Goal: Task Accomplishment & Management: Manage account settings

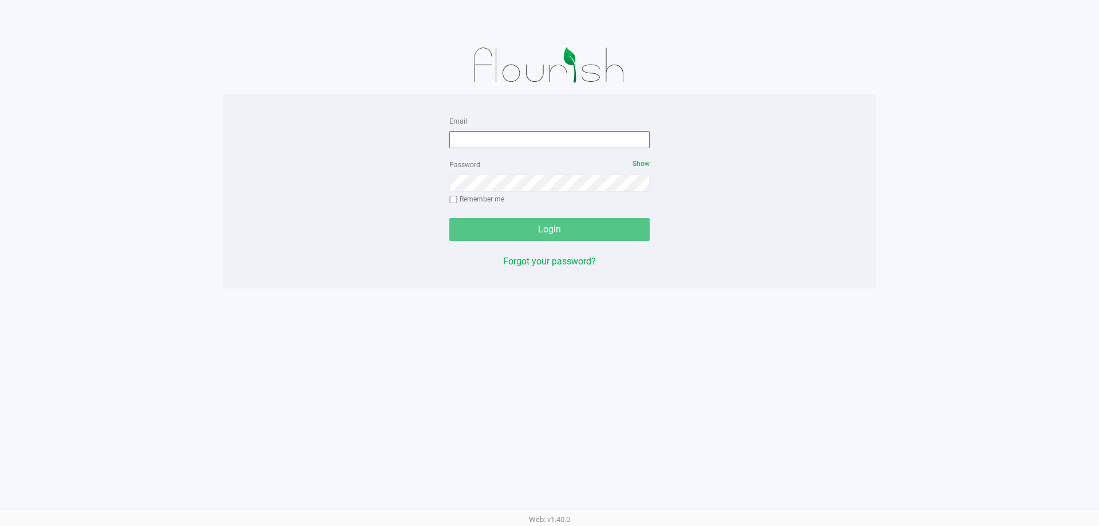
click at [483, 141] on input "Email" at bounding box center [549, 139] width 200 height 17
type input "[EMAIL_ADDRESS][DOMAIN_NAME]"
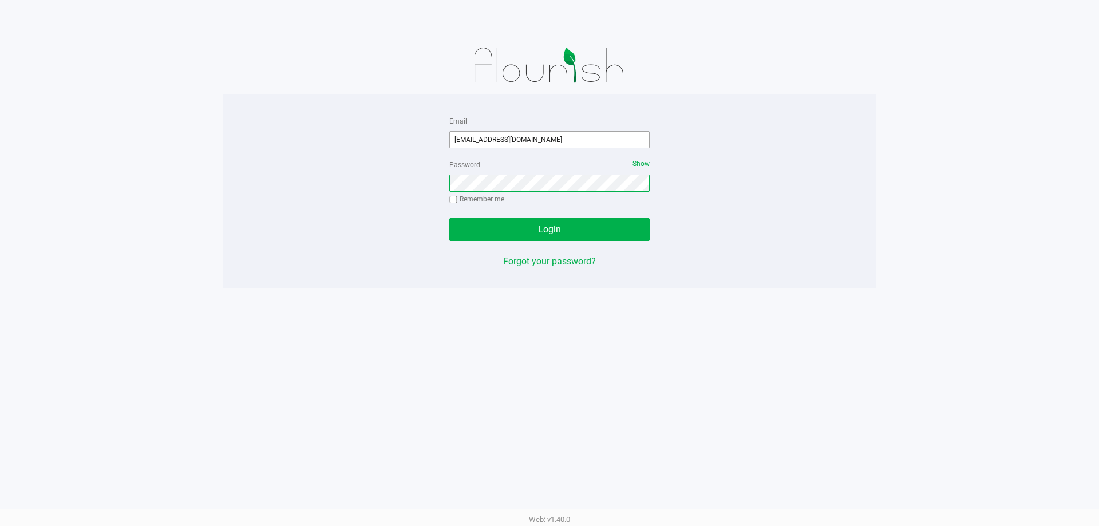
click at [449, 218] on button "Login" at bounding box center [549, 229] width 200 height 23
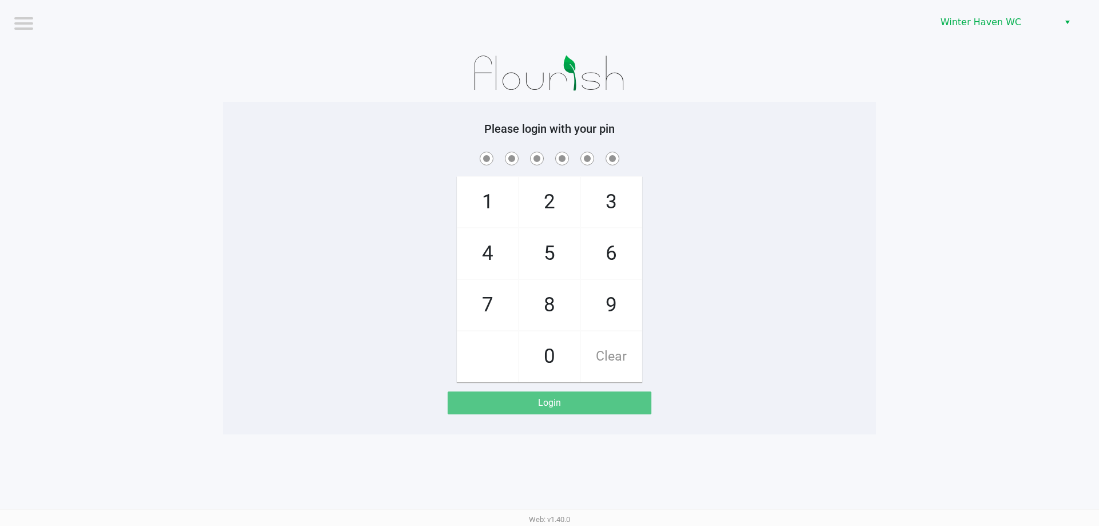
click at [154, 221] on app-pos-login-wrapper "Logout [GEOGRAPHIC_DATA] WC Please login with your pin 1 4 7 2 5 8 0 3 6 9 Clea…" at bounding box center [549, 217] width 1099 height 435
checkbox input "true"
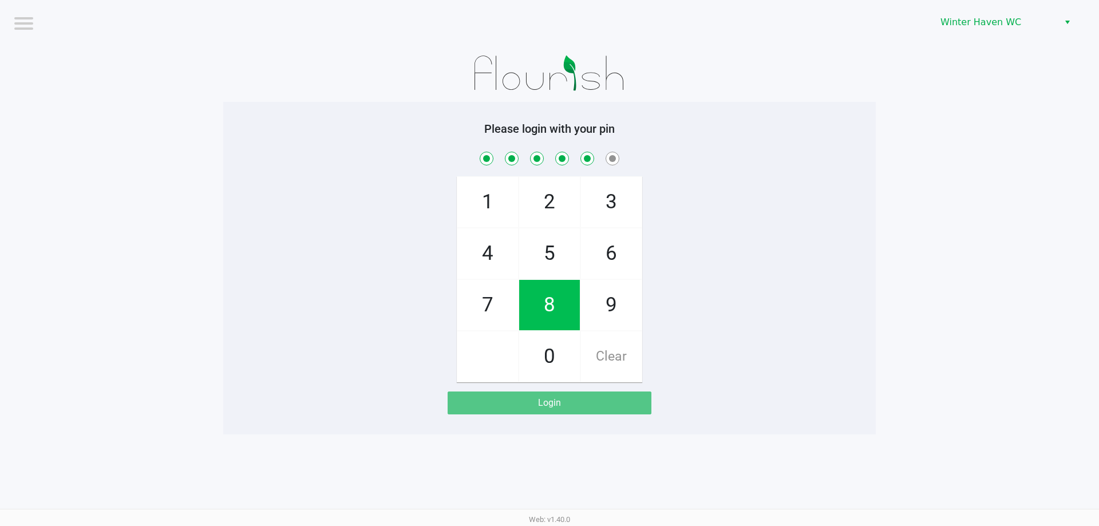
checkbox input "true"
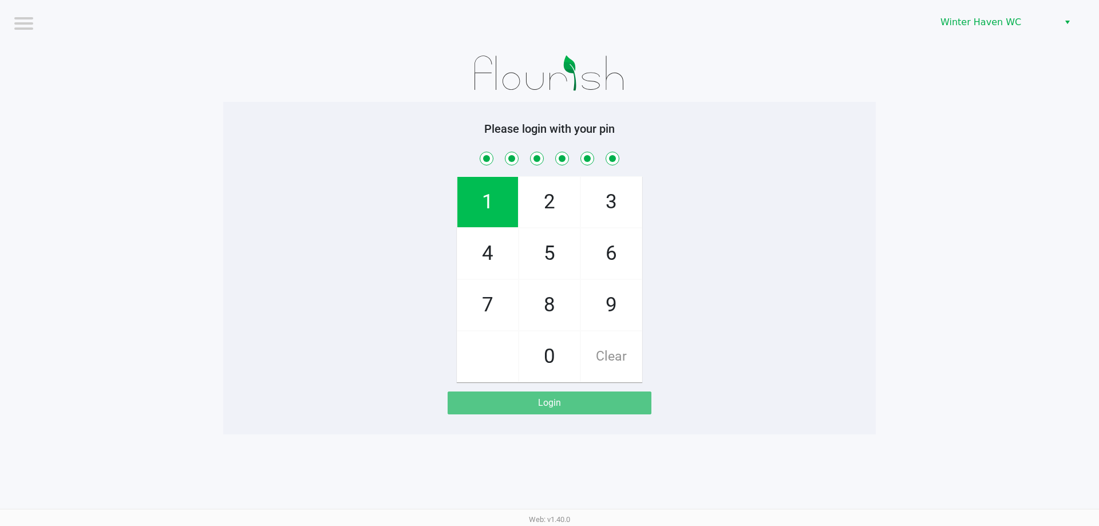
checkbox input "true"
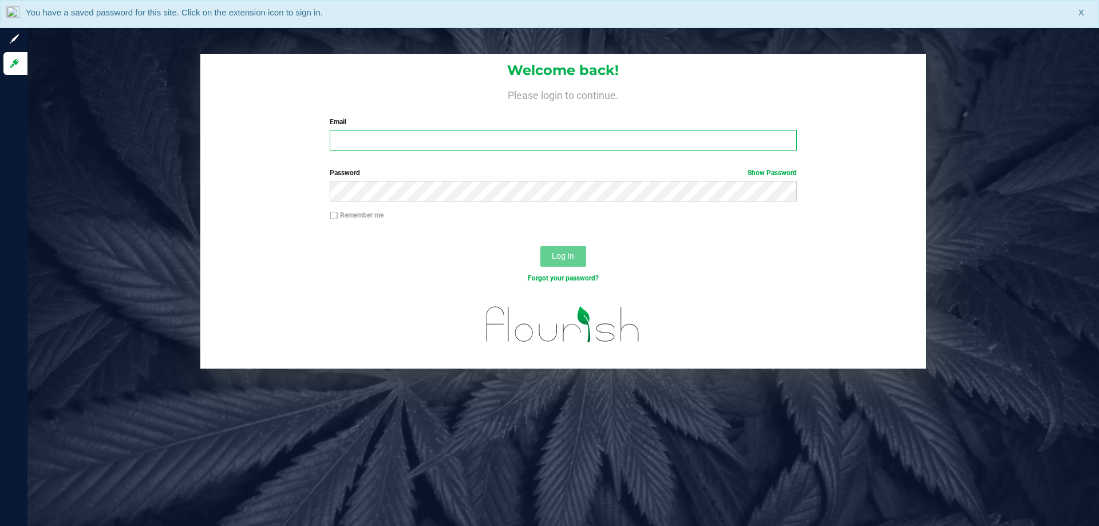
click at [364, 132] on input "Email" at bounding box center [563, 140] width 467 height 21
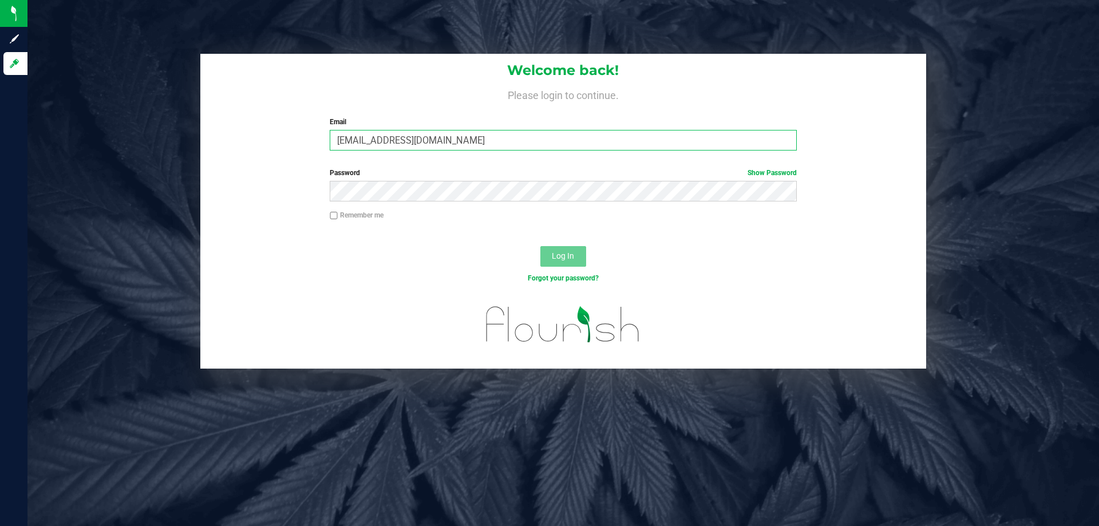
type input "[EMAIL_ADDRESS][DOMAIN_NAME]"
click at [540, 246] on button "Log In" at bounding box center [563, 256] width 46 height 21
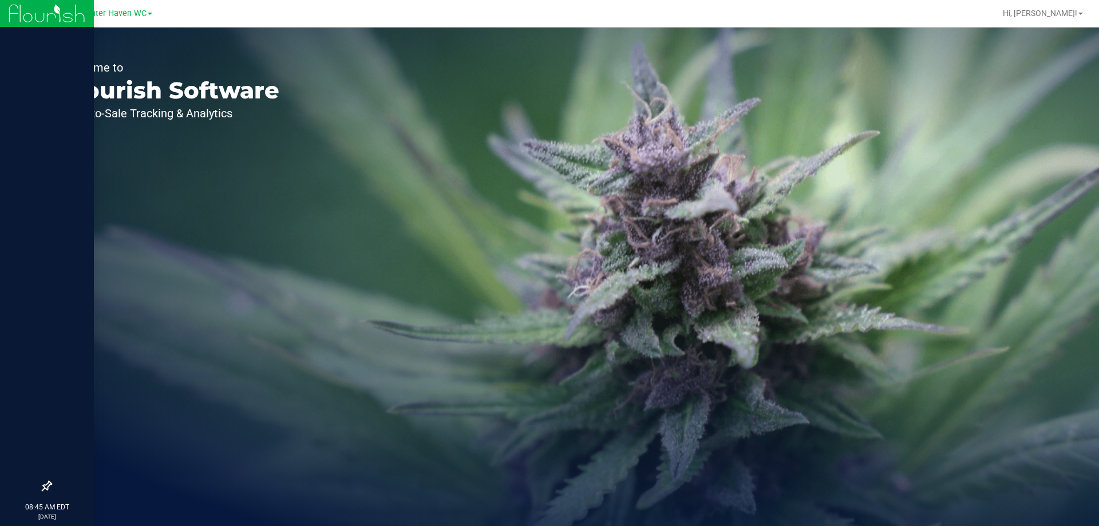
click at [35, 11] on img at bounding box center [47, 13] width 77 height 27
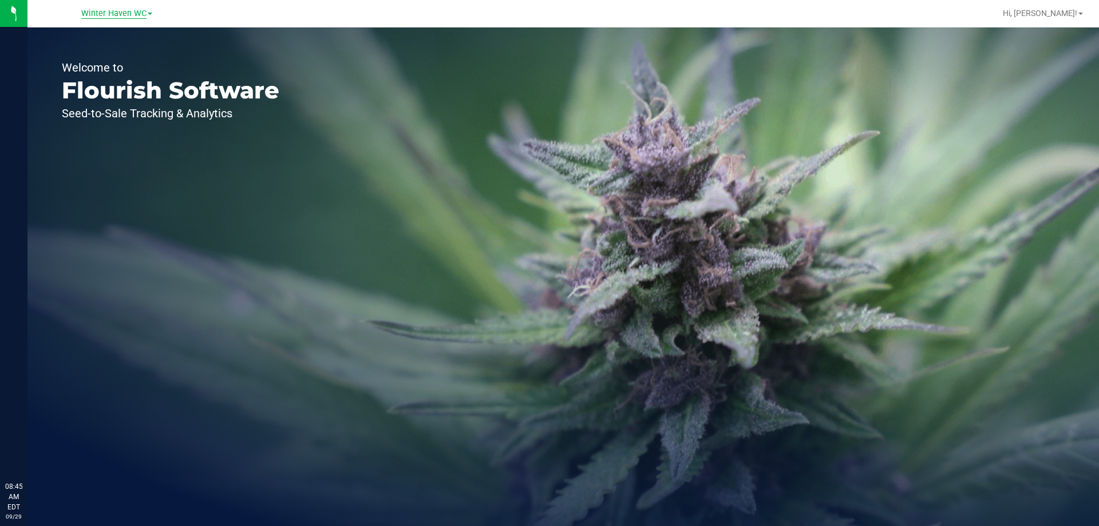
click at [138, 10] on span "Winter Haven WC" at bounding box center [113, 14] width 65 height 10
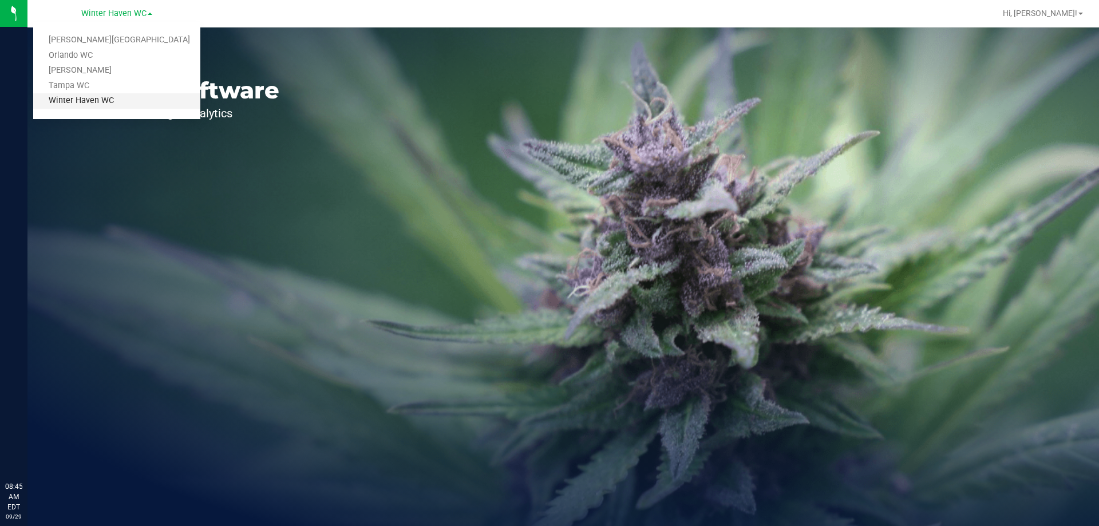
click at [105, 100] on link "Winter Haven WC" at bounding box center [116, 100] width 167 height 15
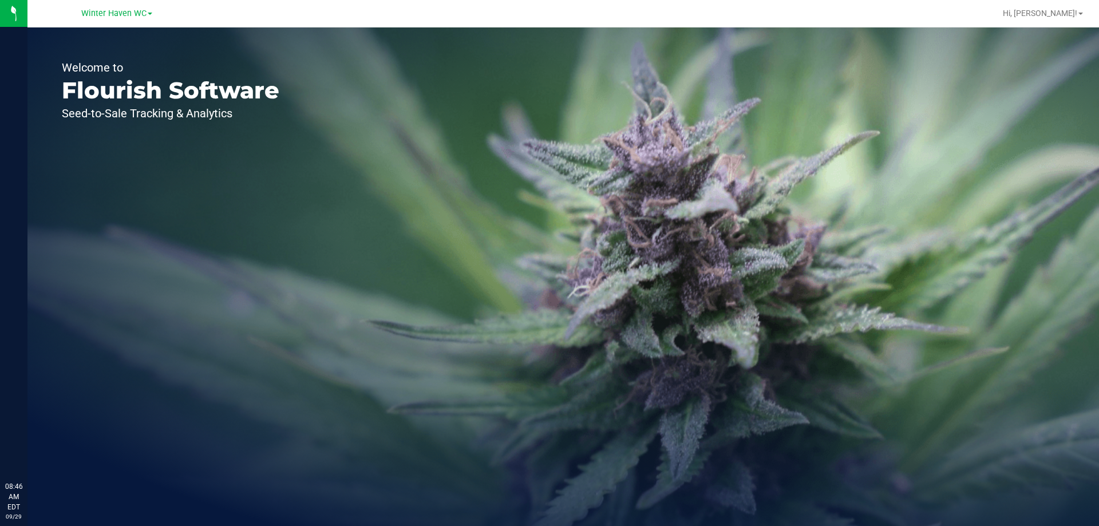
drag, startPoint x: 397, startPoint y: 236, endPoint x: 550, endPoint y: 259, distance: 154.6
click at [530, 259] on div "Welcome to Flourish Software Seed-to-Sale Tracking & Analytics" at bounding box center [563, 276] width 1072 height 499
drag, startPoint x: 79, startPoint y: 152, endPoint x: 487, endPoint y: 239, distance: 417.5
click at [487, 239] on div "Welcome to Flourish Software Seed-to-Sale Tracking & Analytics" at bounding box center [563, 276] width 1072 height 499
click at [1079, 218] on div "Welcome to Flourish Software Seed-to-Sale Tracking & Analytics" at bounding box center [563, 276] width 1072 height 499
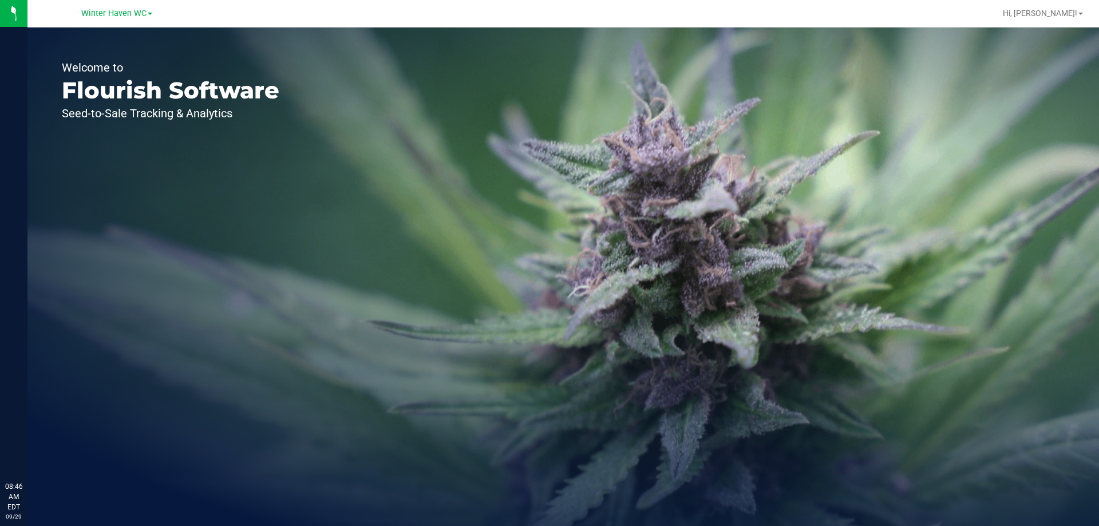
drag, startPoint x: 896, startPoint y: 381, endPoint x: 765, endPoint y: 144, distance: 270.1
click at [765, 144] on div "Welcome to Flourish Software Seed-to-Sale Tracking & Analytics" at bounding box center [563, 276] width 1072 height 499
click at [1067, 11] on span "Hi, [PERSON_NAME]!" at bounding box center [1040, 13] width 74 height 9
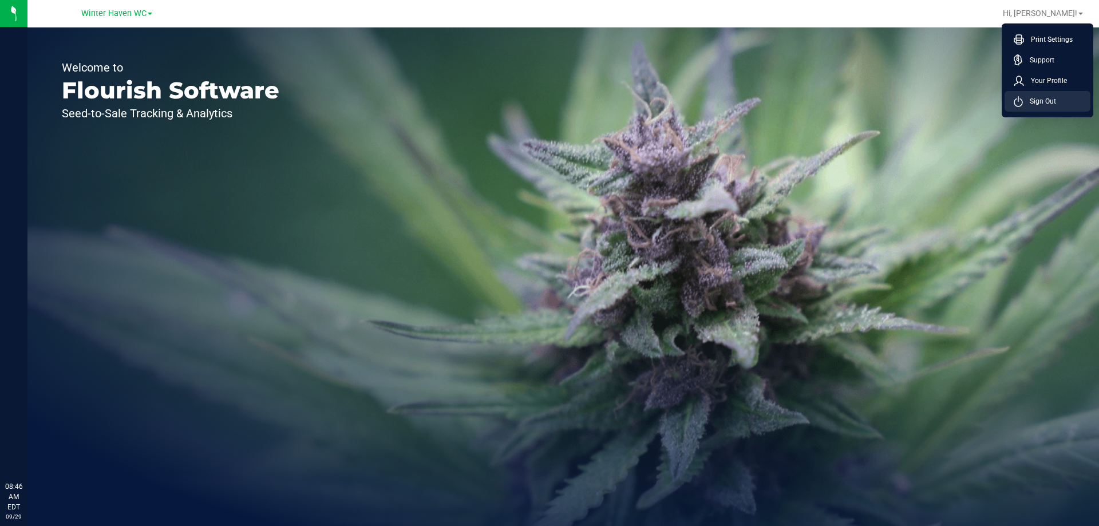
click at [1033, 101] on span "Sign Out" at bounding box center [1039, 101] width 33 height 11
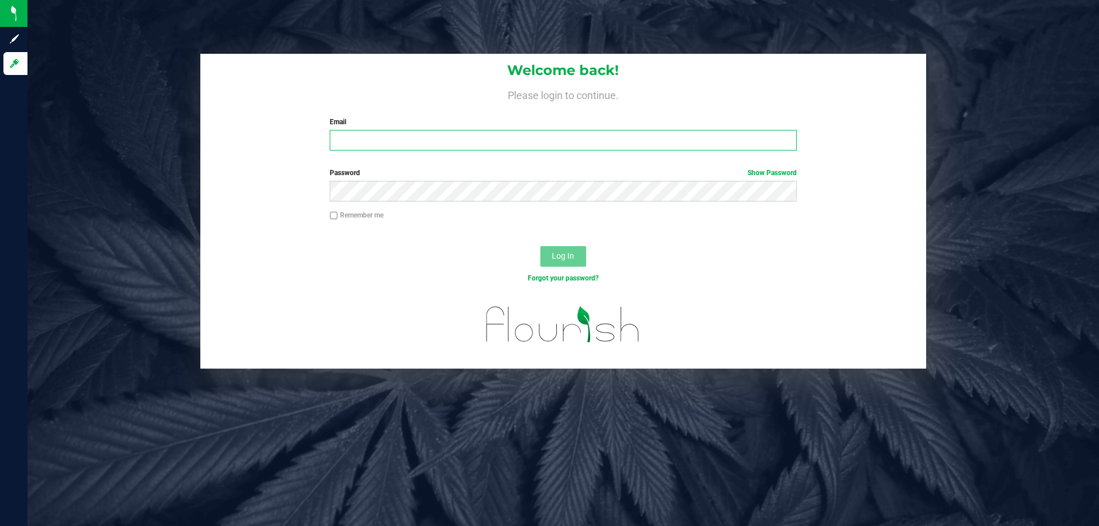
click at [372, 138] on input "Email" at bounding box center [563, 140] width 467 height 21
type input "[EMAIL_ADDRESS][DOMAIN_NAME]"
click at [540, 246] on button "Log In" at bounding box center [563, 256] width 46 height 21
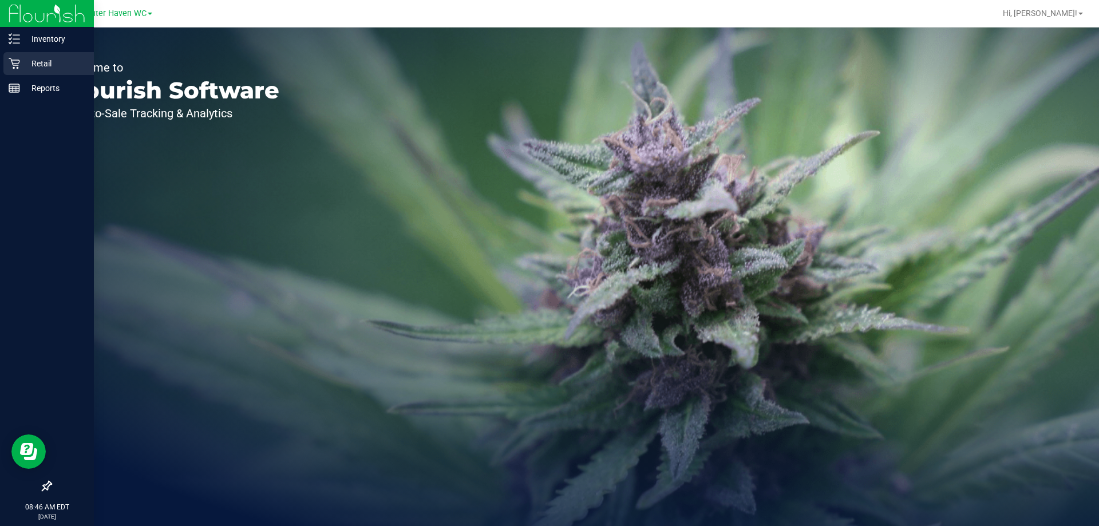
click at [40, 59] on p "Retail" at bounding box center [54, 64] width 69 height 14
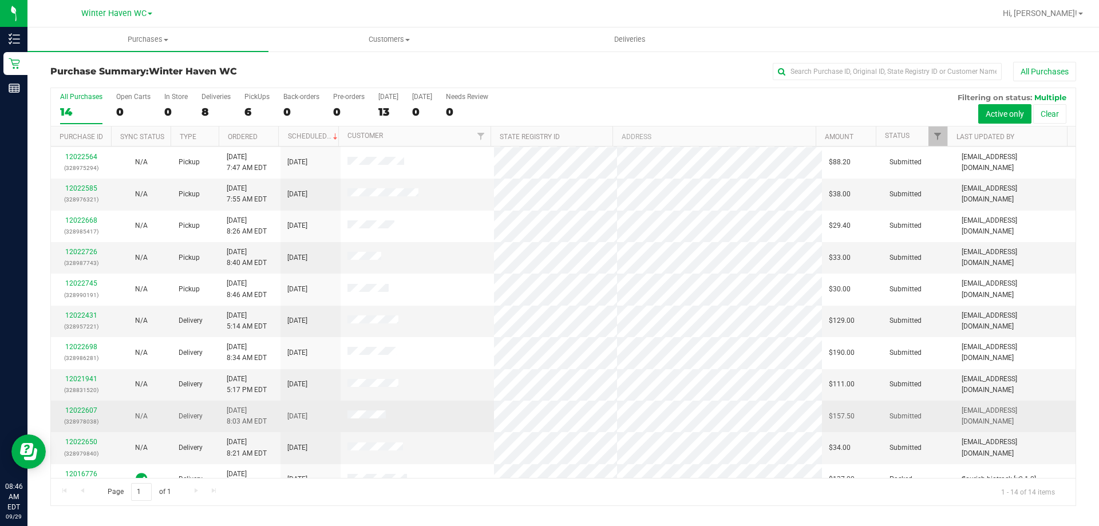
scroll to position [112, 0]
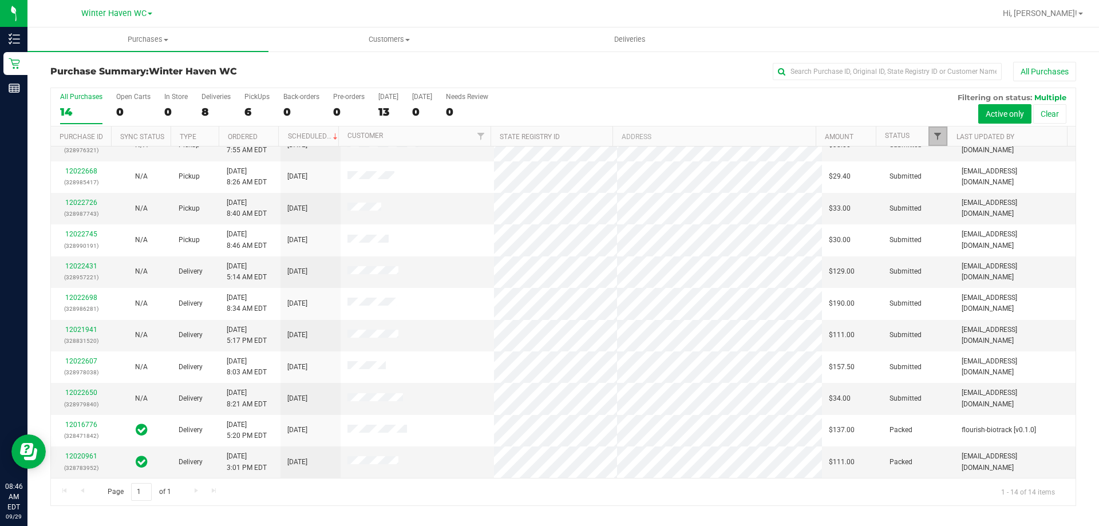
click at [934, 139] on span "Filter" at bounding box center [937, 136] width 9 height 9
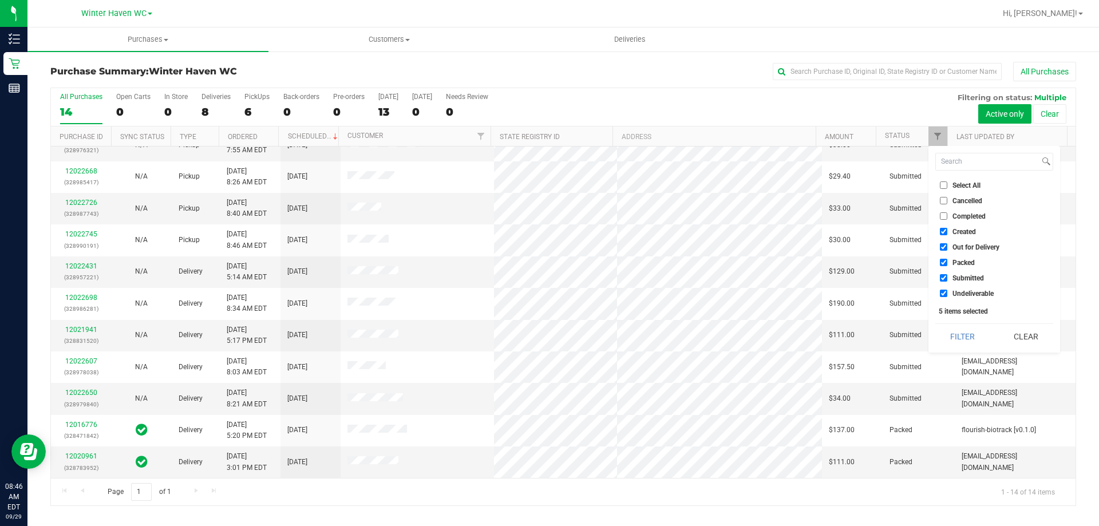
click at [943, 183] on input "Select All" at bounding box center [943, 184] width 7 height 7
checkbox input "true"
click at [943, 183] on input "Select All" at bounding box center [943, 184] width 7 height 7
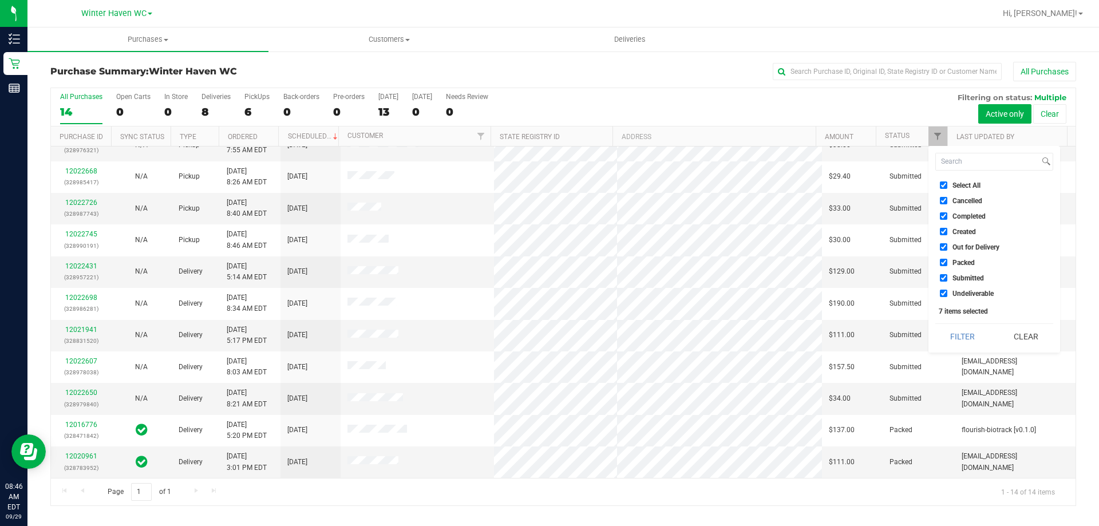
checkbox input "false"
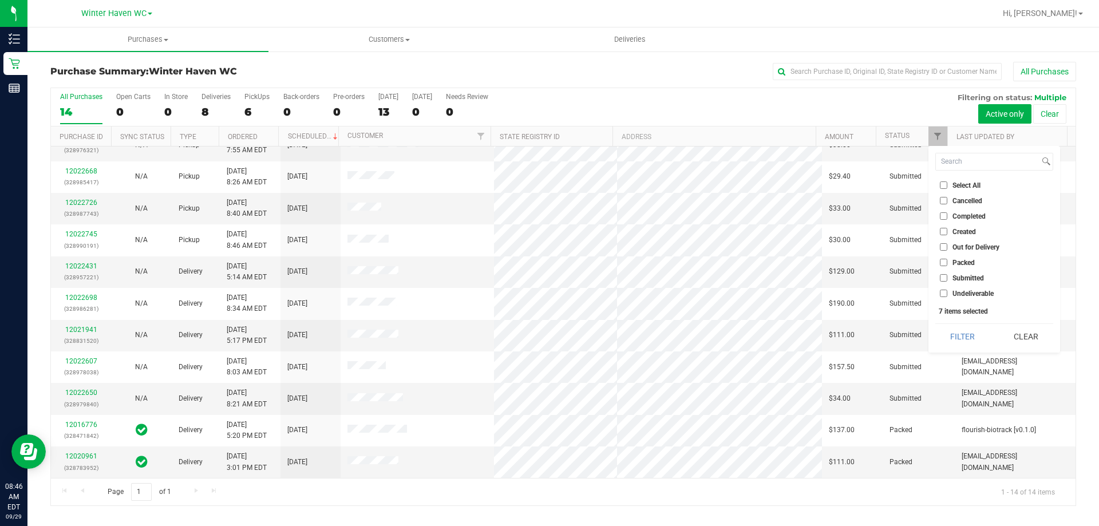
checkbox input "false"
click at [943, 278] on input "Submitted" at bounding box center [943, 277] width 7 height 7
checkbox input "true"
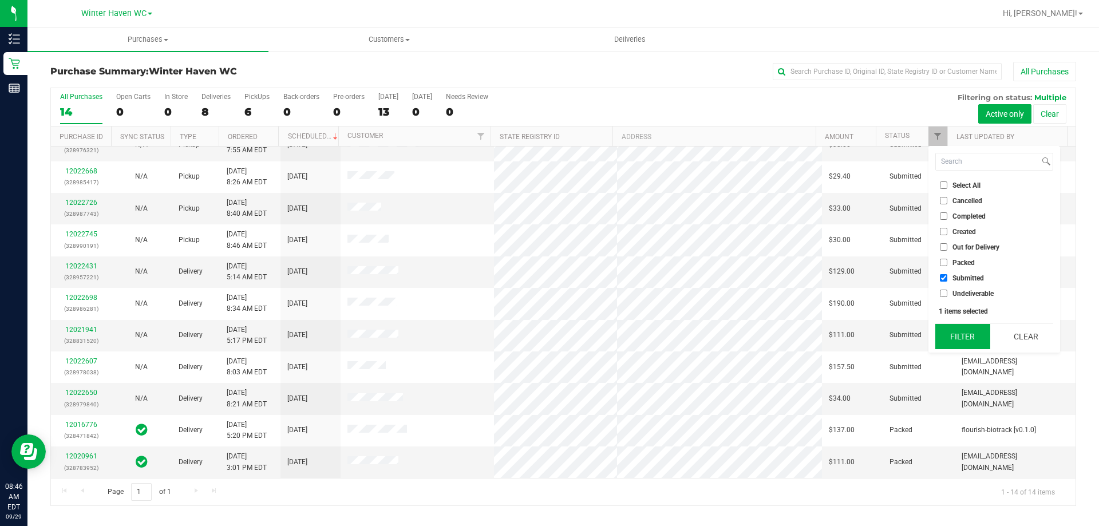
click at [962, 331] on button "Filter" at bounding box center [962, 336] width 55 height 25
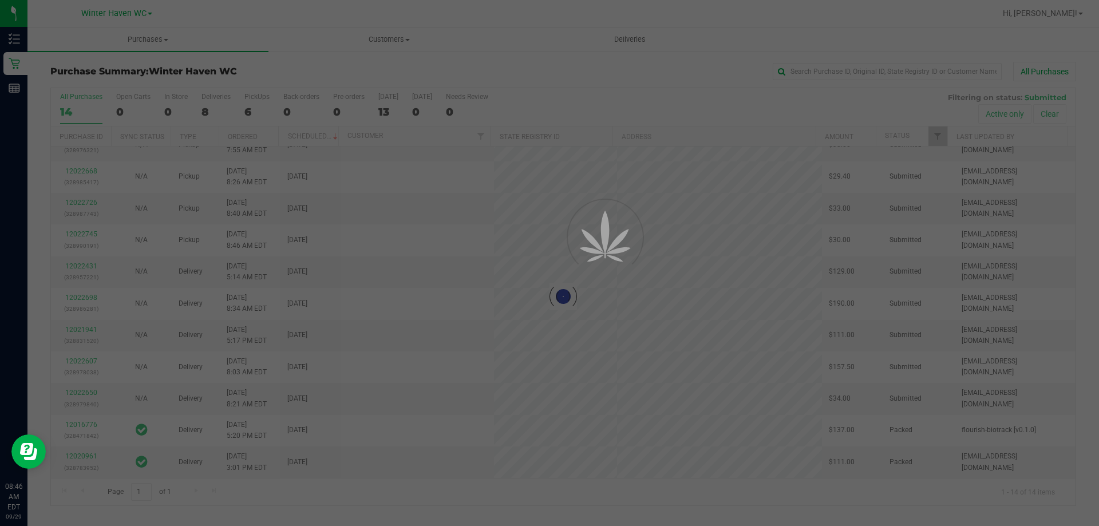
scroll to position [0, 0]
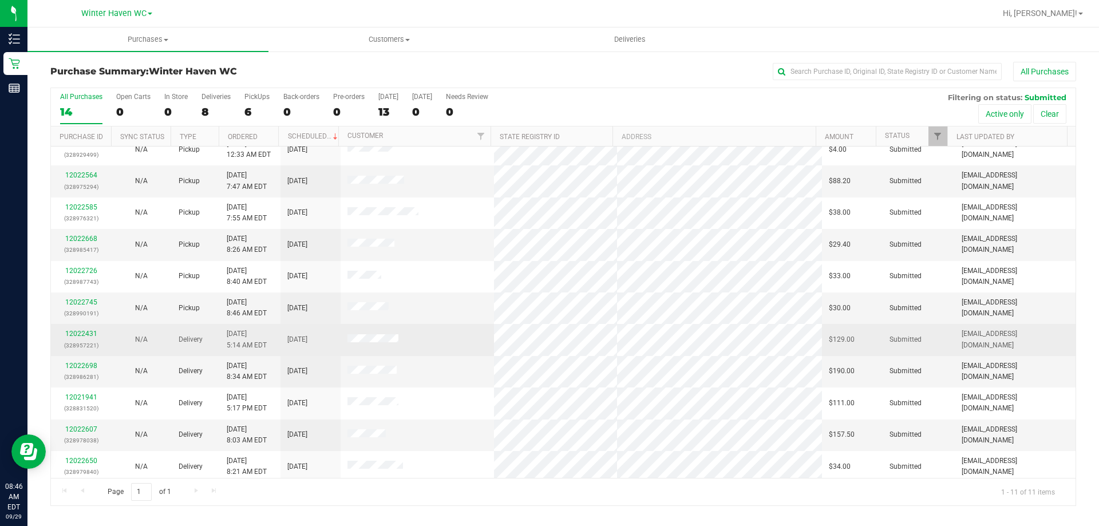
scroll to position [17, 0]
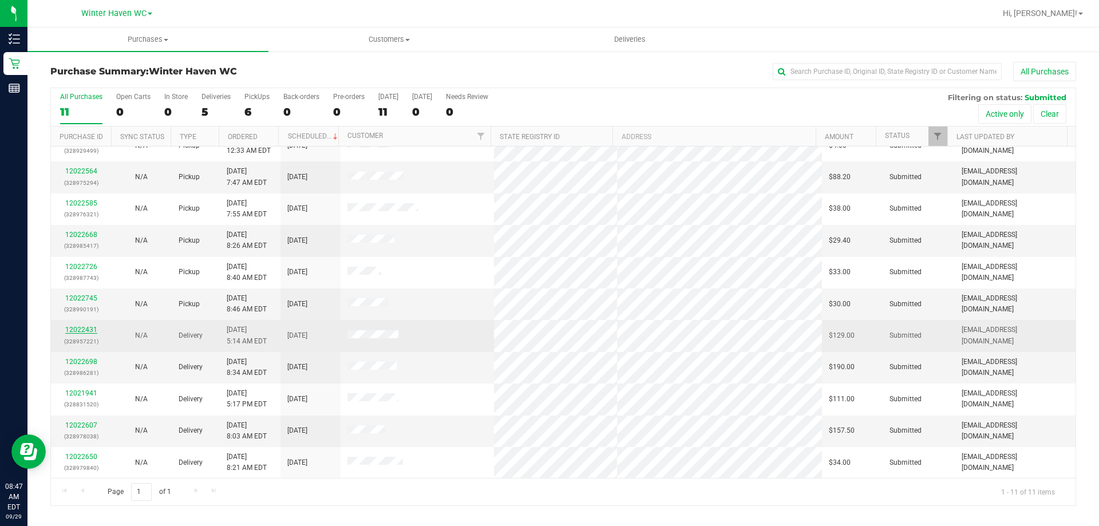
click at [88, 329] on link "12022431" at bounding box center [81, 330] width 32 height 8
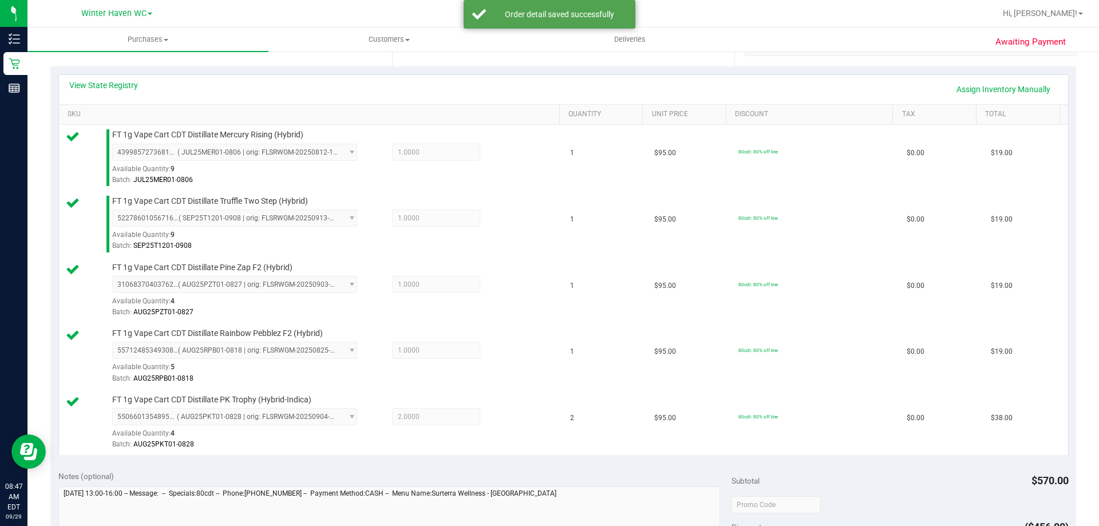
scroll to position [458, 0]
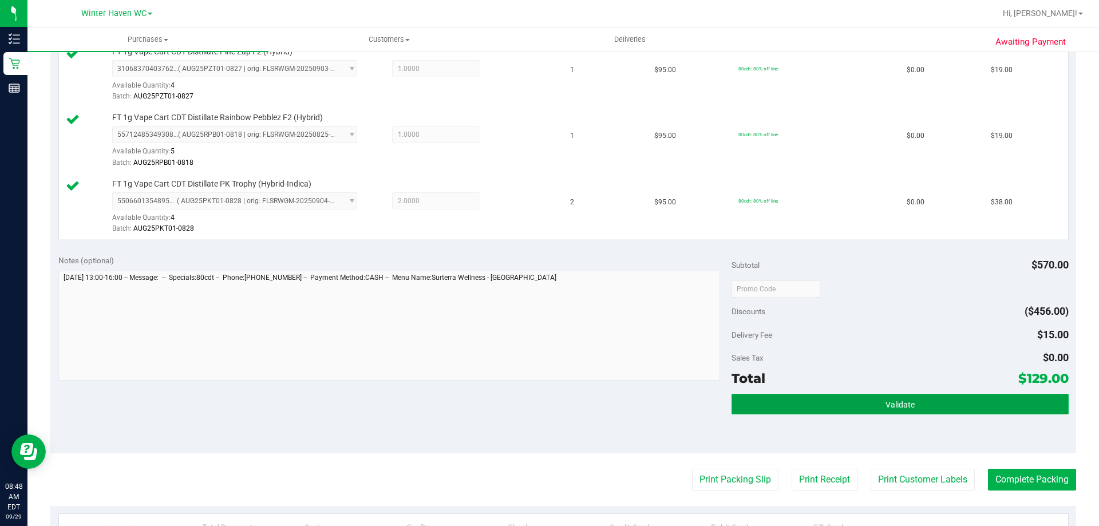
click at [906, 404] on span "Validate" at bounding box center [900, 404] width 29 height 9
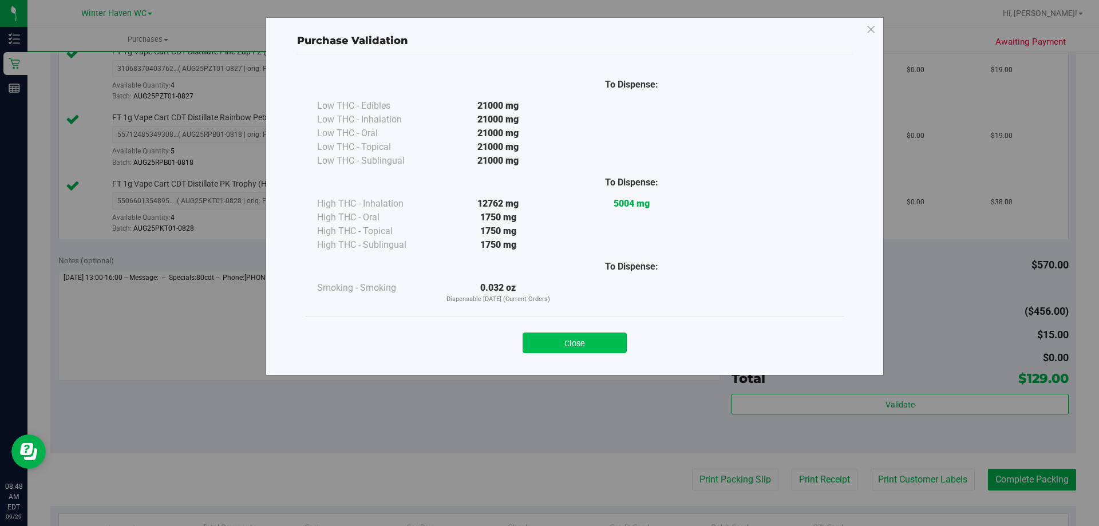
click at [581, 344] on button "Close" at bounding box center [575, 343] width 104 height 21
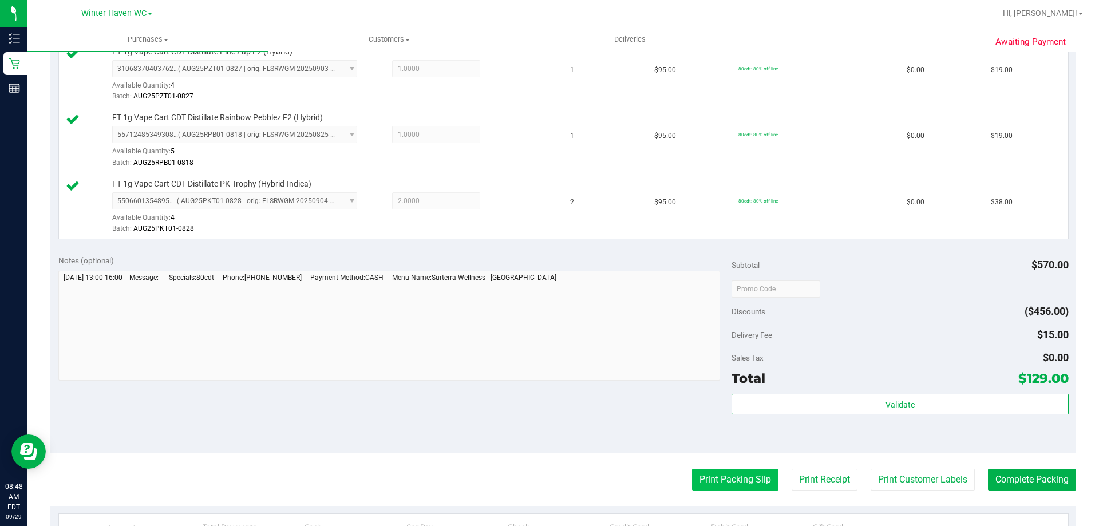
click at [744, 484] on button "Print Packing Slip" at bounding box center [735, 480] width 86 height 22
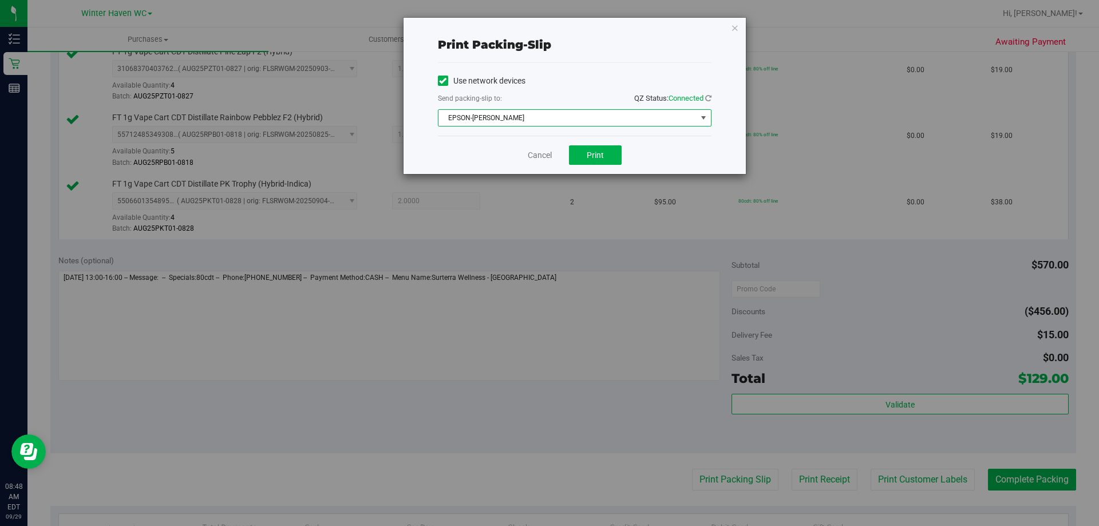
click at [593, 116] on span "EPSON-[PERSON_NAME]" at bounding box center [568, 118] width 258 height 16
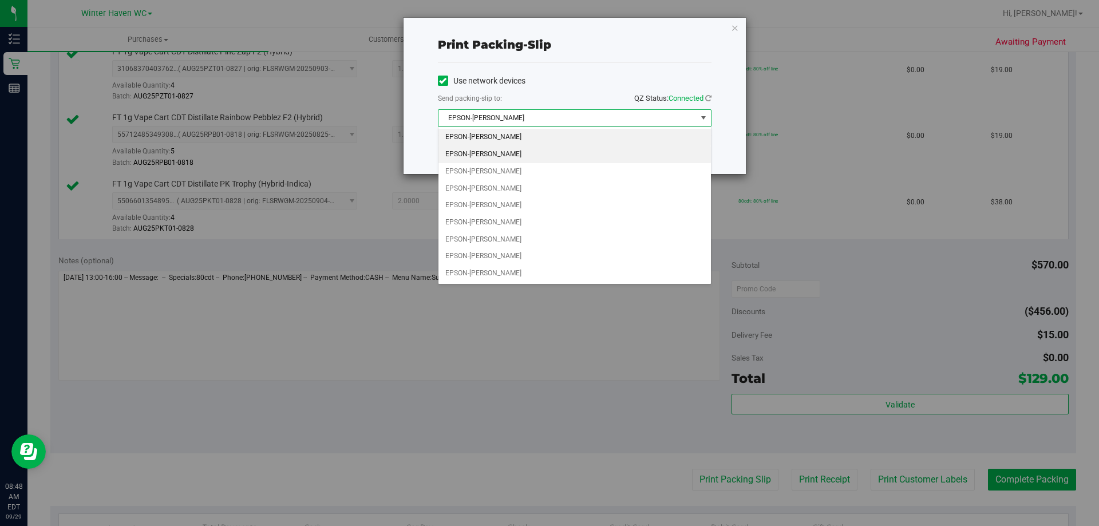
click at [511, 152] on li "EPSON-[PERSON_NAME]" at bounding box center [575, 154] width 273 height 17
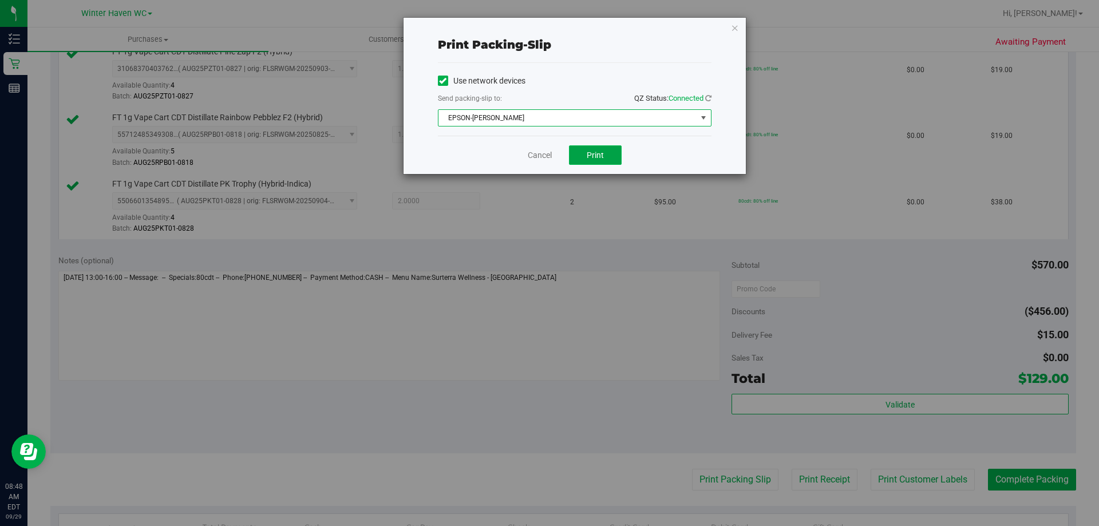
click at [592, 159] on span "Print" at bounding box center [595, 155] width 17 height 9
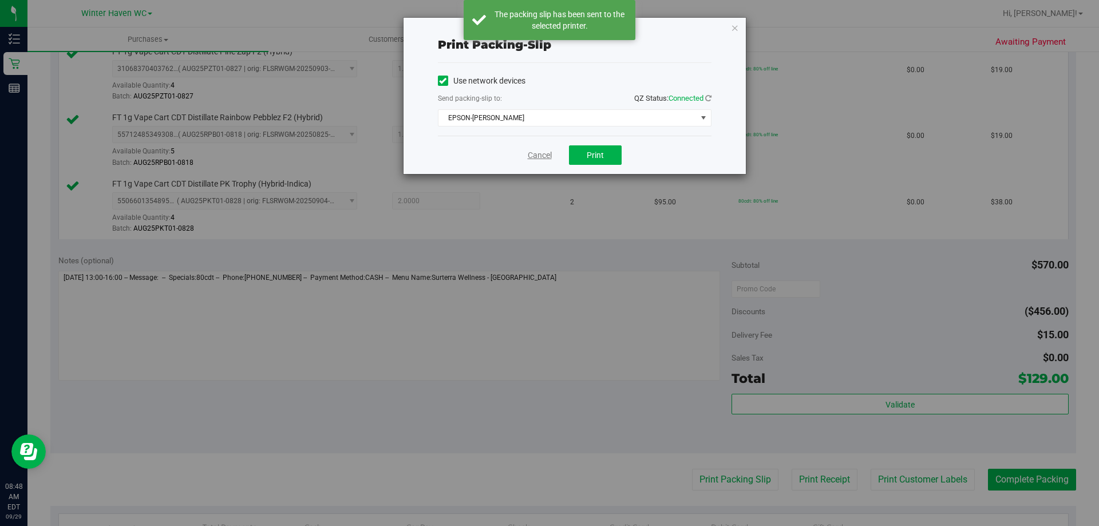
click at [531, 155] on link "Cancel" at bounding box center [540, 155] width 24 height 12
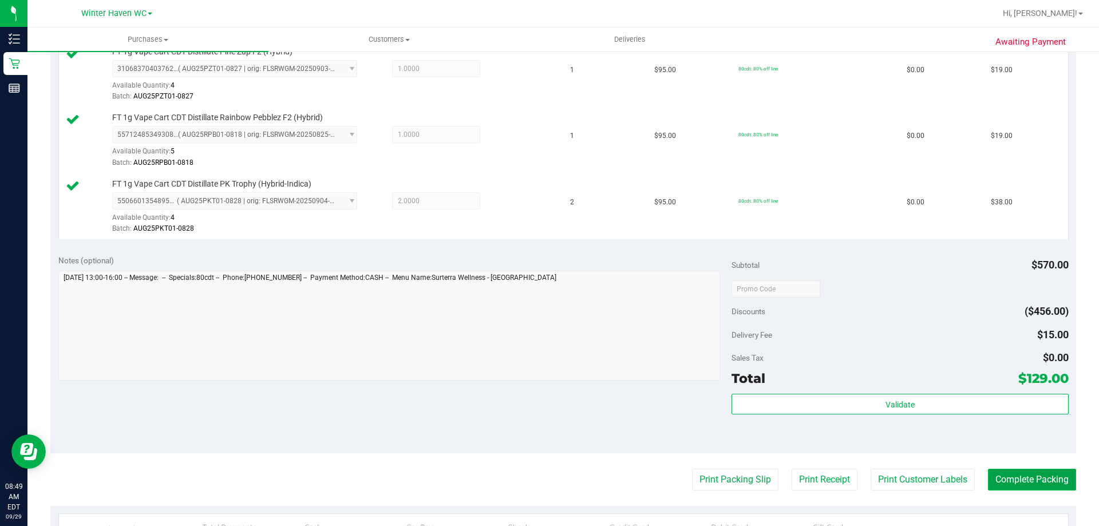
click at [1035, 480] on button "Complete Packing" at bounding box center [1032, 480] width 88 height 22
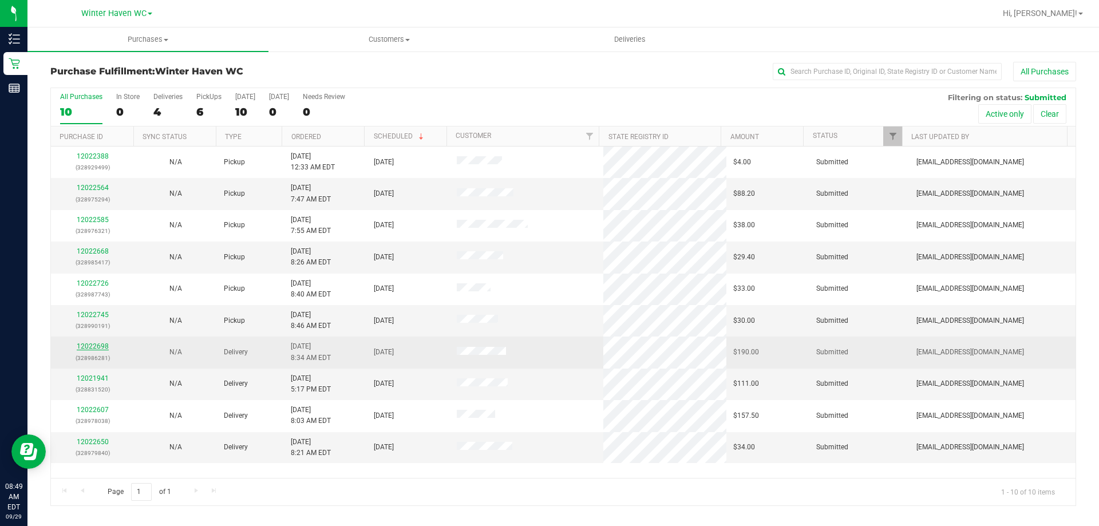
click at [96, 344] on link "12022698" at bounding box center [93, 346] width 32 height 8
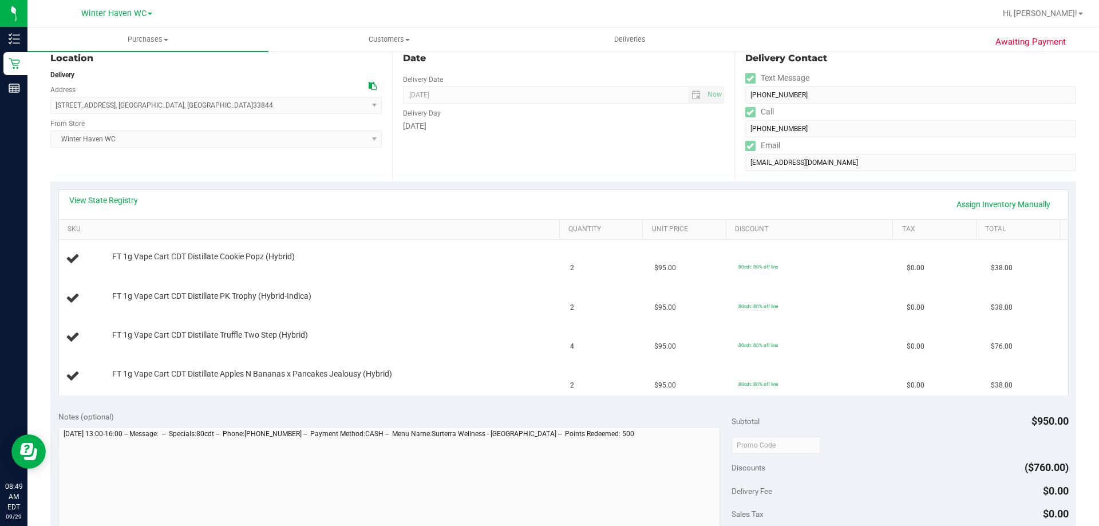
scroll to position [172, 0]
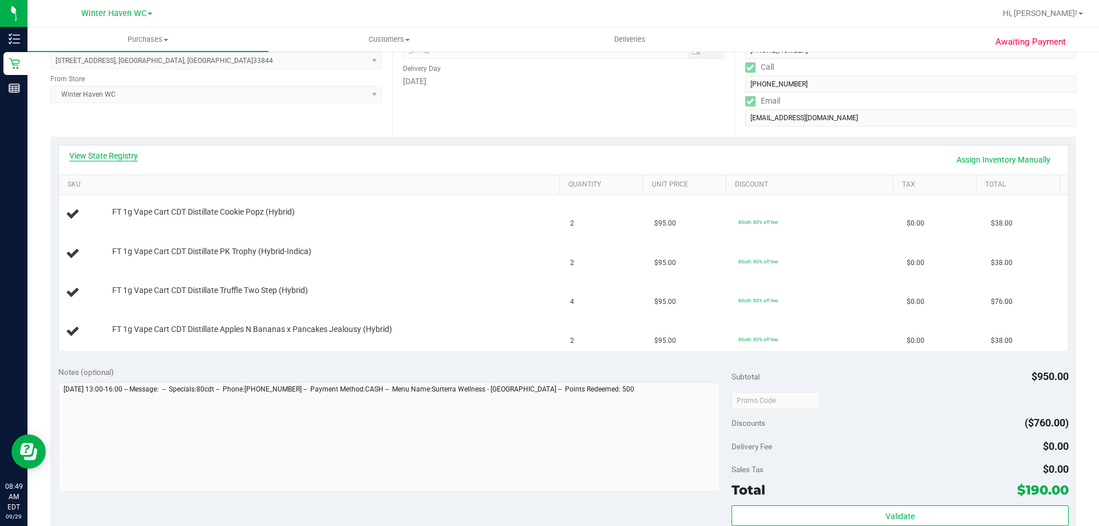
click at [115, 156] on link "View State Registry" at bounding box center [103, 155] width 69 height 11
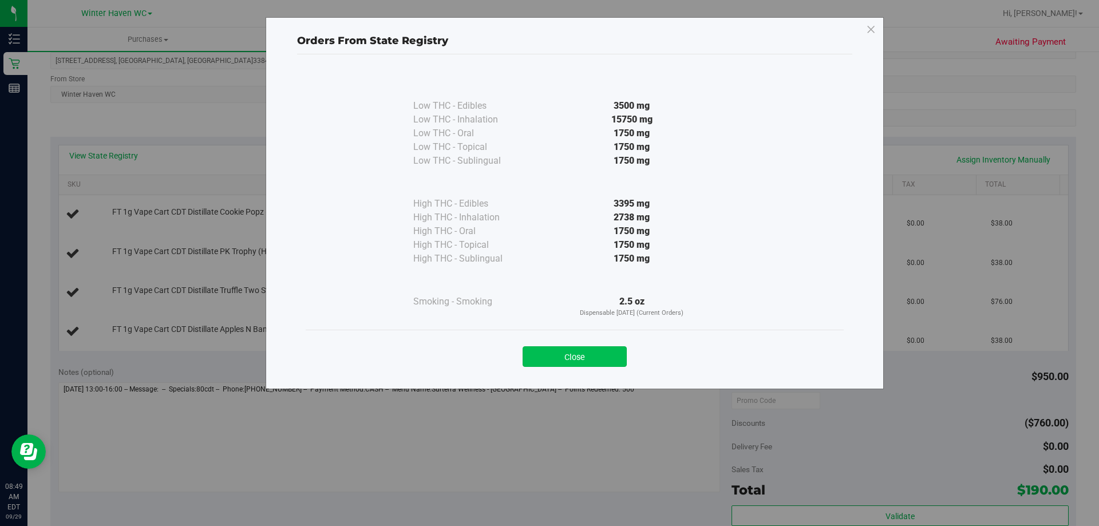
click at [587, 357] on button "Close" at bounding box center [575, 356] width 104 height 21
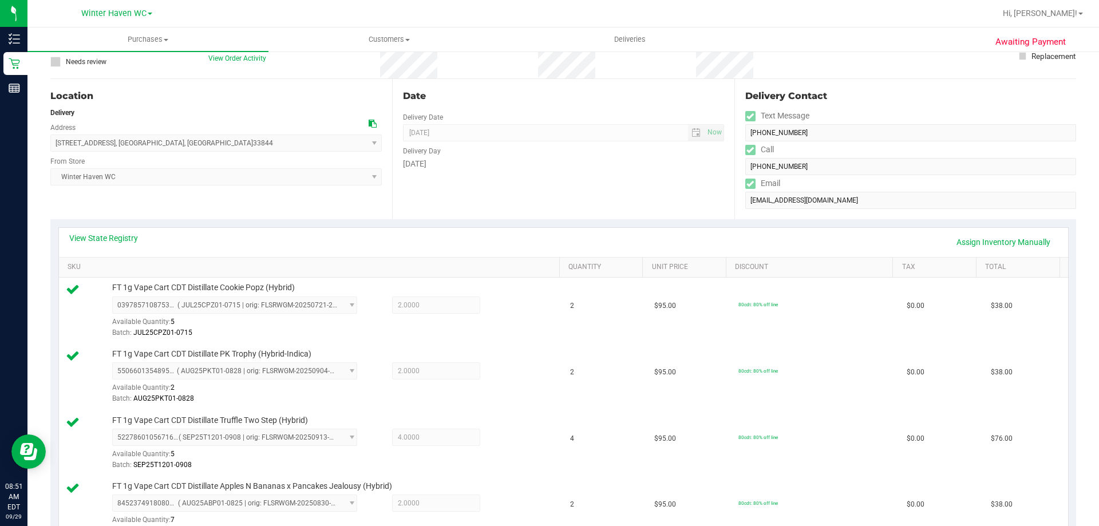
scroll to position [0, 0]
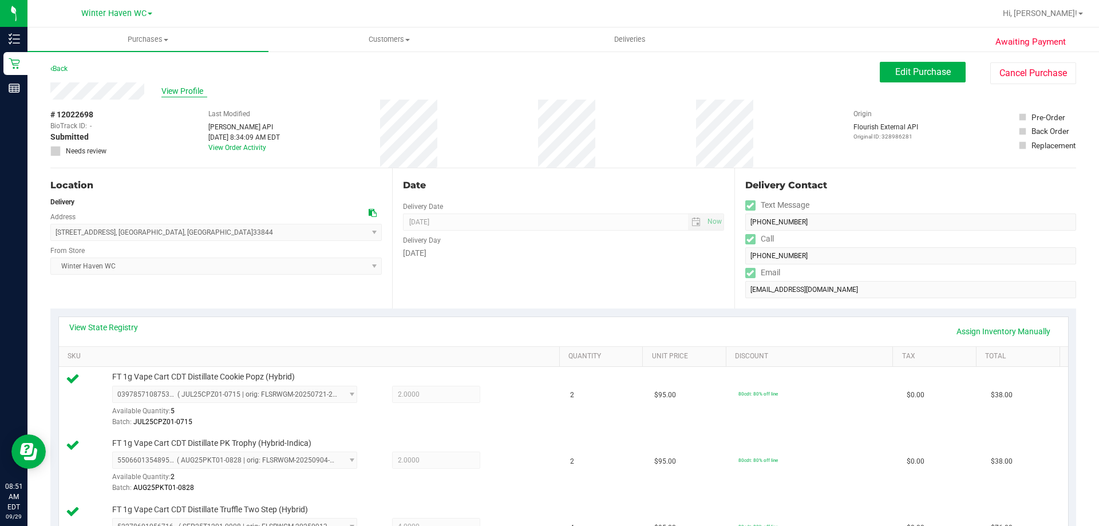
click at [199, 89] on span "View Profile" at bounding box center [184, 91] width 46 height 12
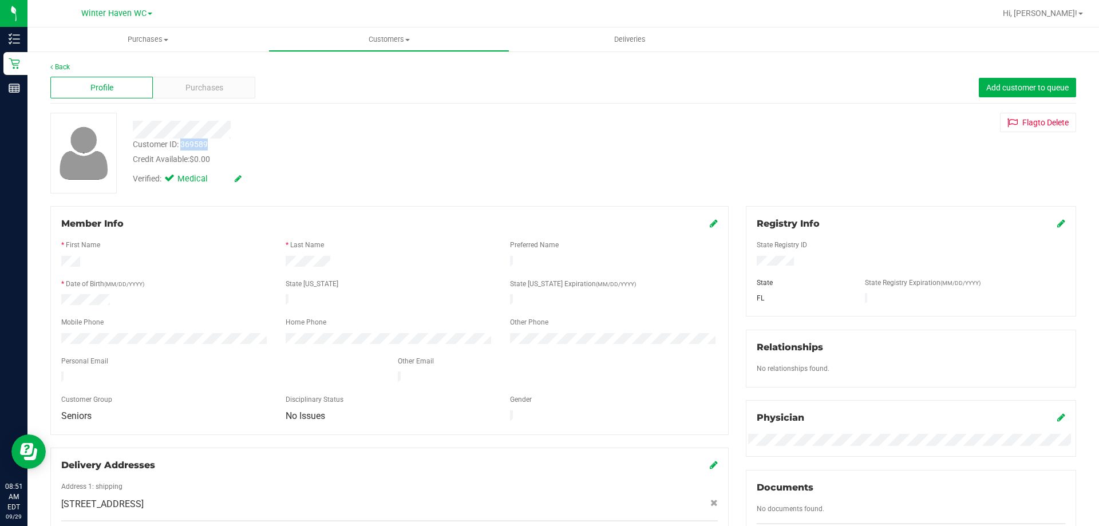
drag, startPoint x: 217, startPoint y: 140, endPoint x: 183, endPoint y: 149, distance: 35.6
click at [183, 149] on div "Customer ID: 369589 Credit Available: $0.00" at bounding box center [385, 152] width 522 height 27
copy div "369589"
click at [179, 85] on div "Purchases" at bounding box center [204, 88] width 102 height 22
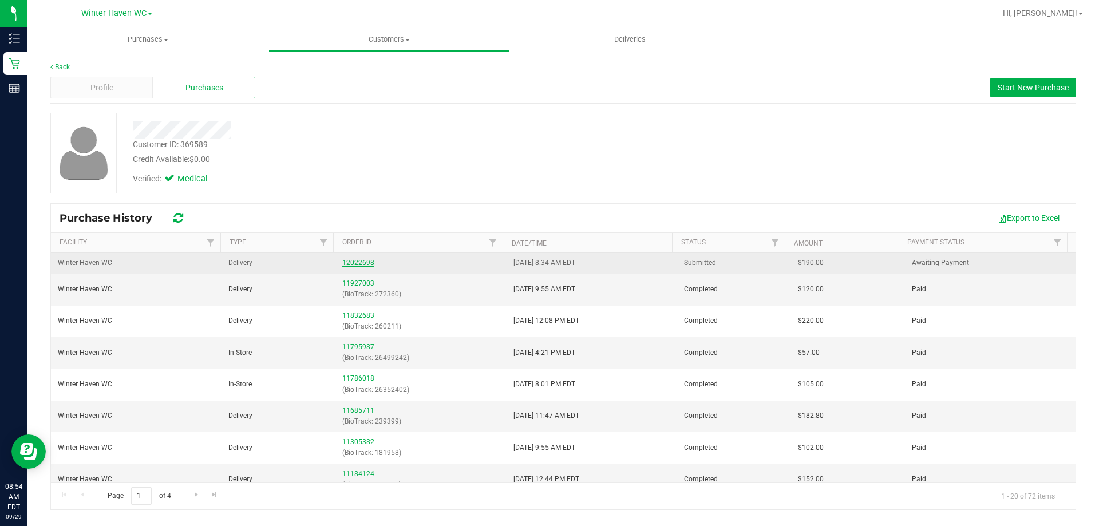
click at [352, 259] on link "12022698" at bounding box center [358, 263] width 32 height 8
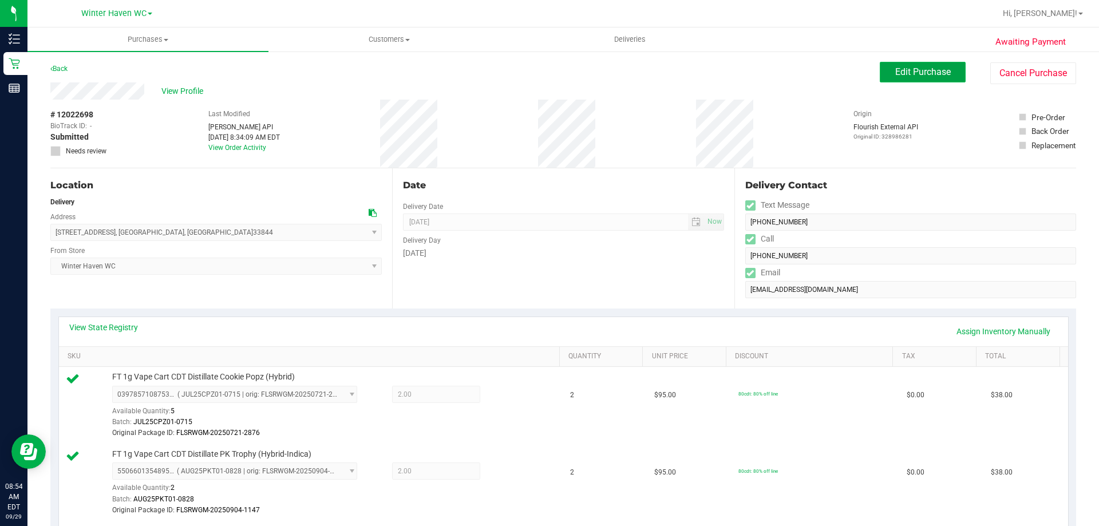
click at [919, 72] on span "Edit Purchase" at bounding box center [923, 71] width 56 height 11
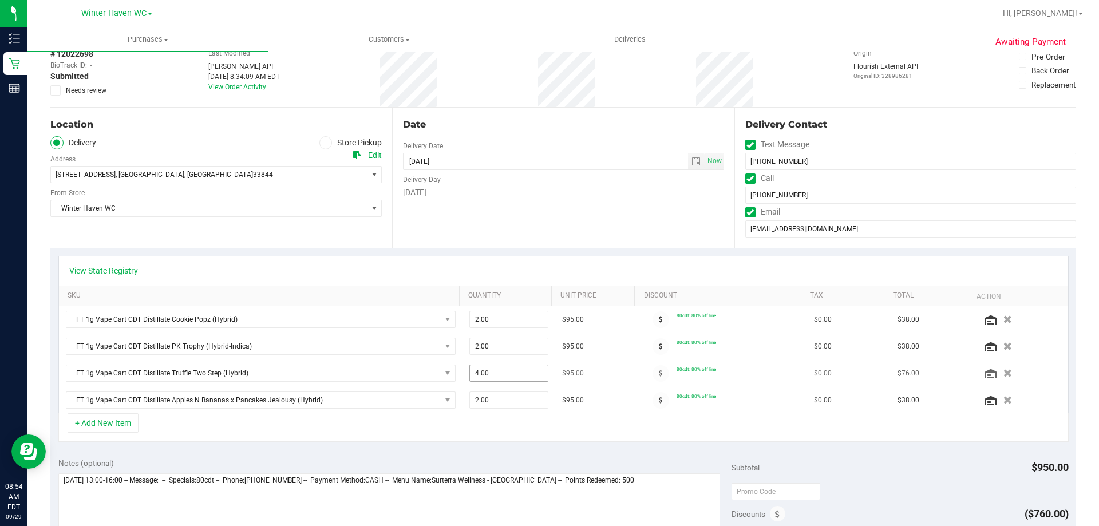
scroll to position [229, 0]
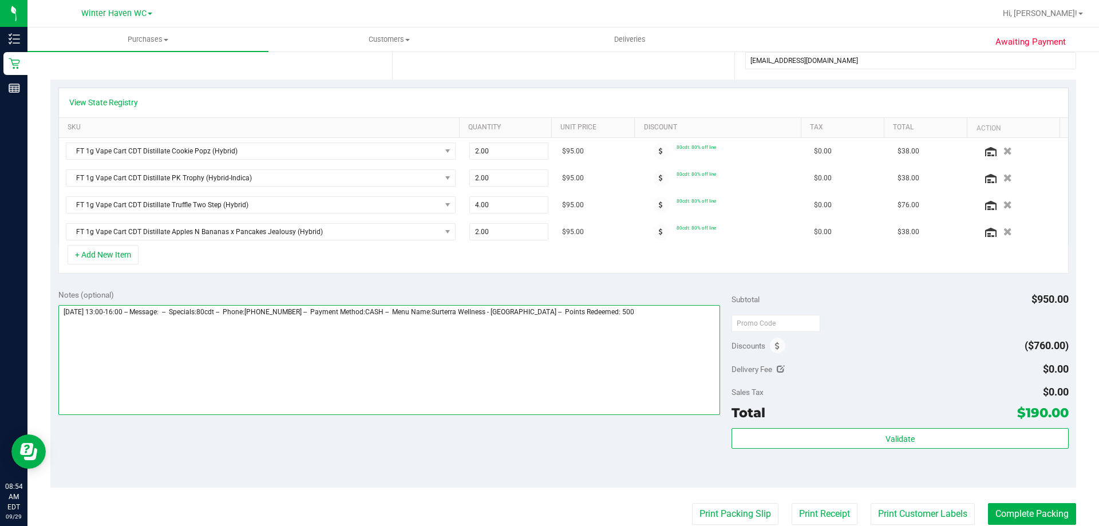
click at [638, 311] on textarea at bounding box center [389, 360] width 662 height 110
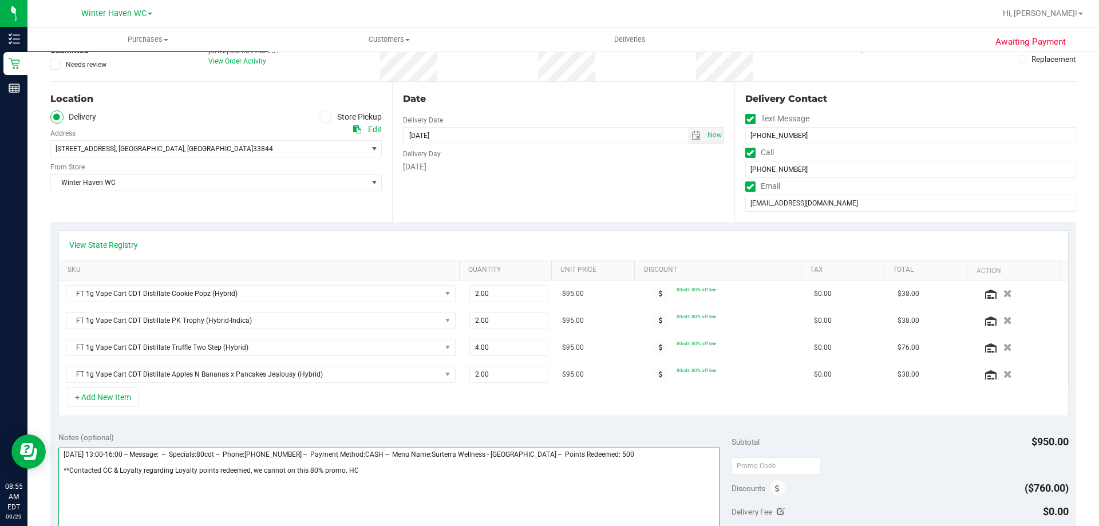
scroll to position [0, 0]
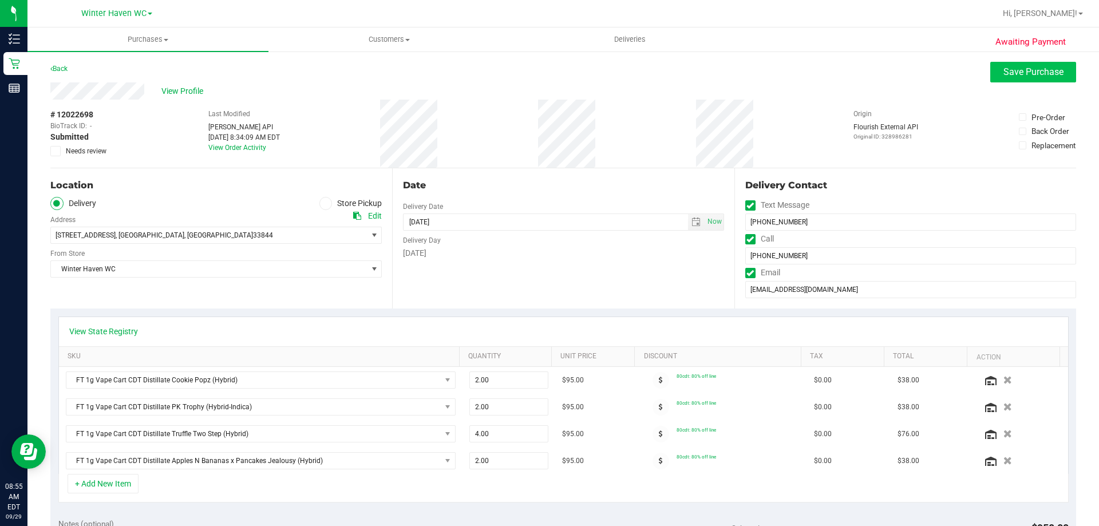
type textarea "[DATE] 13:00-16:00 -- Message: -- Specials:80cdt -- Phone:[PHONE_NUMBER] -- Pay…"
click at [1016, 75] on span "Save Purchase" at bounding box center [1034, 71] width 60 height 11
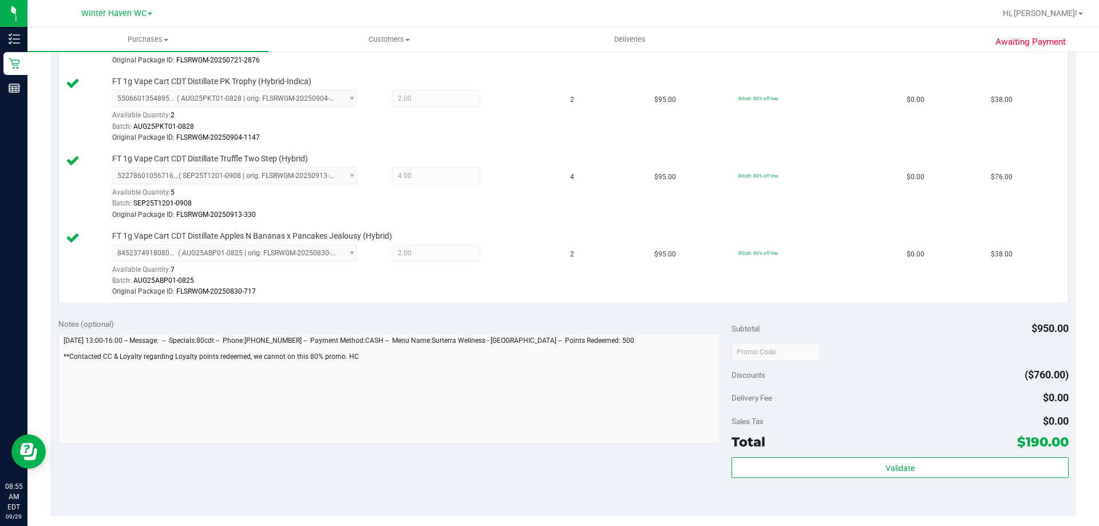
scroll to position [401, 0]
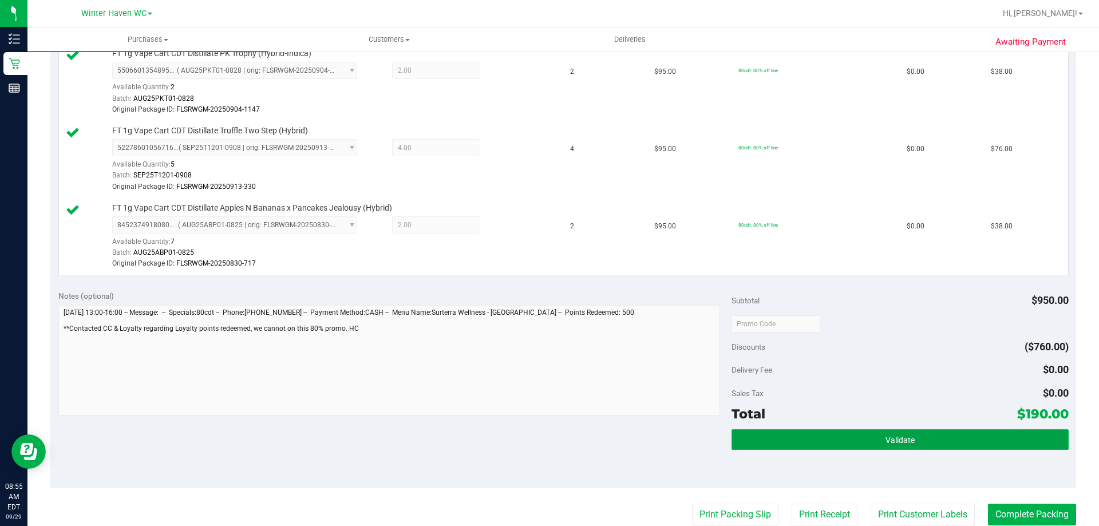
click at [909, 437] on button "Validate" at bounding box center [900, 439] width 337 height 21
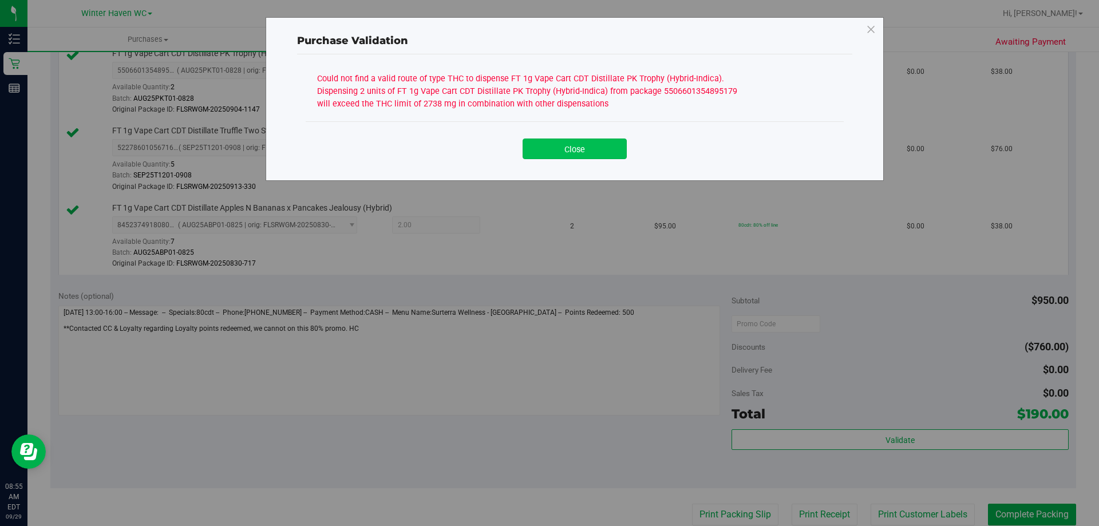
click at [601, 149] on button "Close" at bounding box center [575, 149] width 104 height 21
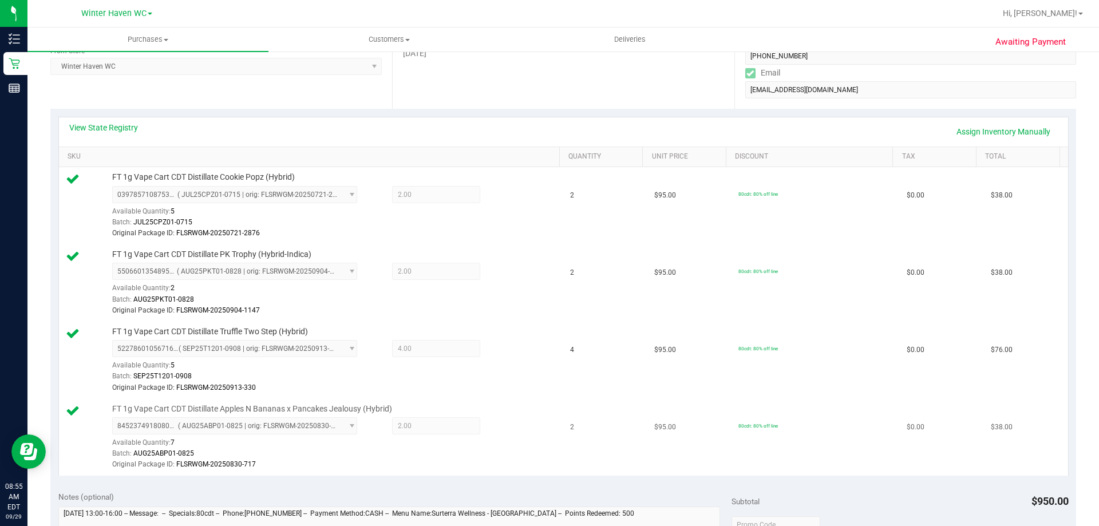
scroll to position [115, 0]
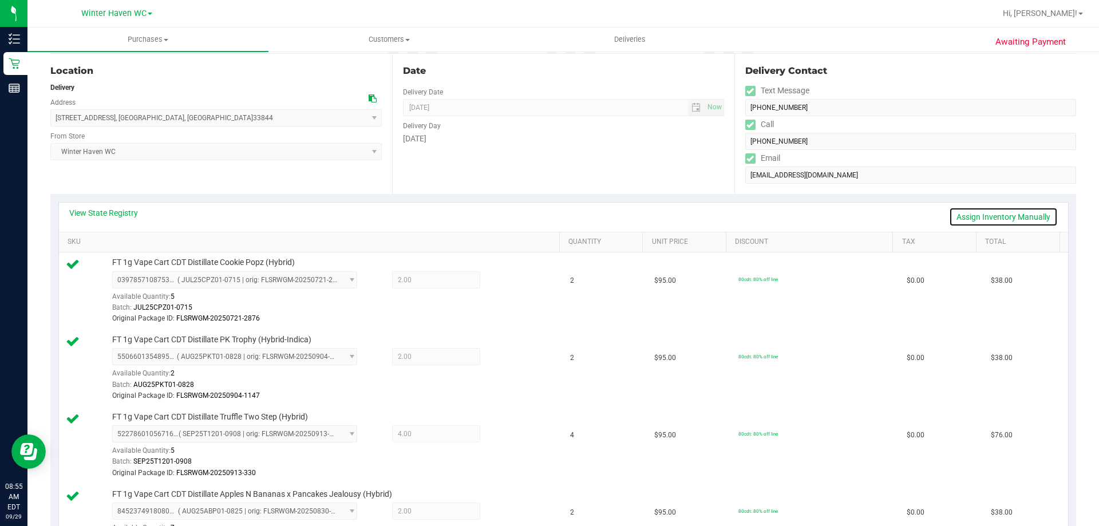
click at [1007, 215] on link "Assign Inventory Manually" at bounding box center [1003, 216] width 109 height 19
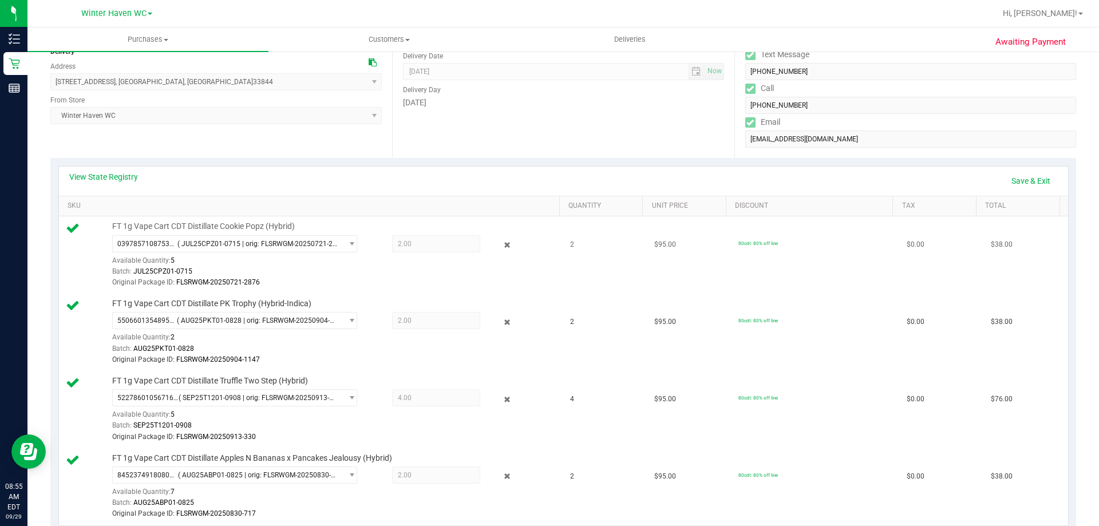
scroll to position [229, 0]
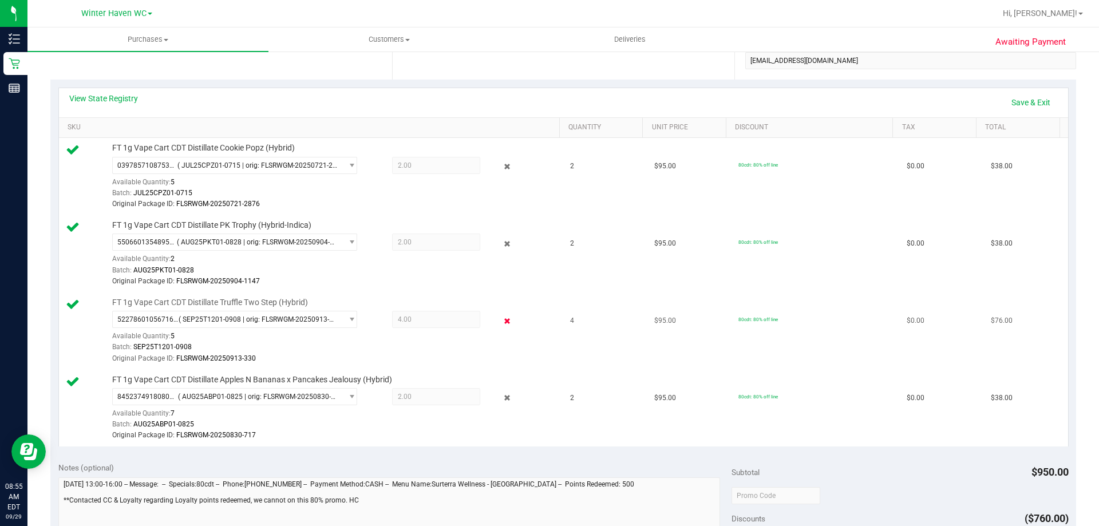
click at [502, 319] on icon at bounding box center [508, 320] width 12 height 13
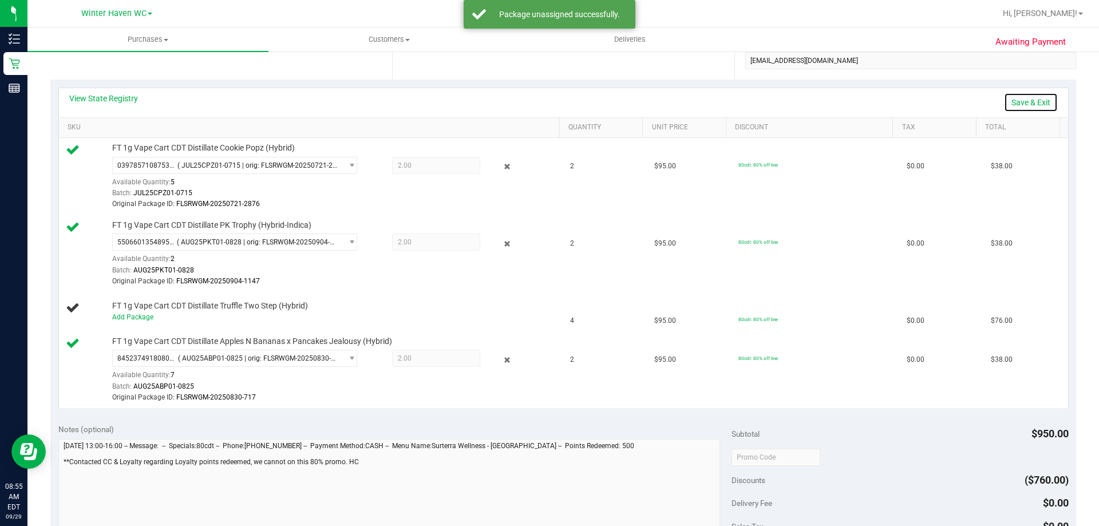
click at [1021, 103] on link "Save & Exit" at bounding box center [1031, 102] width 54 height 19
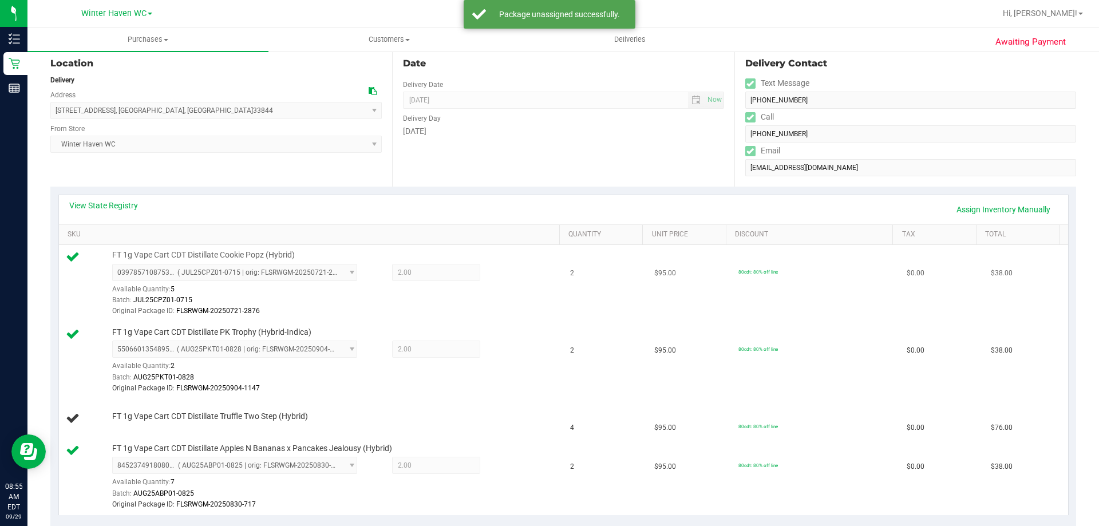
scroll to position [0, 0]
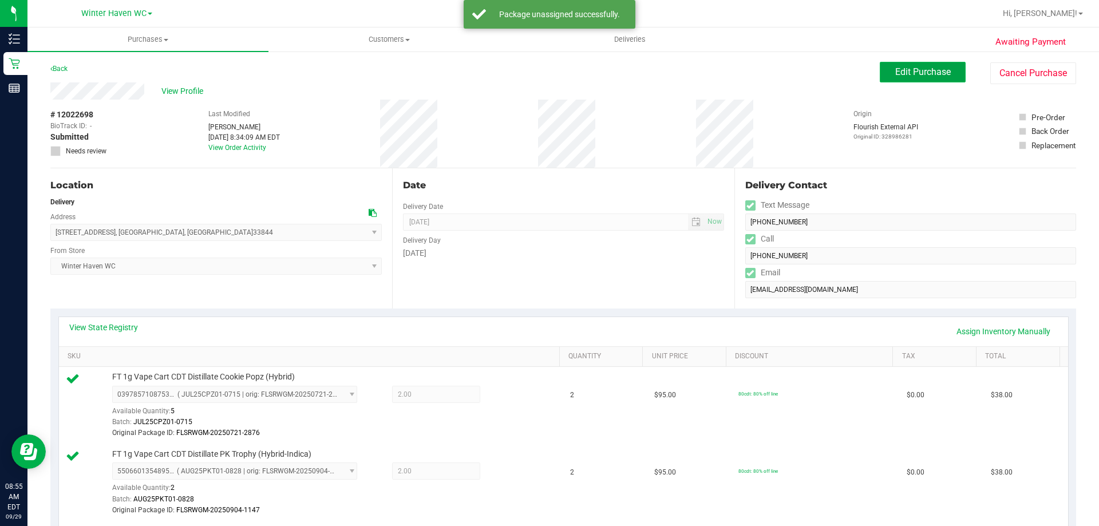
click at [918, 73] on span "Edit Purchase" at bounding box center [923, 71] width 56 height 11
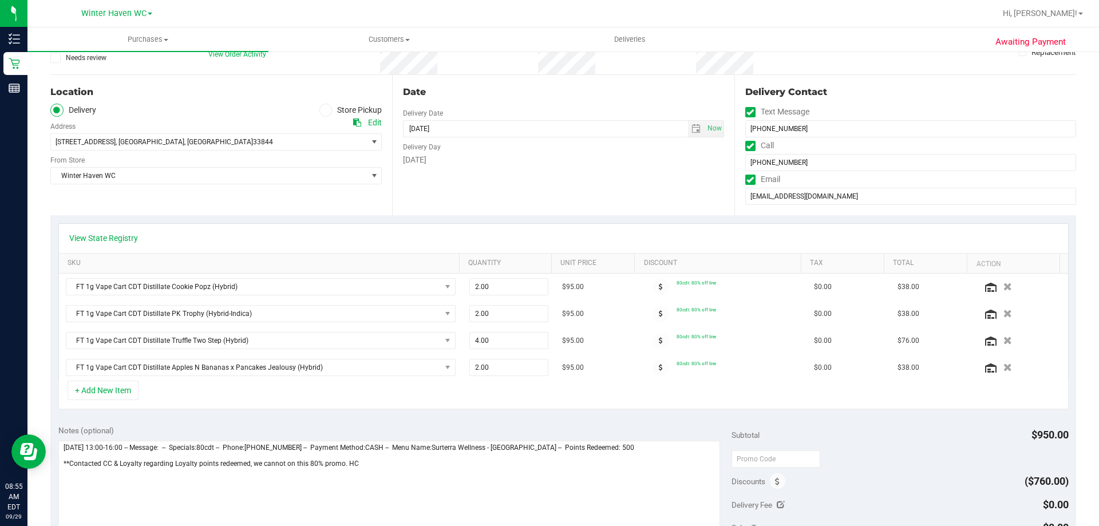
scroll to position [172, 0]
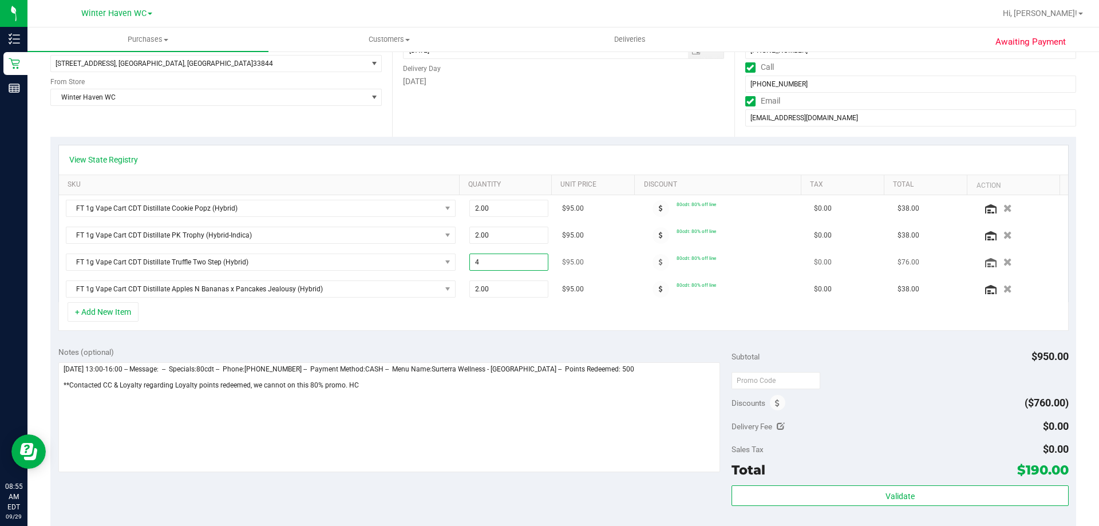
drag, startPoint x: 482, startPoint y: 263, endPoint x: 460, endPoint y: 263, distance: 21.8
click at [463, 263] on td "4.00 4" at bounding box center [509, 262] width 93 height 27
type input "2"
type input "2.00"
click at [581, 140] on div "View State Registry SKU Quantity Unit Price Discount Tax Total Action FT 1g Vap…" at bounding box center [563, 238] width 1026 height 202
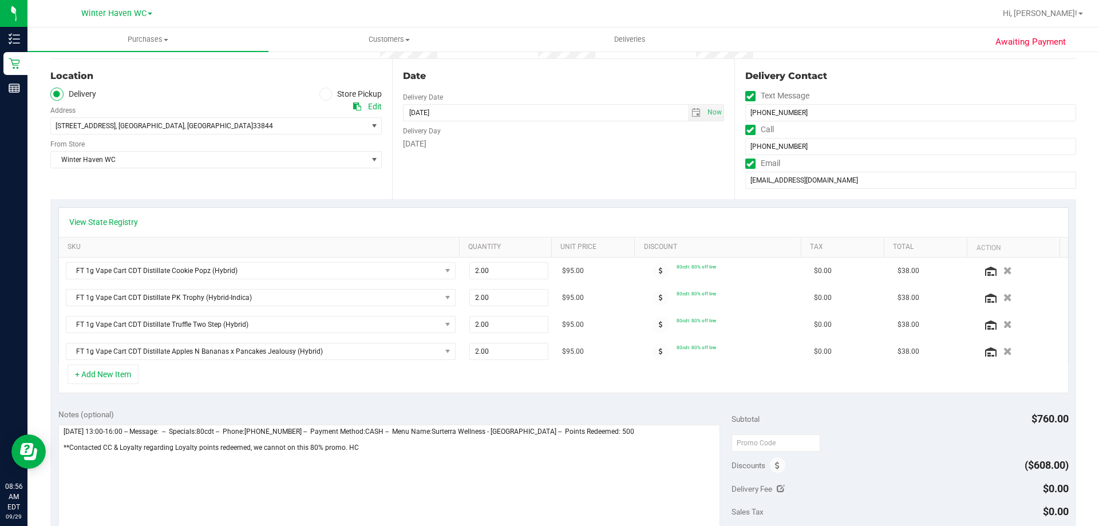
scroll to position [0, 0]
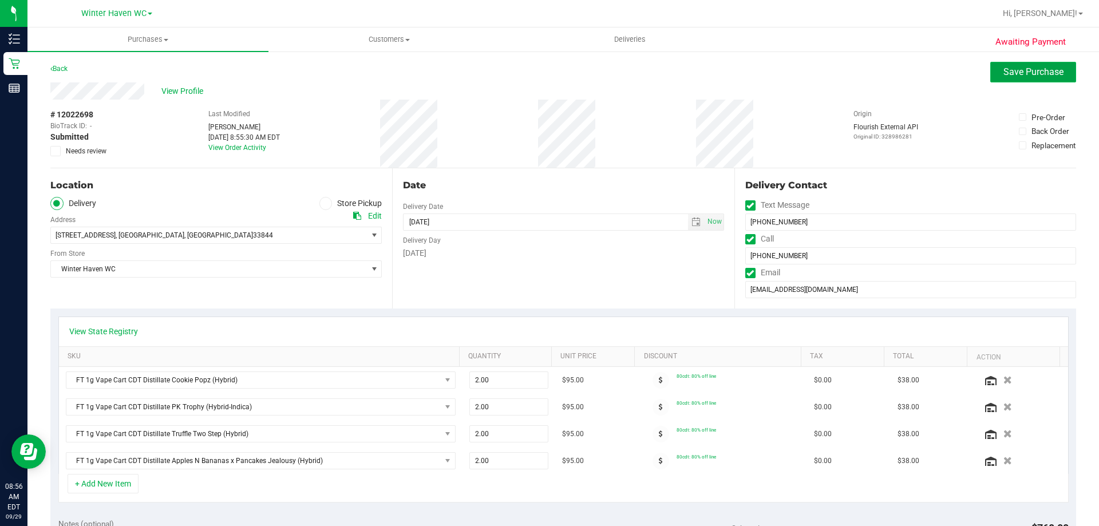
click at [1021, 73] on span "Save Purchase" at bounding box center [1034, 71] width 60 height 11
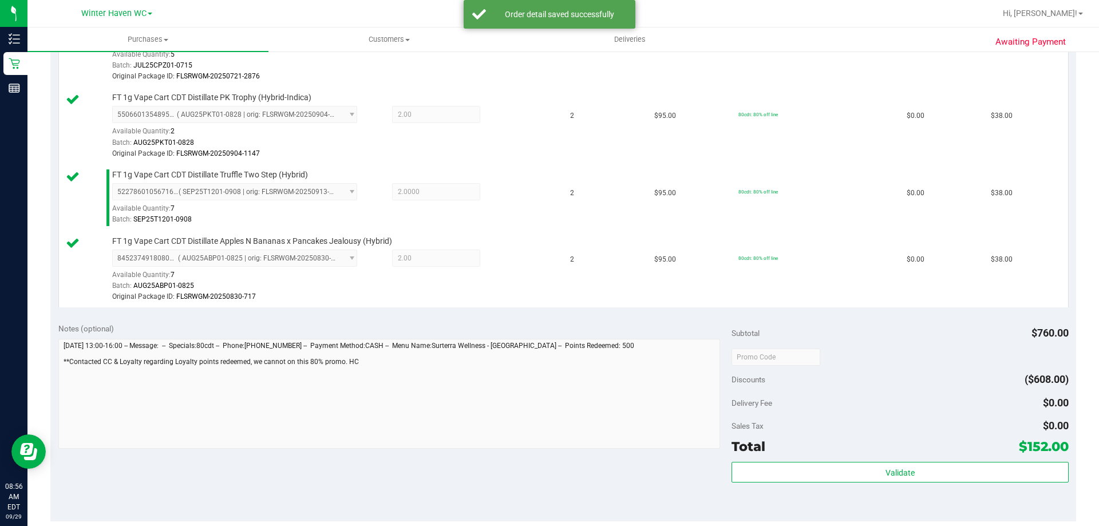
scroll to position [573, 0]
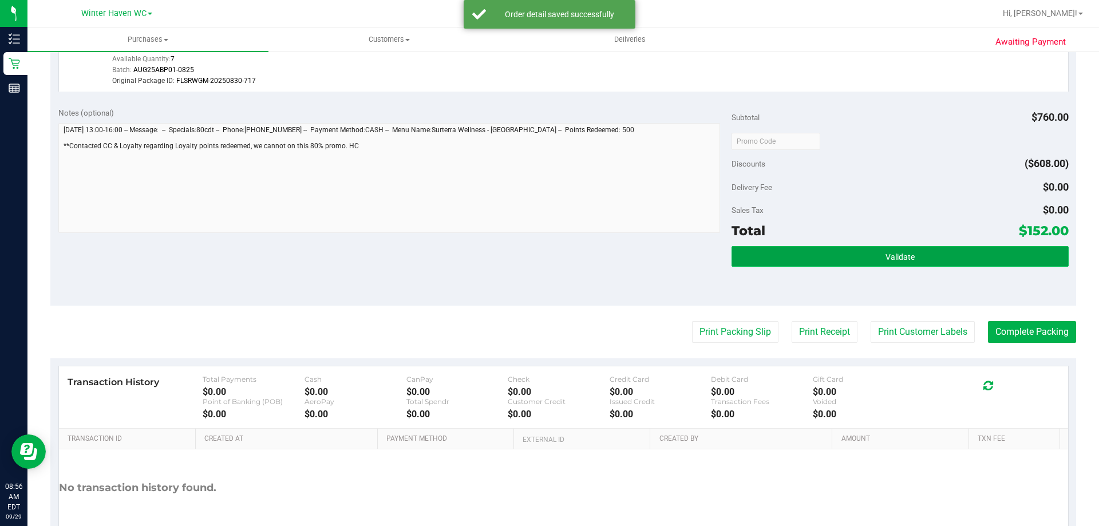
click at [921, 258] on button "Validate" at bounding box center [900, 256] width 337 height 21
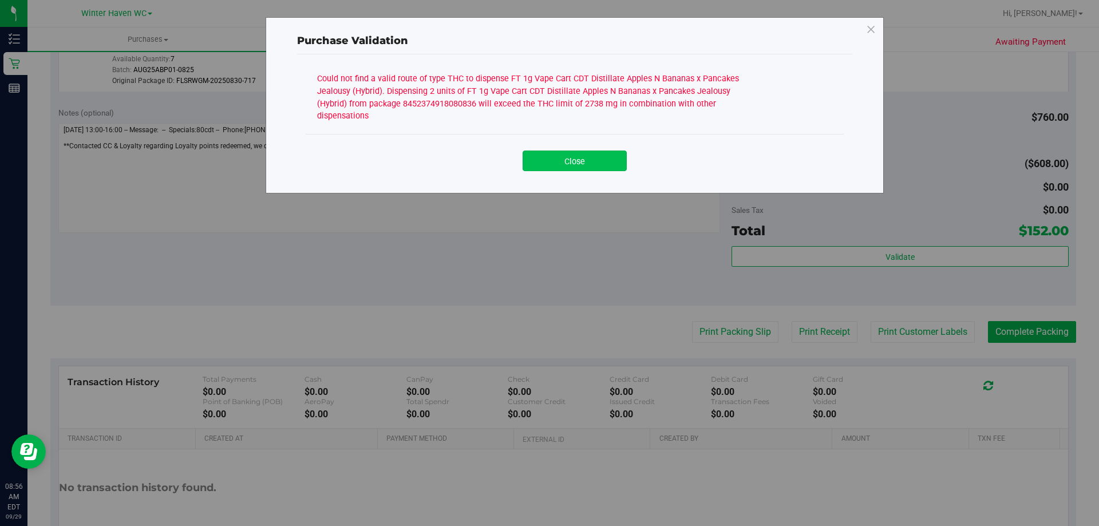
click at [597, 161] on button "Close" at bounding box center [575, 161] width 104 height 21
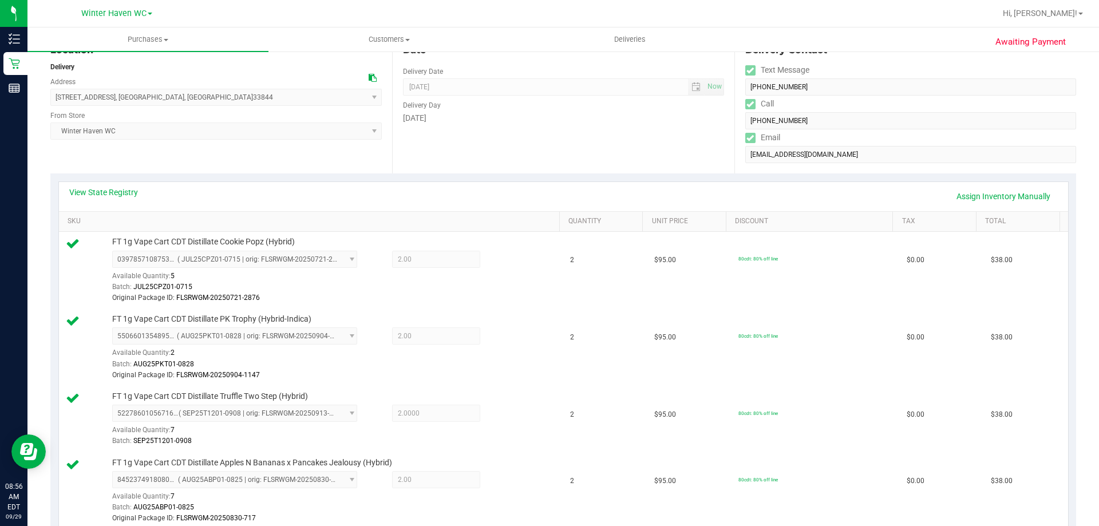
scroll to position [115, 0]
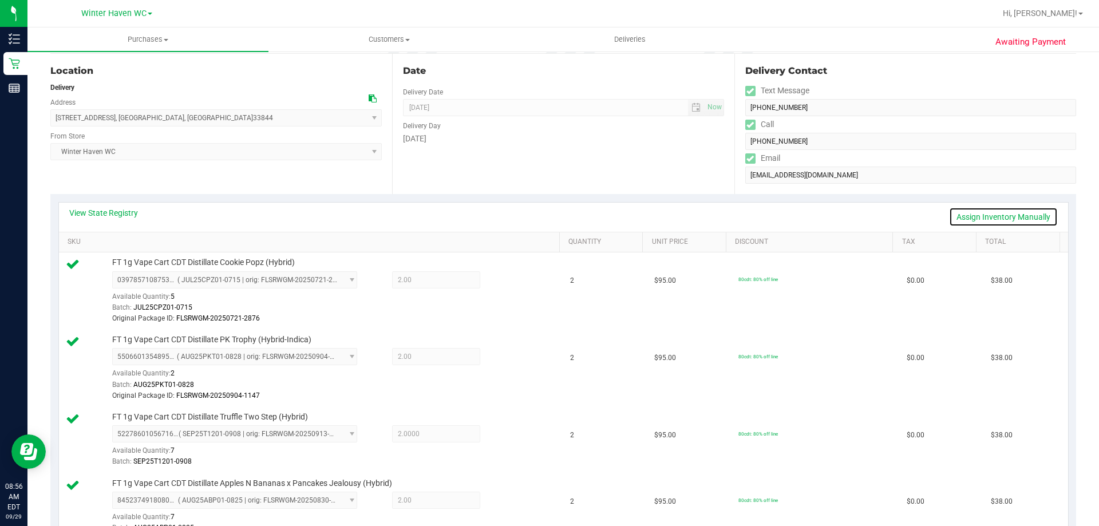
click at [1002, 214] on link "Assign Inventory Manually" at bounding box center [1003, 216] width 109 height 19
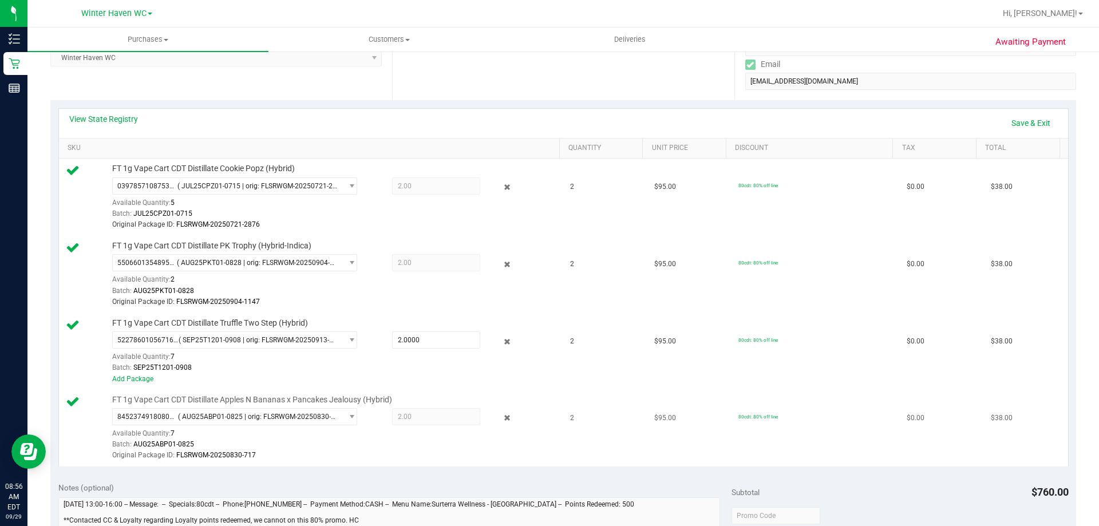
scroll to position [229, 0]
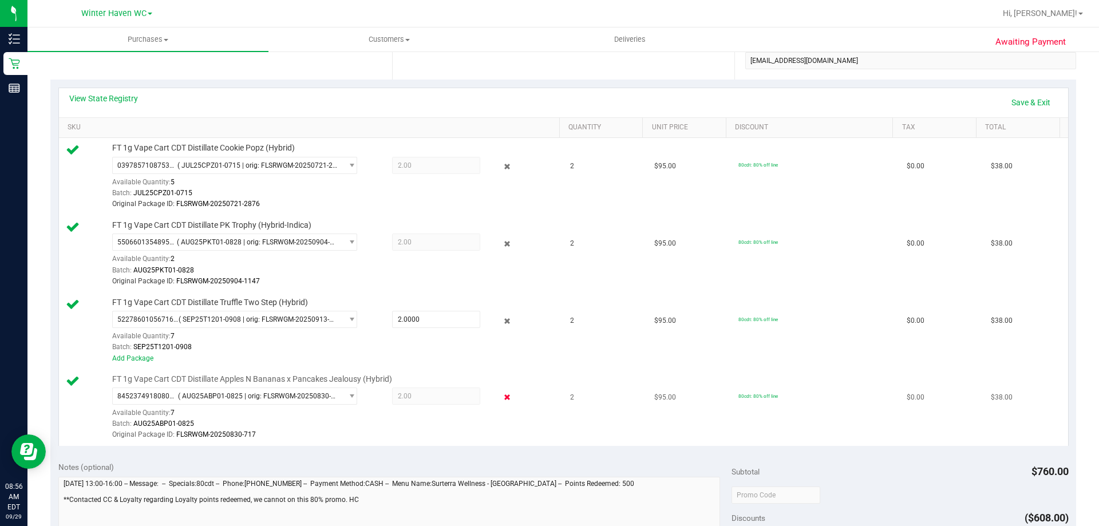
click at [502, 398] on icon at bounding box center [508, 397] width 12 height 13
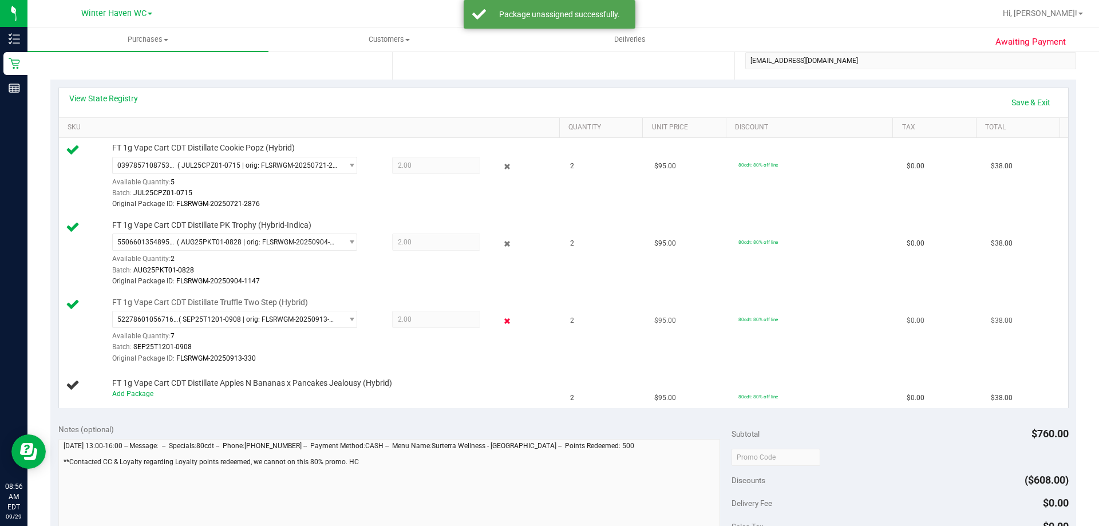
click at [502, 320] on icon at bounding box center [508, 320] width 12 height 13
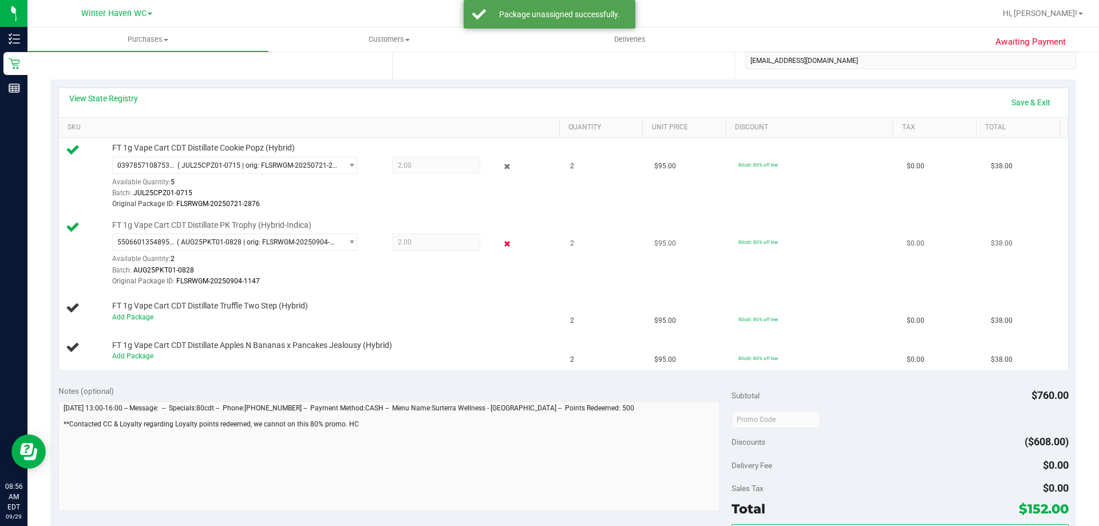
click at [502, 242] on icon at bounding box center [508, 243] width 12 height 13
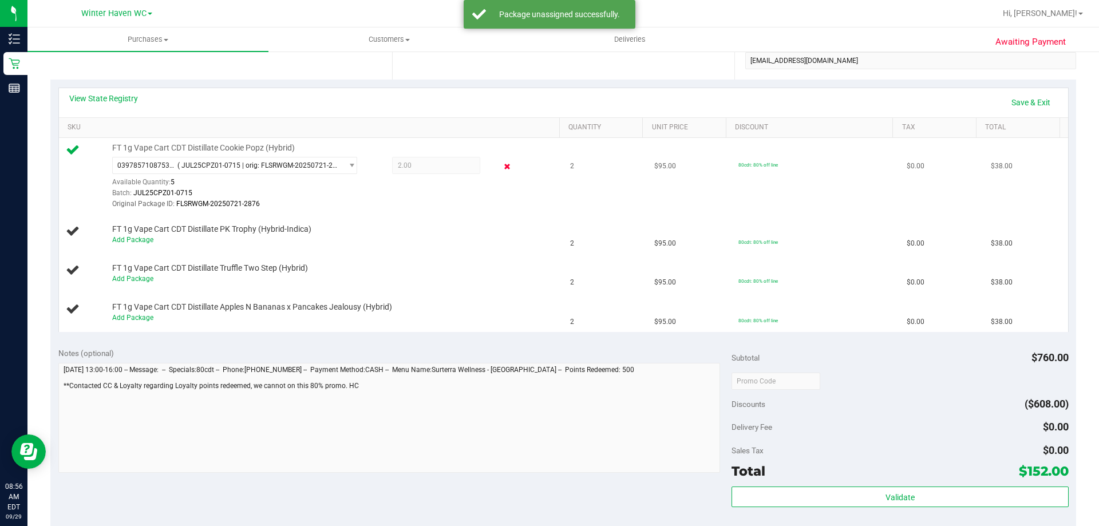
click at [502, 168] on icon at bounding box center [508, 166] width 12 height 13
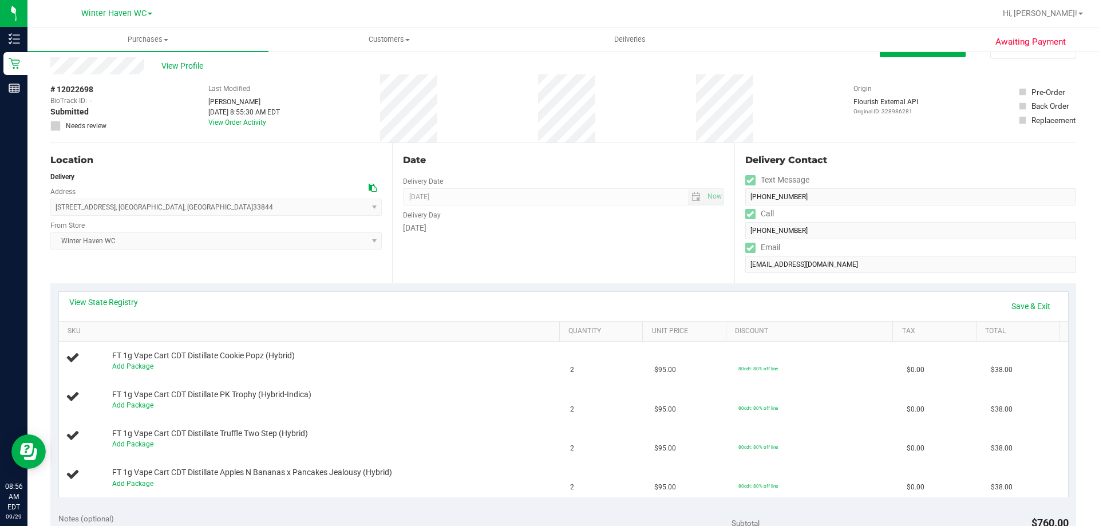
scroll to position [0, 0]
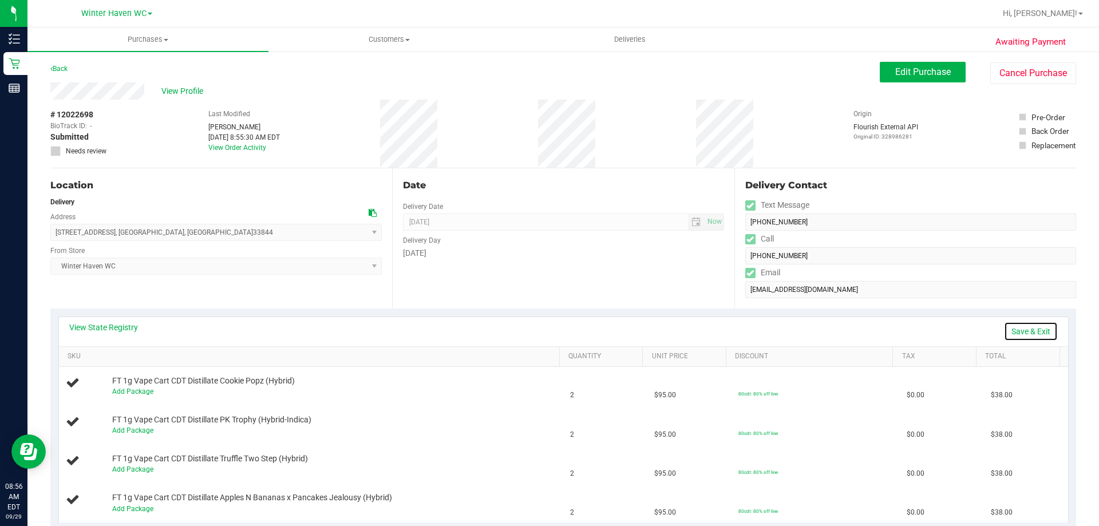
click at [1014, 331] on link "Save & Exit" at bounding box center [1031, 331] width 54 height 19
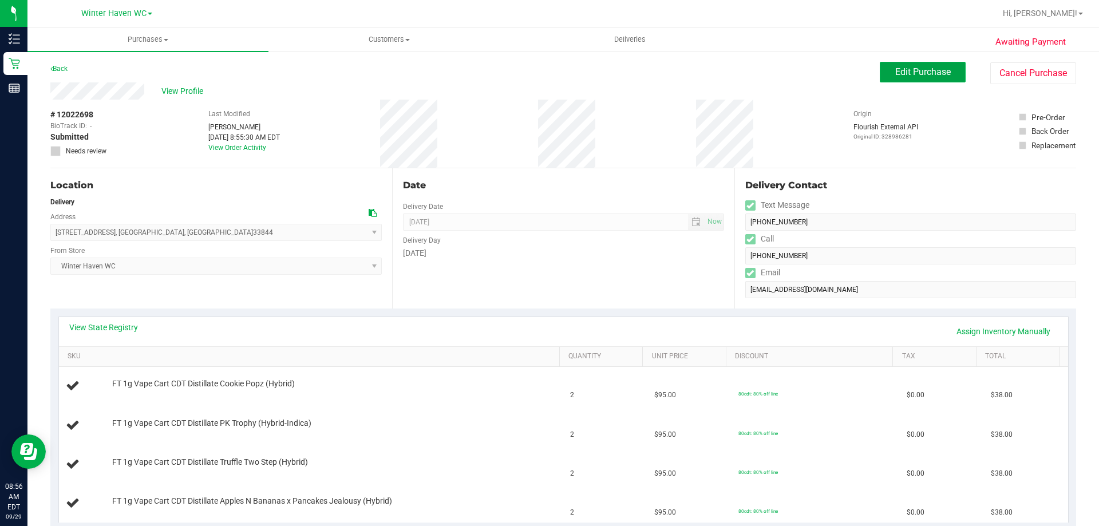
click at [911, 71] on span "Edit Purchase" at bounding box center [923, 71] width 56 height 11
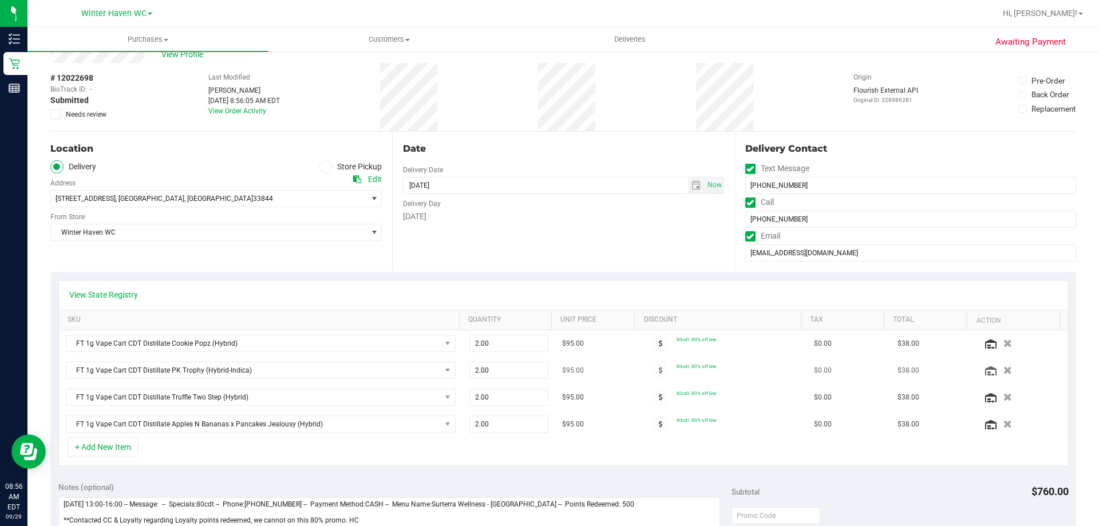
scroll to position [57, 0]
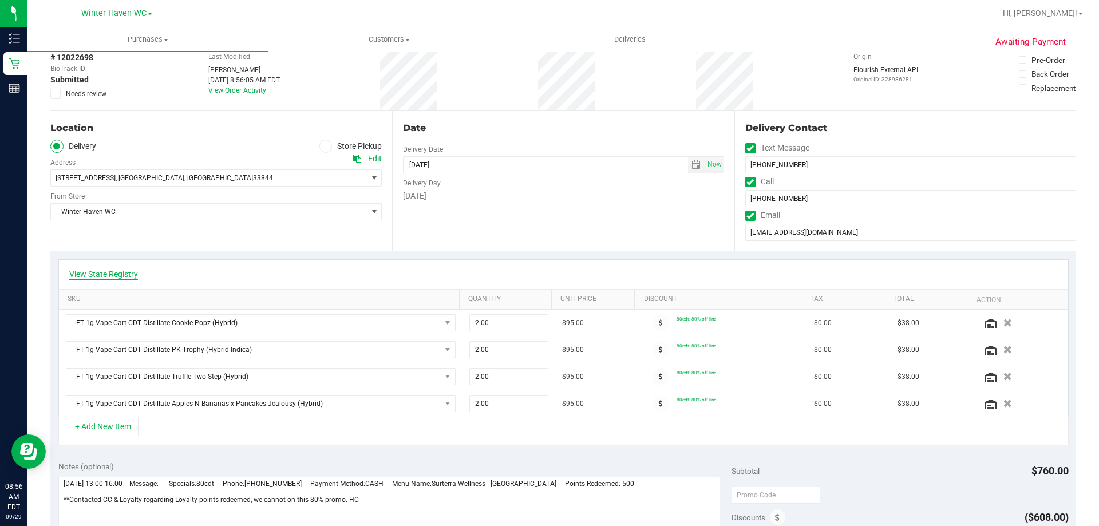
click at [112, 276] on link "View State Registry" at bounding box center [103, 274] width 69 height 11
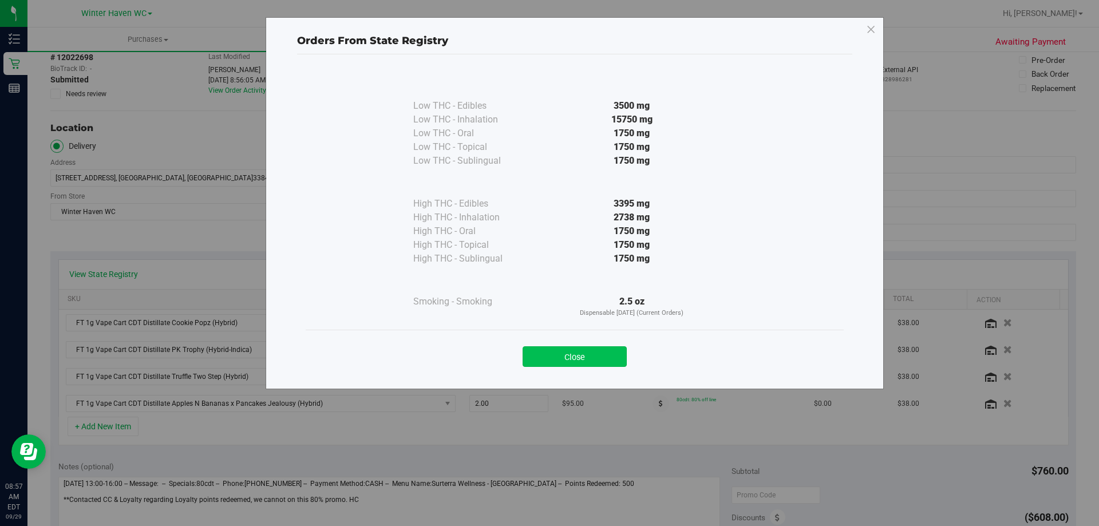
click at [574, 359] on button "Close" at bounding box center [575, 356] width 104 height 21
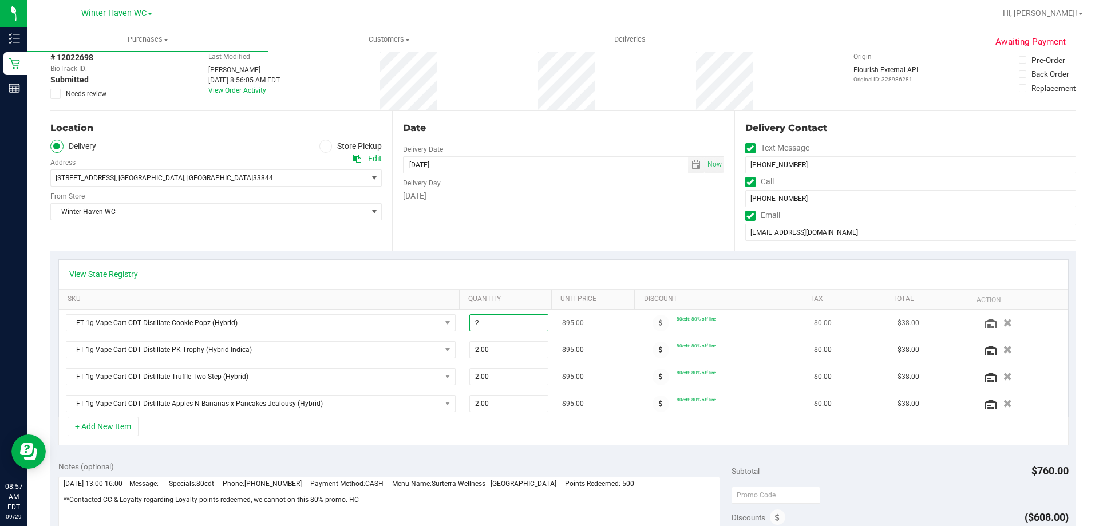
drag, startPoint x: 481, startPoint y: 322, endPoint x: 449, endPoint y: 321, distance: 32.1
click at [449, 321] on tr "FT 1g Vape Cart CDT Distillate Cookie Popz (Hybrid) 2.00 2 $95.00 80cdt: 80% of…" at bounding box center [563, 323] width 1009 height 27
type input "1"
type input "1.00"
drag, startPoint x: 496, startPoint y: 350, endPoint x: 465, endPoint y: 348, distance: 30.4
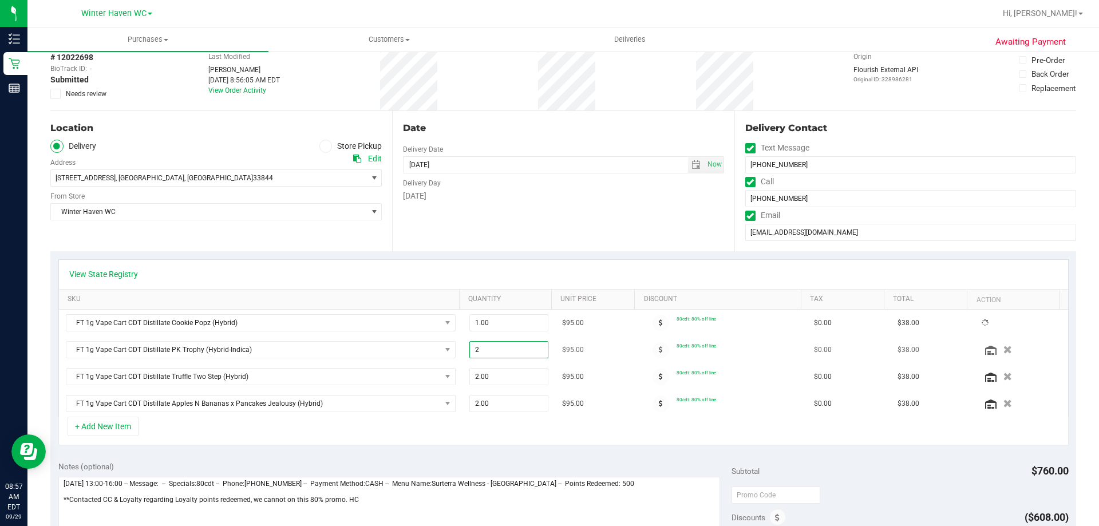
click at [469, 348] on span "2.00 2" at bounding box center [509, 349] width 80 height 17
type input "1"
drag, startPoint x: 483, startPoint y: 351, endPoint x: 429, endPoint y: 345, distance: 54.7
click at [429, 345] on tr "FT 1g Vape Cart CDT Distillate PK Trophy (Hybrid-Indica) 2.00 2 $95.00 80cdt: 8…" at bounding box center [563, 350] width 1009 height 27
type input "1"
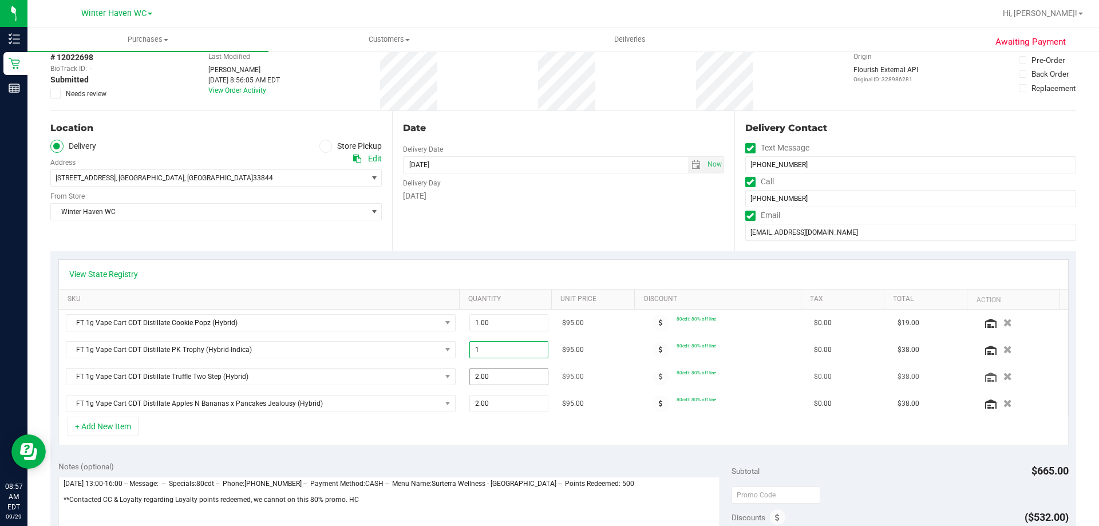
type input "1.00"
drag, startPoint x: 477, startPoint y: 375, endPoint x: 467, endPoint y: 376, distance: 9.8
click at [469, 376] on span "2.00 2" at bounding box center [509, 376] width 80 height 17
drag, startPoint x: 473, startPoint y: 377, endPoint x: 456, endPoint y: 377, distance: 17.7
click at [463, 377] on td "2.00 2" at bounding box center [509, 377] width 93 height 27
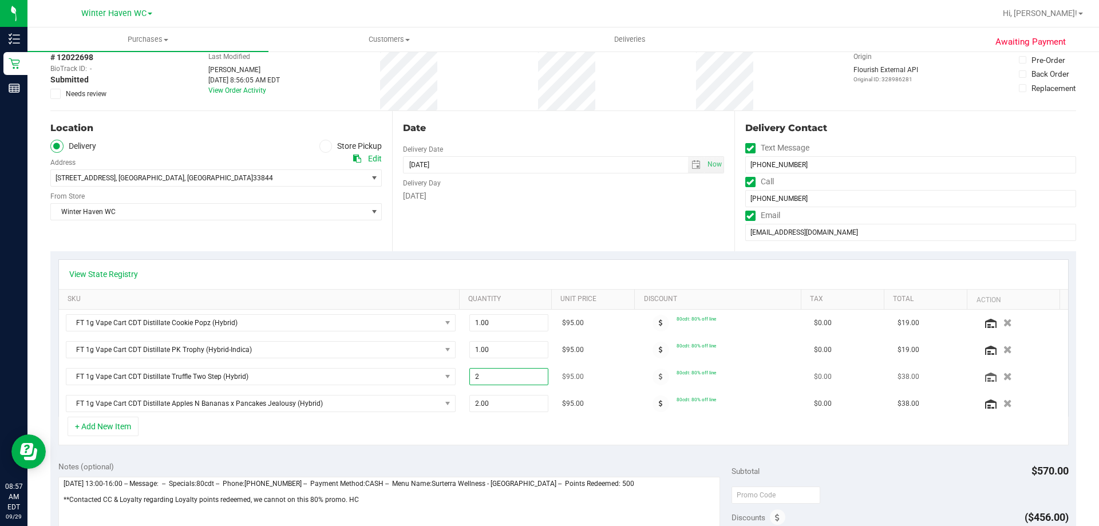
type input "1"
type input "1.00"
drag, startPoint x: 475, startPoint y: 400, endPoint x: 461, endPoint y: 402, distance: 13.8
click at [463, 402] on td "2.00 2" at bounding box center [509, 403] width 93 height 26
type input "1"
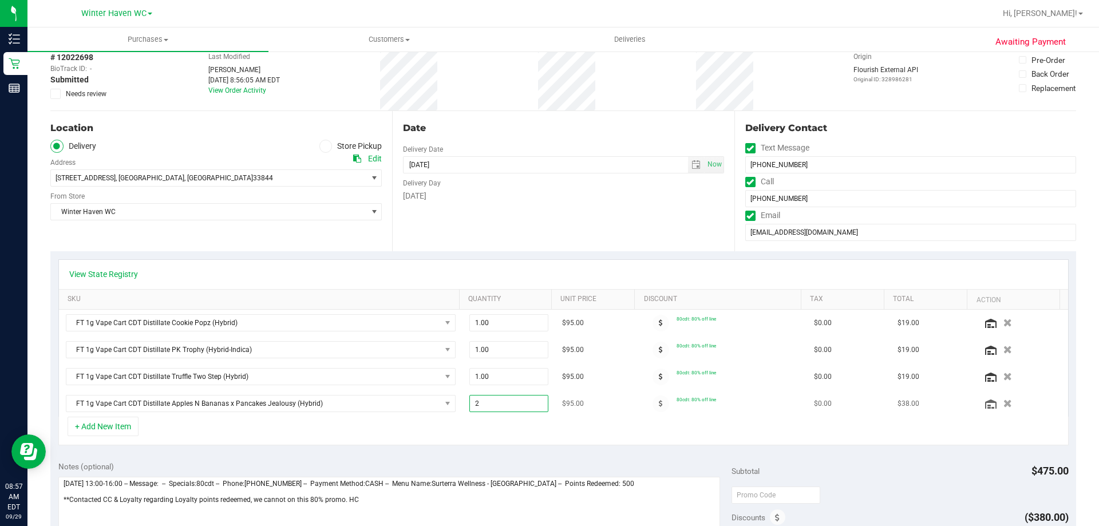
click at [463, 398] on td "2.00 2" at bounding box center [509, 403] width 93 height 26
type input "1"
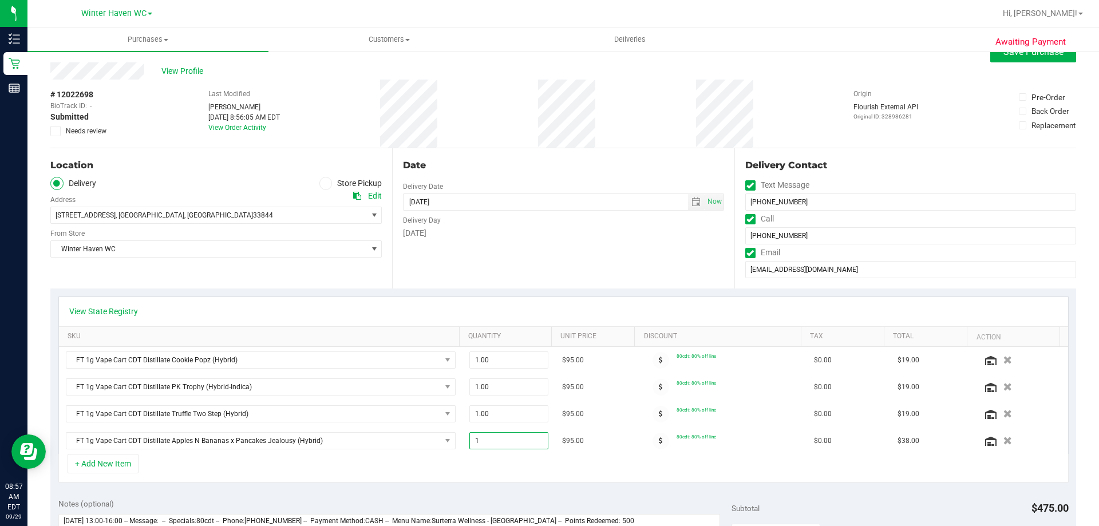
scroll to position [0, 0]
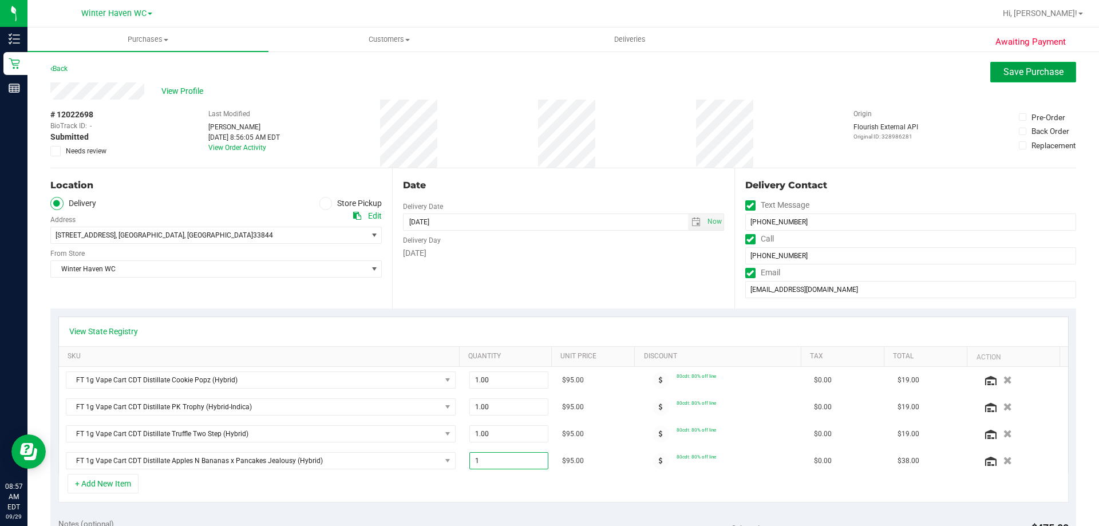
type input "1.00"
click at [1013, 68] on span "Save Purchase" at bounding box center [1034, 71] width 60 height 11
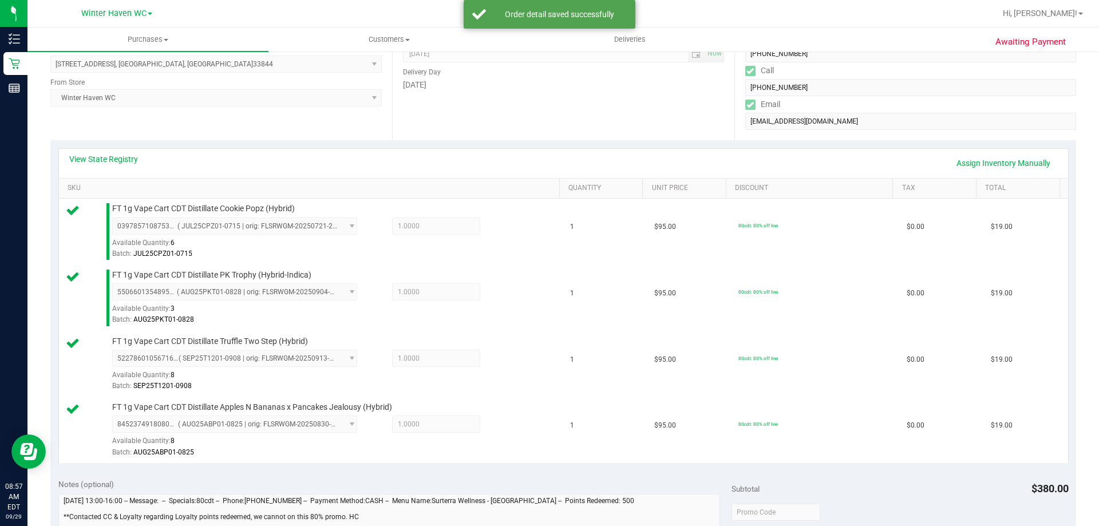
scroll to position [344, 0]
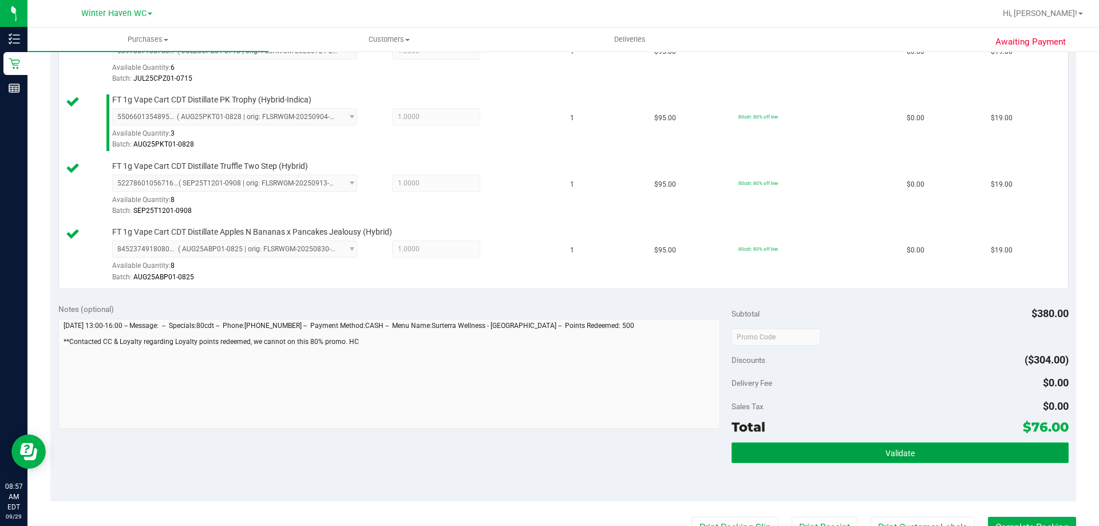
click at [923, 448] on button "Validate" at bounding box center [900, 453] width 337 height 21
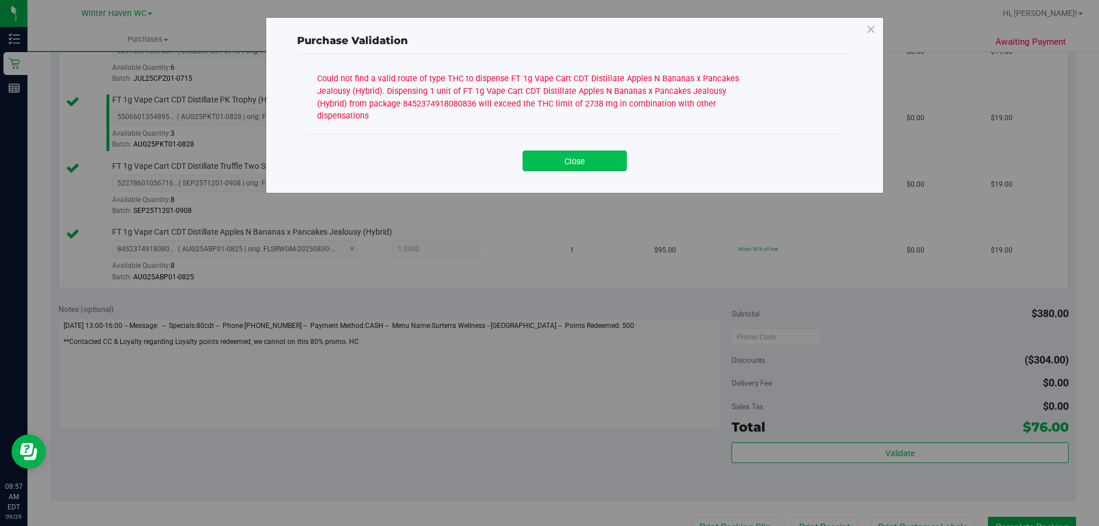
click at [591, 162] on button "Close" at bounding box center [575, 161] width 104 height 21
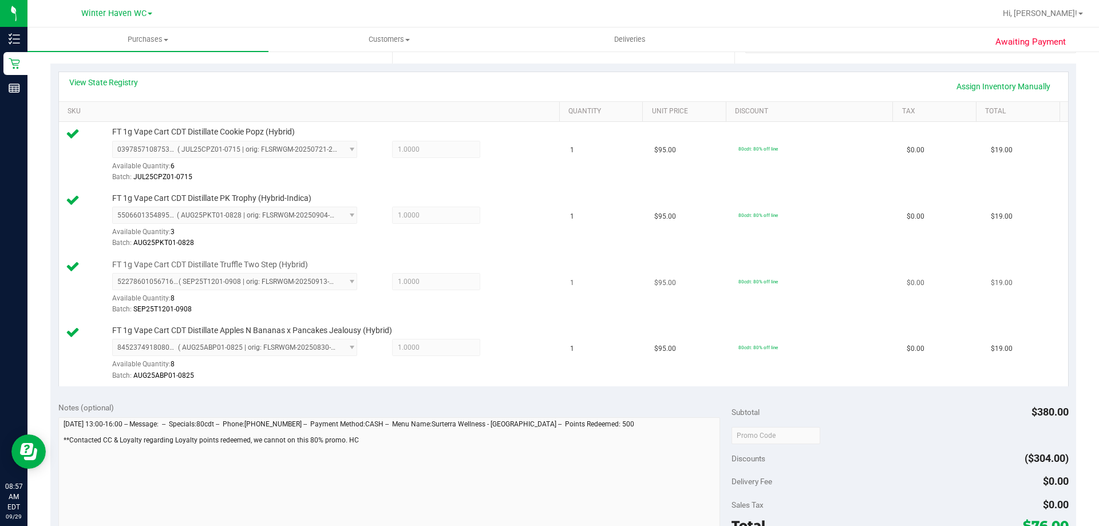
scroll to position [0, 0]
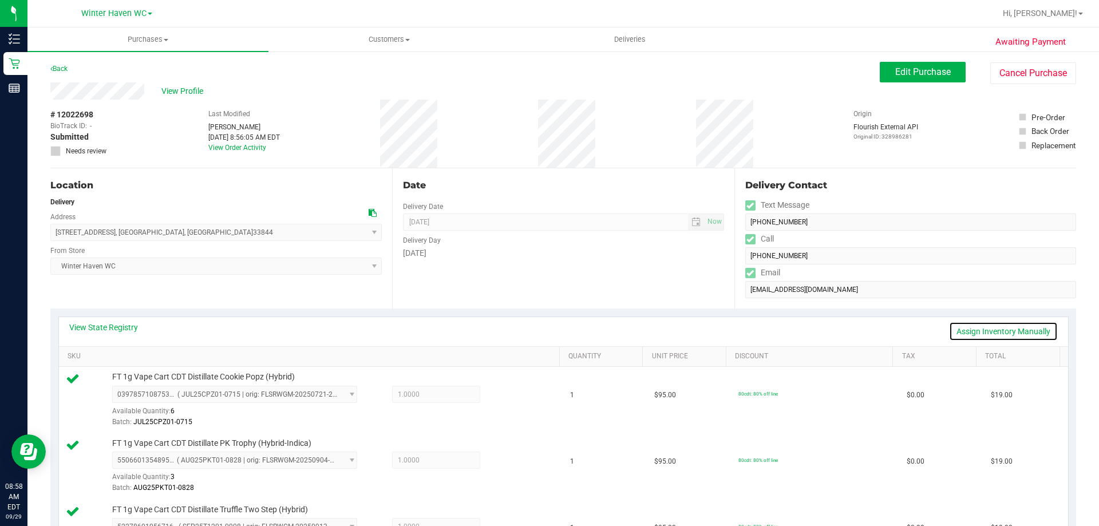
click at [1005, 329] on link "Assign Inventory Manually" at bounding box center [1003, 331] width 109 height 19
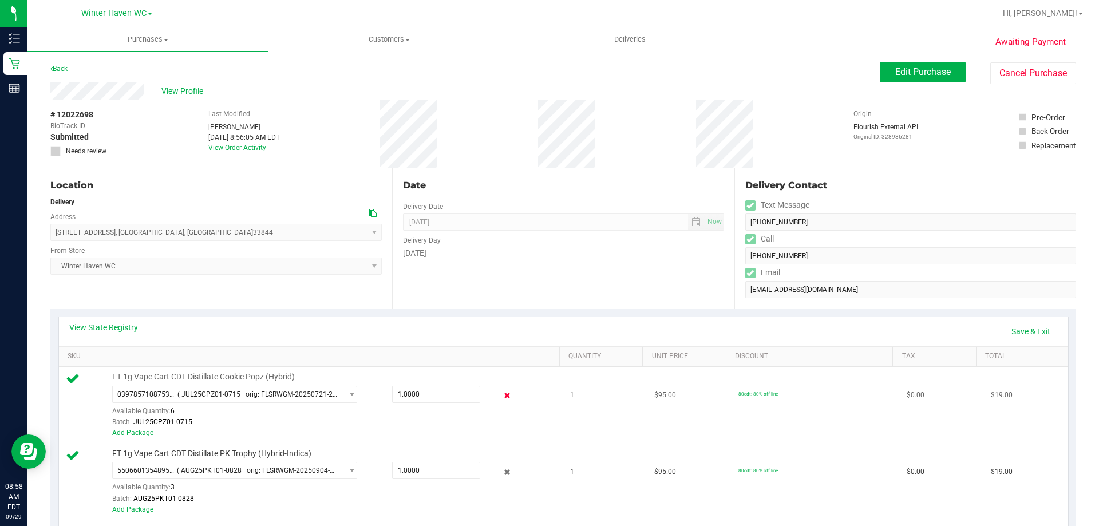
click at [502, 392] on icon at bounding box center [508, 395] width 12 height 13
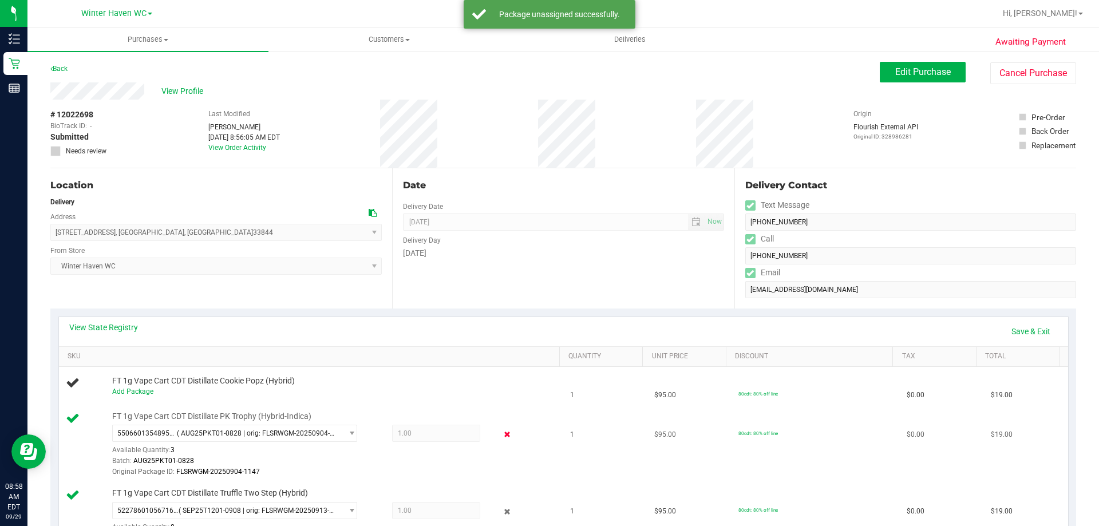
click at [502, 435] on icon at bounding box center [508, 434] width 12 height 13
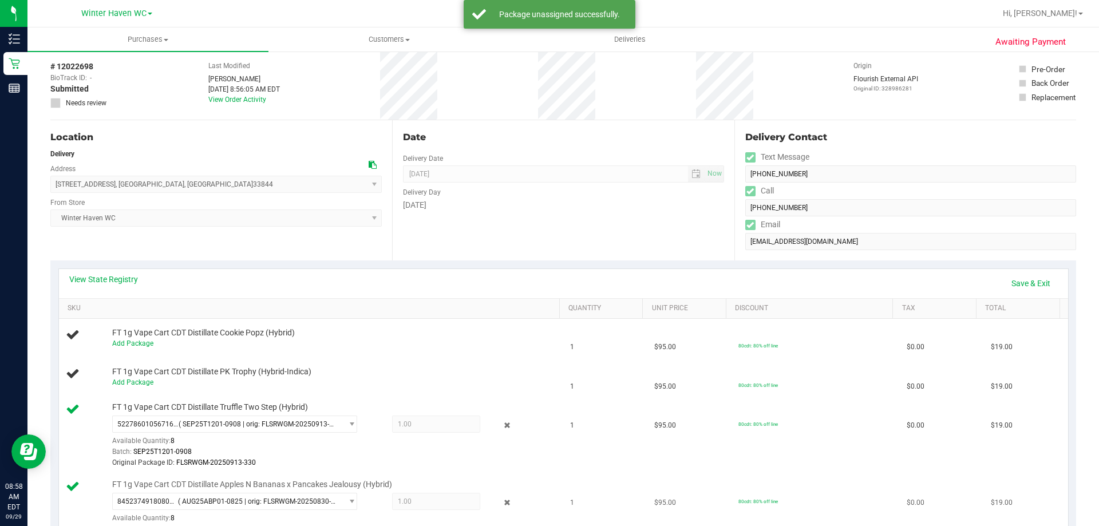
scroll to position [115, 0]
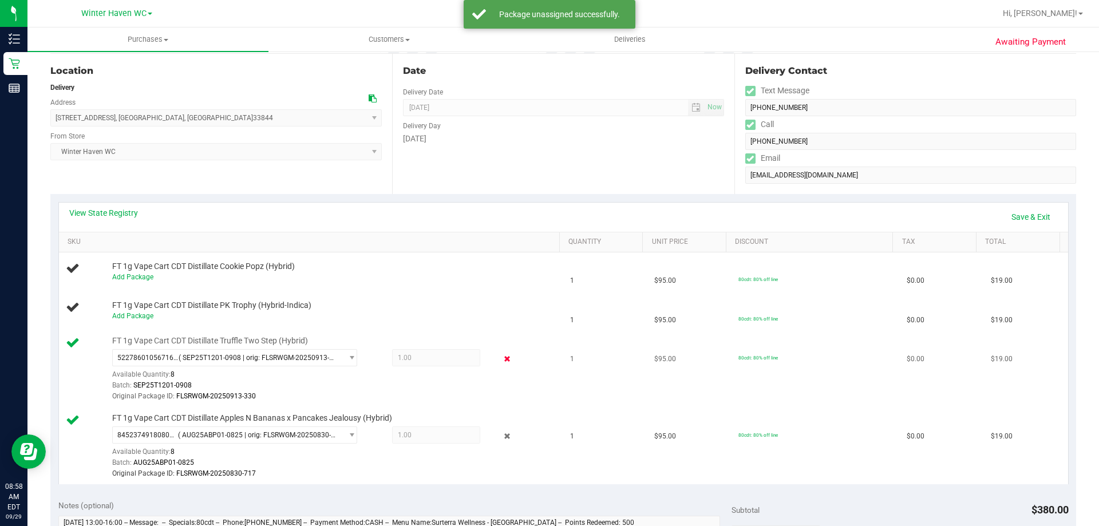
click at [504, 359] on icon at bounding box center [508, 359] width 12 height 13
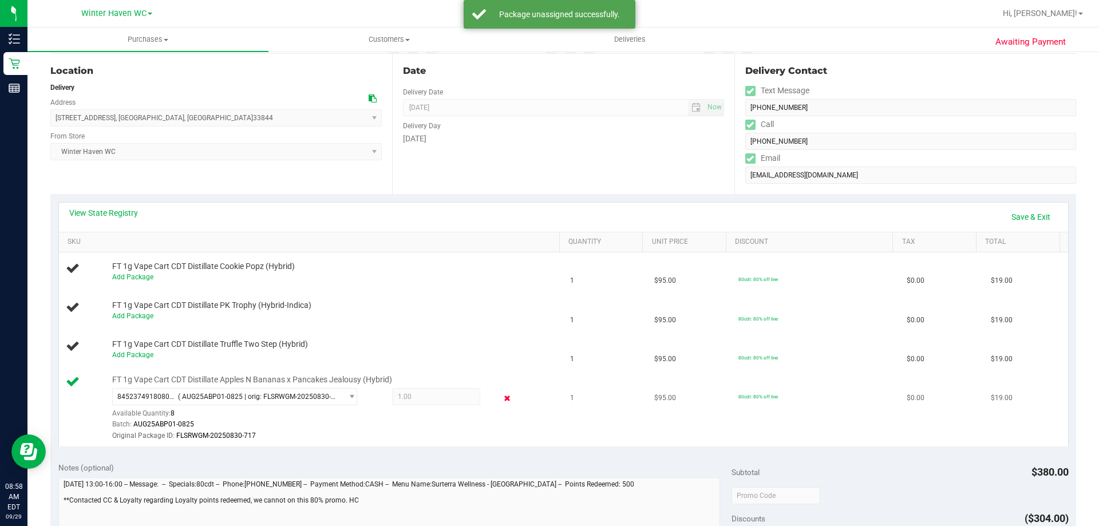
click at [502, 400] on icon at bounding box center [508, 398] width 12 height 13
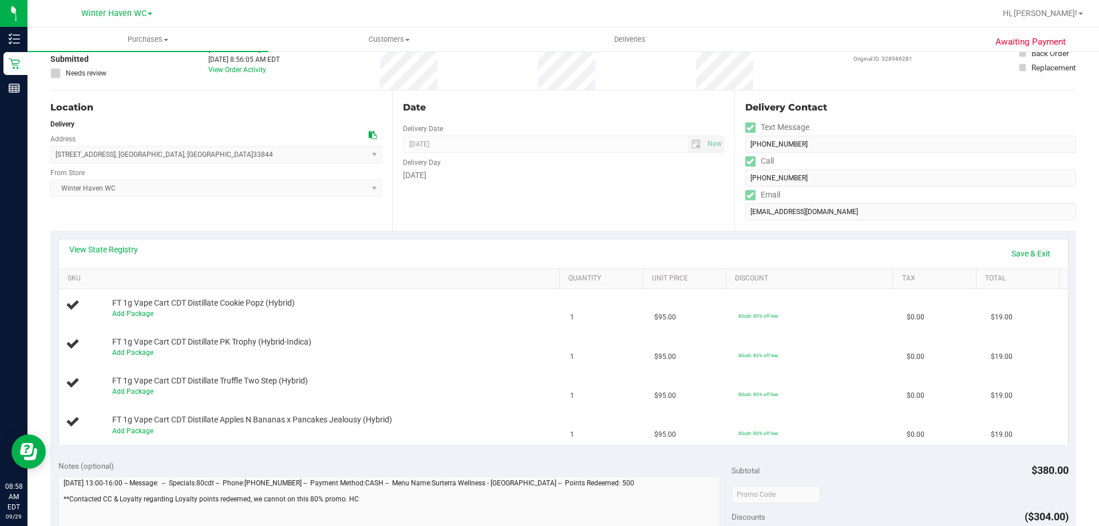
scroll to position [57, 0]
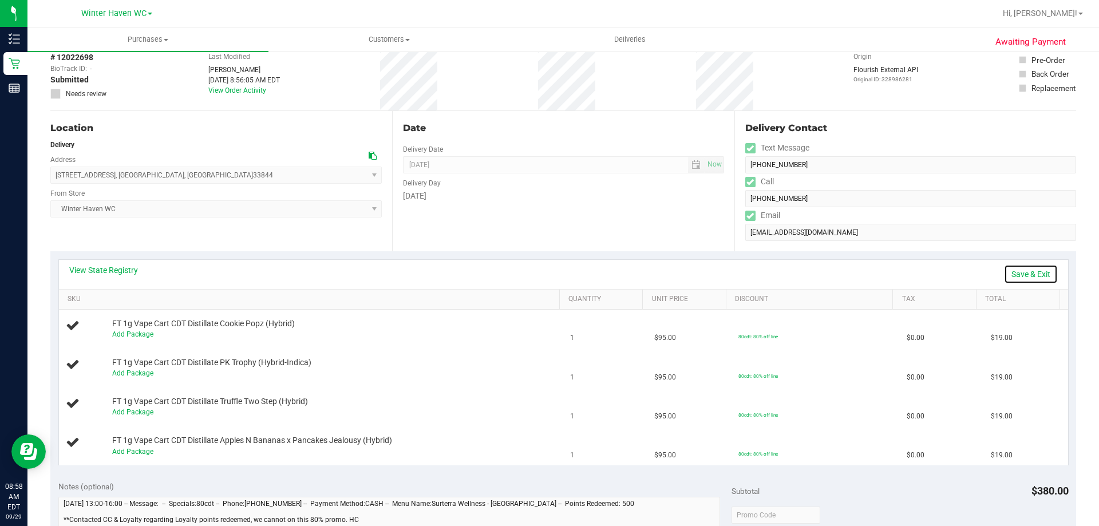
click at [1029, 269] on link "Save & Exit" at bounding box center [1031, 273] width 54 height 19
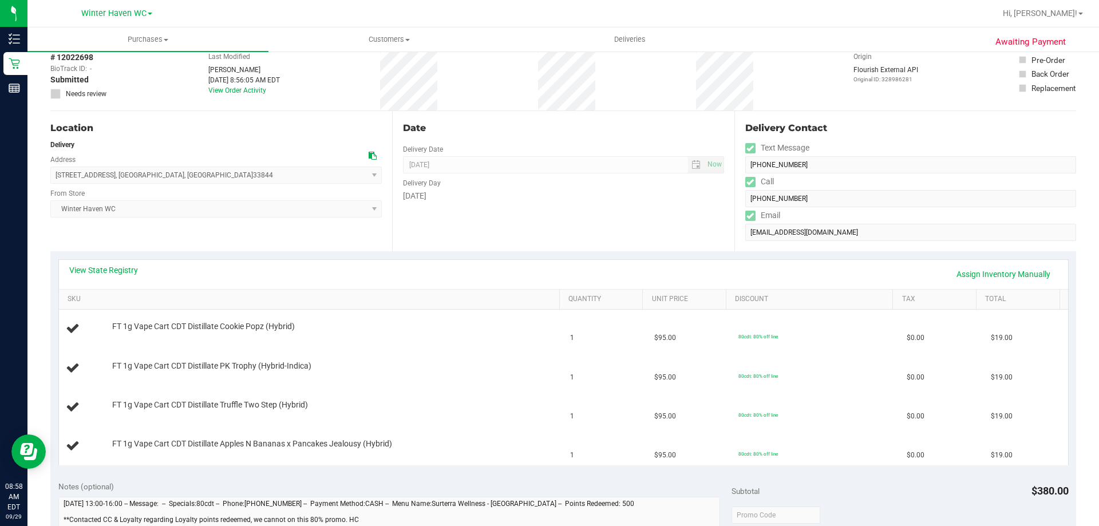
scroll to position [0, 0]
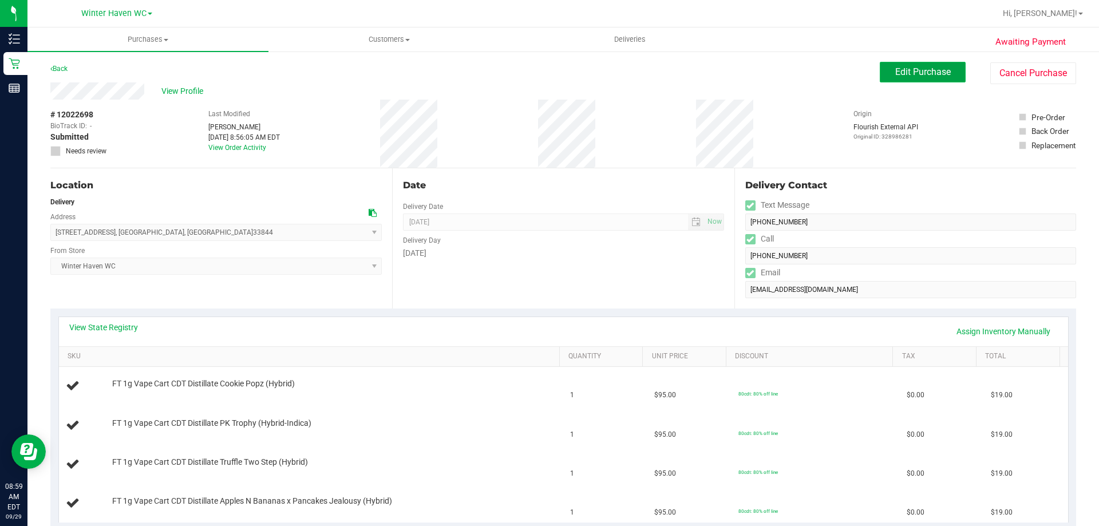
click at [895, 67] on span "Edit Purchase" at bounding box center [923, 71] width 56 height 11
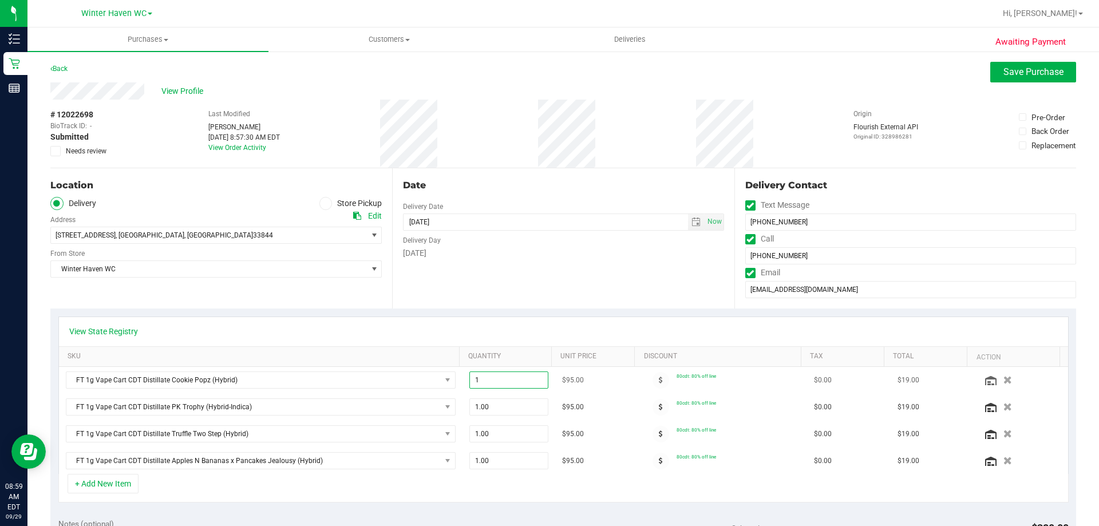
drag, startPoint x: 476, startPoint y: 380, endPoint x: 465, endPoint y: 380, distance: 10.9
click at [469, 380] on span "1.00 1" at bounding box center [509, 380] width 80 height 17
type input "2"
type input "2.00"
click at [496, 488] on div "+ Add New Item" at bounding box center [563, 488] width 1010 height 29
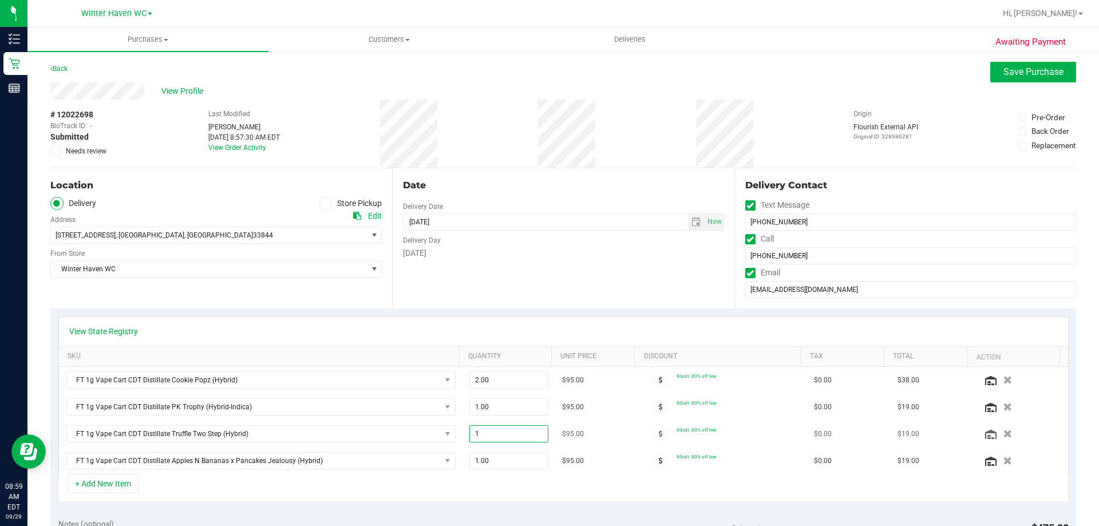
drag, startPoint x: 484, startPoint y: 439, endPoint x: 450, endPoint y: 432, distance: 34.5
click at [450, 432] on tr "FT 1g Vape Cart CDT Distillate Truffle Two Step (Hybrid) 1.00 1 $95.00 80cdt: 8…" at bounding box center [563, 434] width 1009 height 27
type input "4"
type input "4.00"
click at [538, 494] on div "+ Add New Item" at bounding box center [563, 488] width 1010 height 29
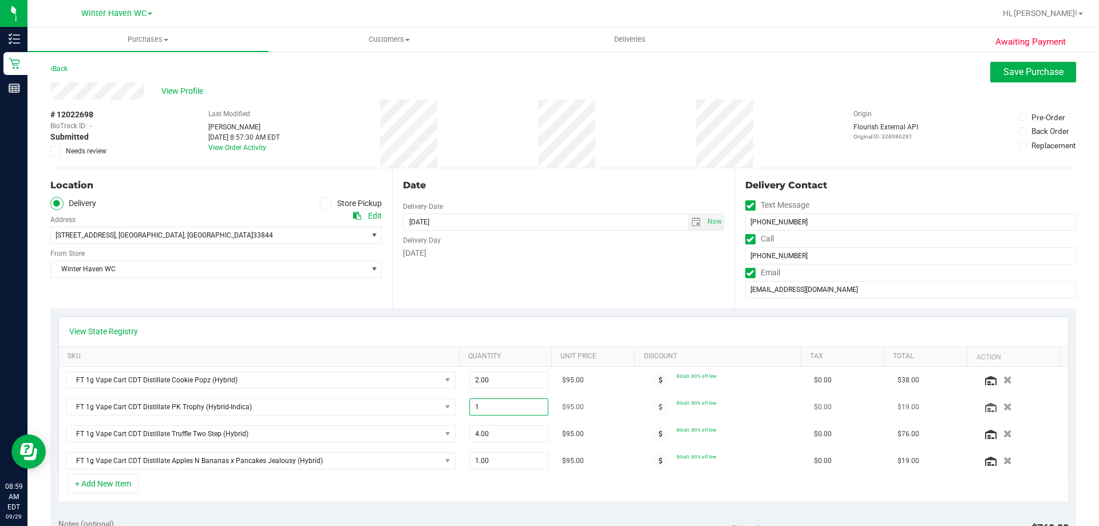
drag, startPoint x: 481, startPoint y: 408, endPoint x: 466, endPoint y: 408, distance: 14.9
click at [469, 408] on span "1.00 1" at bounding box center [509, 406] width 80 height 17
type input "2"
type input "2.00"
click at [488, 489] on div "+ Add New Item" at bounding box center [563, 488] width 1010 height 29
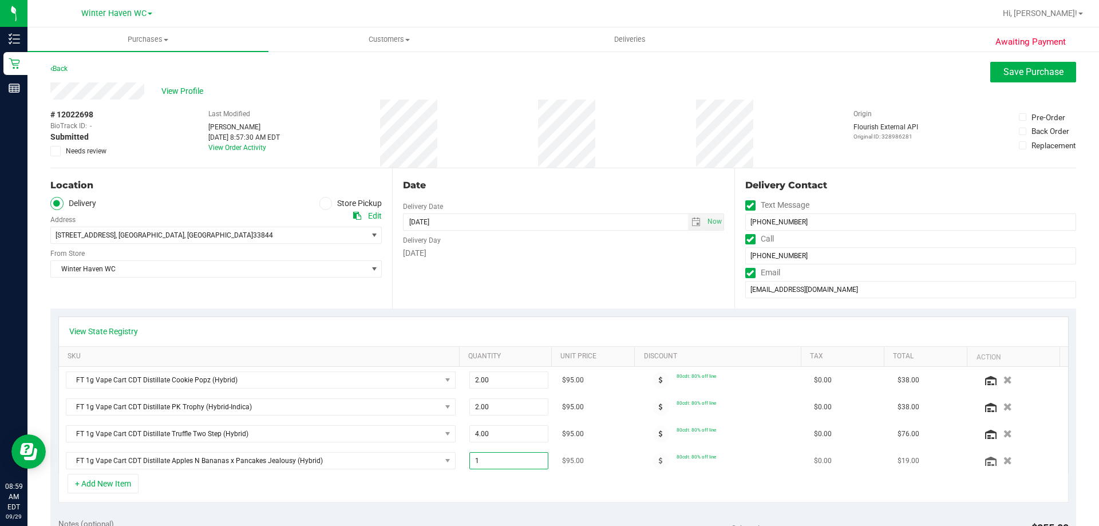
drag, startPoint x: 480, startPoint y: 457, endPoint x: 460, endPoint y: 460, distance: 20.2
click at [463, 460] on td "1.00 1" at bounding box center [509, 461] width 93 height 26
type input "2"
type input "2.00"
click at [534, 491] on div "+ Add New Item" at bounding box center [563, 488] width 1010 height 29
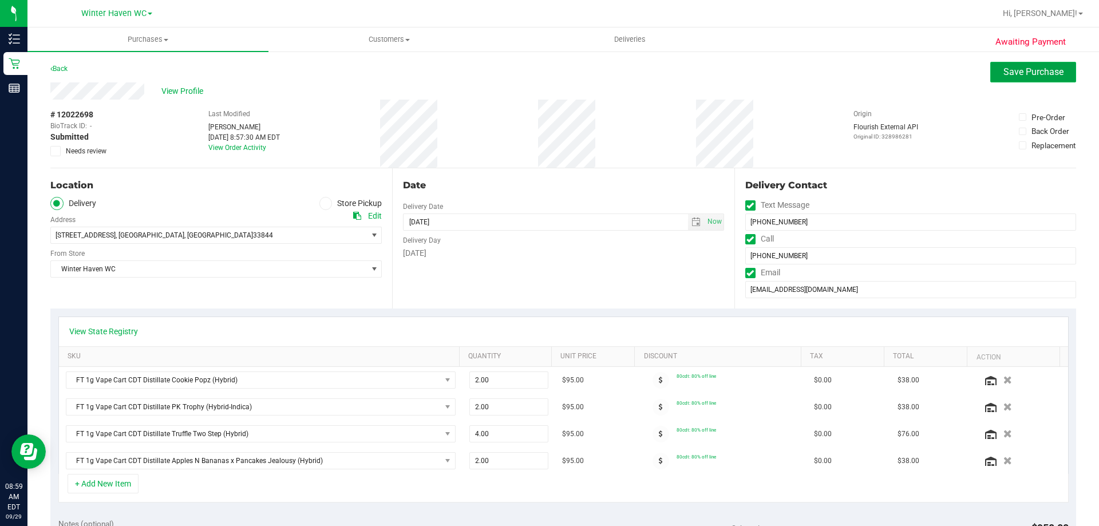
click at [1004, 76] on span "Save Purchase" at bounding box center [1034, 71] width 60 height 11
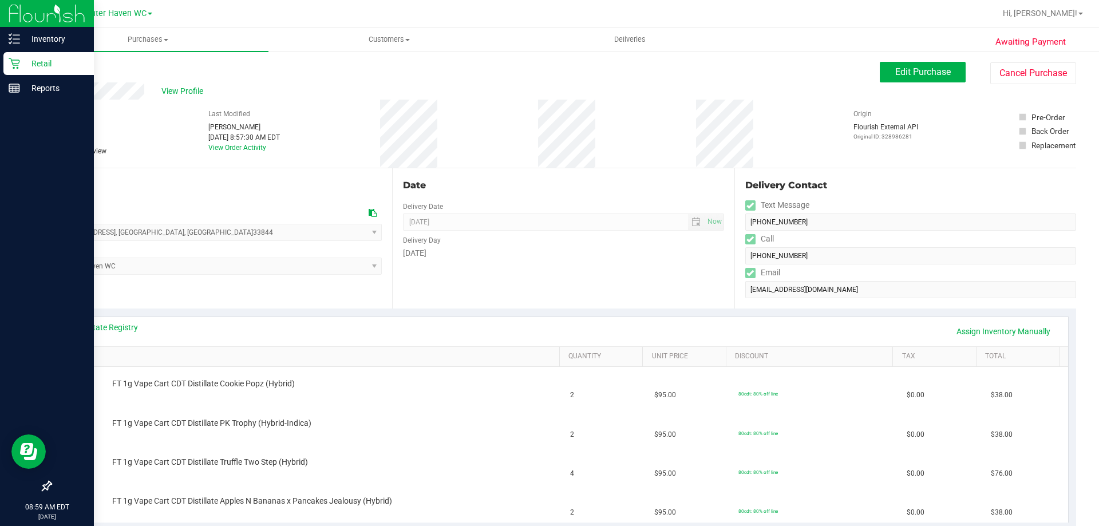
click at [31, 64] on p "Retail" at bounding box center [54, 64] width 69 height 14
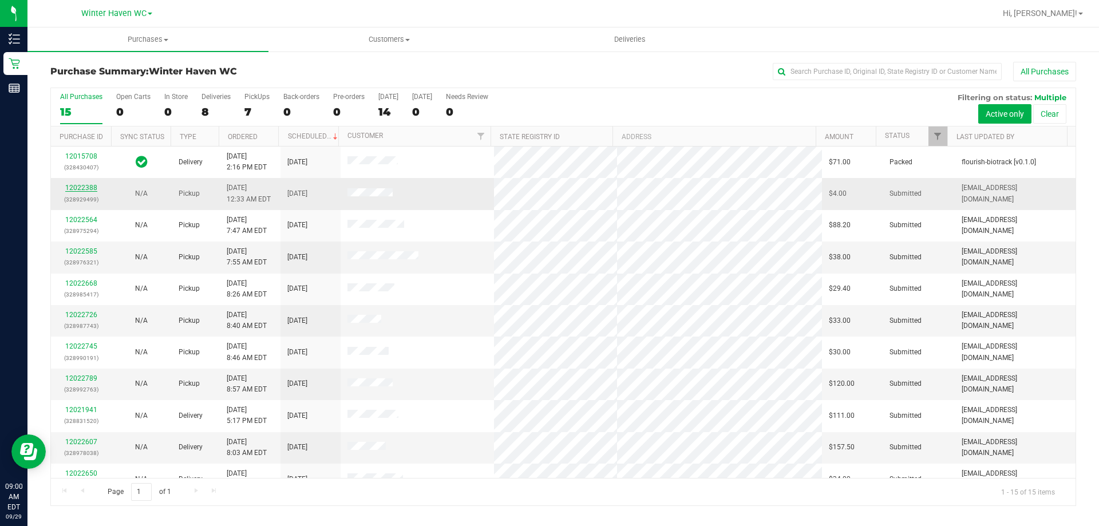
click at [84, 187] on link "12022388" at bounding box center [81, 188] width 32 height 8
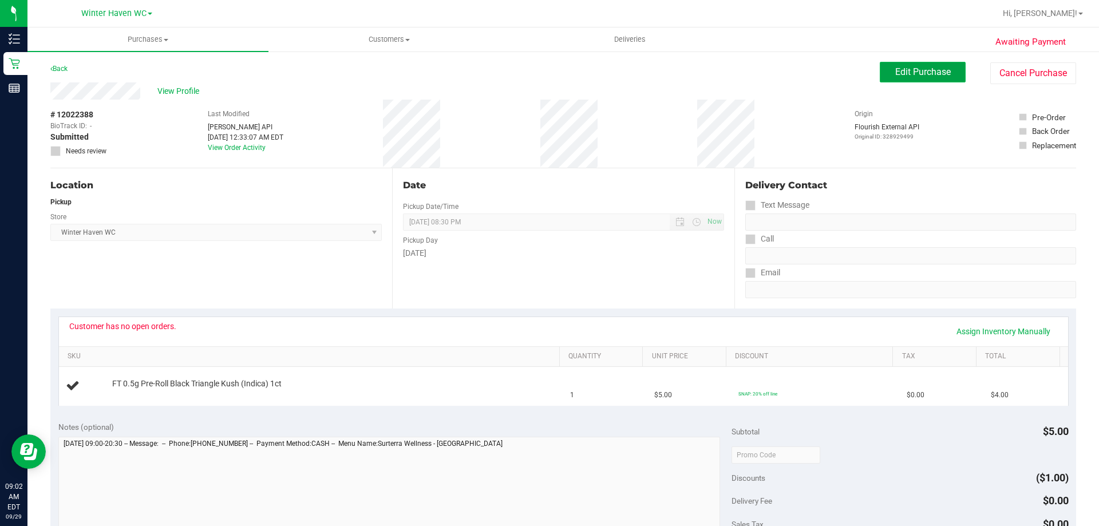
click at [913, 72] on span "Edit Purchase" at bounding box center [923, 71] width 56 height 11
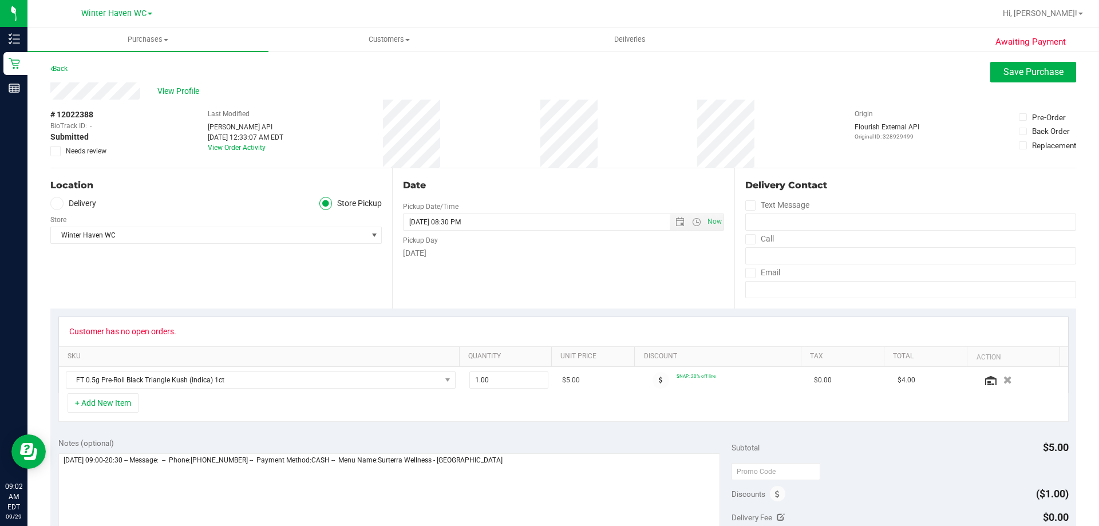
click at [57, 151] on icon at bounding box center [55, 151] width 7 height 0
click at [0, 0] on input "Needs review" at bounding box center [0, 0] width 0 height 0
click at [541, 465] on textarea at bounding box center [389, 508] width 662 height 110
type textarea "[DATE] 09:00-20:30 -- Message: -- Phone:[PHONE_NUMBER] -- Payment Method:CASH -…"
click at [1013, 67] on span "Save Purchase" at bounding box center [1034, 71] width 60 height 11
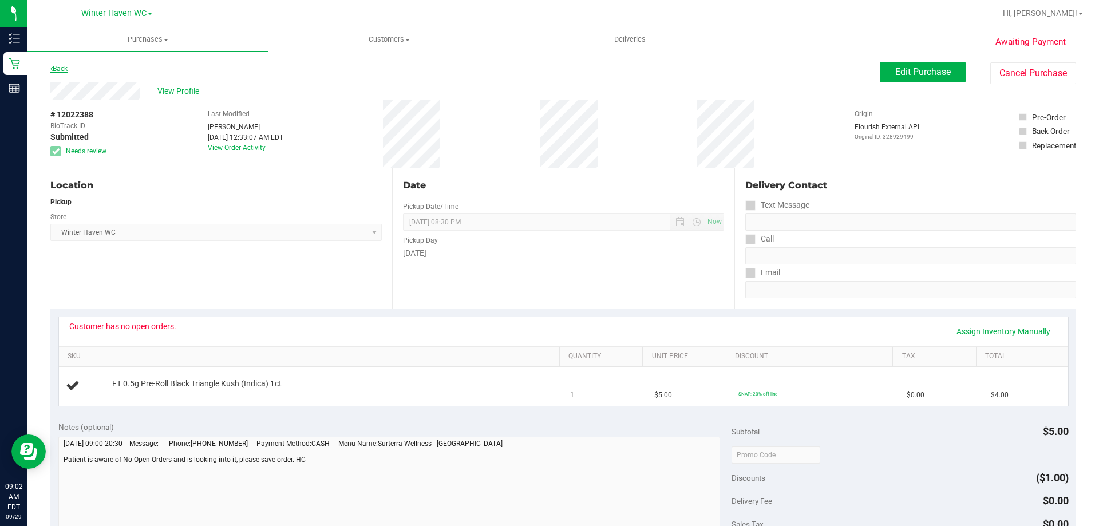
click at [58, 67] on link "Back" at bounding box center [58, 69] width 17 height 8
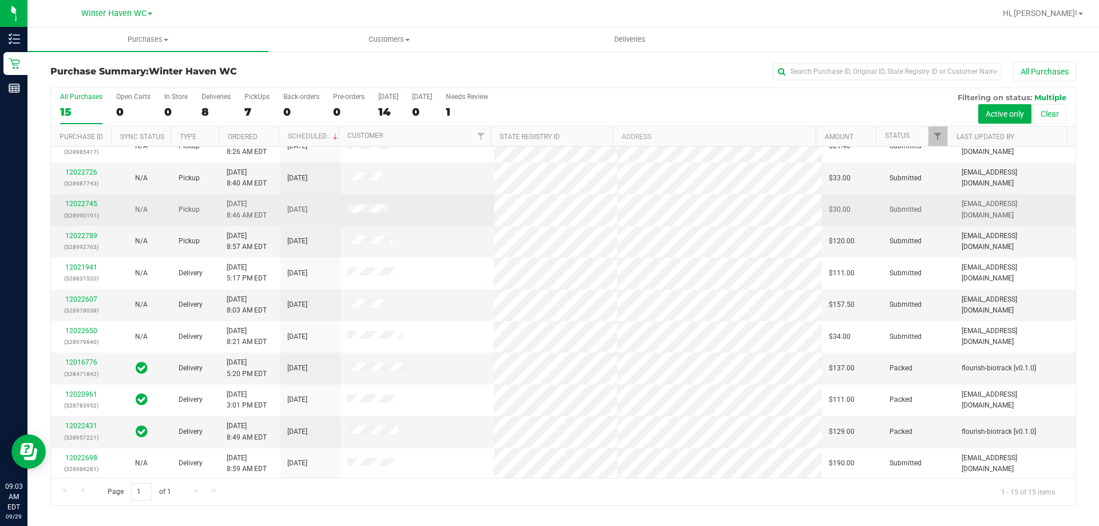
scroll to position [144, 0]
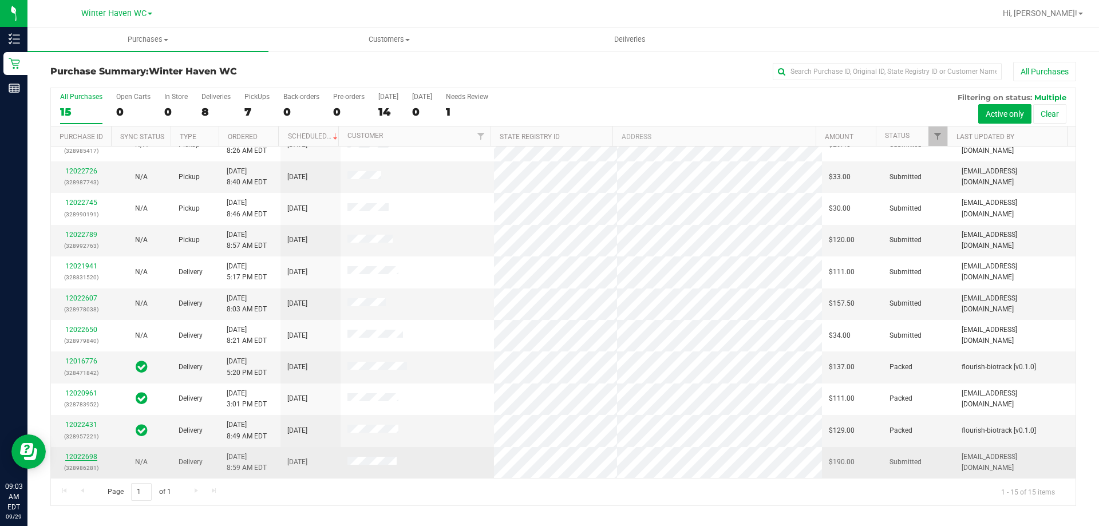
click at [81, 454] on link "12022698" at bounding box center [81, 457] width 32 height 8
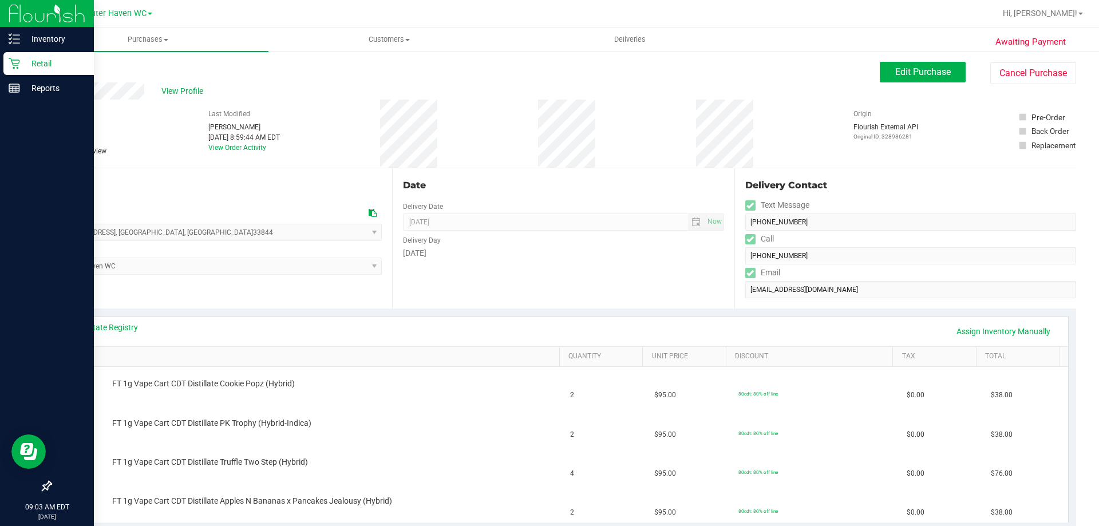
click at [36, 63] on p "Retail" at bounding box center [54, 64] width 69 height 14
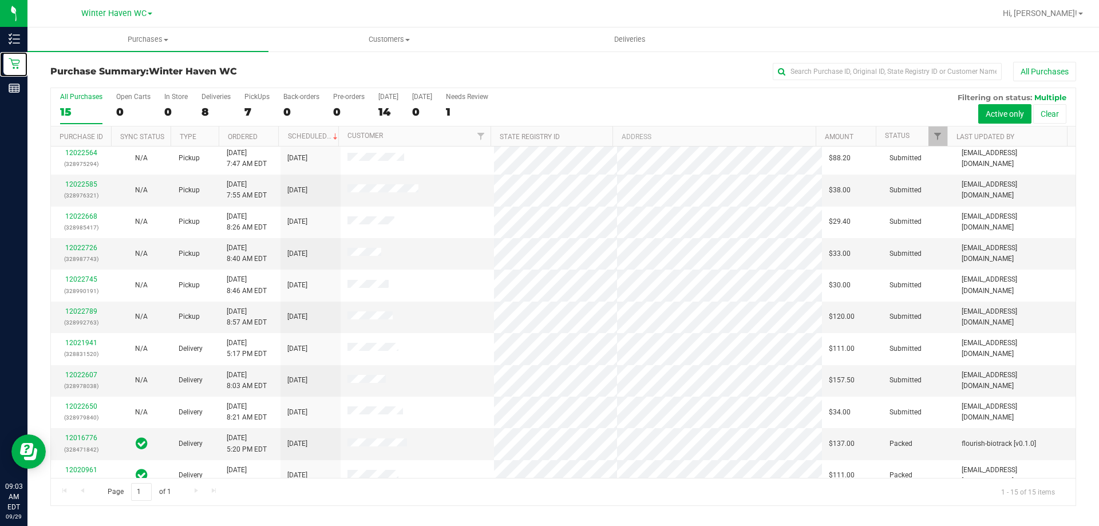
scroll to position [144, 0]
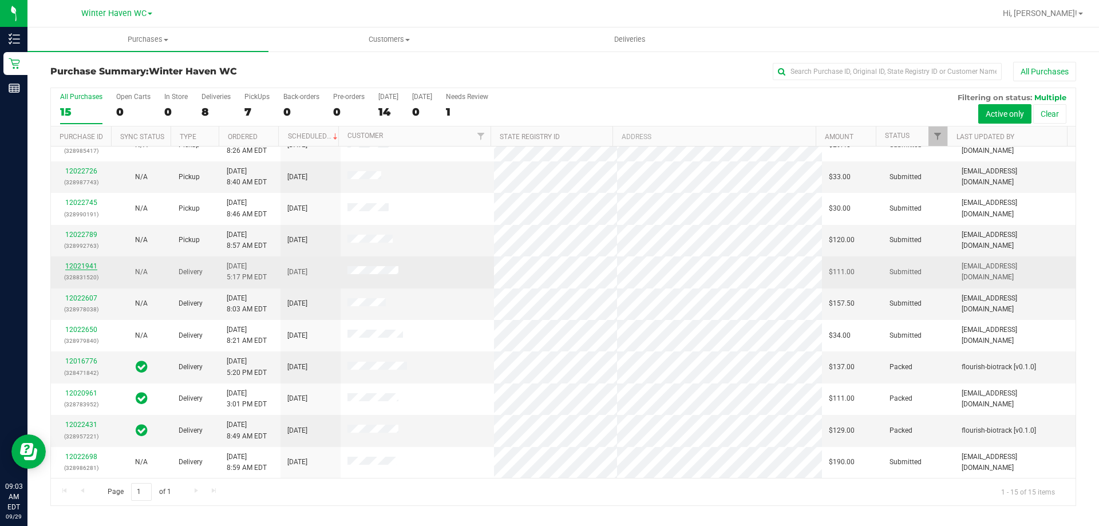
click at [86, 264] on link "12021941" at bounding box center [81, 266] width 32 height 8
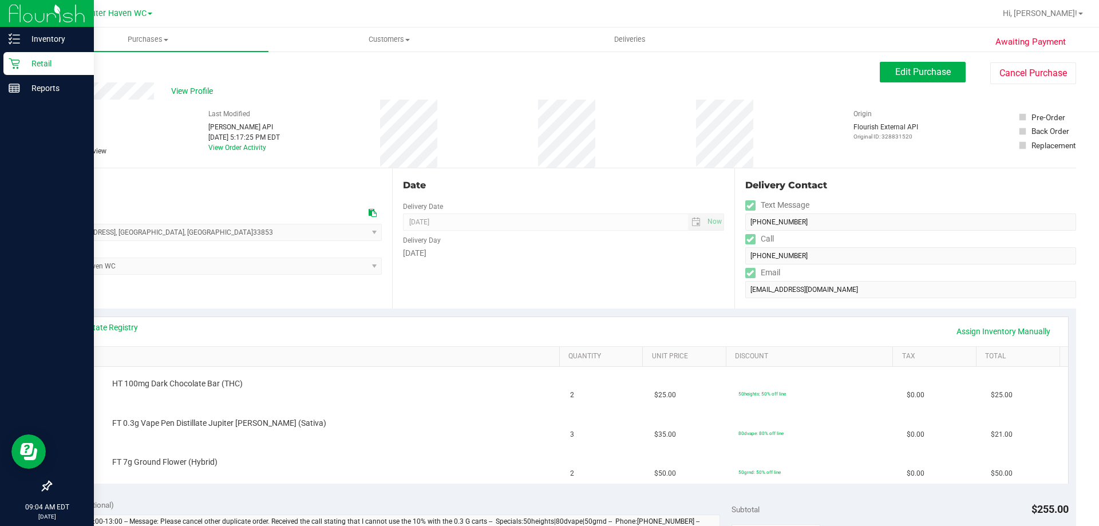
click at [44, 62] on p "Retail" at bounding box center [54, 64] width 69 height 14
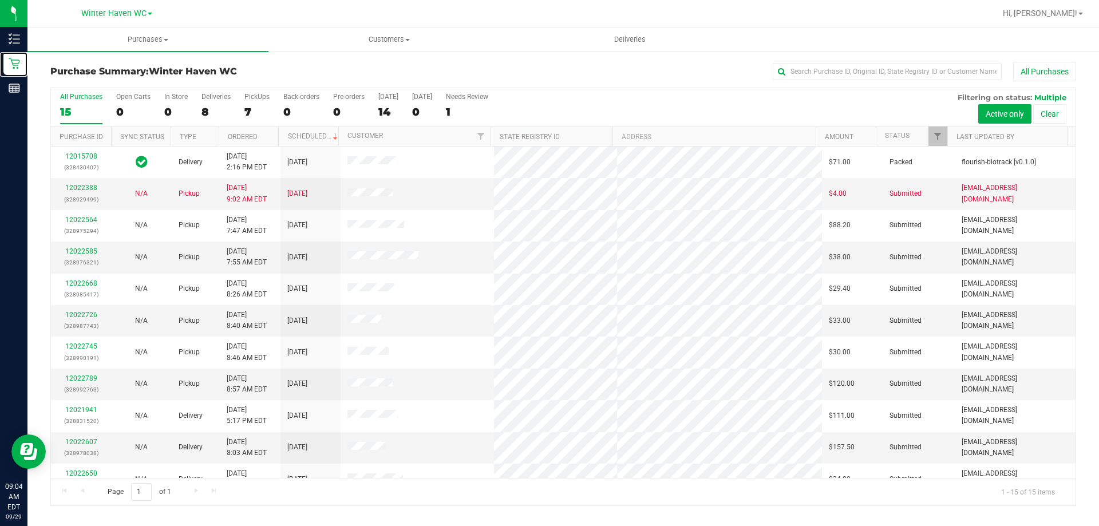
scroll to position [144, 0]
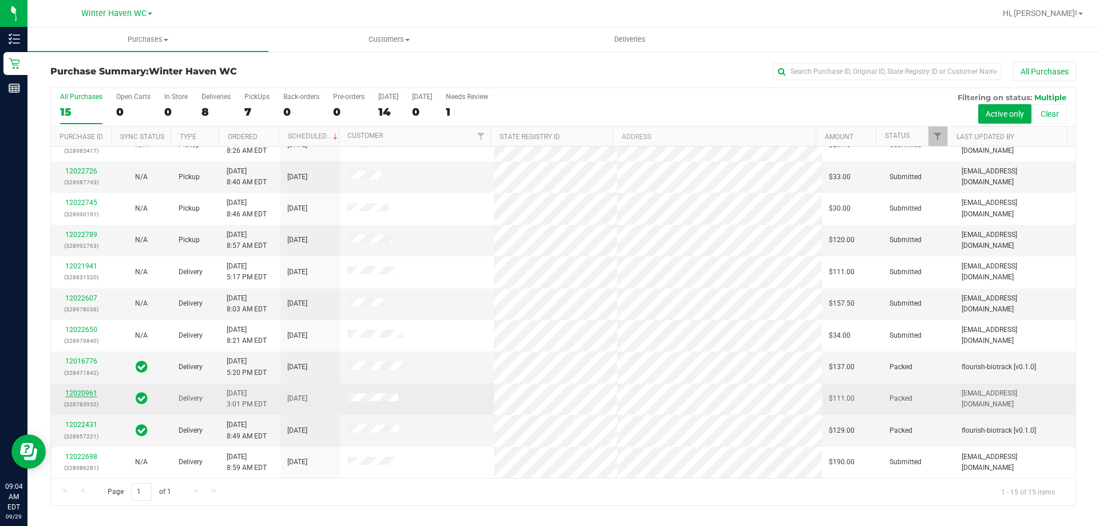
click at [84, 392] on link "12020961" at bounding box center [81, 393] width 32 height 8
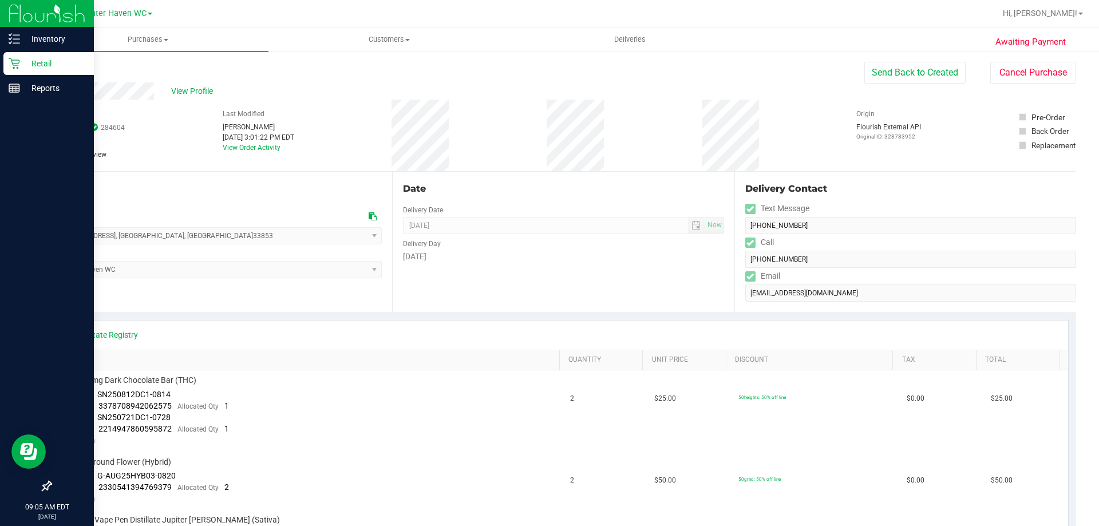
click at [45, 65] on p "Retail" at bounding box center [54, 64] width 69 height 14
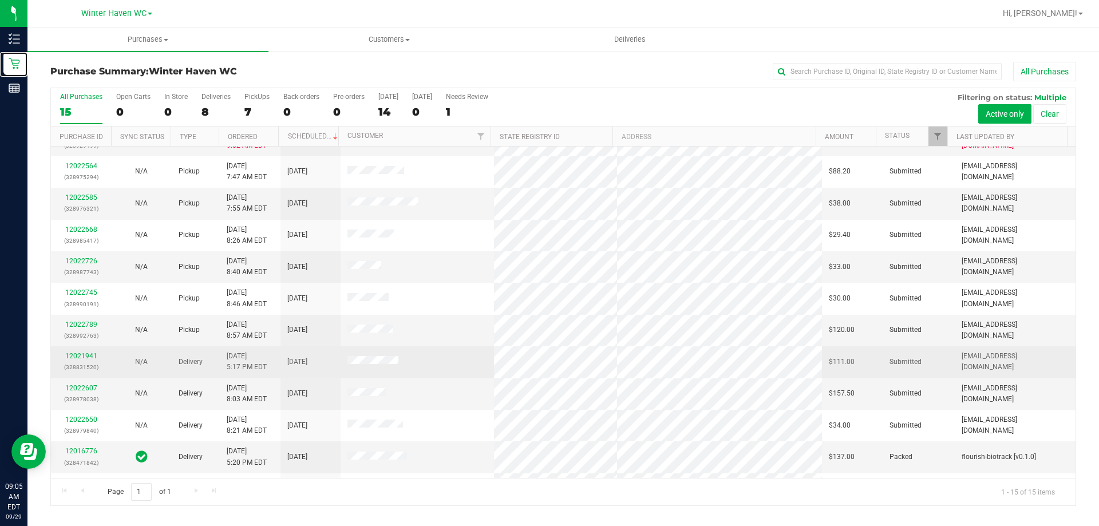
scroll to position [144, 0]
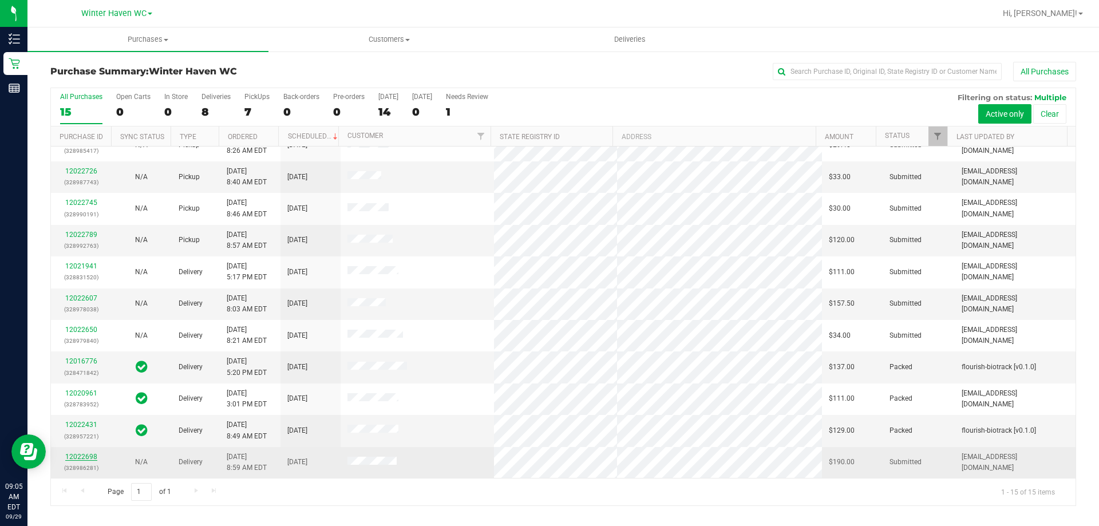
click at [74, 459] on link "12022698" at bounding box center [81, 457] width 32 height 8
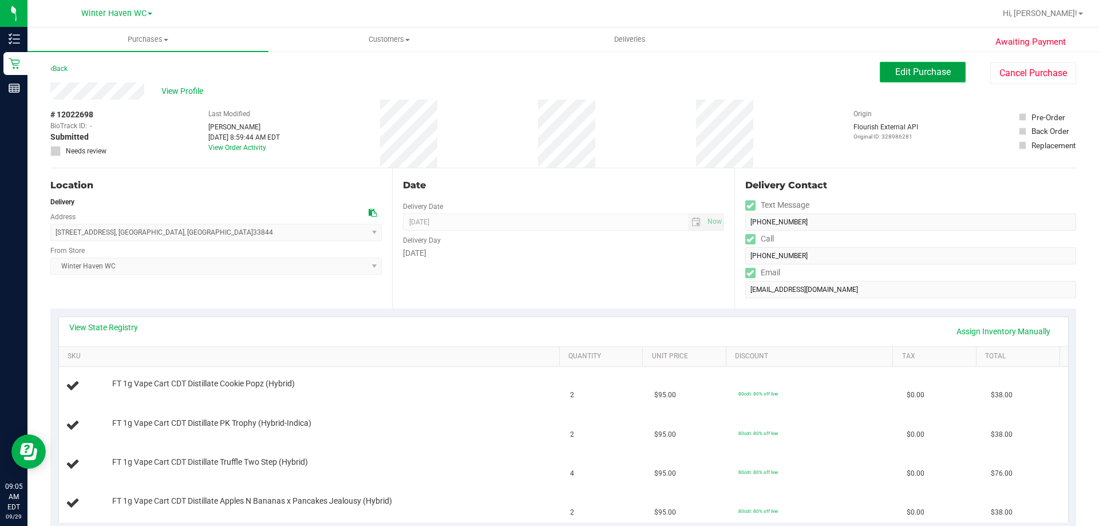
click at [924, 72] on span "Edit Purchase" at bounding box center [923, 71] width 56 height 11
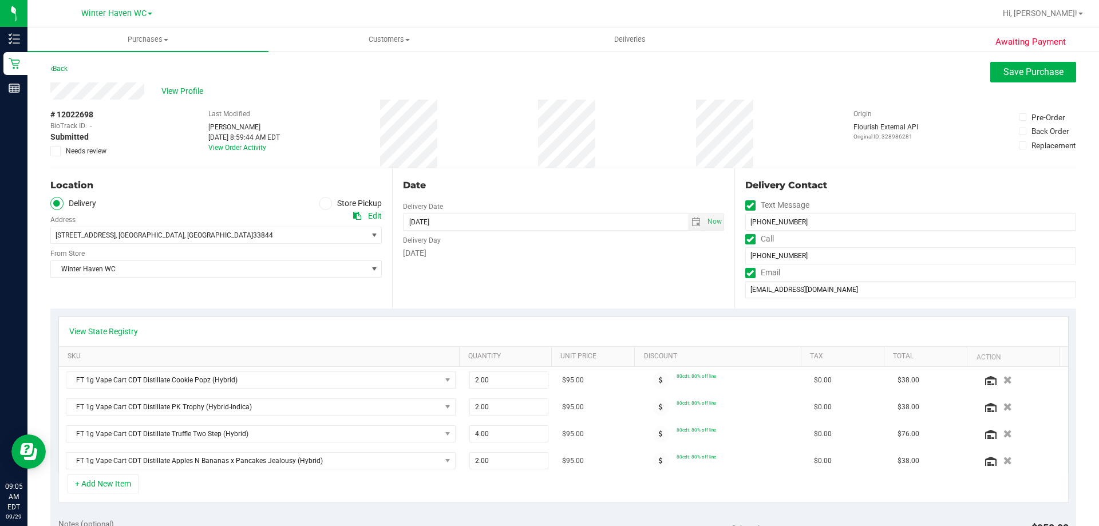
click at [53, 151] on icon at bounding box center [55, 151] width 7 height 0
click at [0, 0] on input "Needs review" at bounding box center [0, 0] width 0 height 0
click at [1040, 69] on span "Save Purchase" at bounding box center [1034, 71] width 60 height 11
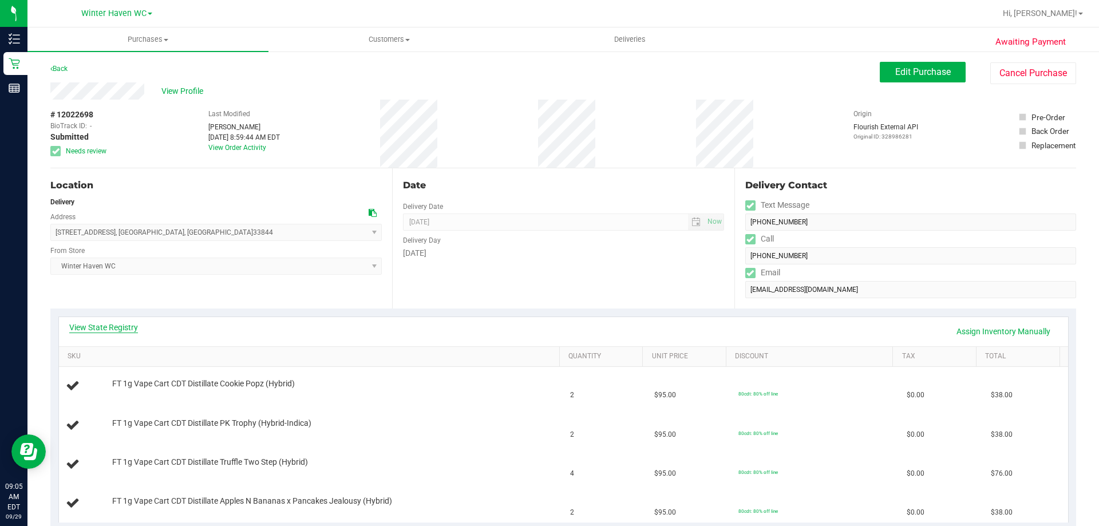
click at [102, 327] on link "View State Registry" at bounding box center [103, 327] width 69 height 11
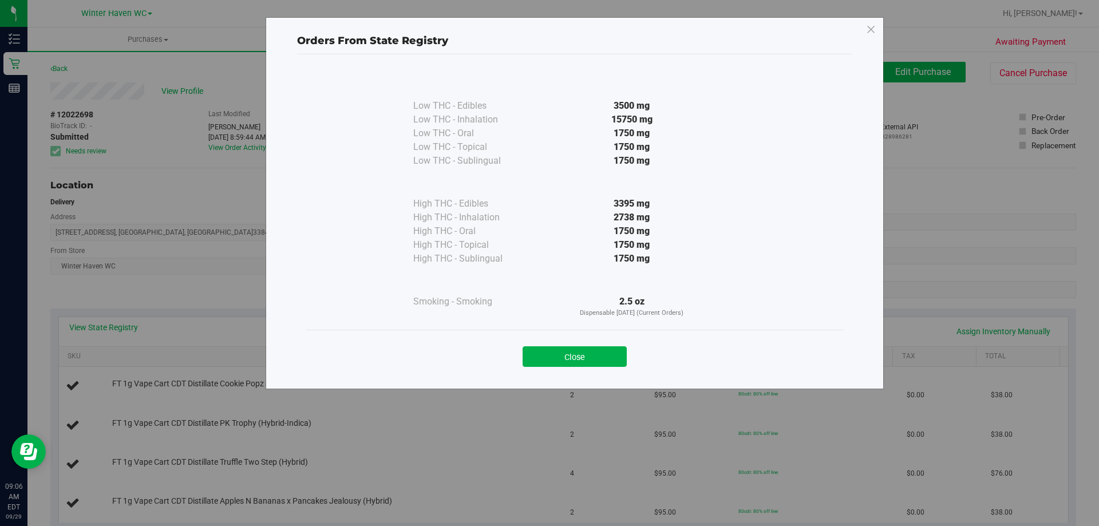
click at [433, 362] on div "Close" at bounding box center [574, 353] width 521 height 29
click at [564, 358] on button "Close" at bounding box center [575, 356] width 104 height 21
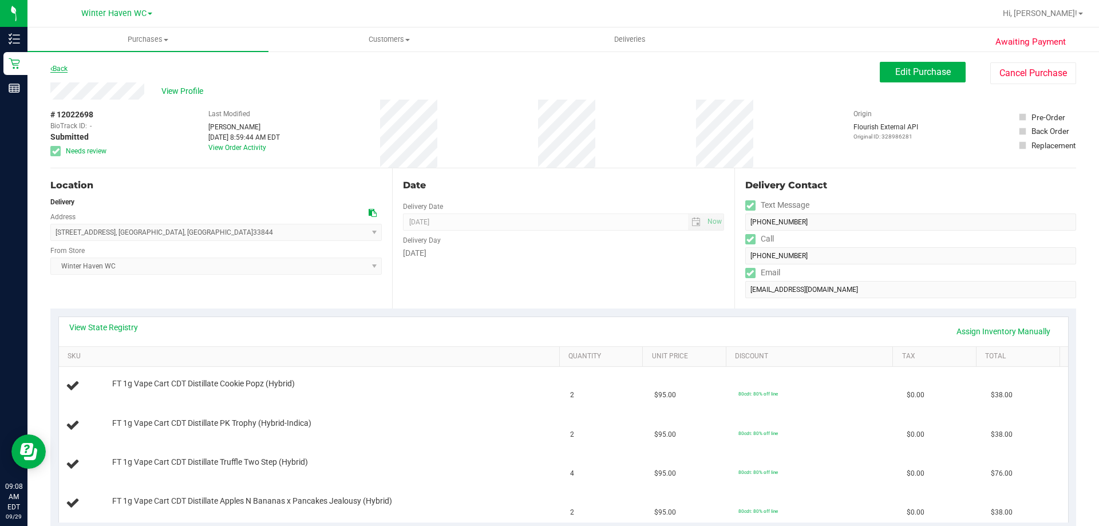
click at [57, 65] on link "Back" at bounding box center [58, 69] width 17 height 8
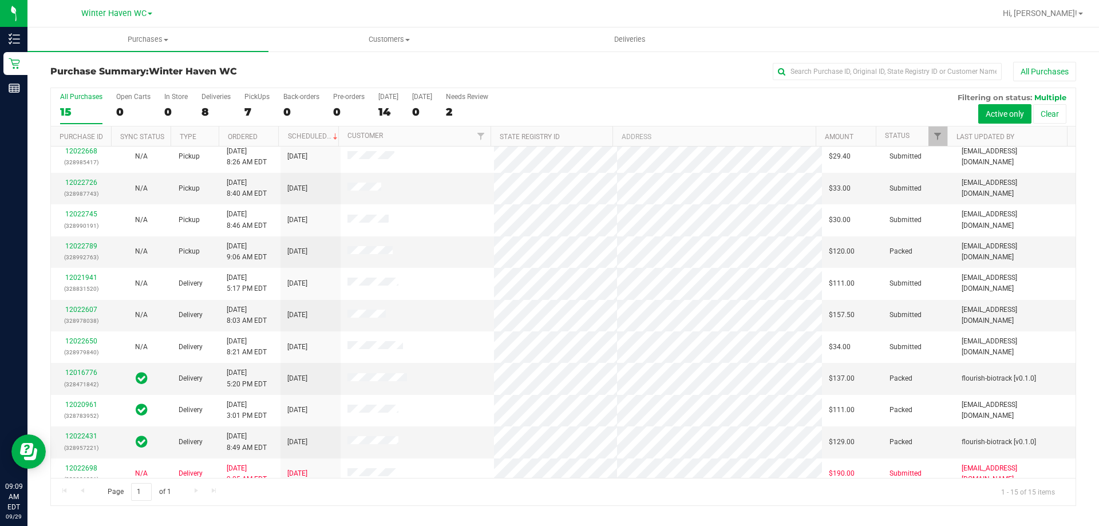
scroll to position [144, 0]
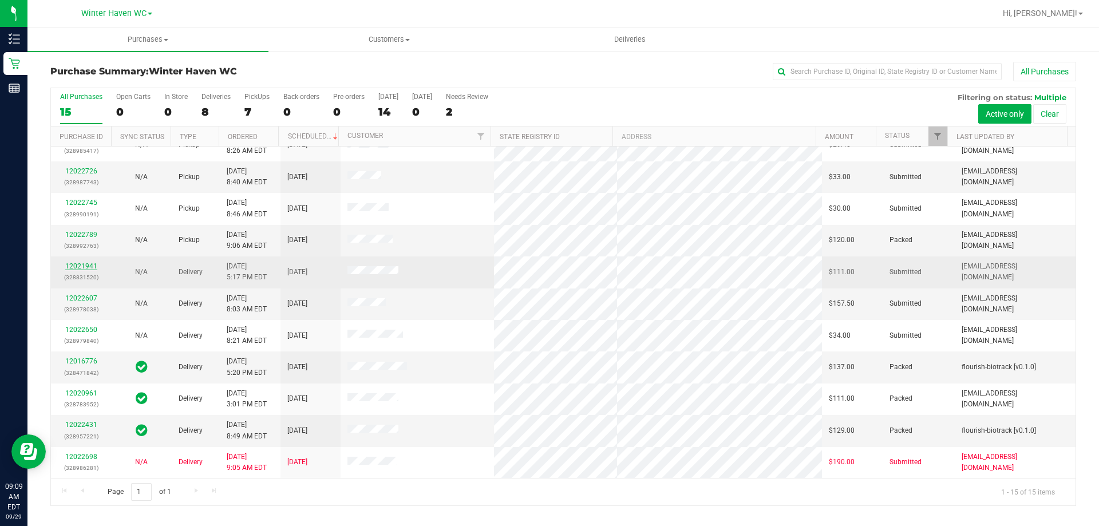
click at [78, 266] on link "12021941" at bounding box center [81, 266] width 32 height 8
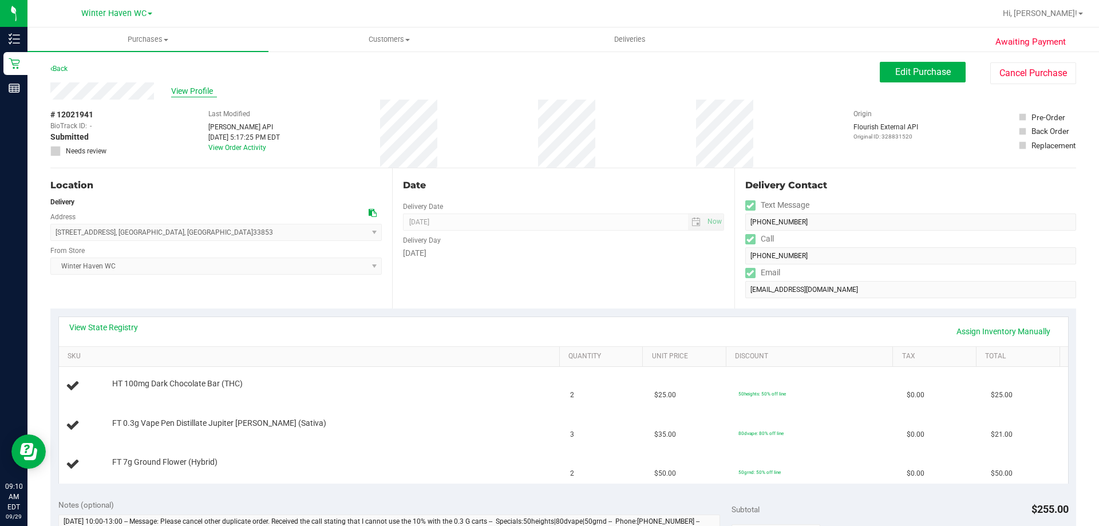
click at [208, 90] on span "View Profile" at bounding box center [194, 91] width 46 height 12
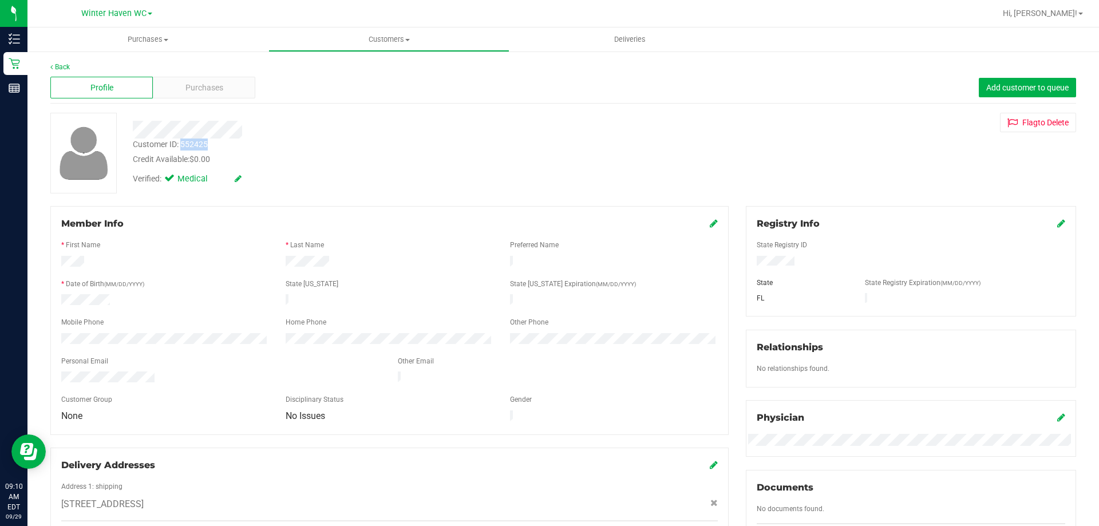
drag, startPoint x: 218, startPoint y: 144, endPoint x: 182, endPoint y: 145, distance: 35.5
click at [182, 145] on div "Customer ID: 552425 Credit Available: $0.00" at bounding box center [385, 152] width 522 height 27
copy div "552425"
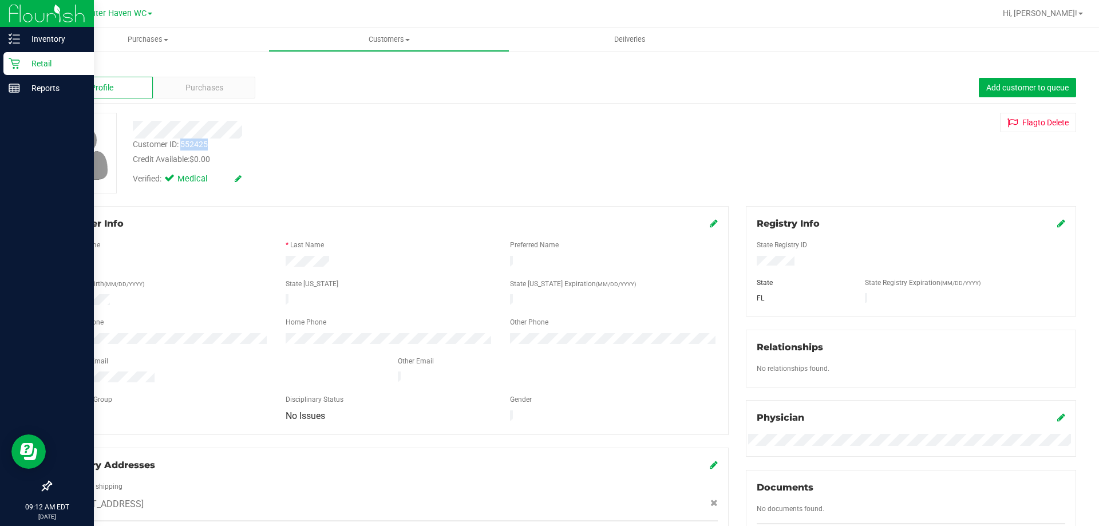
click at [41, 61] on p "Retail" at bounding box center [54, 64] width 69 height 14
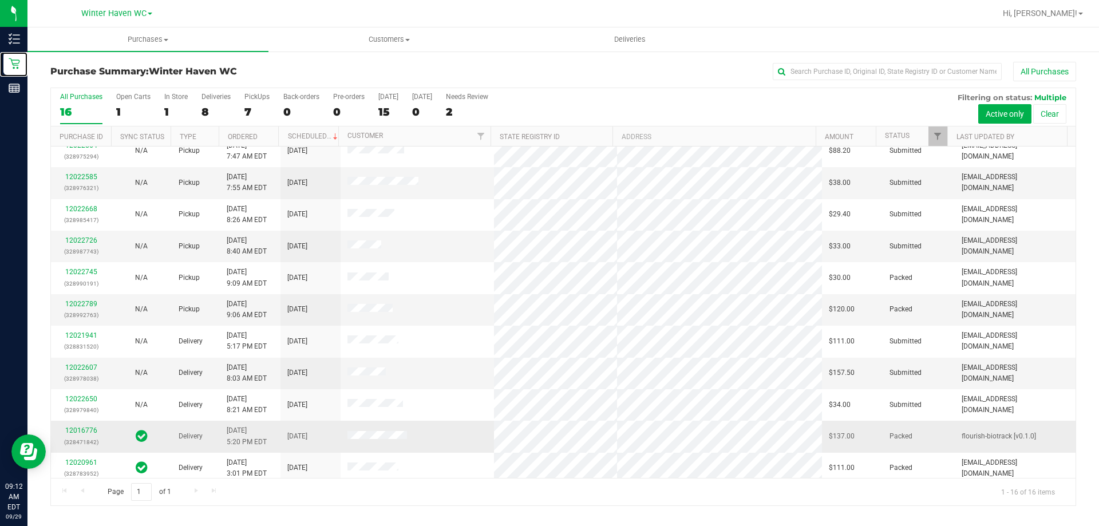
scroll to position [176, 0]
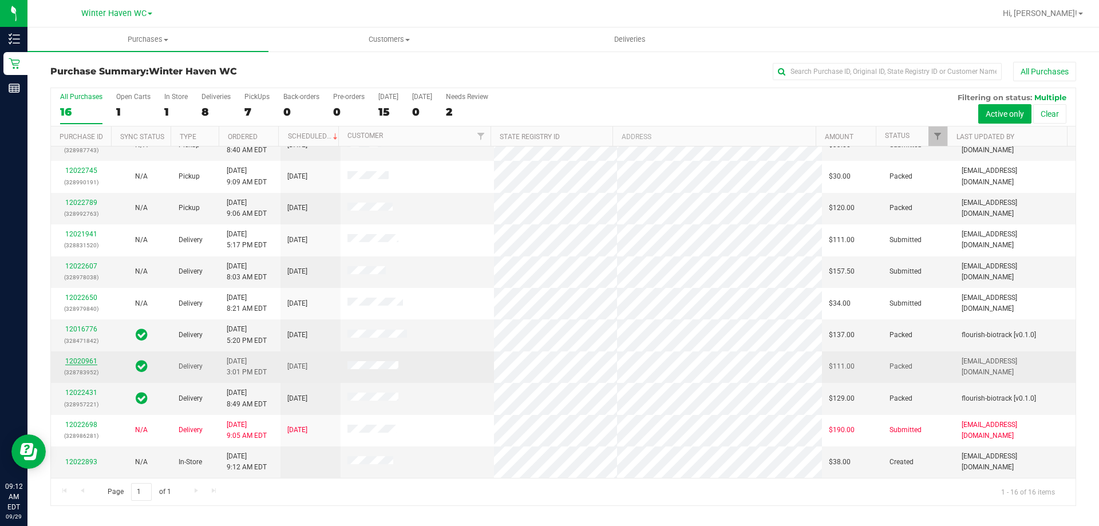
click at [82, 361] on link "12020961" at bounding box center [81, 361] width 32 height 8
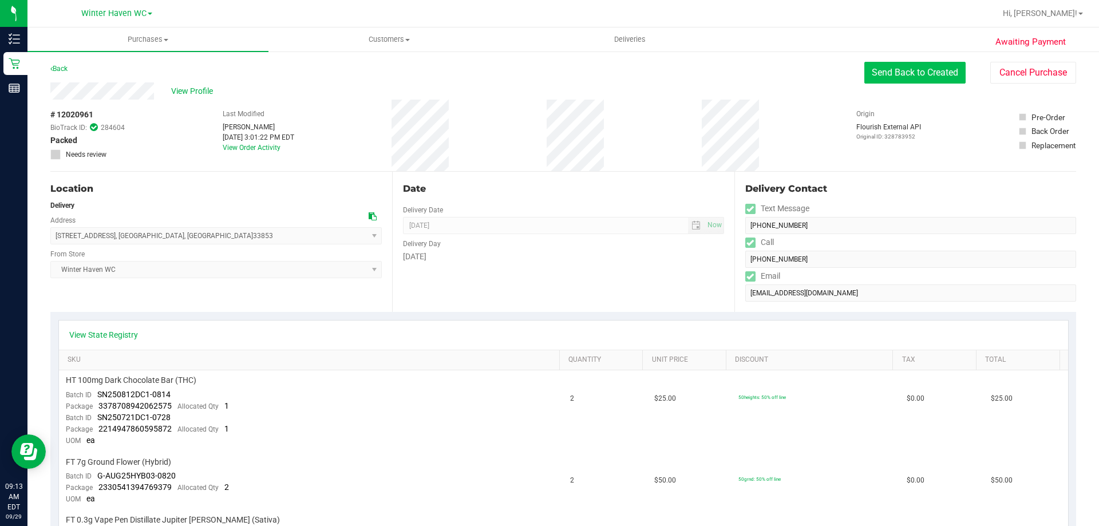
click at [905, 73] on button "Send Back to Created" at bounding box center [914, 73] width 101 height 22
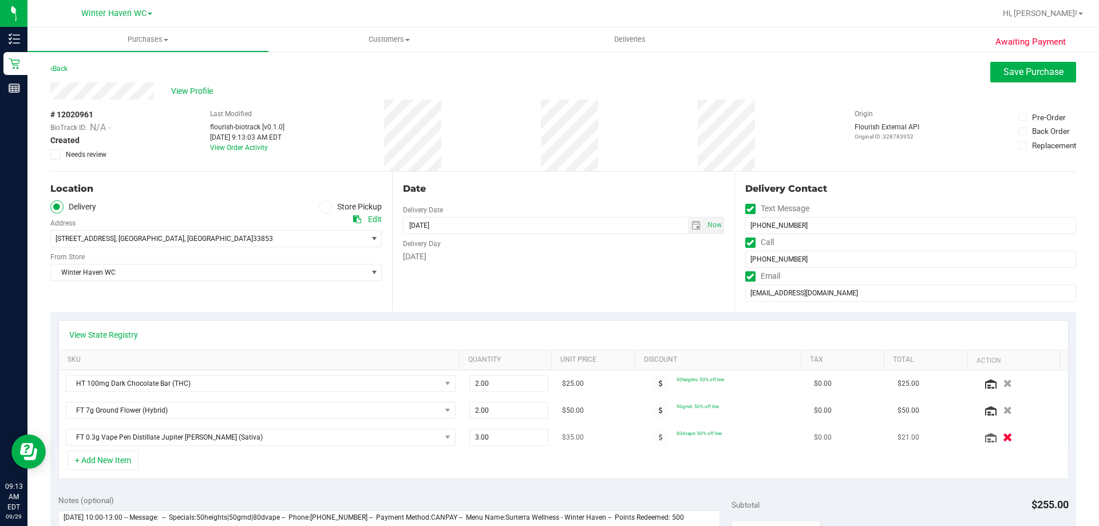
click at [1003, 436] on icon "button" at bounding box center [1008, 437] width 10 height 9
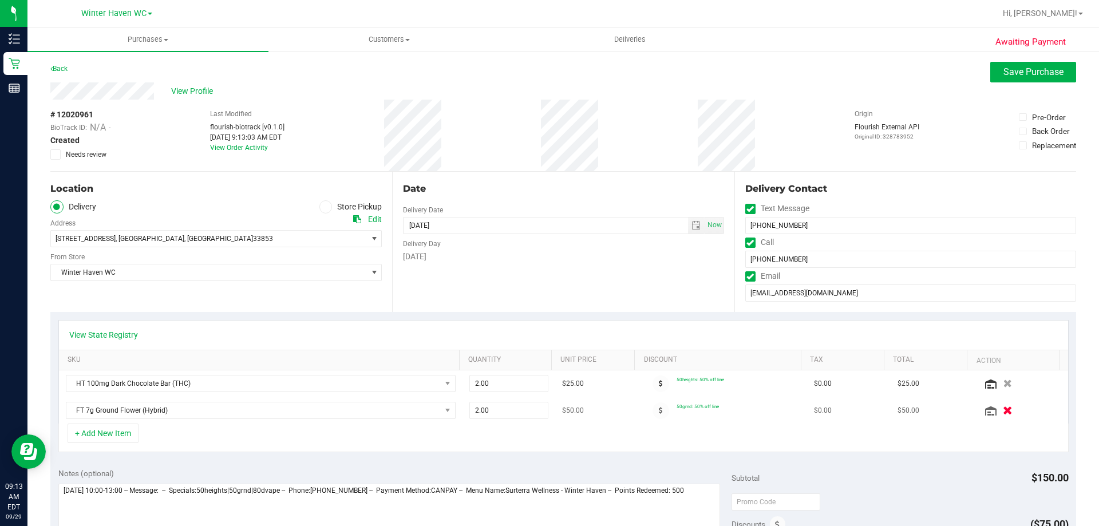
click at [1003, 410] on icon "button" at bounding box center [1008, 410] width 10 height 9
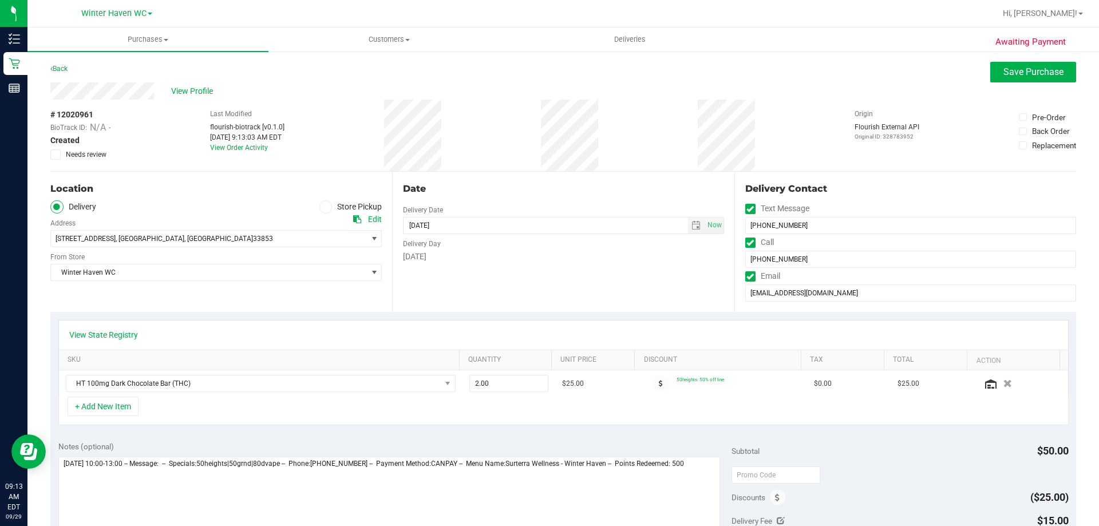
click at [1004, 380] on icon "button" at bounding box center [1008, 384] width 9 height 8
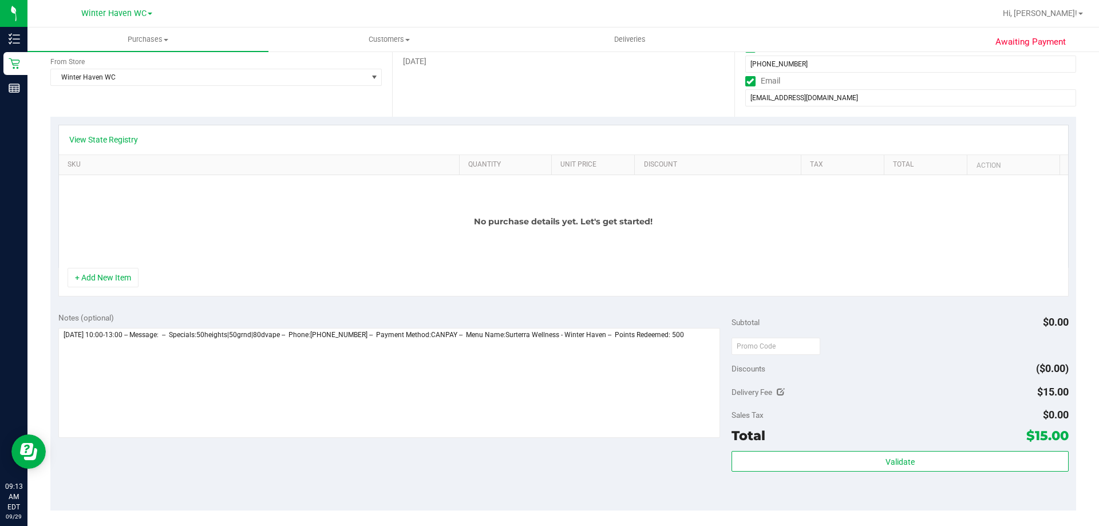
scroll to position [229, 0]
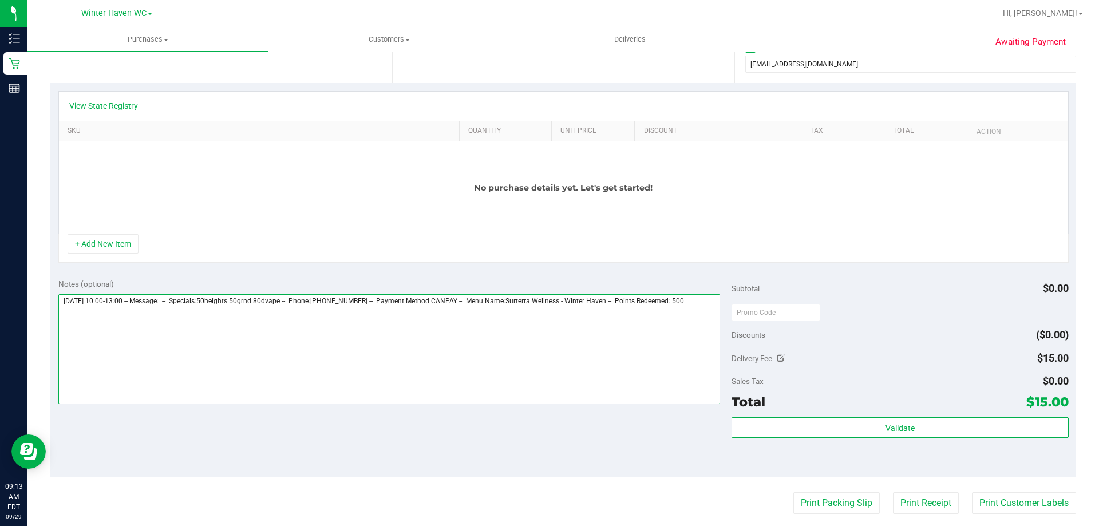
click at [704, 299] on textarea at bounding box center [389, 349] width 662 height 110
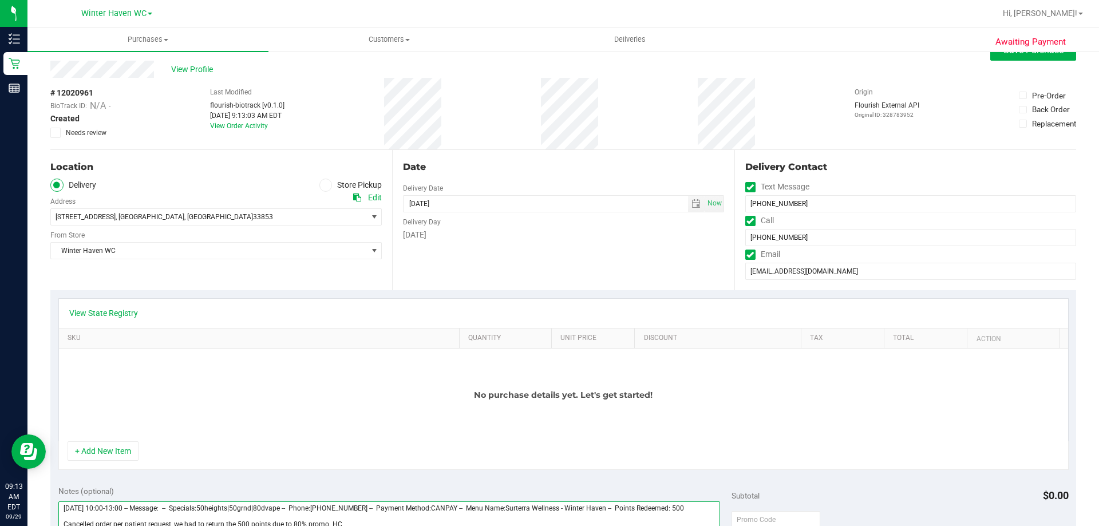
scroll to position [0, 0]
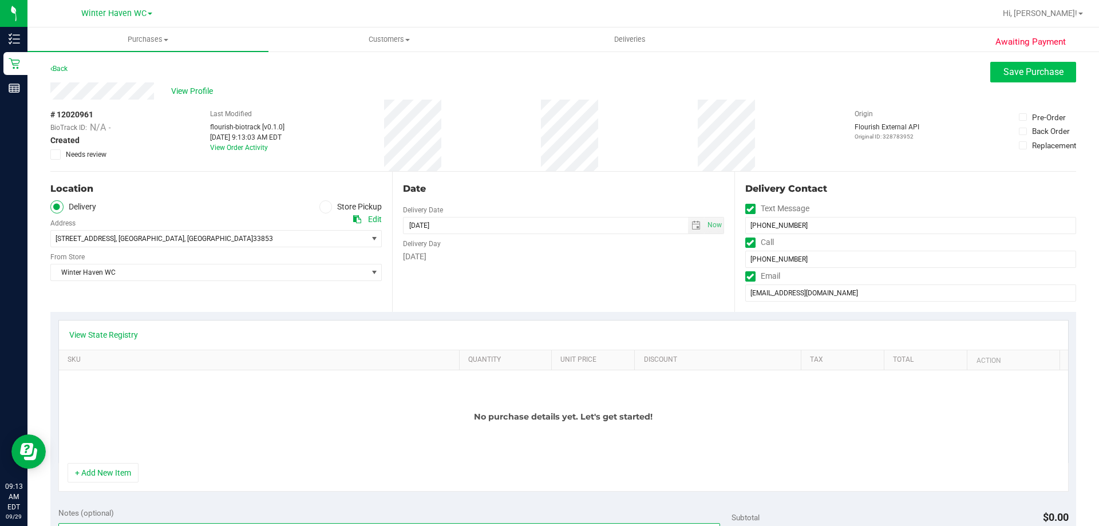
type textarea "[DATE] 10:00-13:00 -- Message: -- Specials:50heights|50grnd|80dvape -- Phone:[P…"
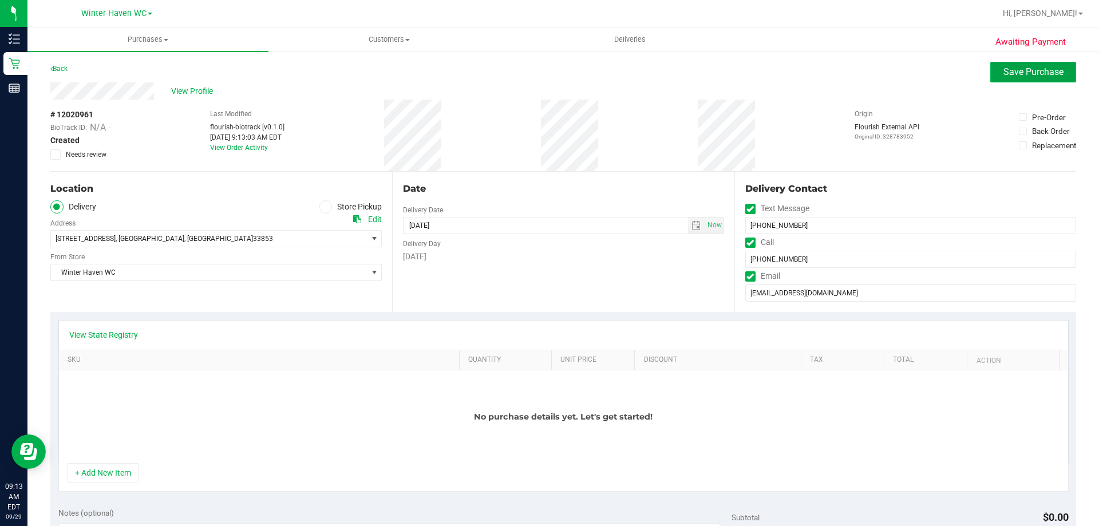
click at [1004, 73] on span "Save Purchase" at bounding box center [1034, 71] width 60 height 11
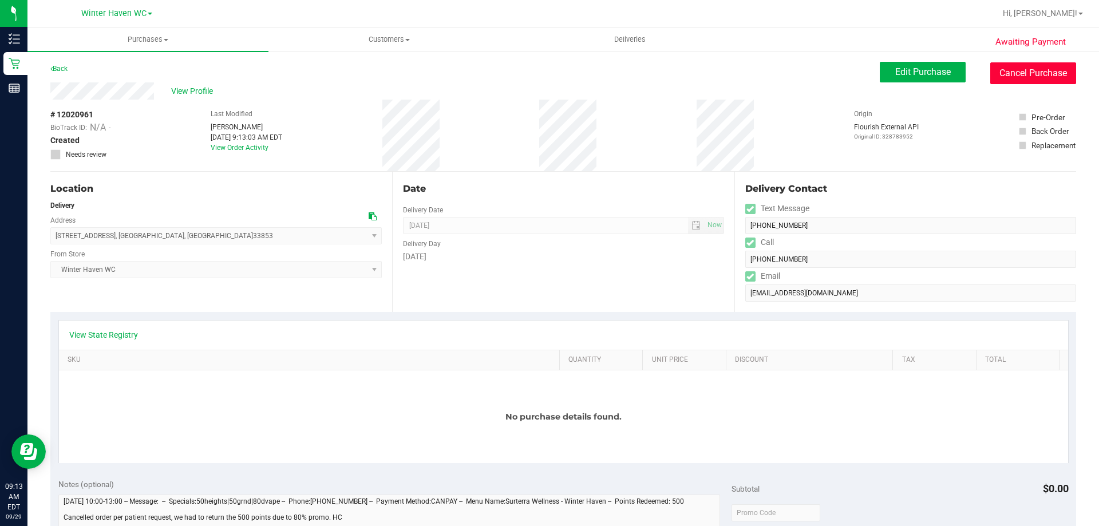
click at [1014, 74] on button "Cancel Purchase" at bounding box center [1033, 73] width 86 height 22
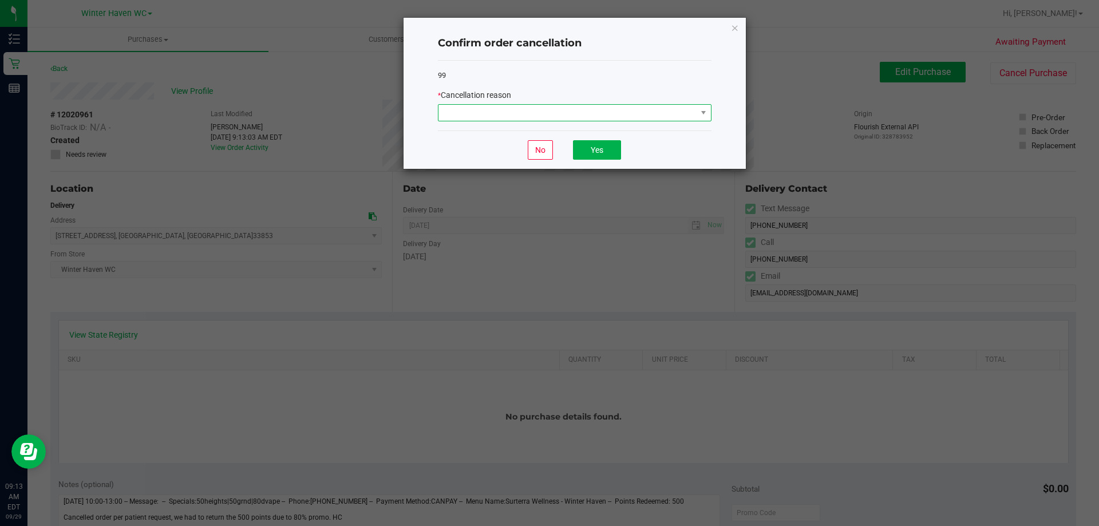
click at [571, 111] on span at bounding box center [568, 113] width 258 height 16
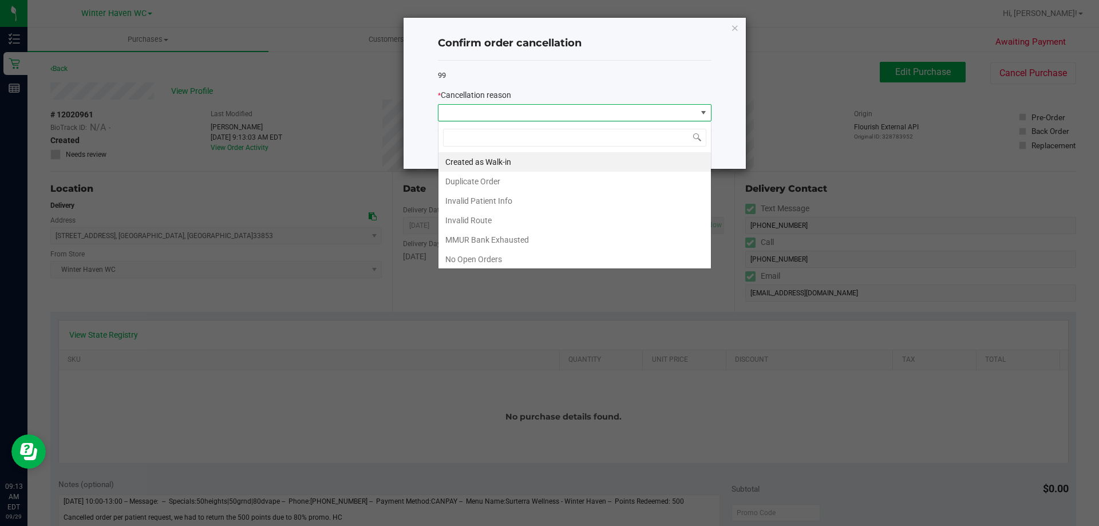
scroll to position [17, 274]
click at [515, 184] on li "Duplicate Order" at bounding box center [575, 181] width 273 height 19
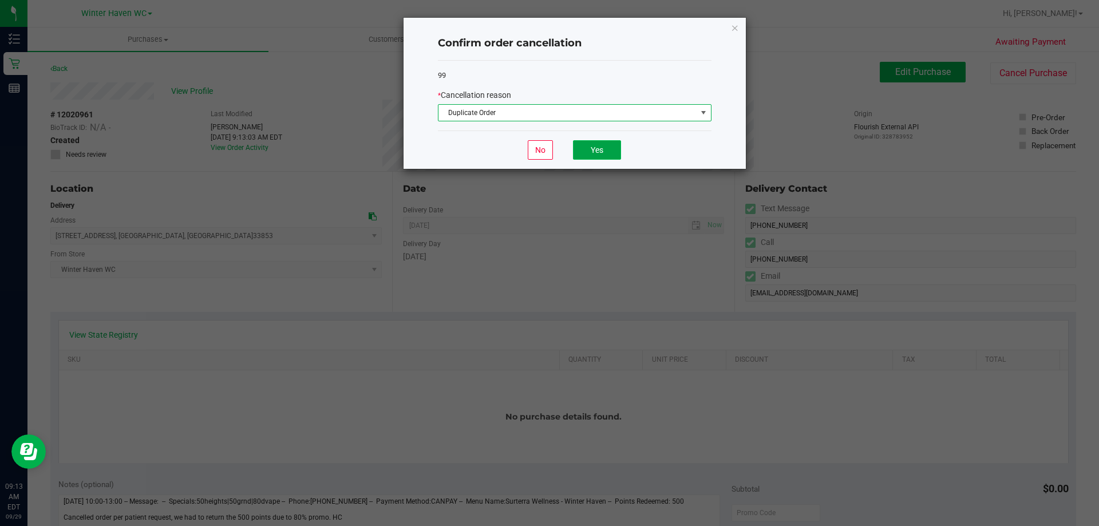
click at [586, 147] on button "Yes" at bounding box center [597, 149] width 48 height 19
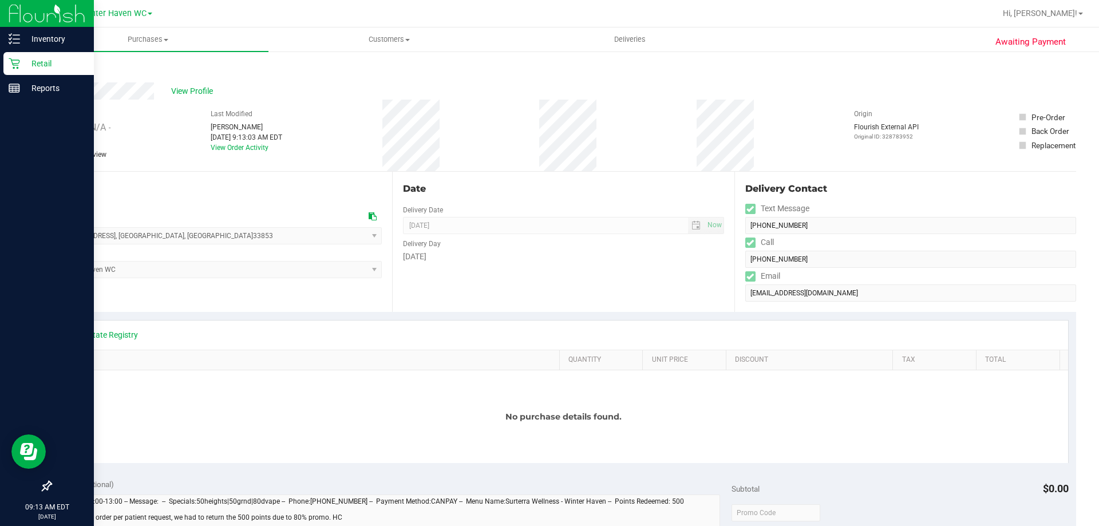
click at [41, 61] on p "Retail" at bounding box center [54, 64] width 69 height 14
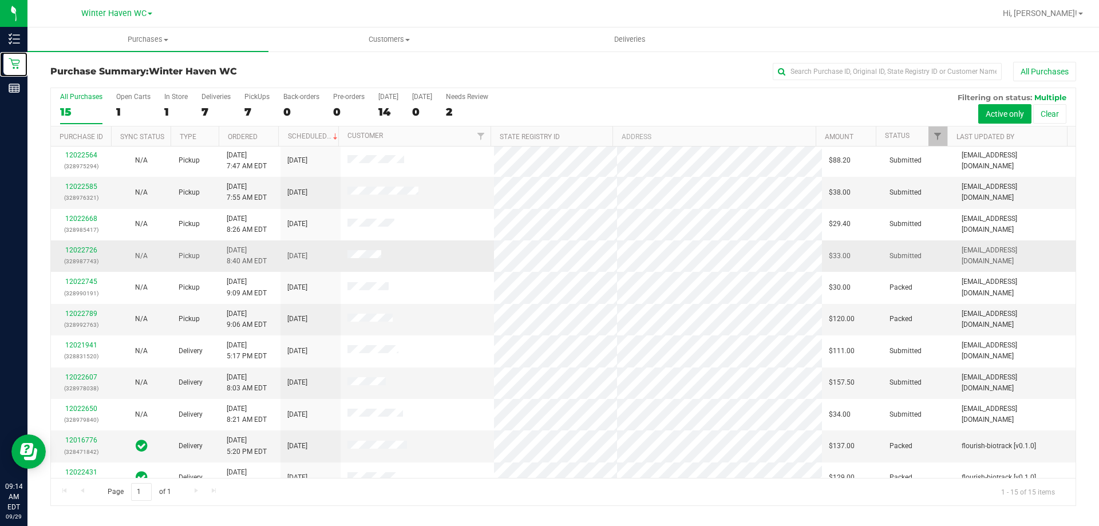
scroll to position [144, 0]
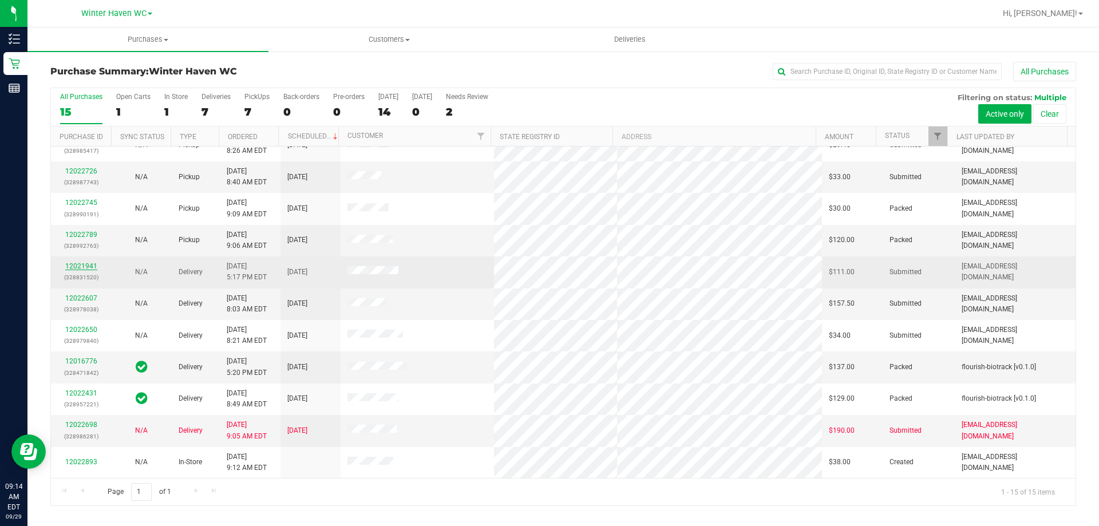
click at [86, 267] on link "12021941" at bounding box center [81, 266] width 32 height 8
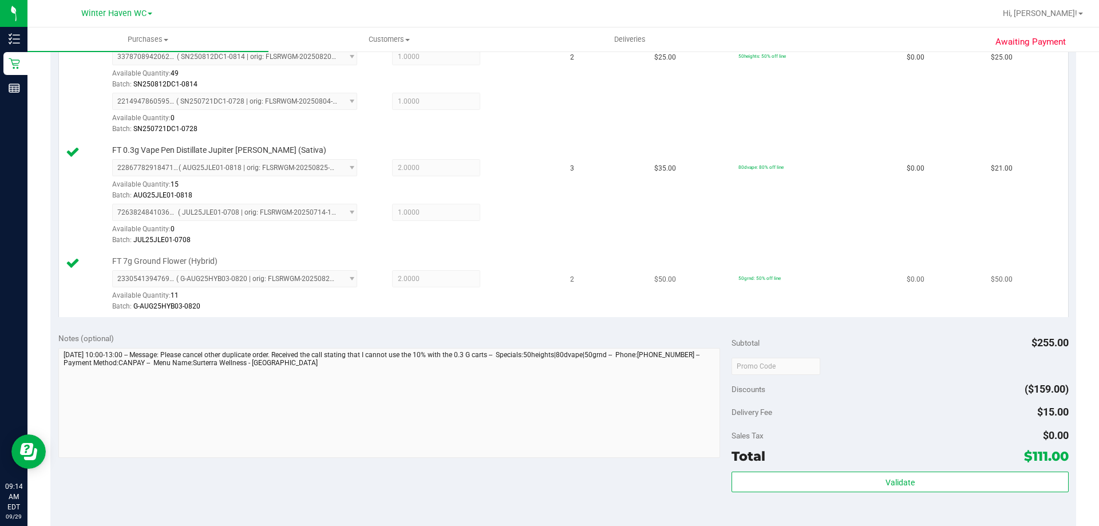
scroll to position [401, 0]
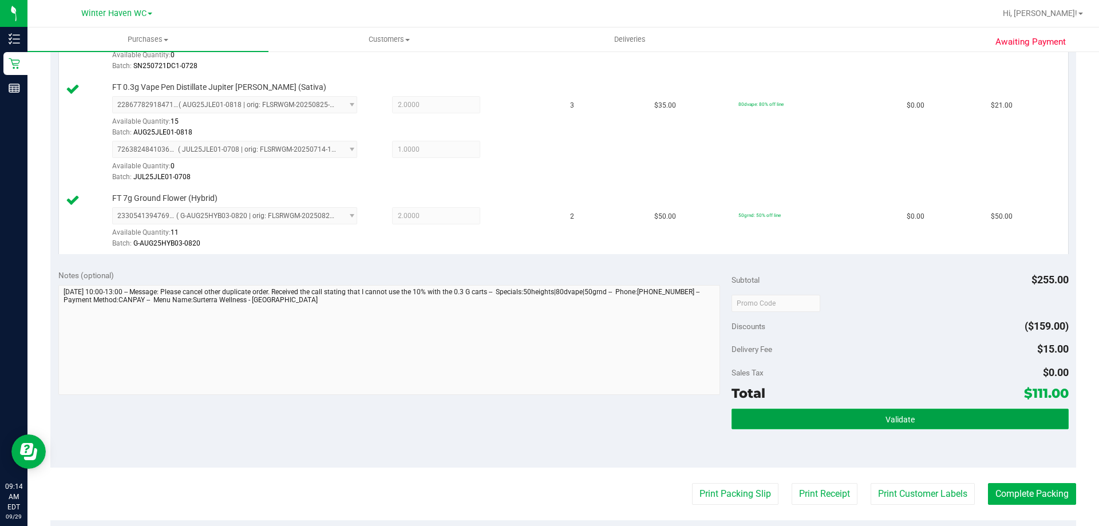
click at [913, 420] on button "Validate" at bounding box center [900, 419] width 337 height 21
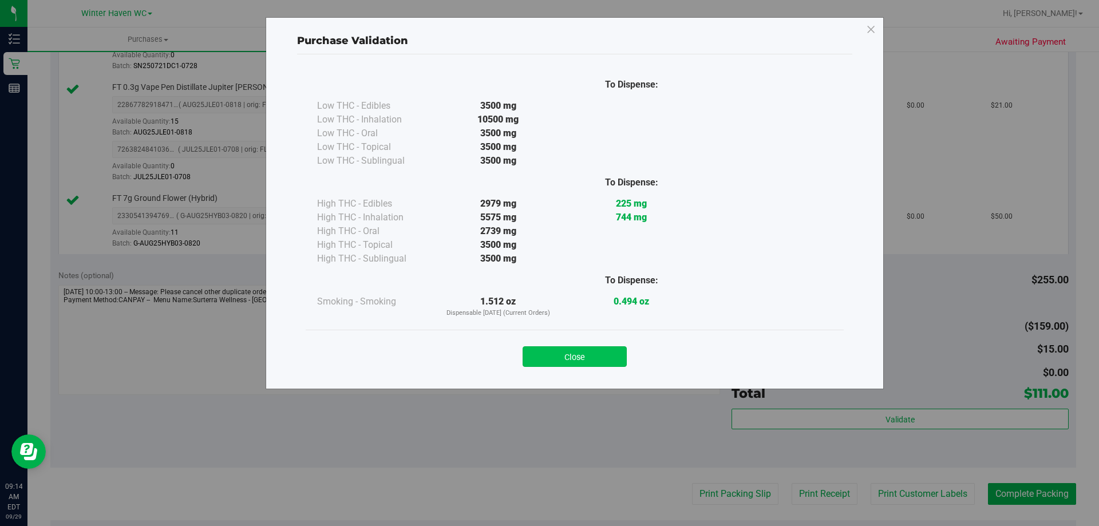
click at [556, 355] on button "Close" at bounding box center [575, 356] width 104 height 21
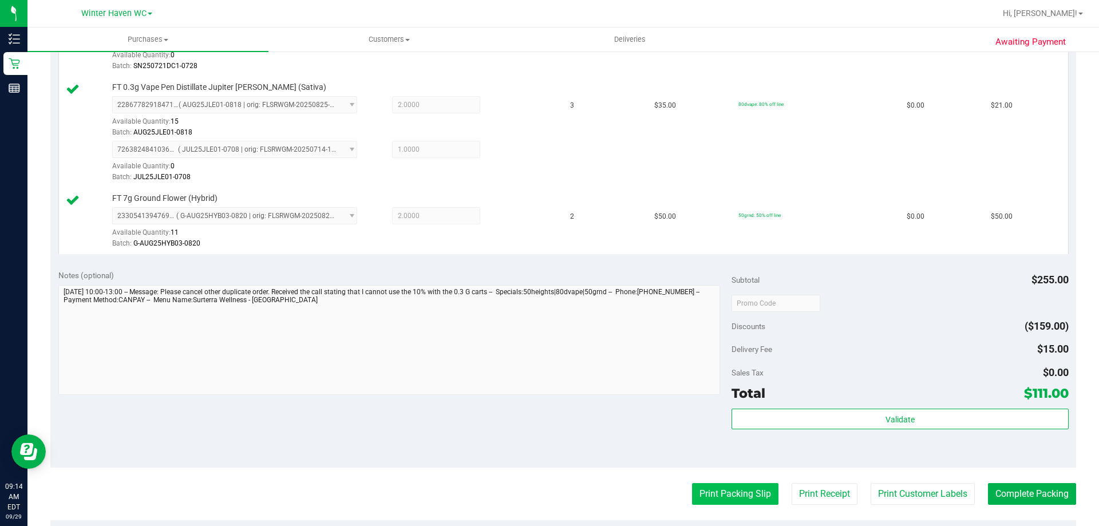
click at [745, 496] on button "Print Packing Slip" at bounding box center [735, 494] width 86 height 22
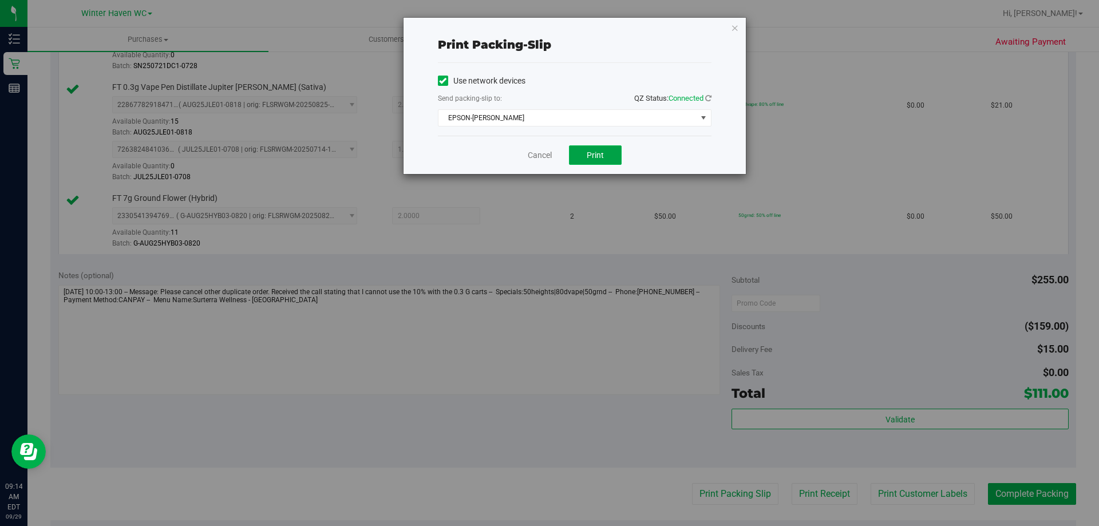
click at [591, 151] on span "Print" at bounding box center [595, 155] width 17 height 9
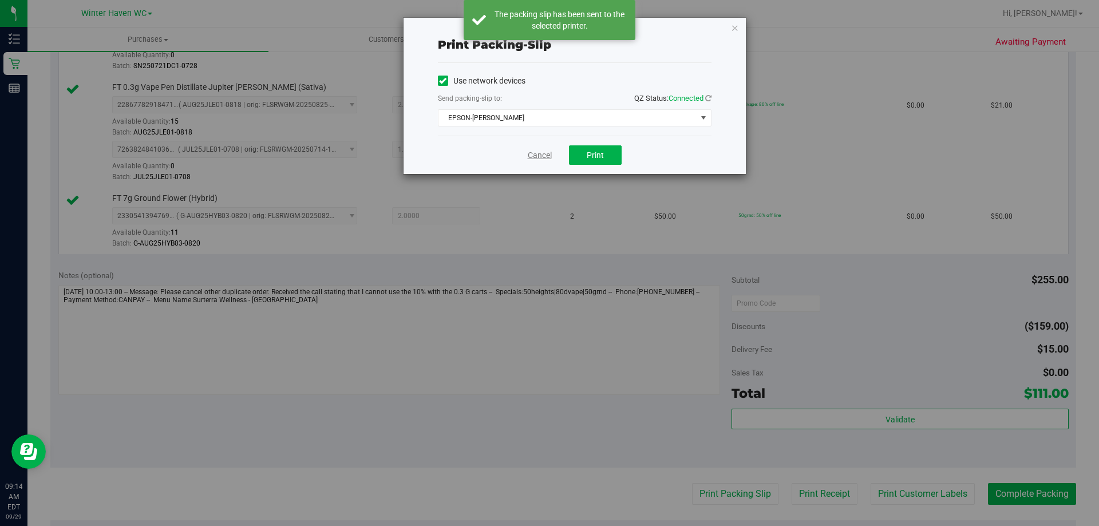
click at [539, 156] on link "Cancel" at bounding box center [540, 155] width 24 height 12
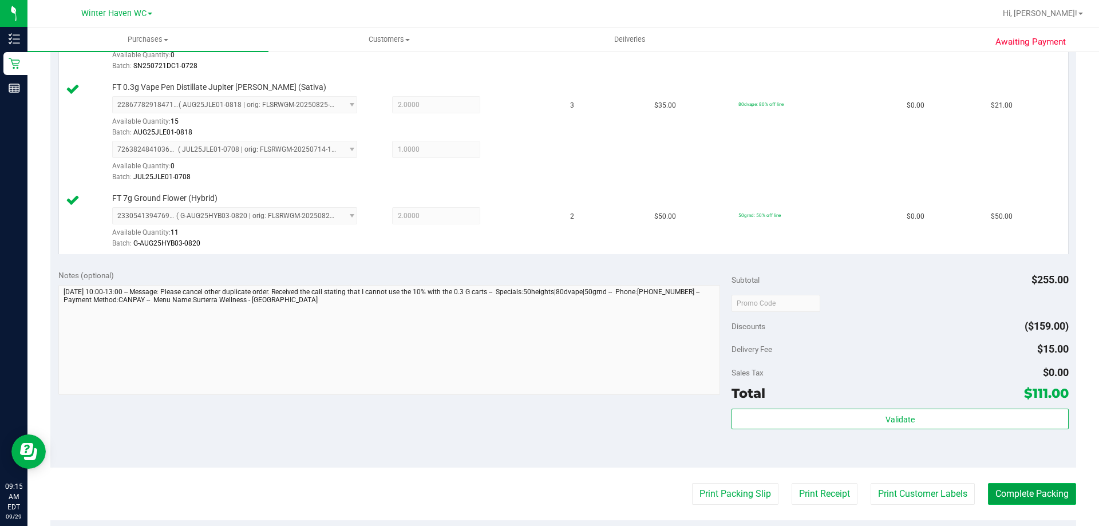
click at [1032, 487] on button "Complete Packing" at bounding box center [1032, 494] width 88 height 22
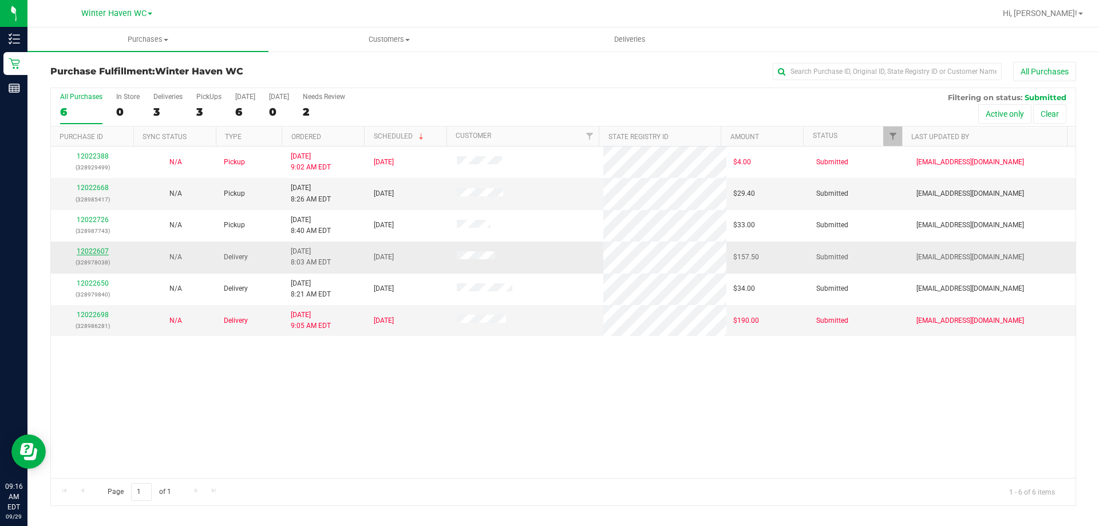
click at [82, 254] on link "12022607" at bounding box center [93, 251] width 32 height 8
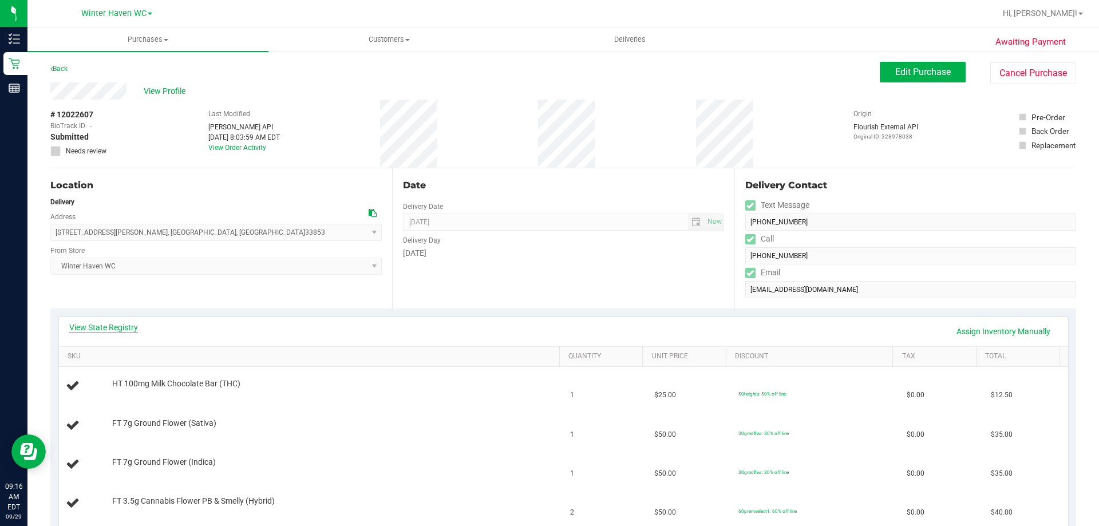
click at [118, 323] on link "View State Registry" at bounding box center [103, 327] width 69 height 11
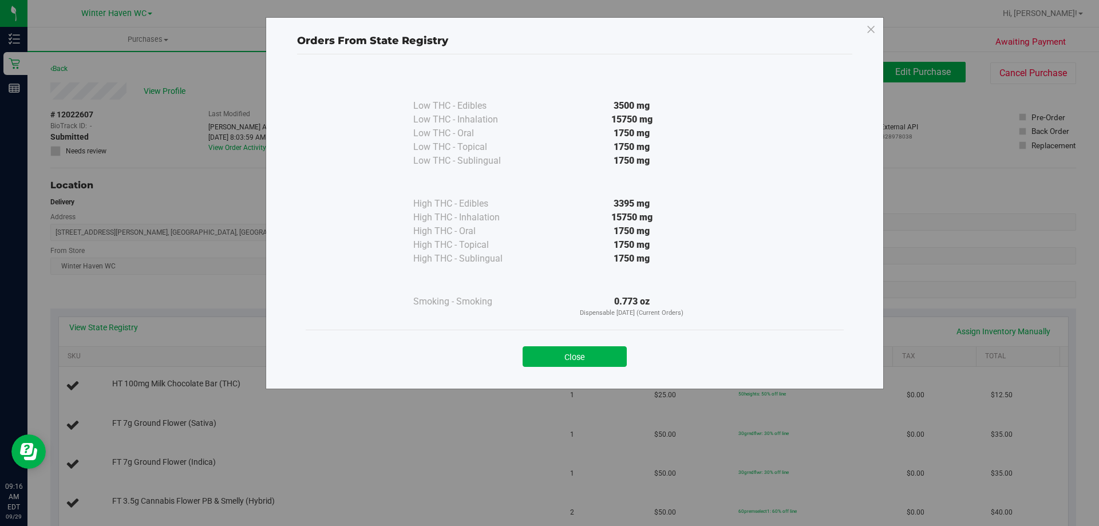
click at [581, 354] on button "Close" at bounding box center [575, 356] width 104 height 21
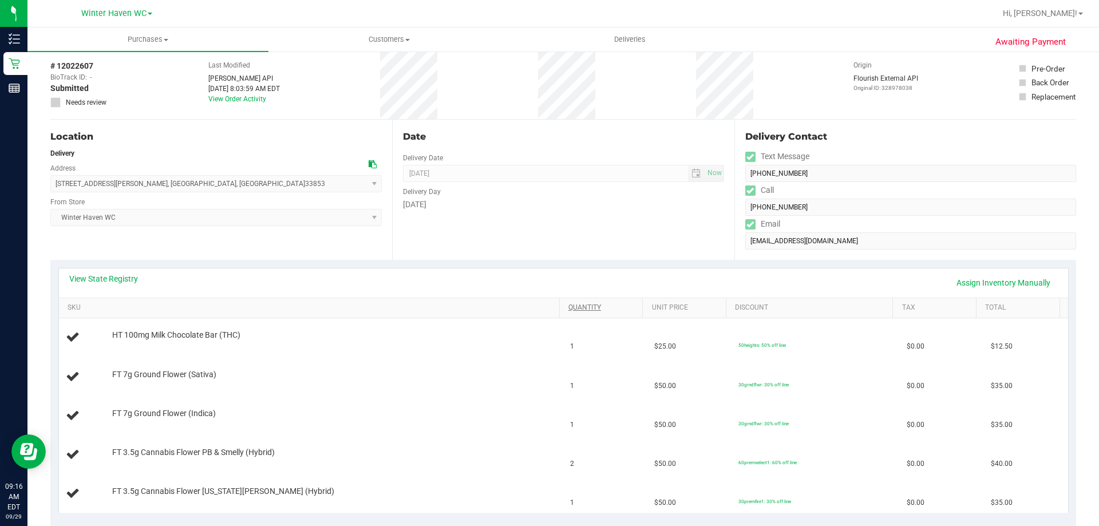
scroll to position [115, 0]
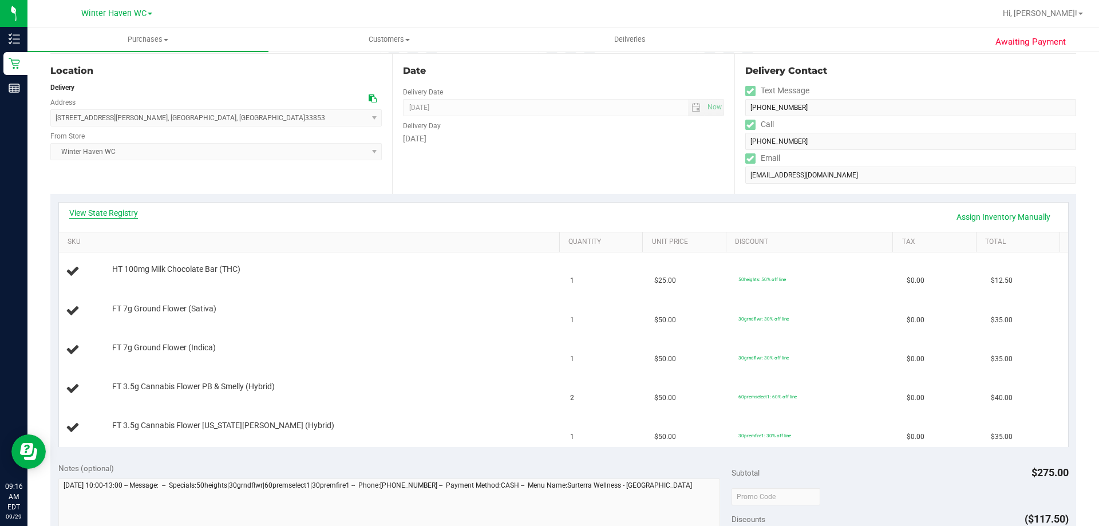
click at [93, 210] on link "View State Registry" at bounding box center [103, 212] width 69 height 11
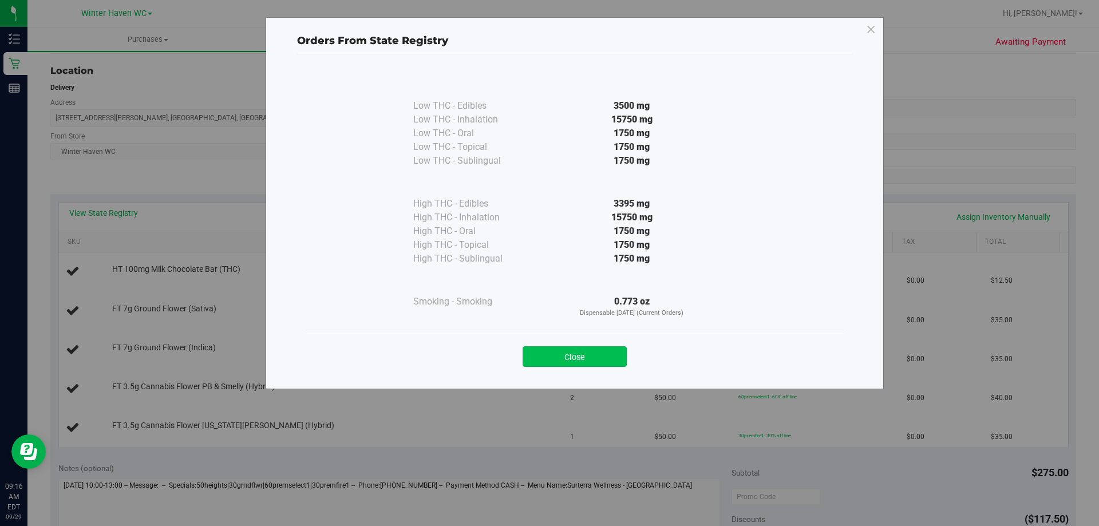
click at [590, 350] on button "Close" at bounding box center [575, 356] width 104 height 21
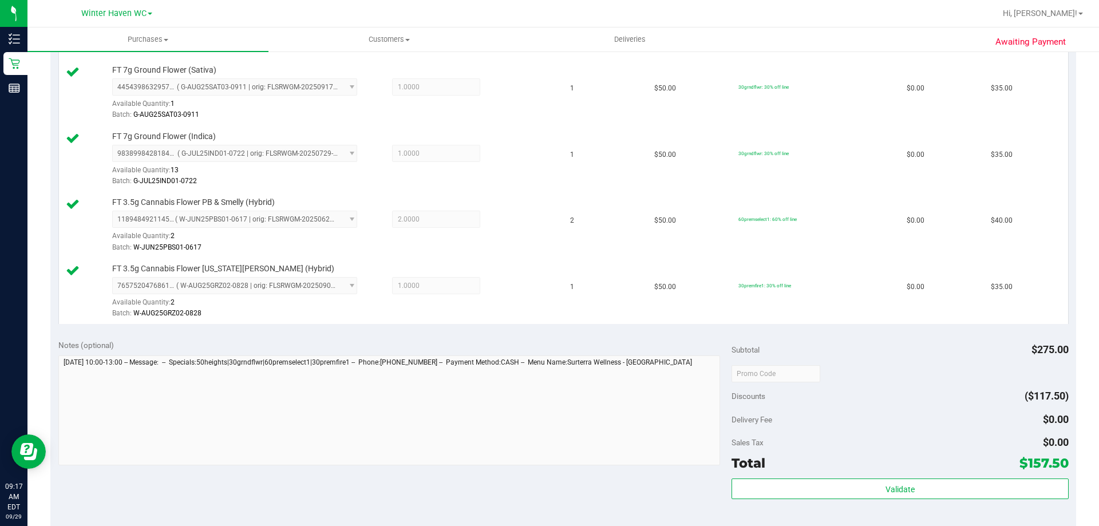
scroll to position [515, 0]
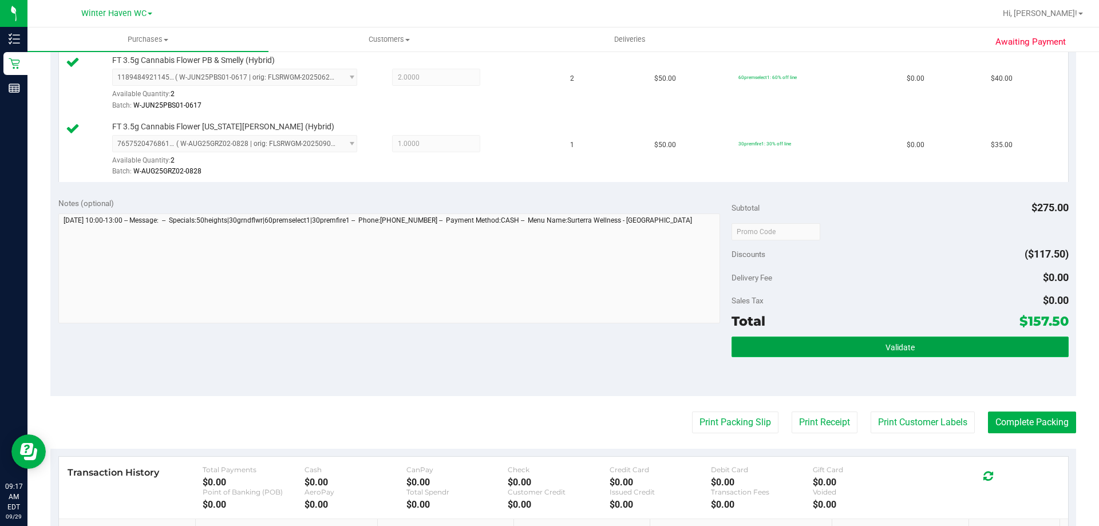
click at [913, 347] on button "Validate" at bounding box center [900, 347] width 337 height 21
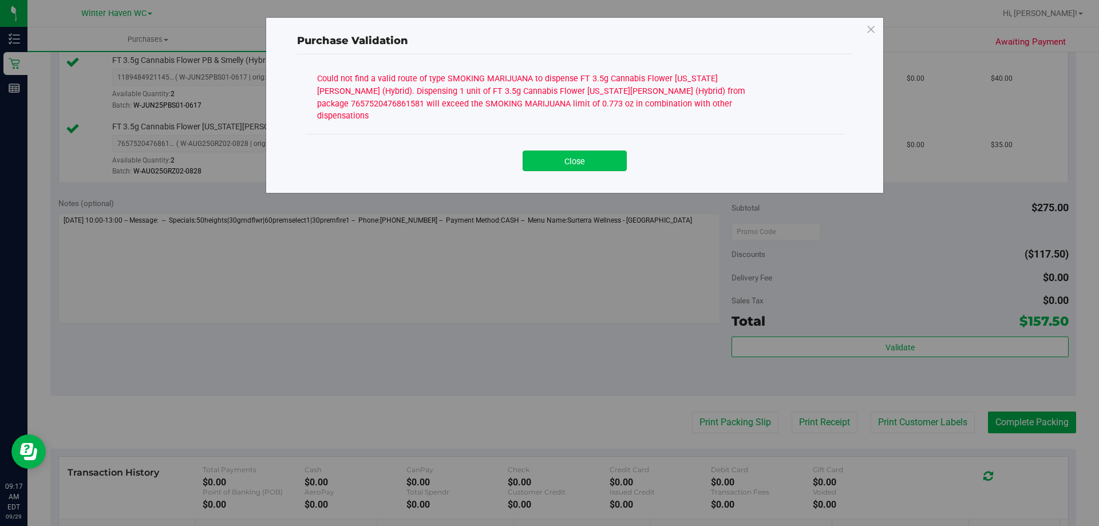
click at [587, 151] on button "Close" at bounding box center [575, 161] width 104 height 21
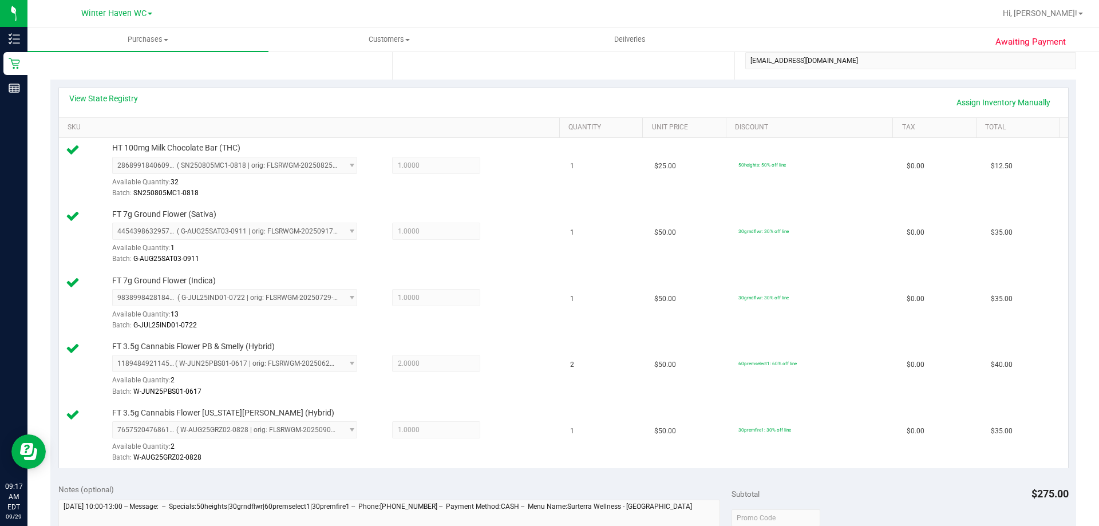
scroll to position [0, 0]
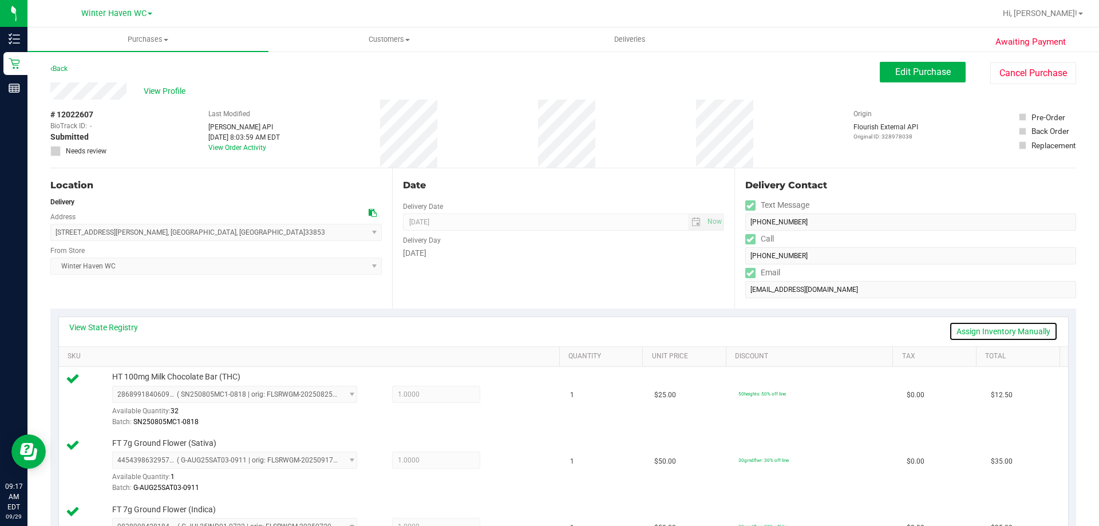
click at [1006, 331] on link "Assign Inventory Manually" at bounding box center [1003, 331] width 109 height 19
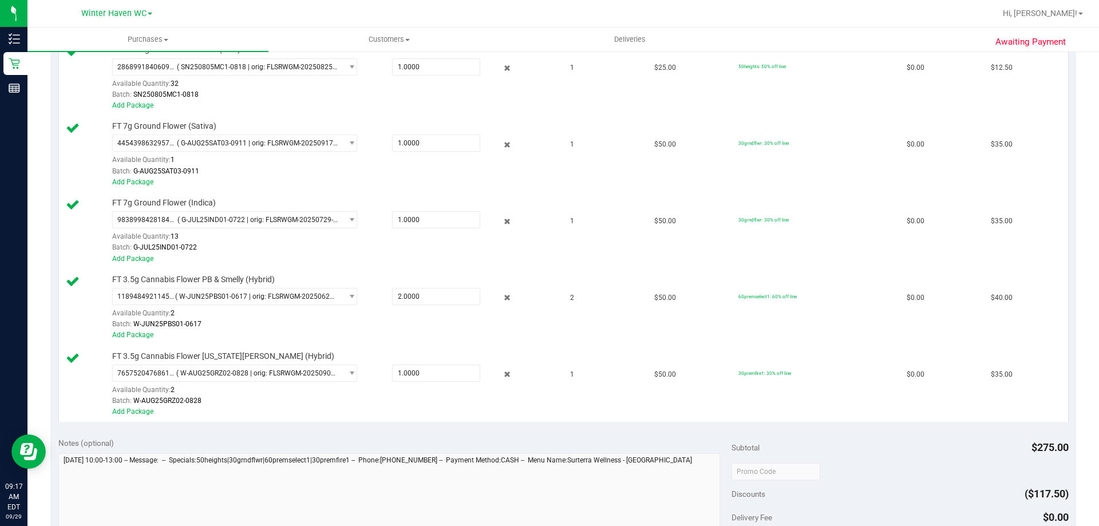
scroll to position [344, 0]
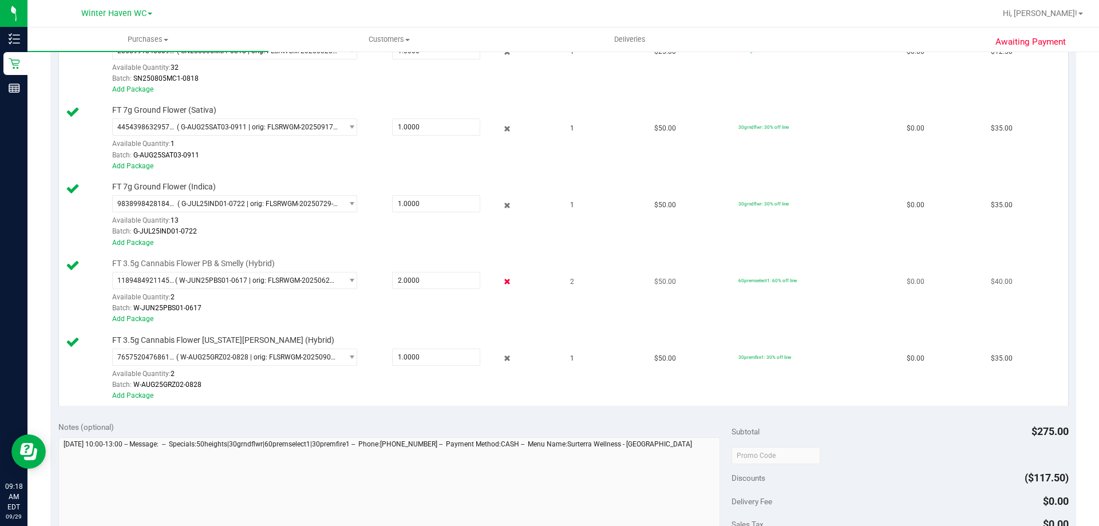
click at [502, 283] on icon at bounding box center [508, 281] width 12 height 13
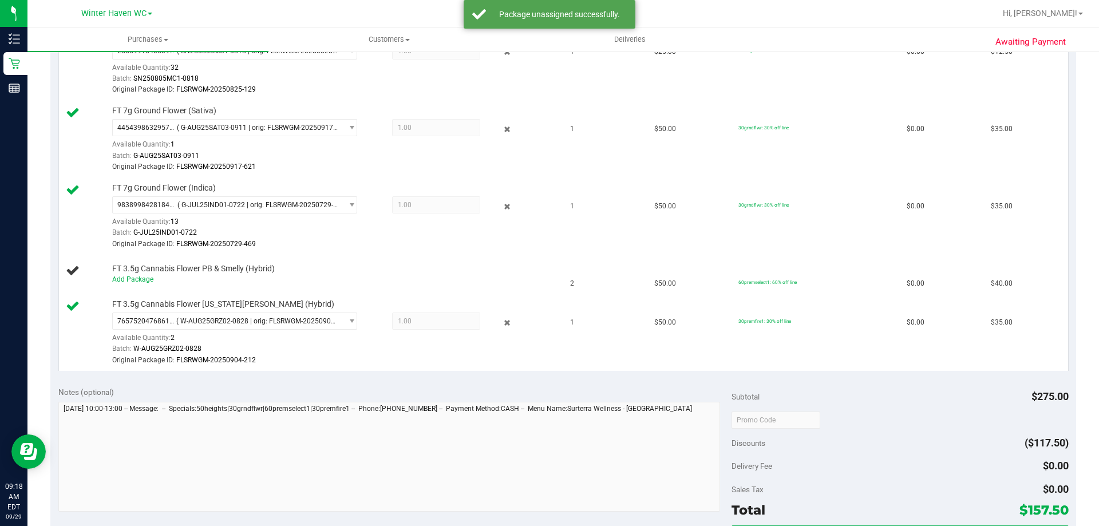
scroll to position [0, 0]
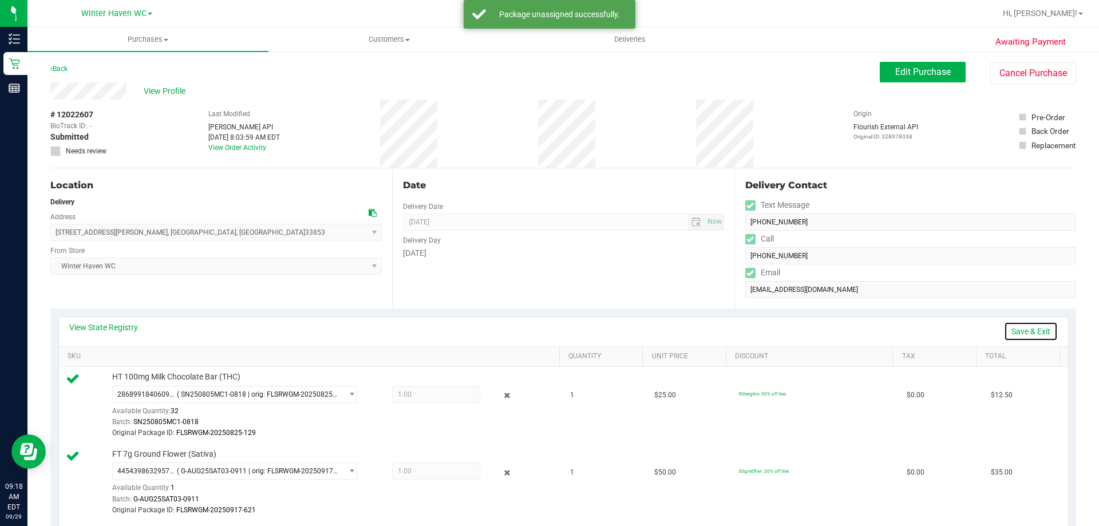
click at [1025, 329] on link "Save & Exit" at bounding box center [1031, 331] width 54 height 19
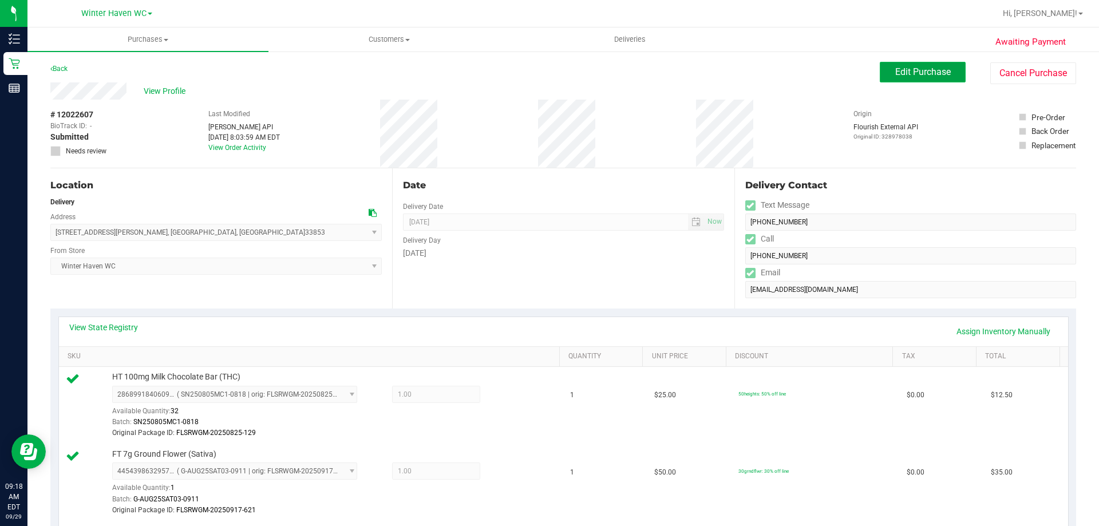
click at [895, 71] on span "Edit Purchase" at bounding box center [923, 71] width 56 height 11
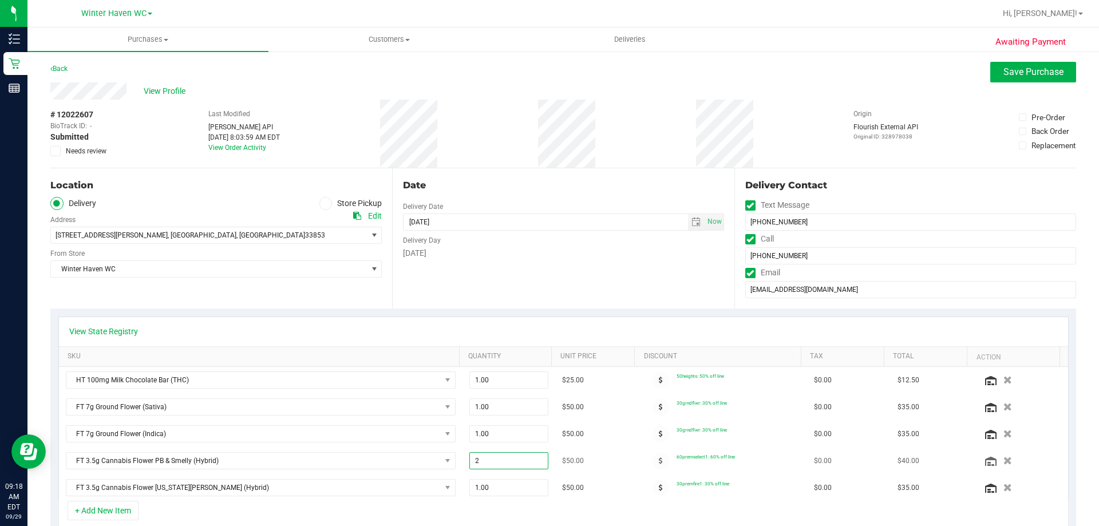
drag, startPoint x: 475, startPoint y: 460, endPoint x: 465, endPoint y: 460, distance: 9.7
click at [469, 460] on span "2.00 2" at bounding box center [509, 460] width 80 height 17
type input "1"
type input "1.00"
click at [613, 275] on div "Date Delivery Date [DATE] Now [DATE] 01:00 PM Now Delivery Day [DATE]" at bounding box center [563, 238] width 342 height 140
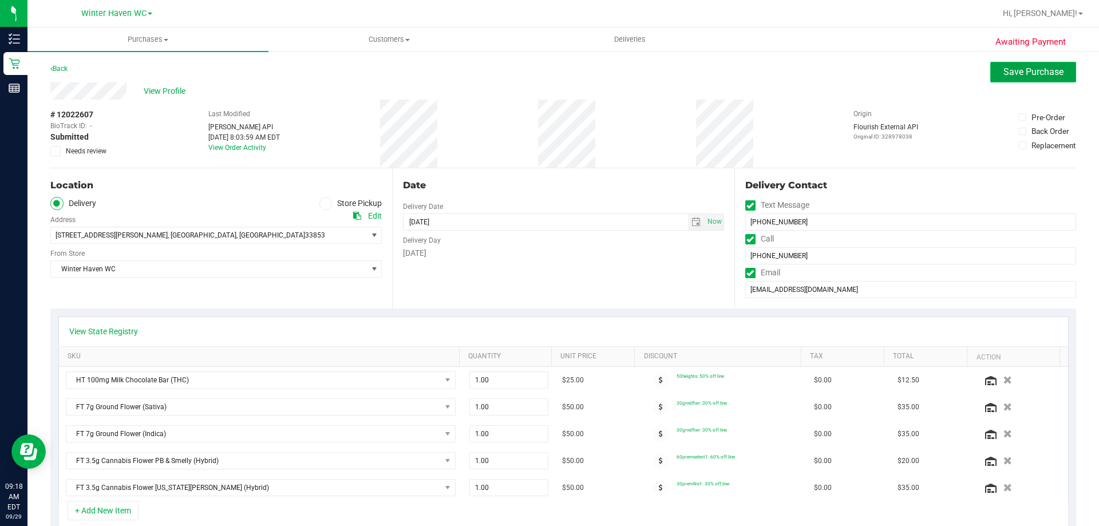
click at [1035, 66] on button "Save Purchase" at bounding box center [1033, 72] width 86 height 21
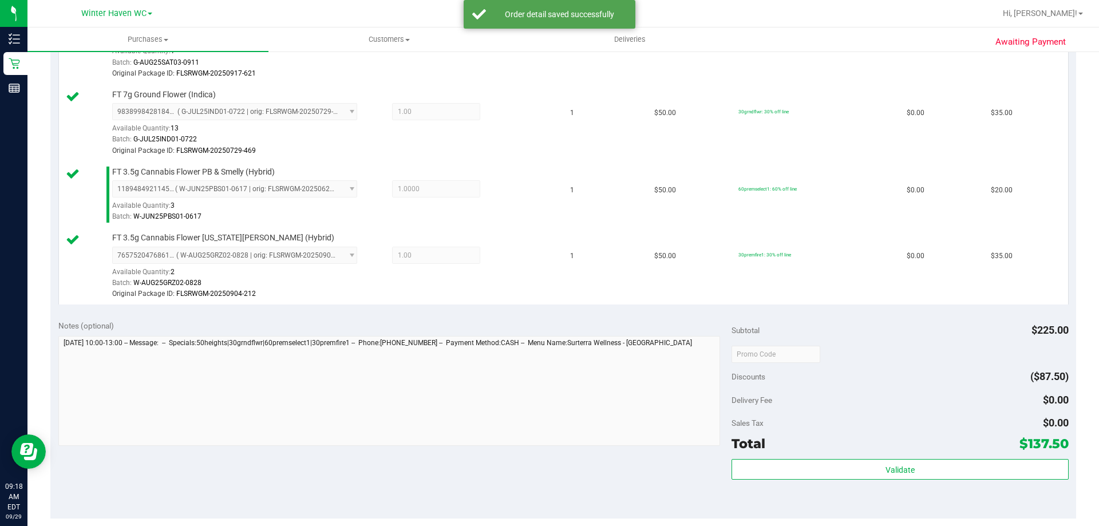
scroll to position [515, 0]
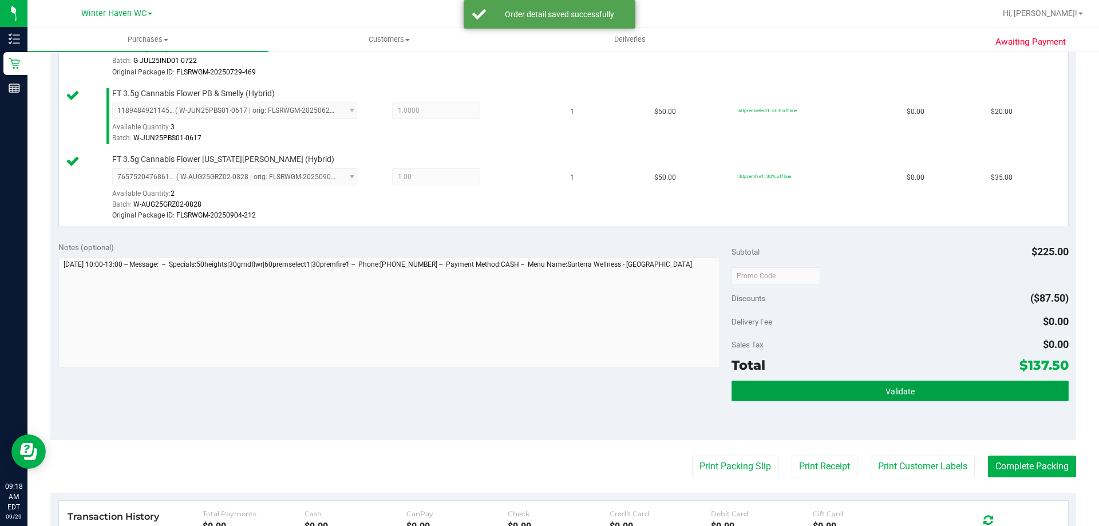
click at [930, 388] on button "Validate" at bounding box center [900, 391] width 337 height 21
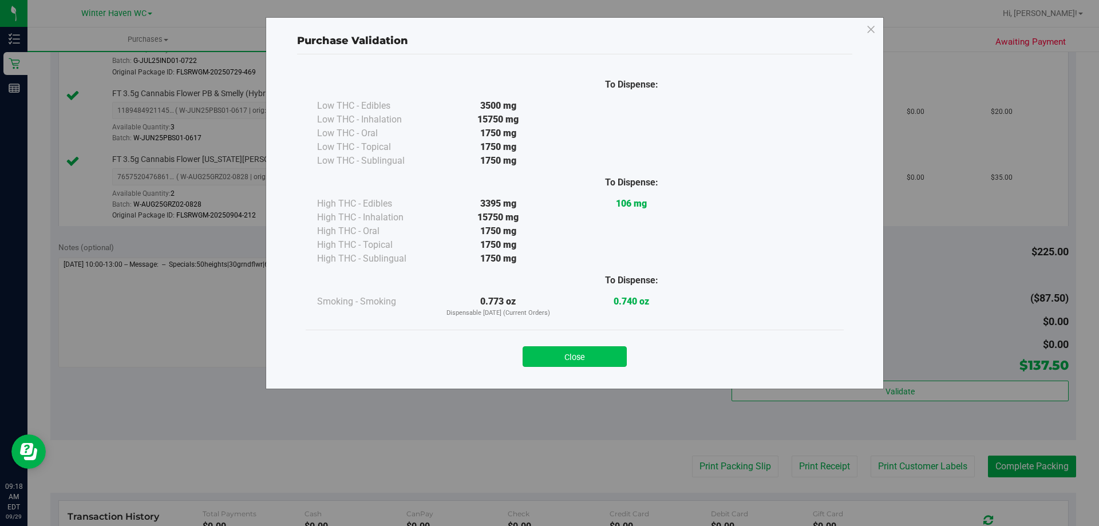
click at [597, 357] on button "Close" at bounding box center [575, 356] width 104 height 21
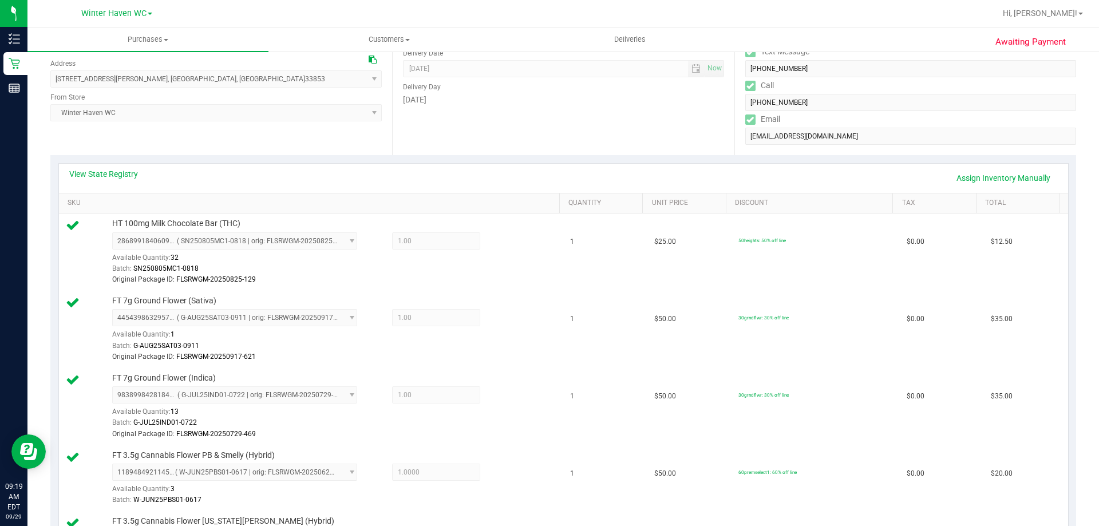
scroll to position [0, 0]
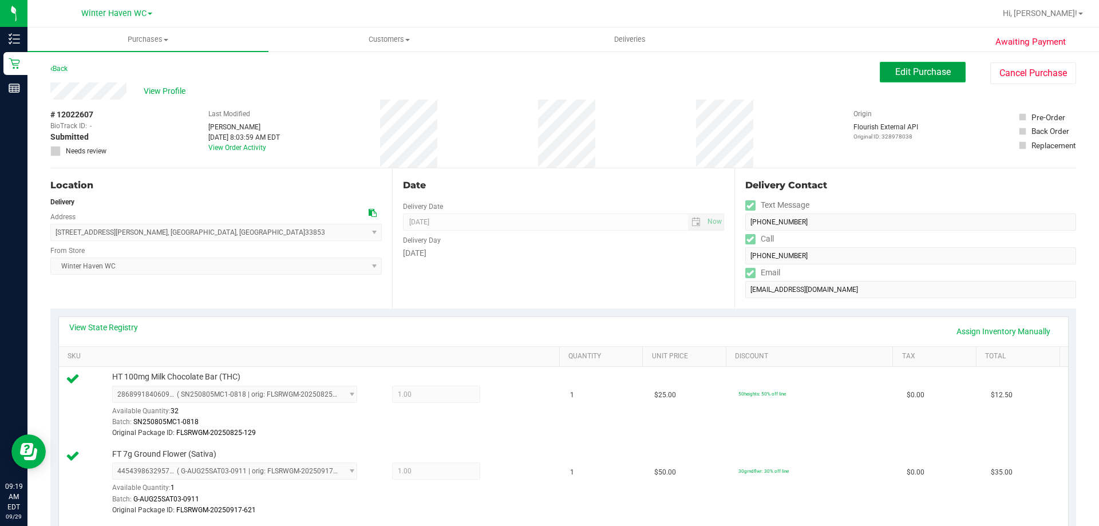
click at [902, 74] on span "Edit Purchase" at bounding box center [923, 71] width 56 height 11
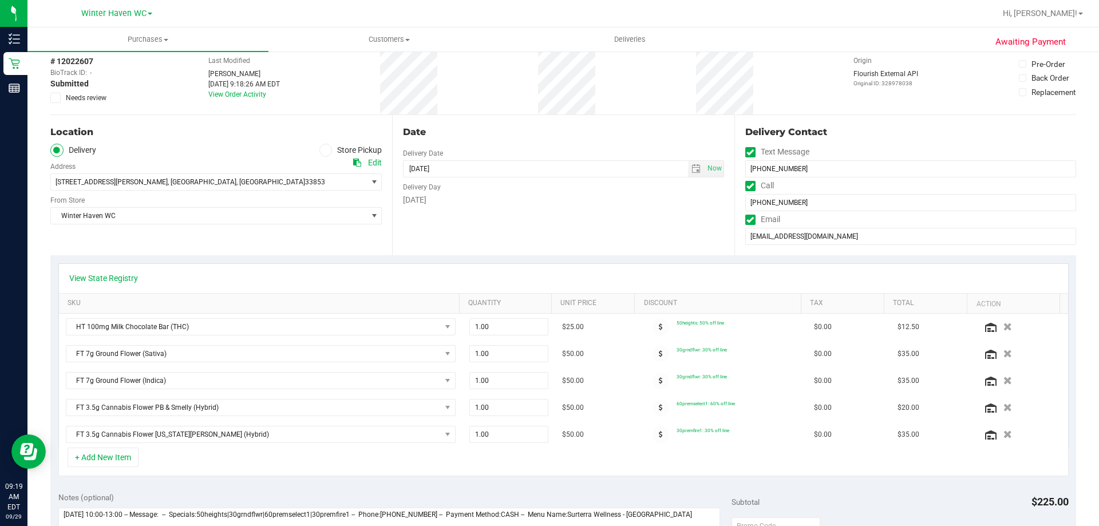
scroll to position [115, 0]
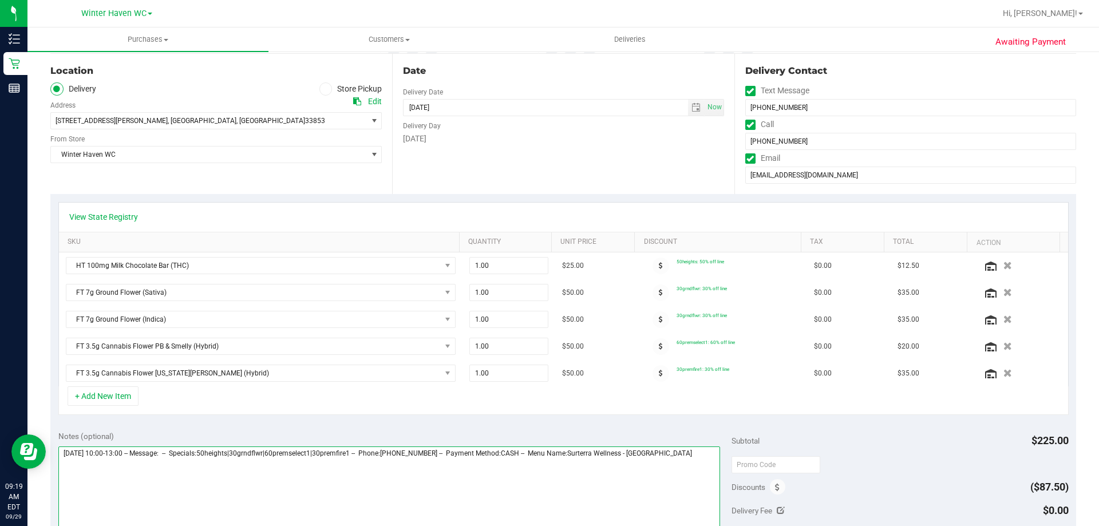
click at [696, 456] on textarea at bounding box center [389, 502] width 662 height 110
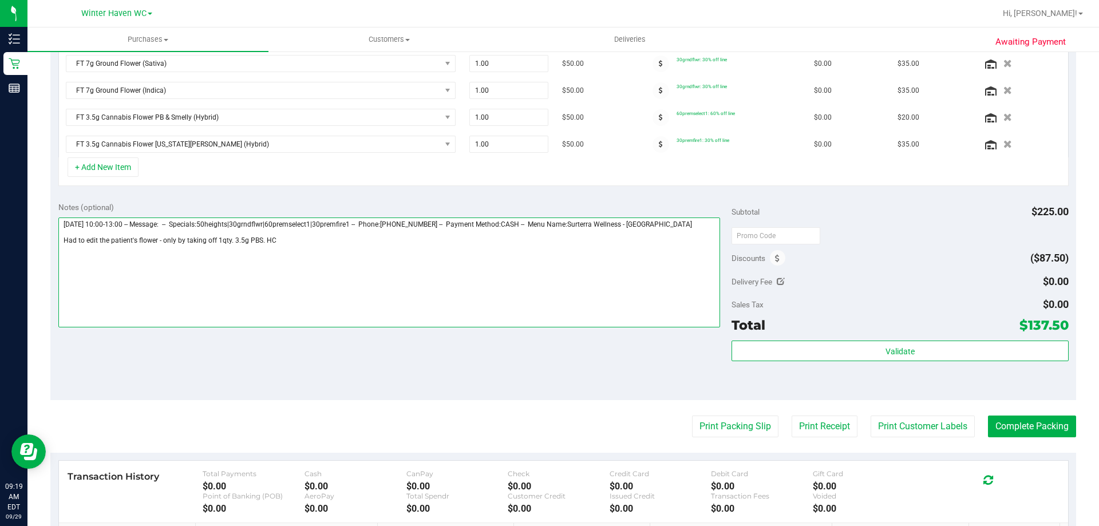
scroll to position [0, 0]
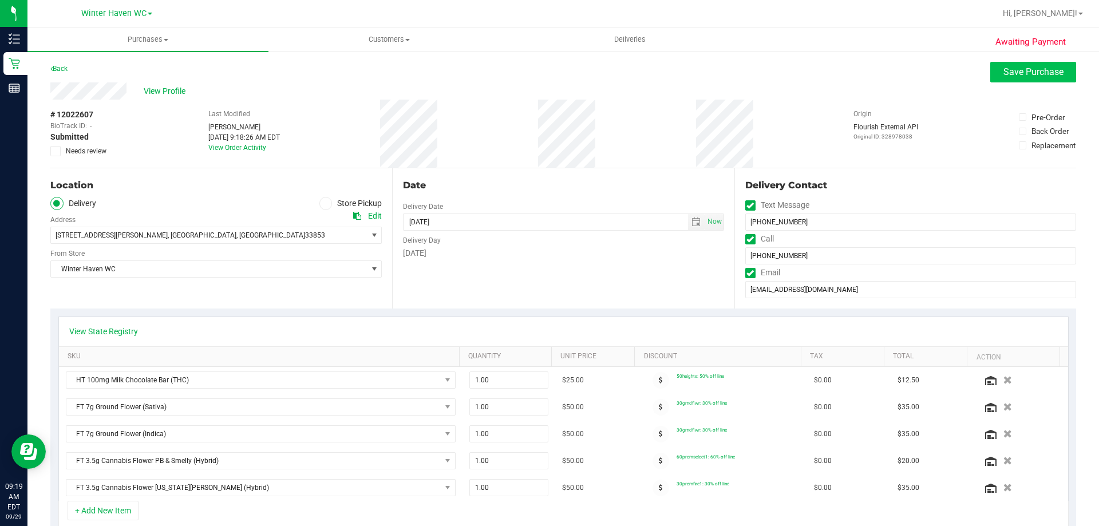
type textarea "[DATE] 10:00-13:00 -- Message: -- Specials:50heights|30grndflwr|60premselect1|3…"
click at [1023, 69] on span "Save Purchase" at bounding box center [1034, 71] width 60 height 11
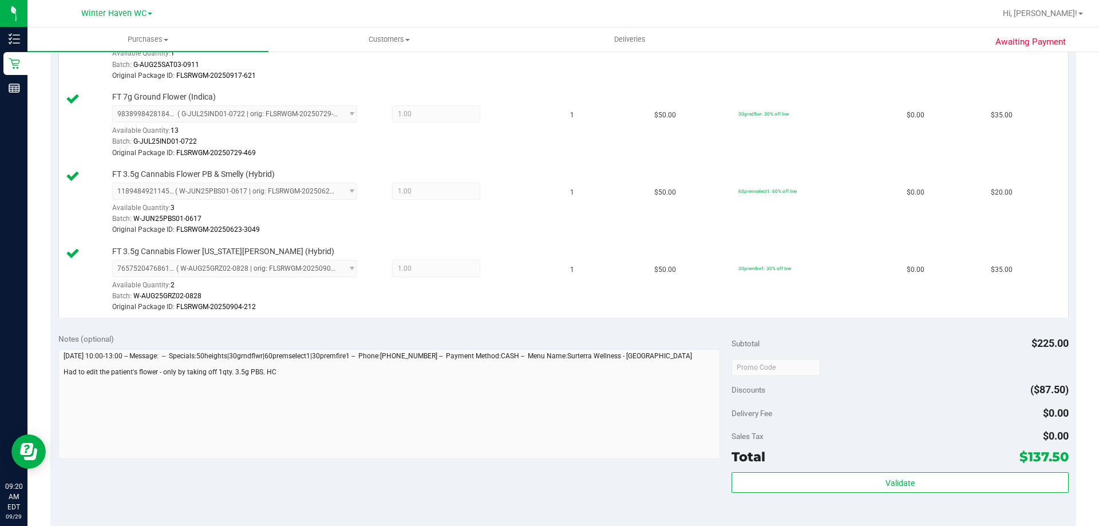
scroll to position [515, 0]
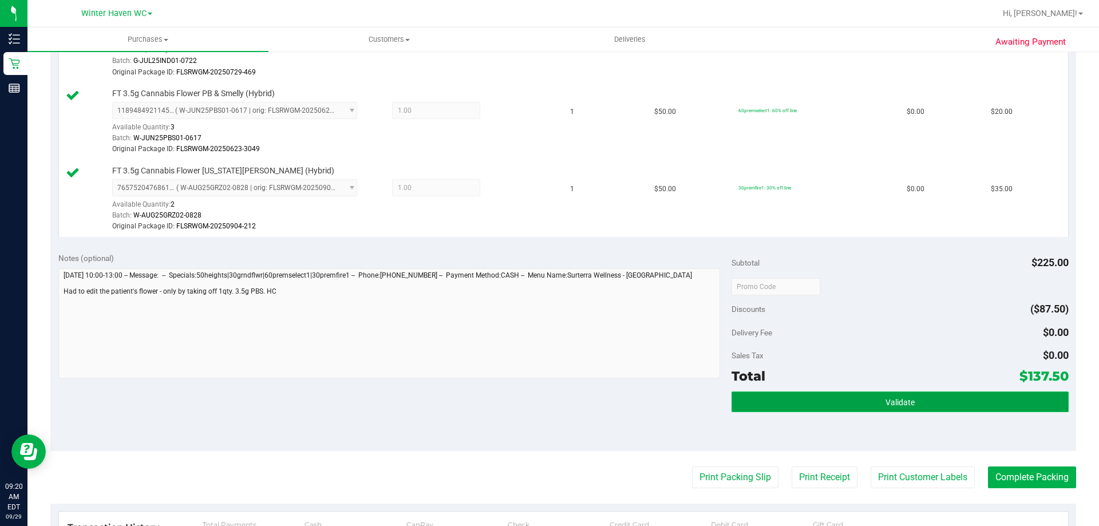
click at [923, 400] on button "Validate" at bounding box center [900, 402] width 337 height 21
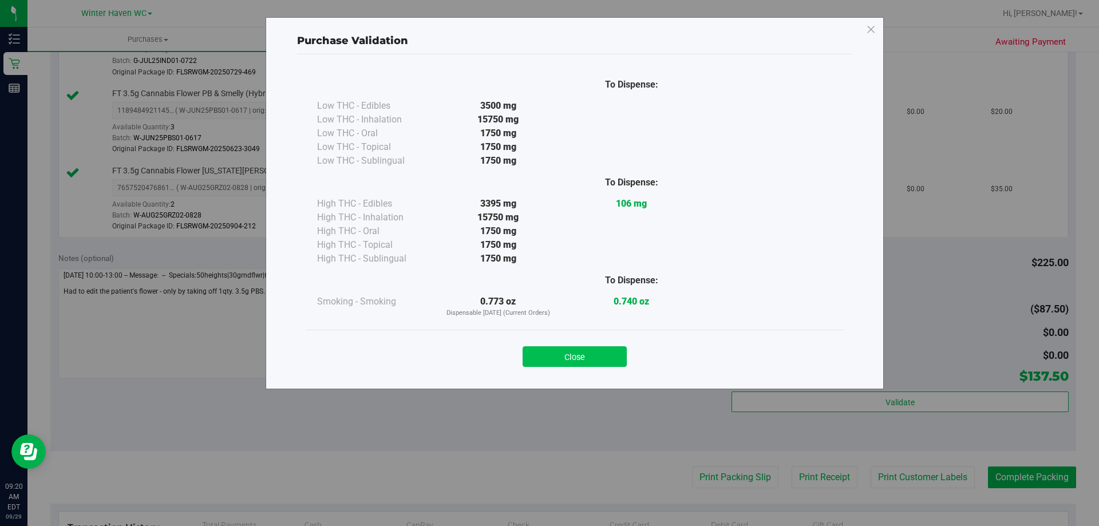
click at [575, 351] on button "Close" at bounding box center [575, 356] width 104 height 21
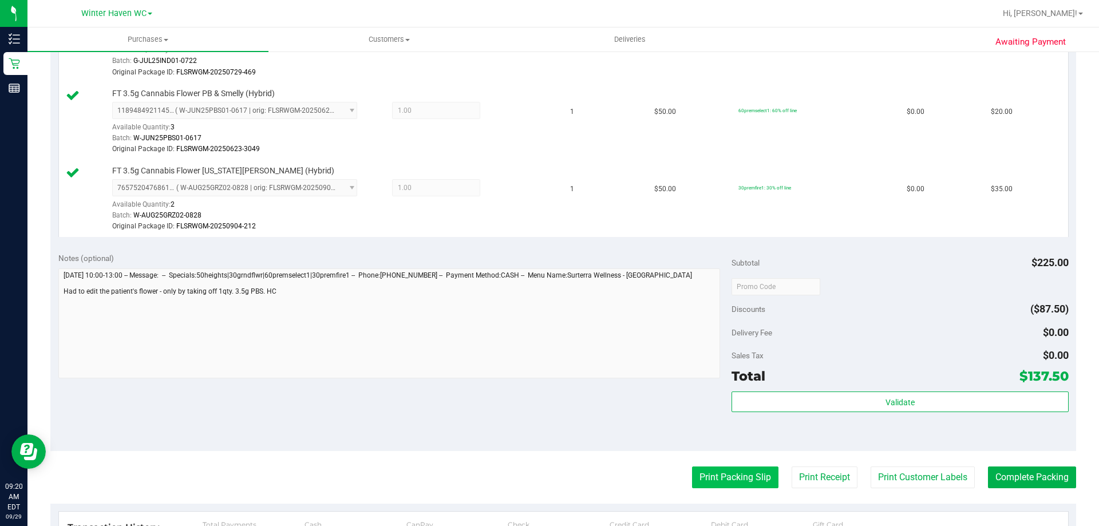
click at [720, 474] on button "Print Packing Slip" at bounding box center [735, 478] width 86 height 22
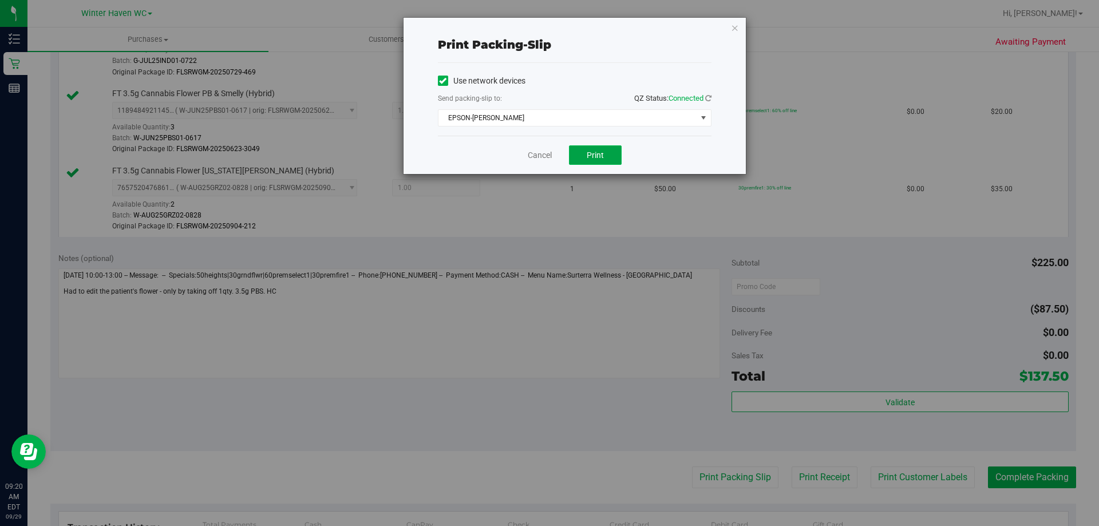
click at [591, 158] on span "Print" at bounding box center [595, 155] width 17 height 9
click at [533, 151] on link "Cancel" at bounding box center [540, 155] width 24 height 12
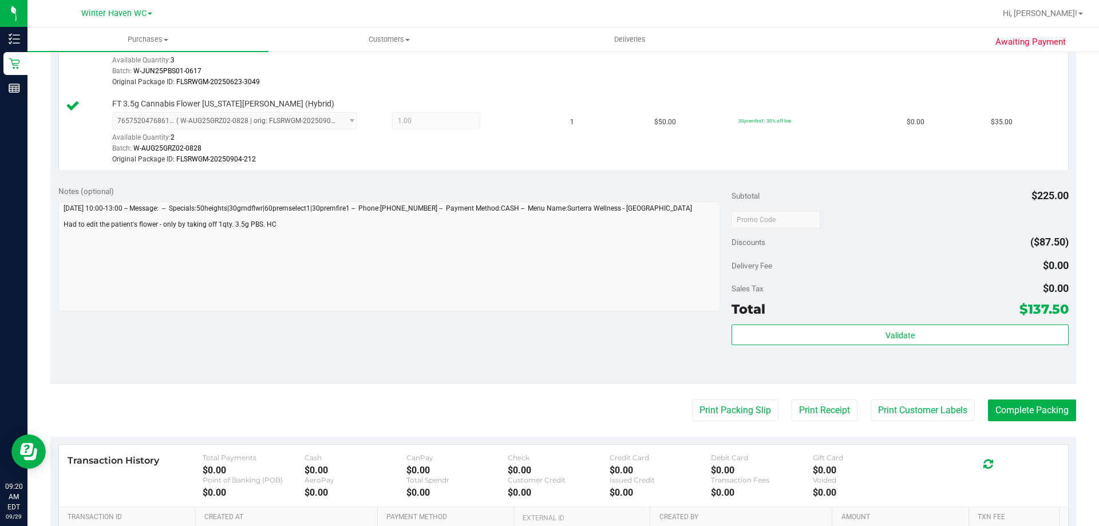
scroll to position [687, 0]
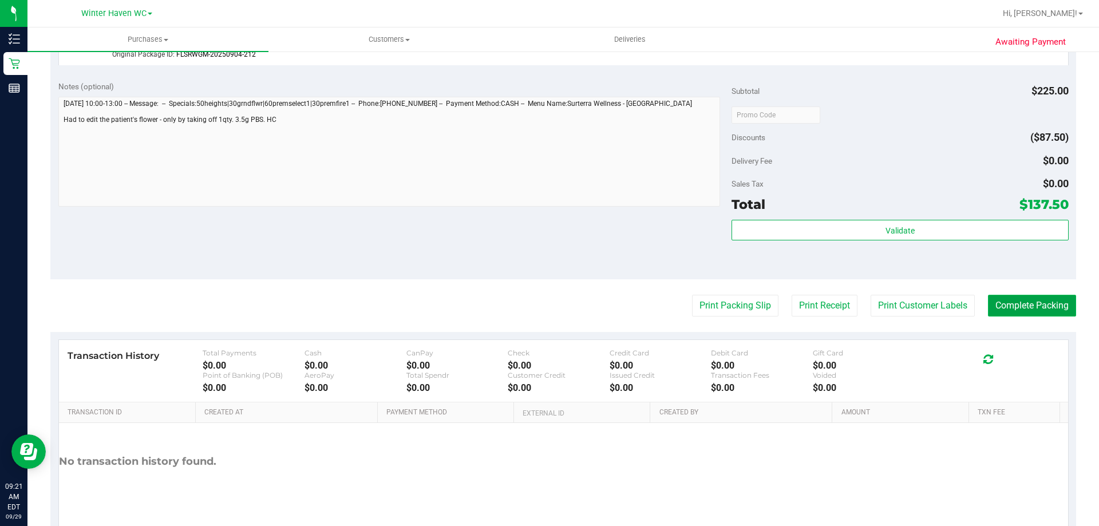
click at [1041, 303] on button "Complete Packing" at bounding box center [1032, 306] width 88 height 22
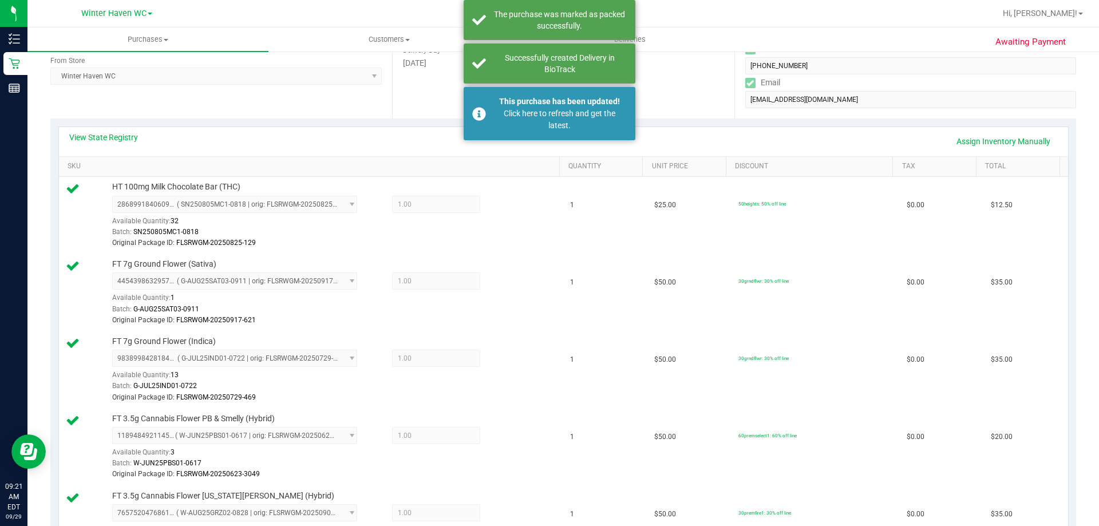
scroll to position [0, 0]
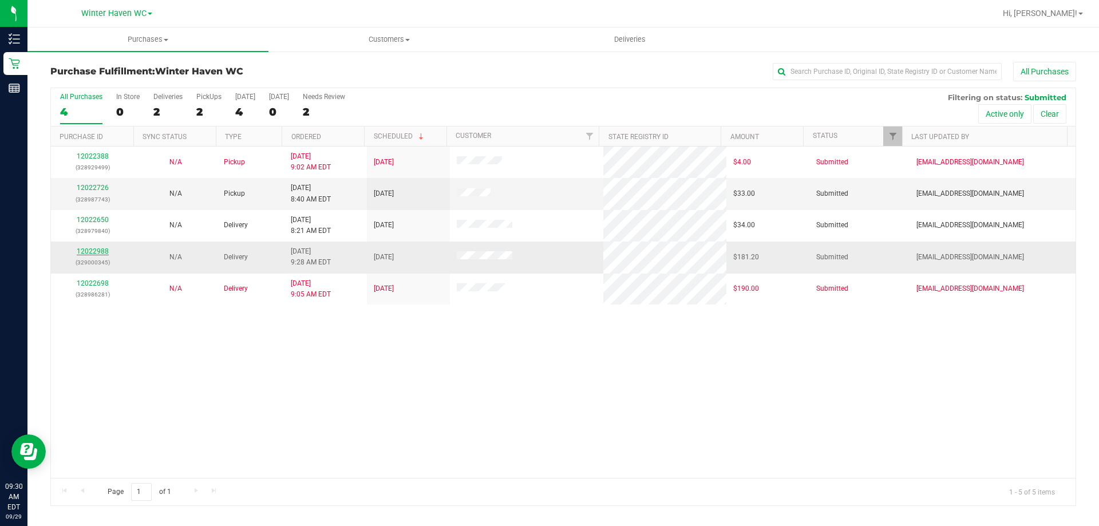
click at [102, 252] on link "12022988" at bounding box center [93, 251] width 32 height 8
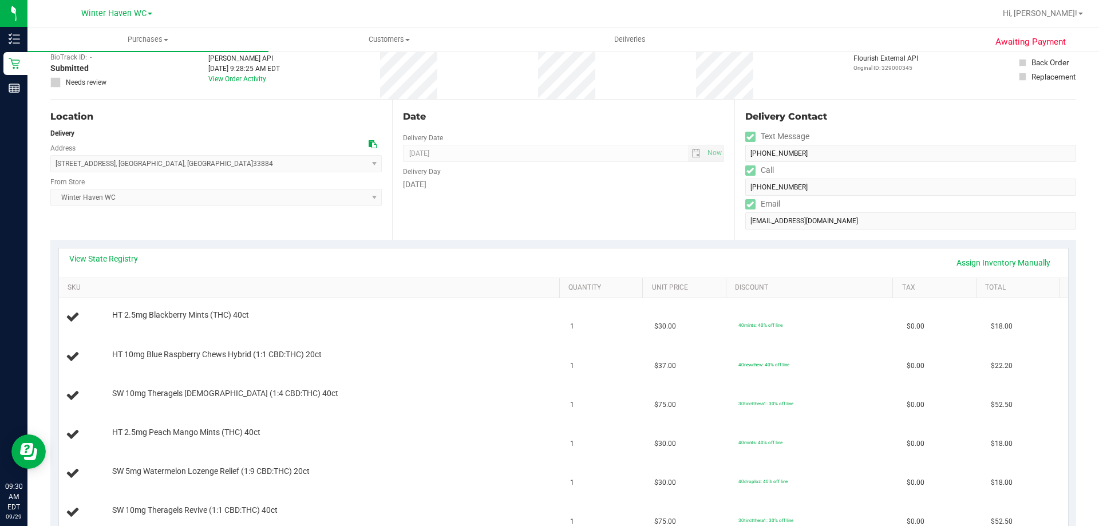
scroll to position [172, 0]
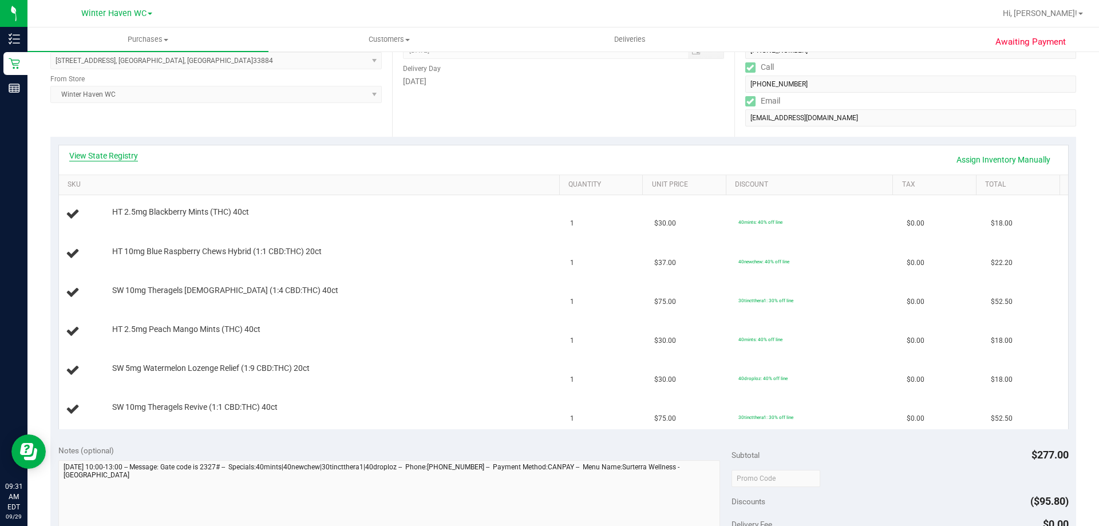
click at [108, 155] on link "View State Registry" at bounding box center [103, 155] width 69 height 11
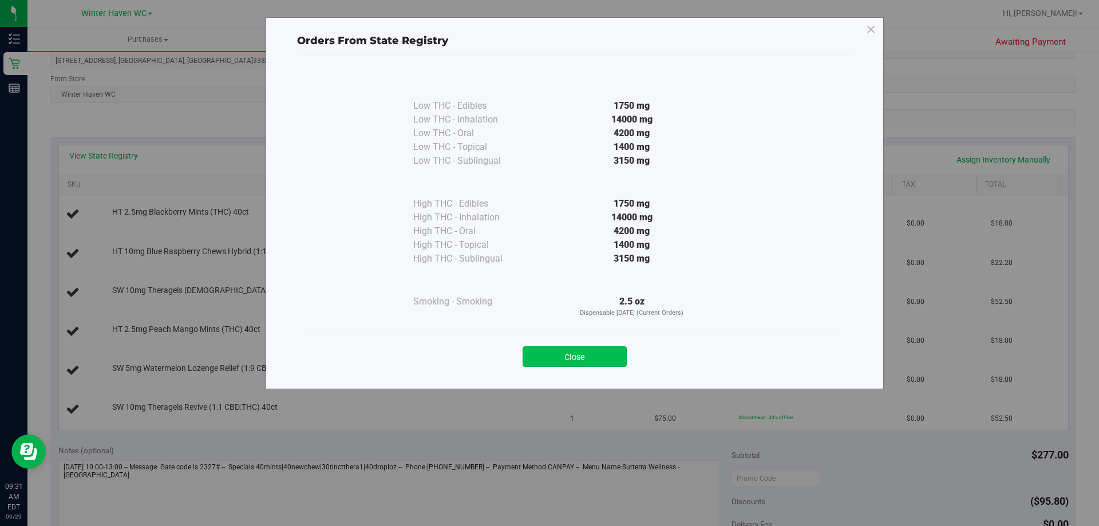
click at [592, 360] on button "Close" at bounding box center [575, 356] width 104 height 21
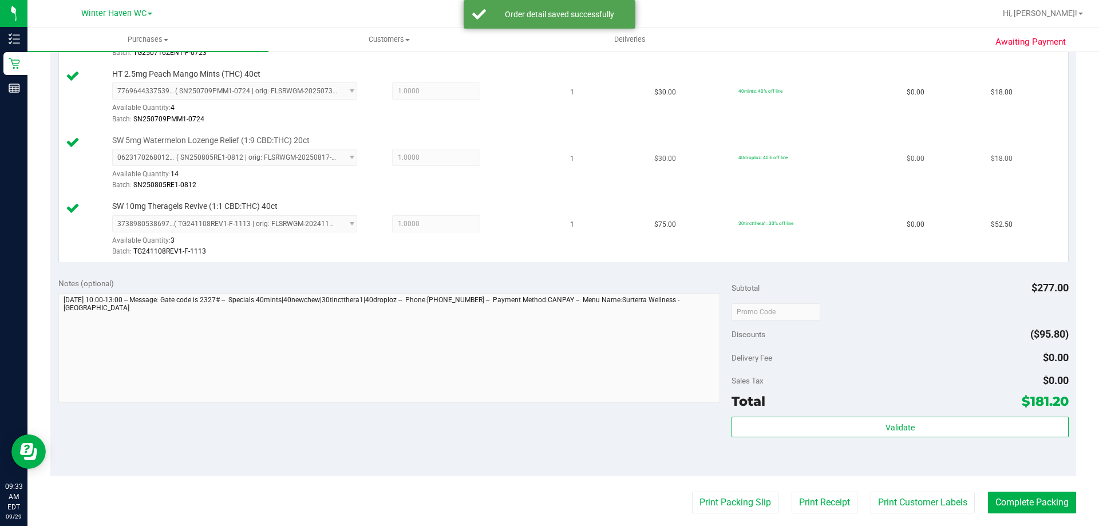
scroll to position [515, 0]
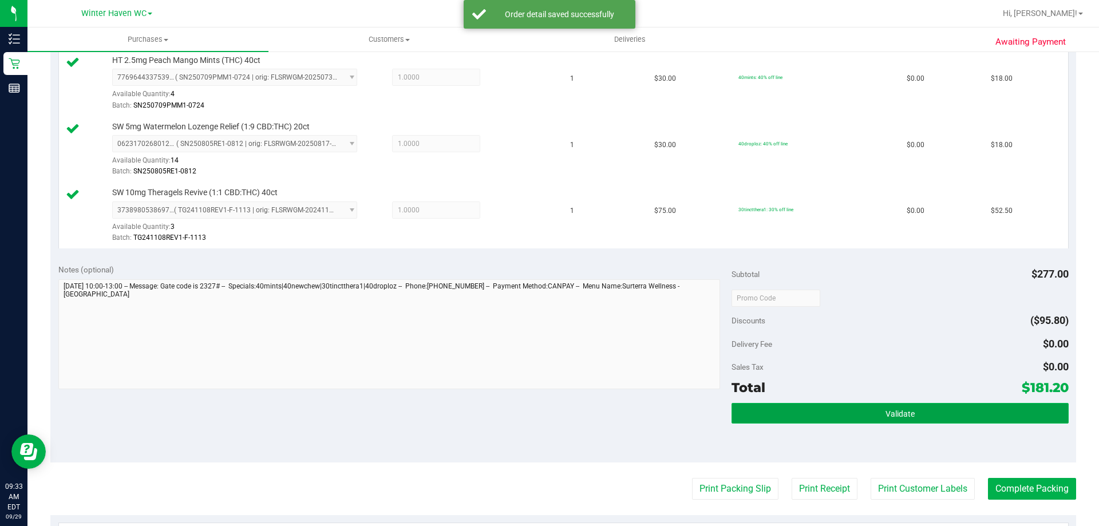
click at [893, 417] on span "Validate" at bounding box center [900, 413] width 29 height 9
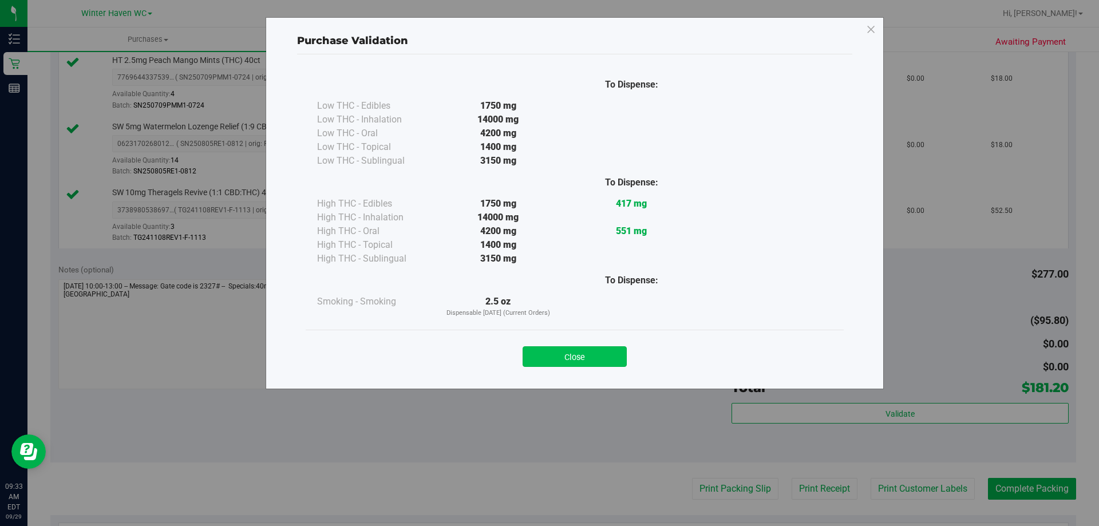
click at [579, 354] on button "Close" at bounding box center [575, 356] width 104 height 21
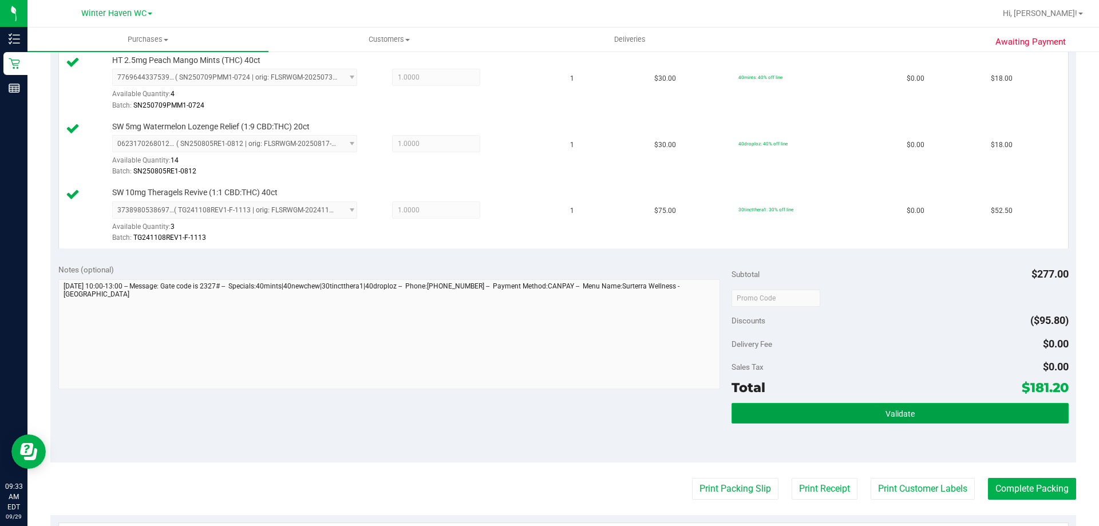
click at [941, 406] on button "Validate" at bounding box center [900, 413] width 337 height 21
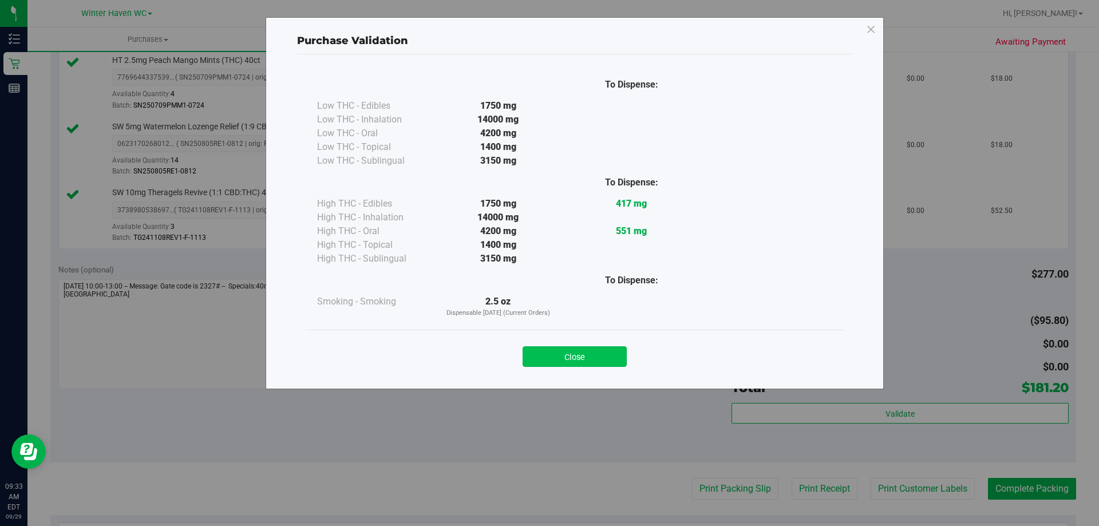
click at [573, 362] on button "Close" at bounding box center [575, 356] width 104 height 21
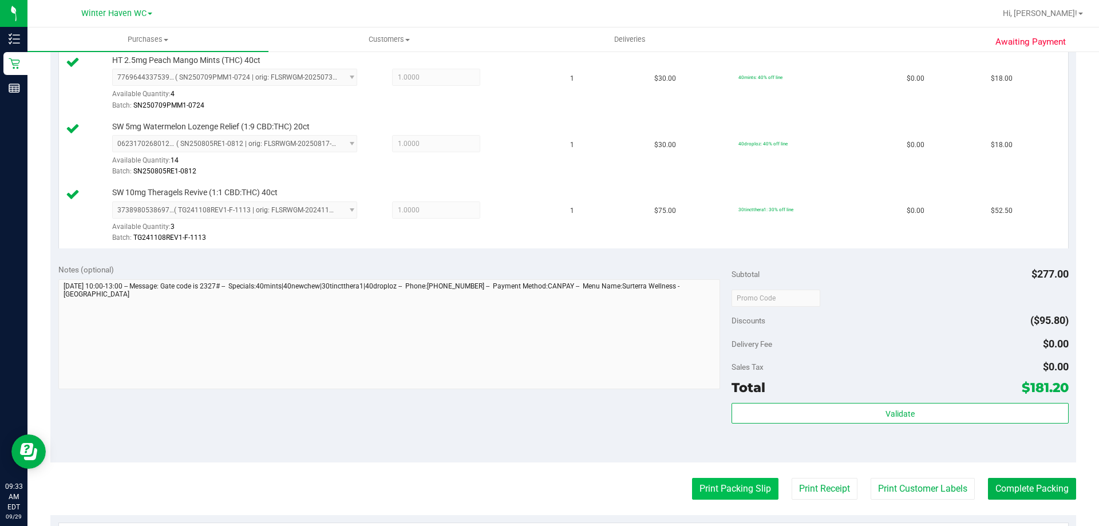
click at [705, 481] on button "Print Packing Slip" at bounding box center [735, 489] width 86 height 22
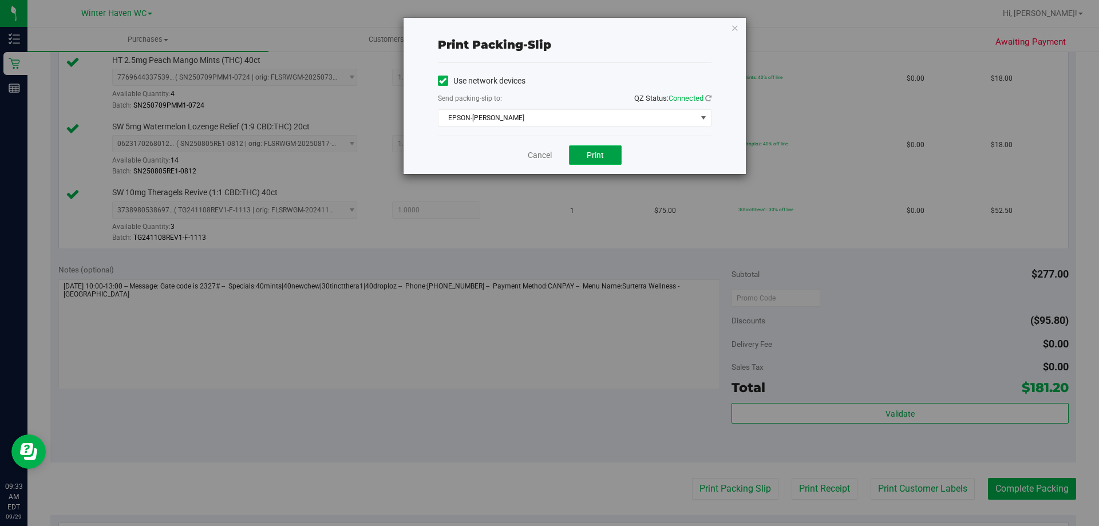
click at [601, 153] on span "Print" at bounding box center [595, 155] width 17 height 9
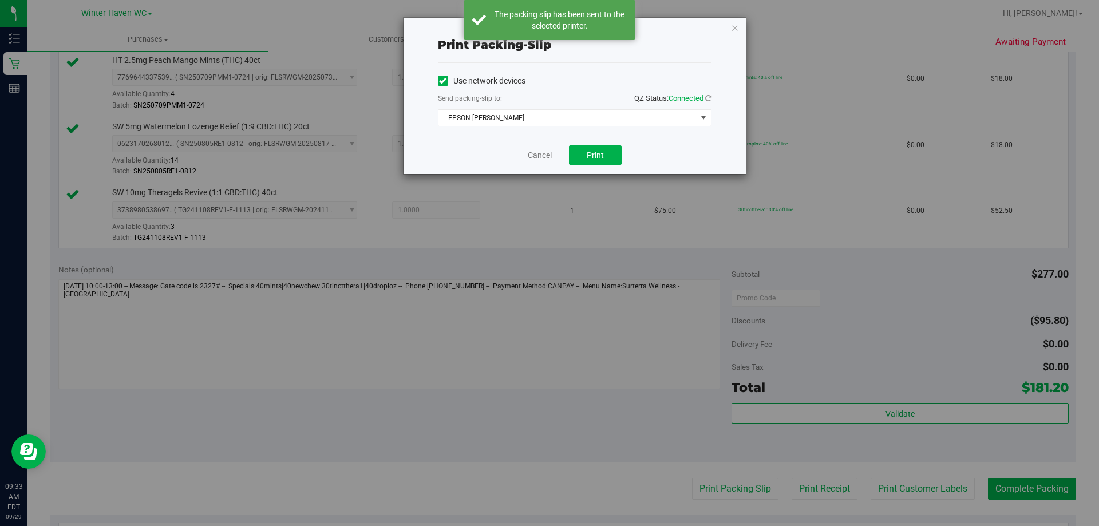
click at [539, 155] on link "Cancel" at bounding box center [540, 155] width 24 height 12
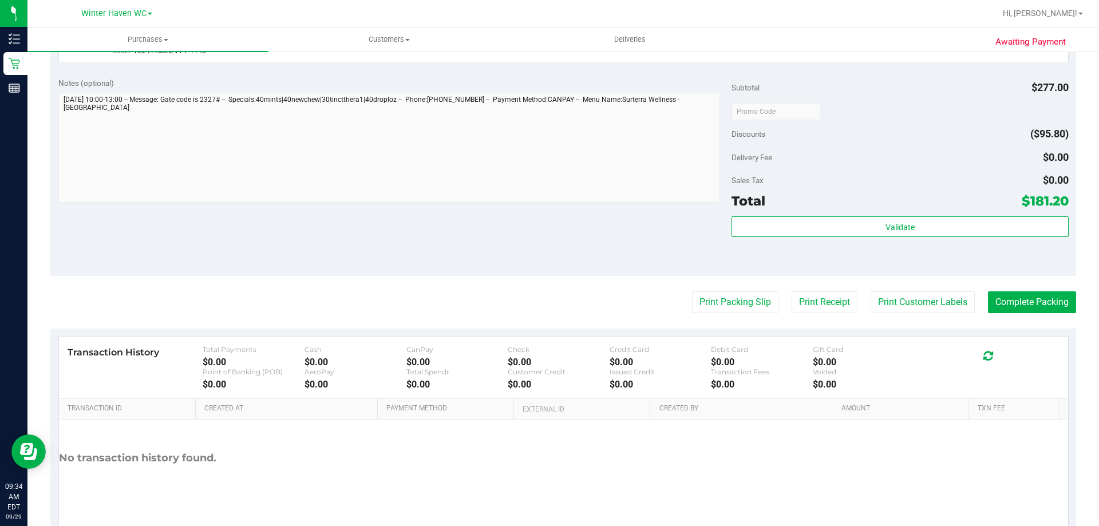
scroll to position [741, 0]
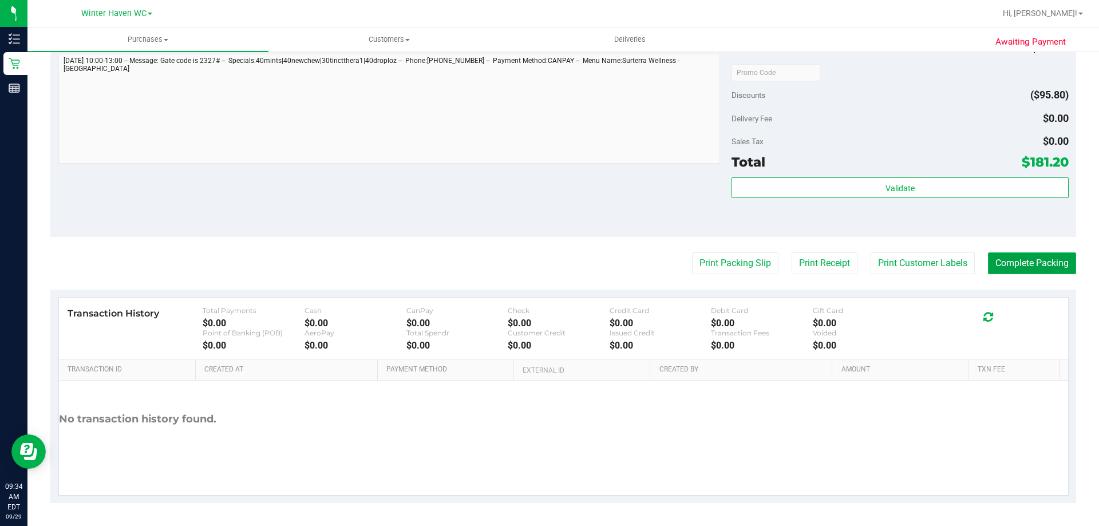
click at [1016, 260] on button "Complete Packing" at bounding box center [1032, 263] width 88 height 22
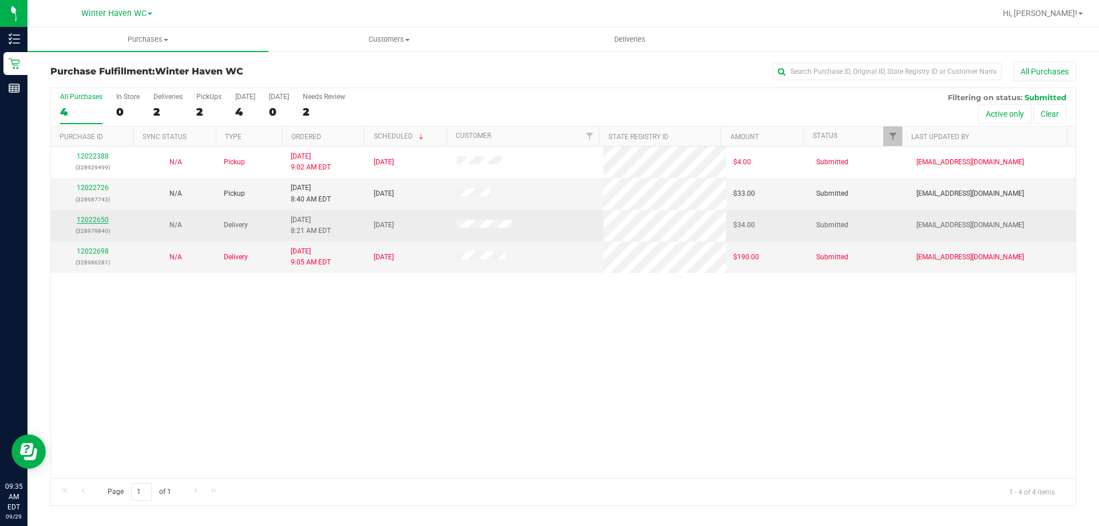
click at [92, 220] on link "12022650" at bounding box center [93, 220] width 32 height 8
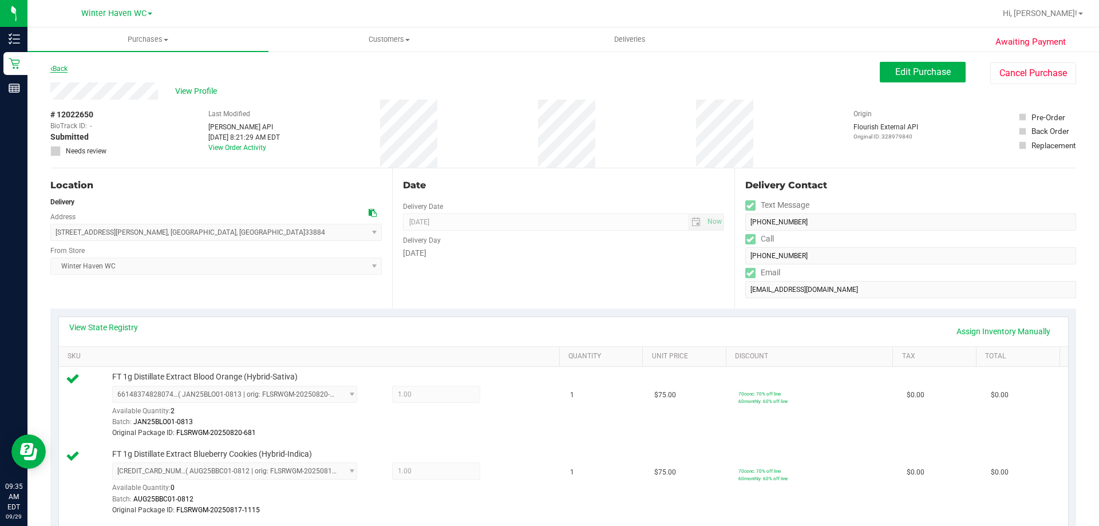
click at [57, 66] on link "Back" at bounding box center [58, 69] width 17 height 8
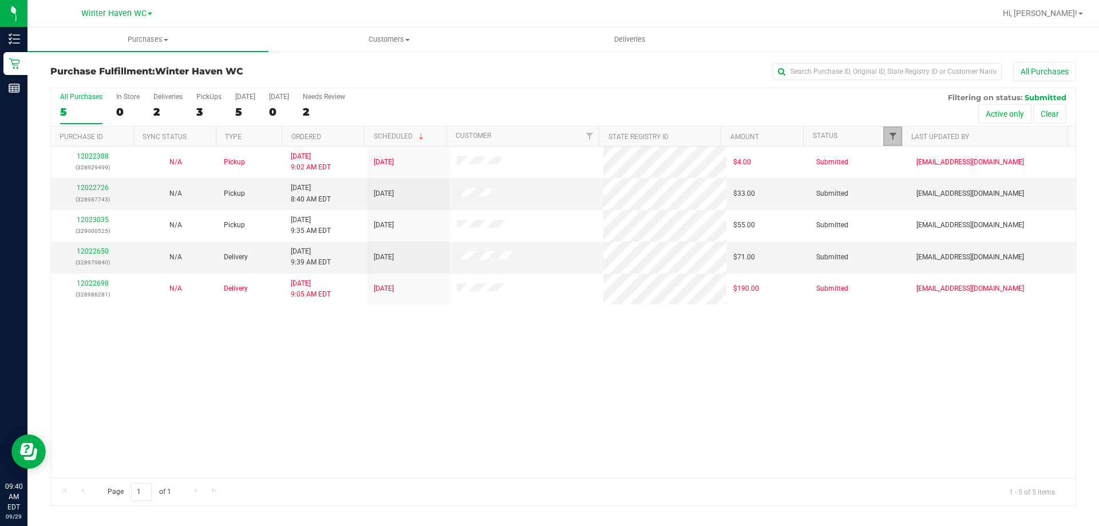
click at [891, 140] on span "Filter" at bounding box center [893, 136] width 9 height 9
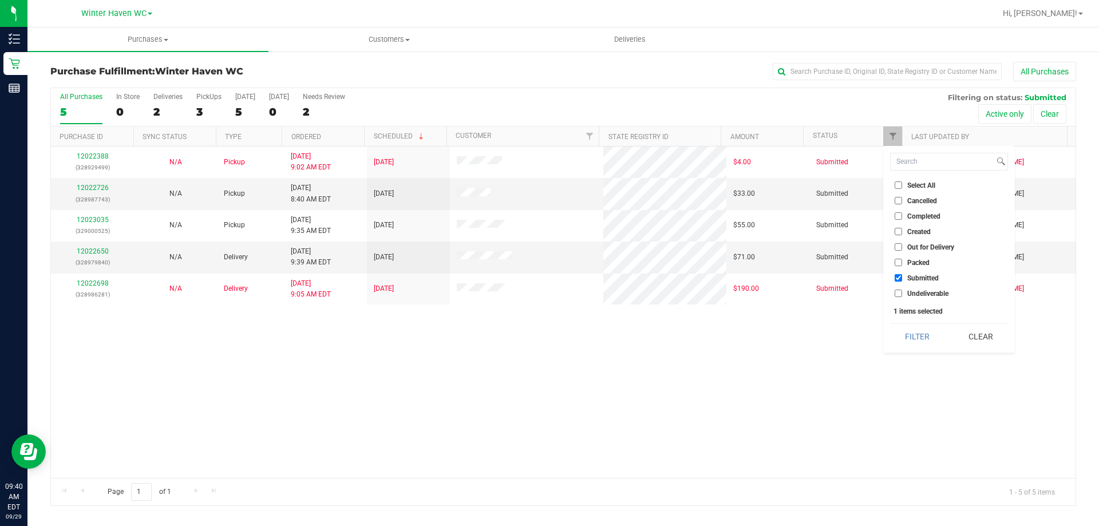
click at [895, 260] on input "Packed" at bounding box center [898, 262] width 7 height 7
checkbox input "true"
click at [906, 336] on button "Filter" at bounding box center [917, 336] width 55 height 25
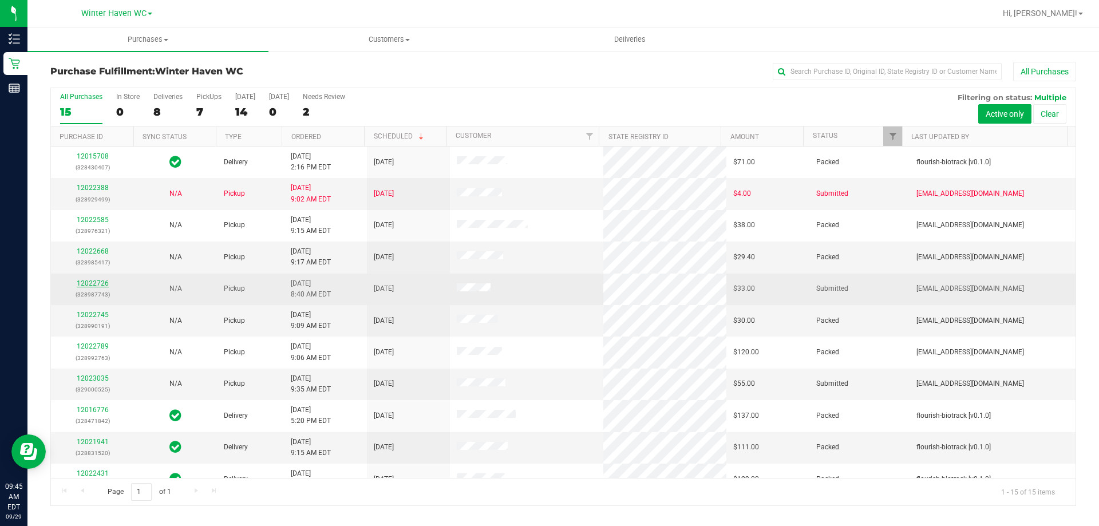
click at [86, 283] on link "12022726" at bounding box center [93, 283] width 32 height 8
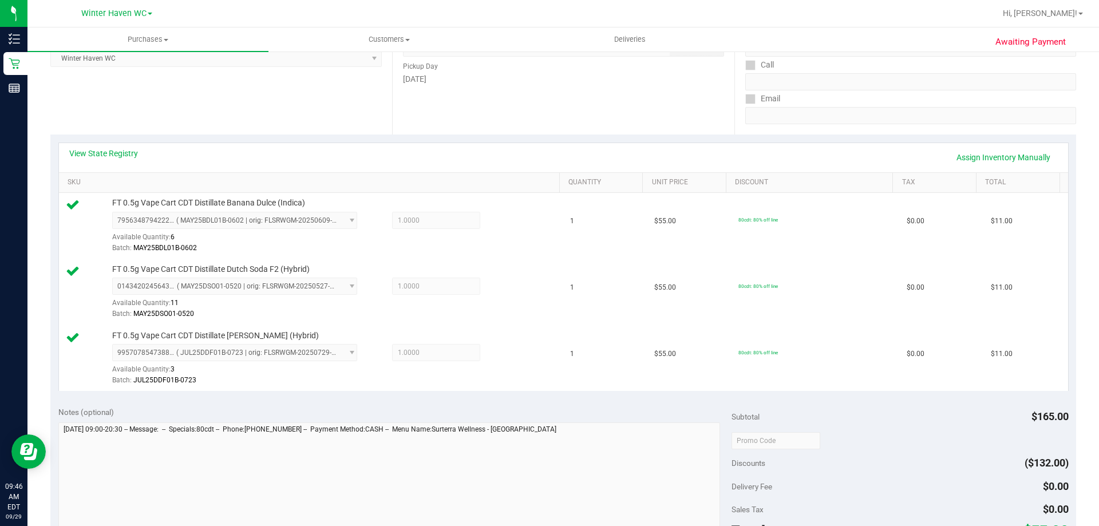
scroll to position [344, 0]
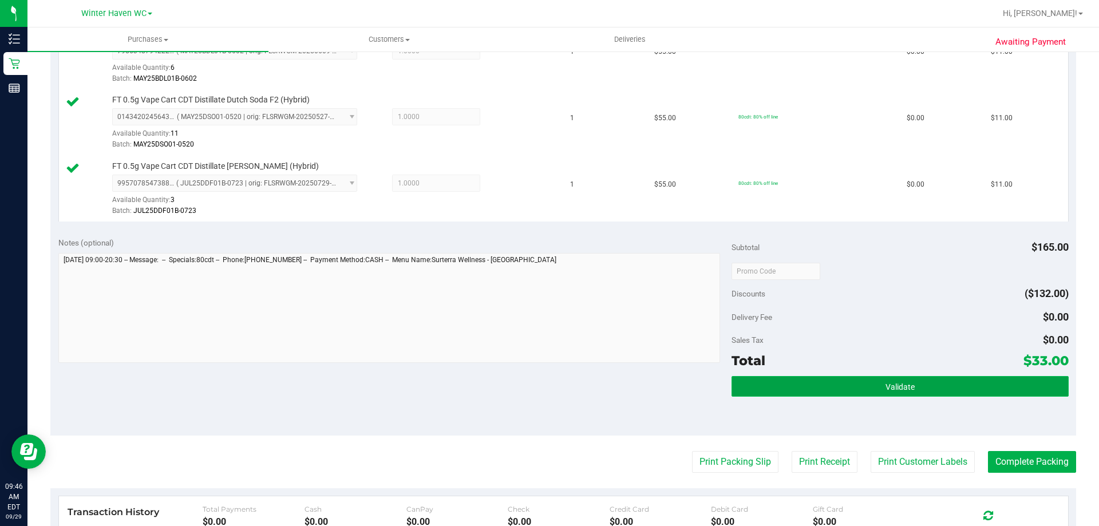
click at [919, 381] on button "Validate" at bounding box center [900, 386] width 337 height 21
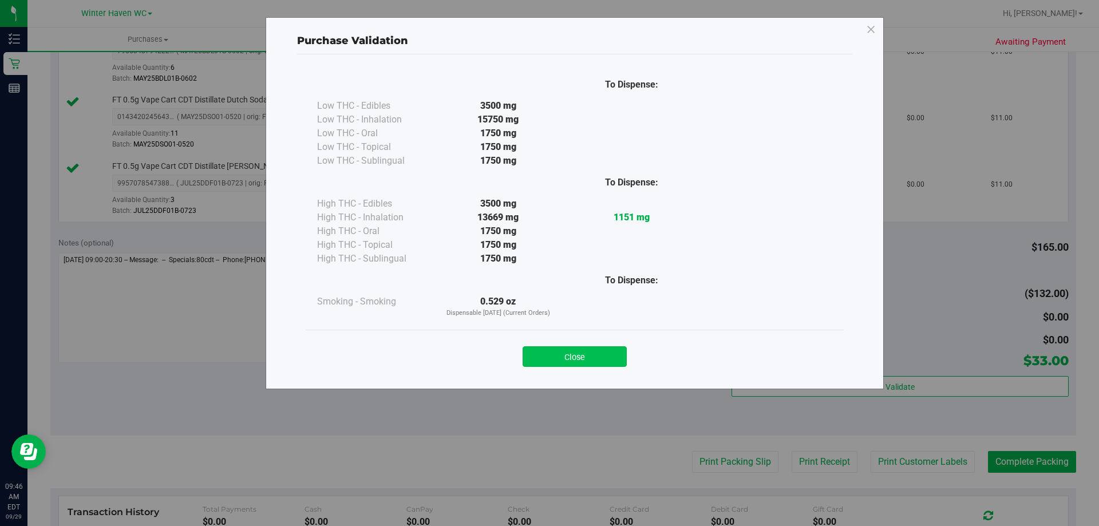
click at [578, 352] on button "Close" at bounding box center [575, 356] width 104 height 21
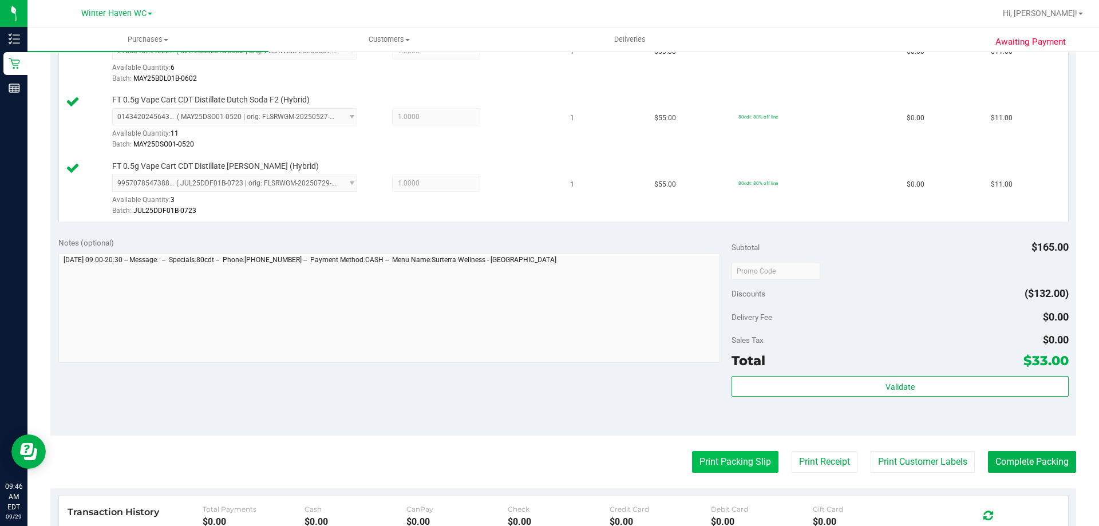
click at [751, 467] on button "Print Packing Slip" at bounding box center [735, 462] width 86 height 22
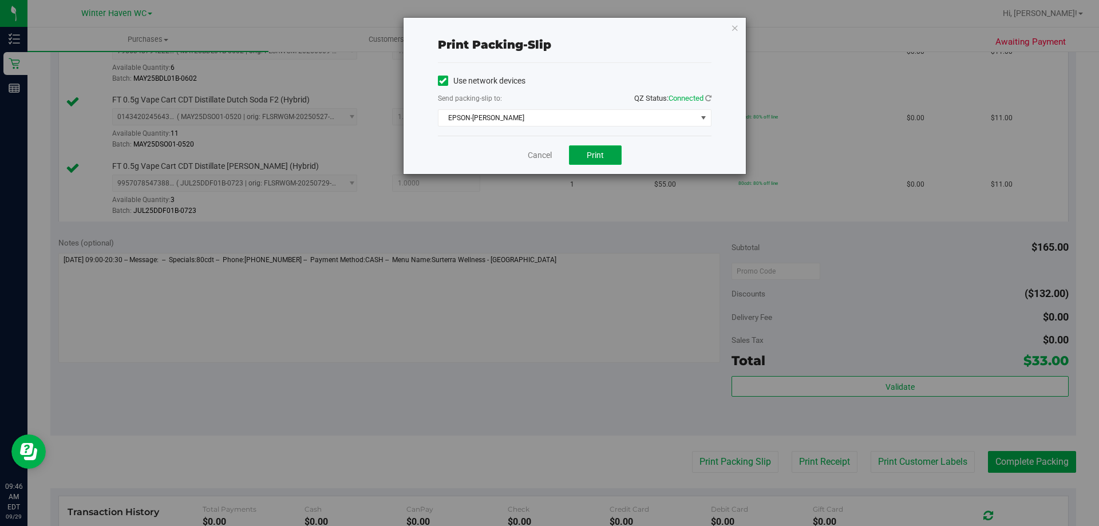
click at [595, 155] on span "Print" at bounding box center [595, 155] width 17 height 9
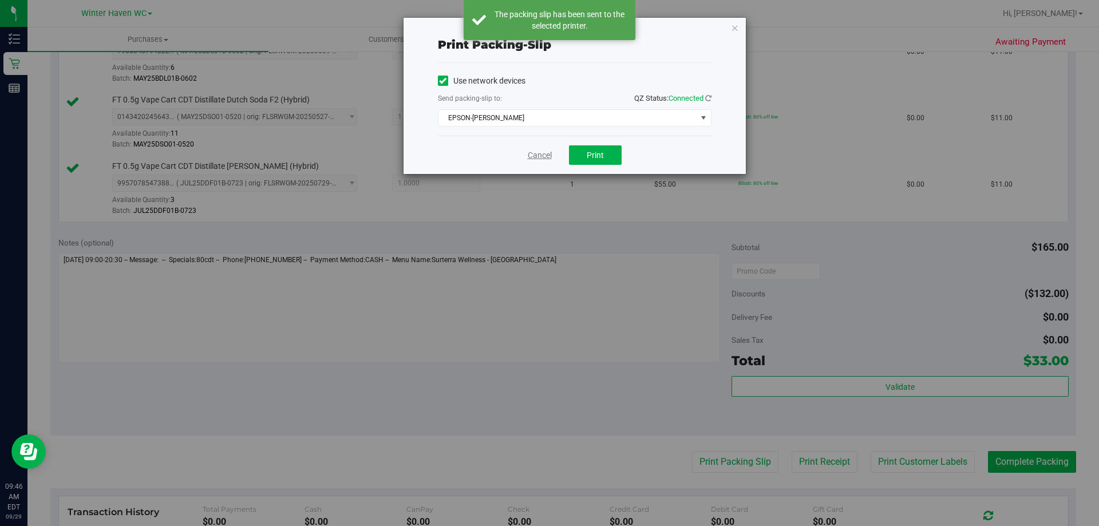
click at [546, 155] on link "Cancel" at bounding box center [540, 155] width 24 height 12
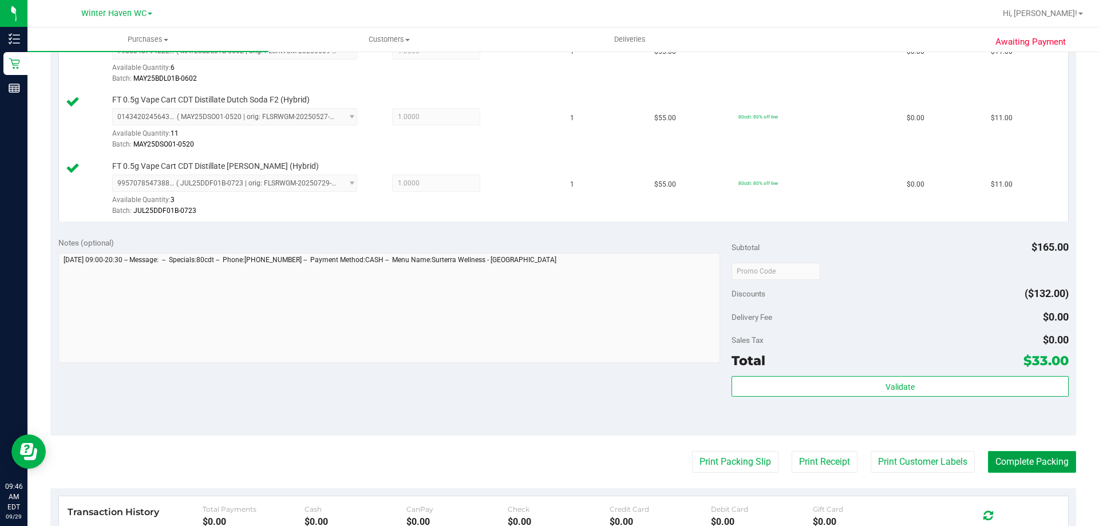
click at [1035, 459] on button "Complete Packing" at bounding box center [1032, 462] width 88 height 22
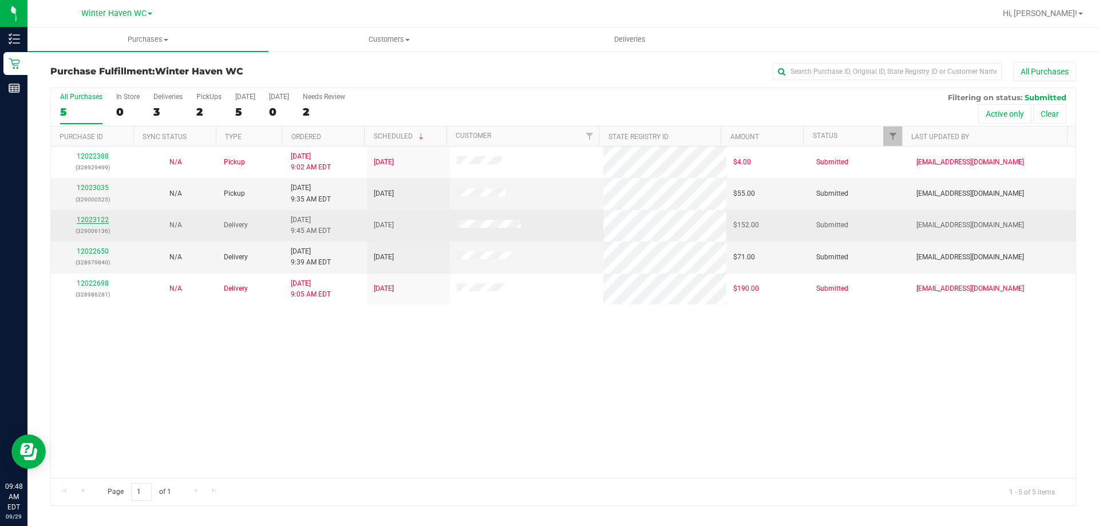
click at [90, 219] on link "12023122" at bounding box center [93, 220] width 32 height 8
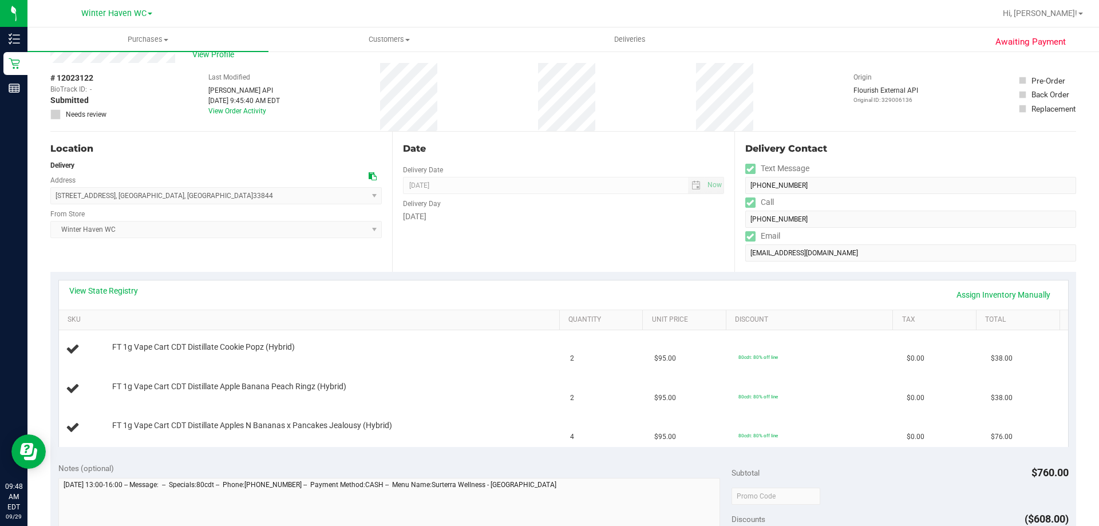
scroll to position [57, 0]
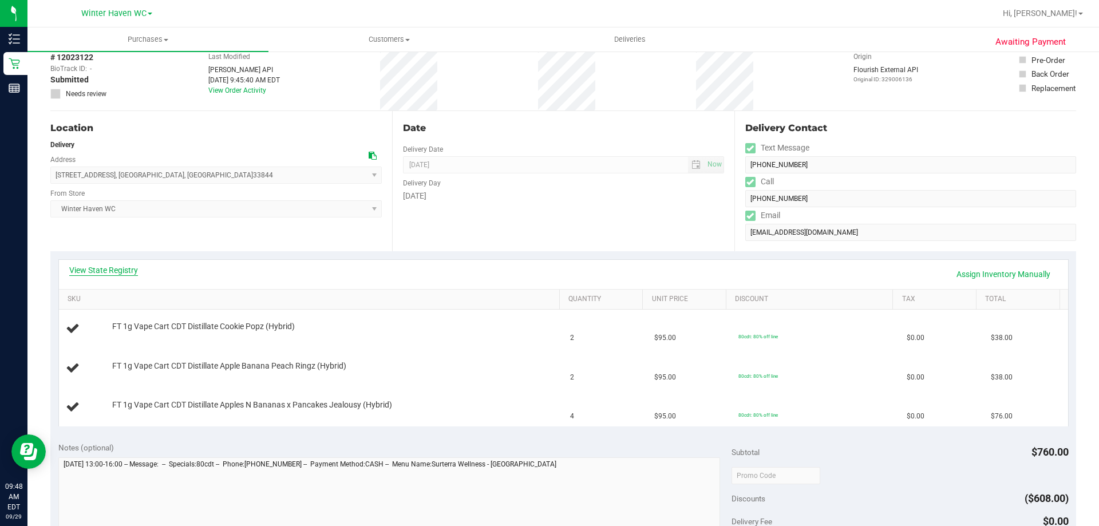
click at [101, 271] on link "View State Registry" at bounding box center [103, 269] width 69 height 11
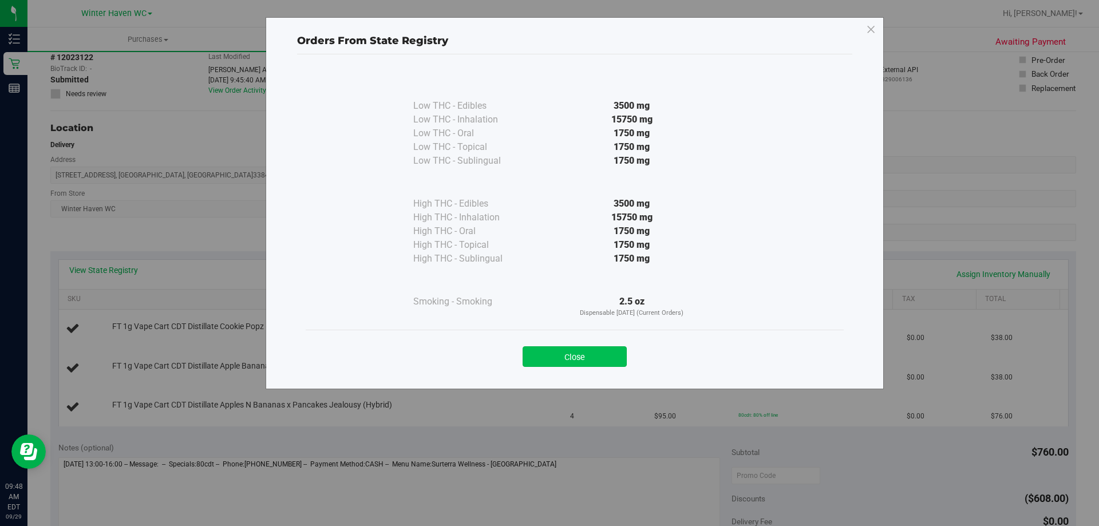
click at [596, 348] on button "Close" at bounding box center [575, 356] width 104 height 21
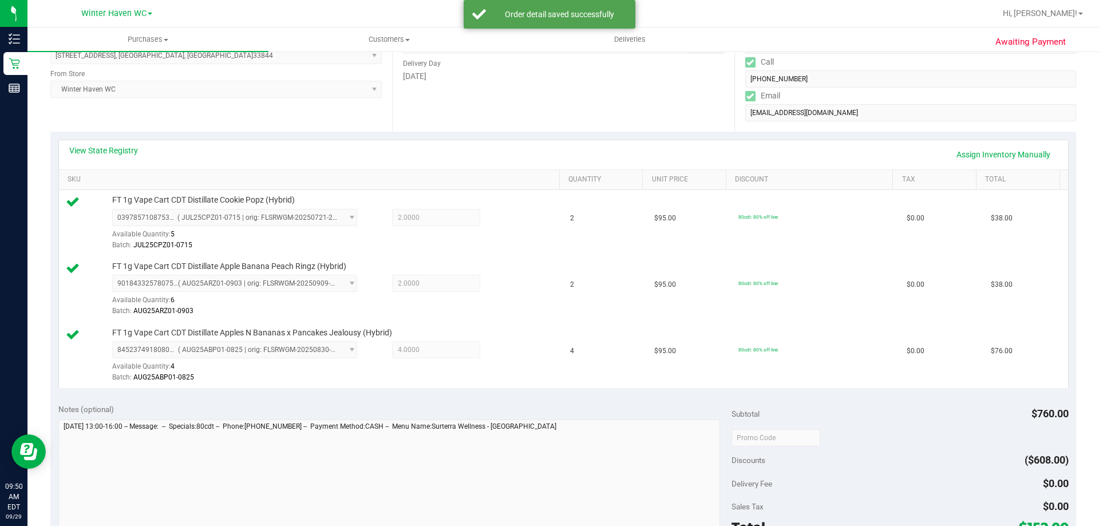
scroll to position [344, 0]
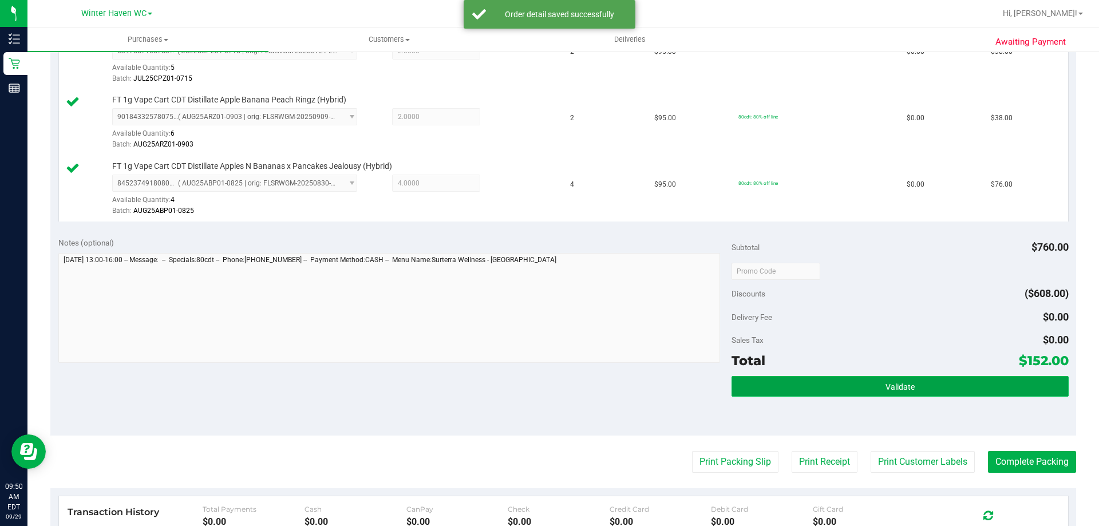
click at [963, 388] on button "Validate" at bounding box center [900, 386] width 337 height 21
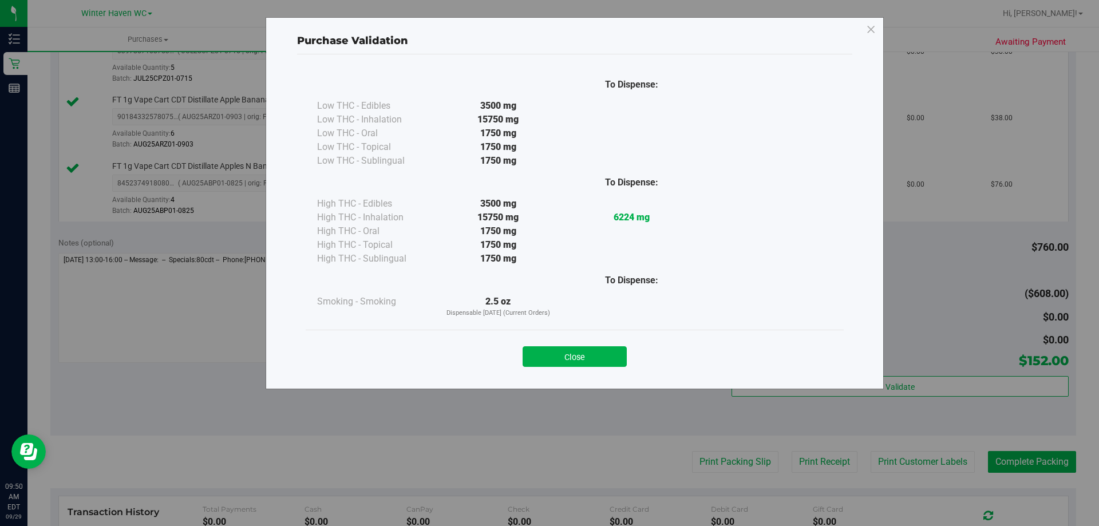
drag, startPoint x: 573, startPoint y: 353, endPoint x: 580, endPoint y: 357, distance: 8.5
click at [573, 353] on button "Close" at bounding box center [575, 356] width 104 height 21
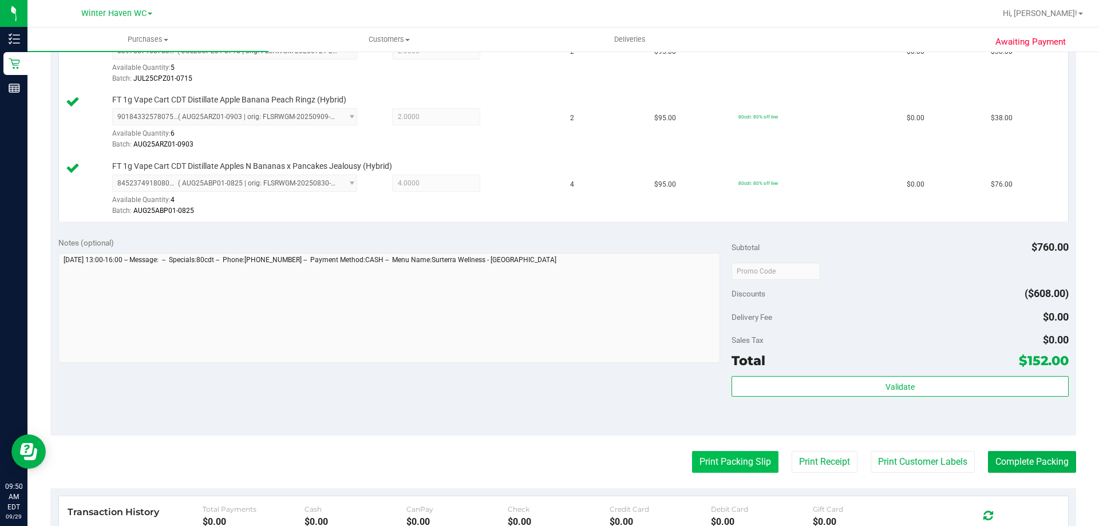
click at [734, 465] on button "Print Packing Slip" at bounding box center [735, 462] width 86 height 22
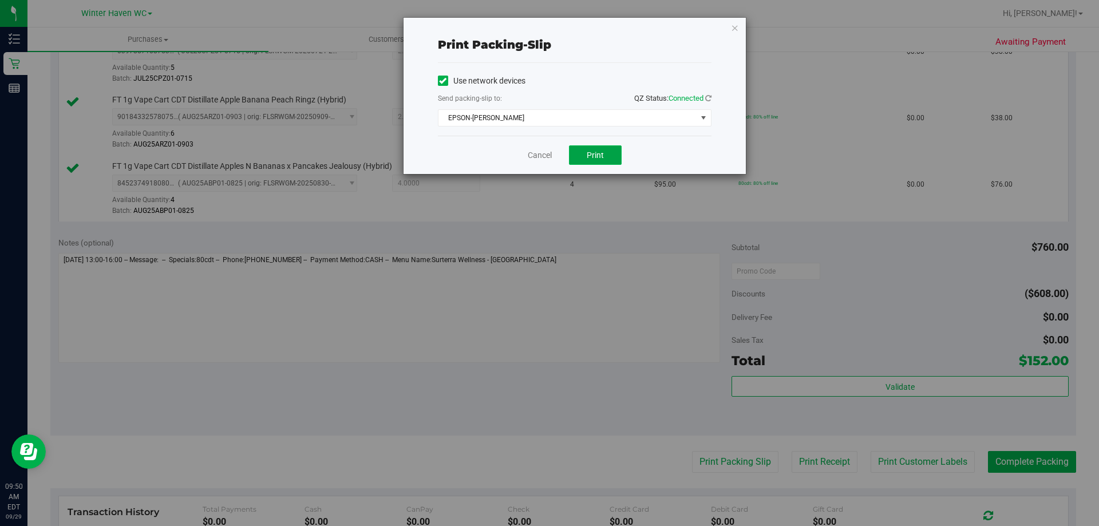
click at [595, 155] on span "Print" at bounding box center [595, 155] width 17 height 9
click at [536, 158] on link "Cancel" at bounding box center [540, 155] width 24 height 12
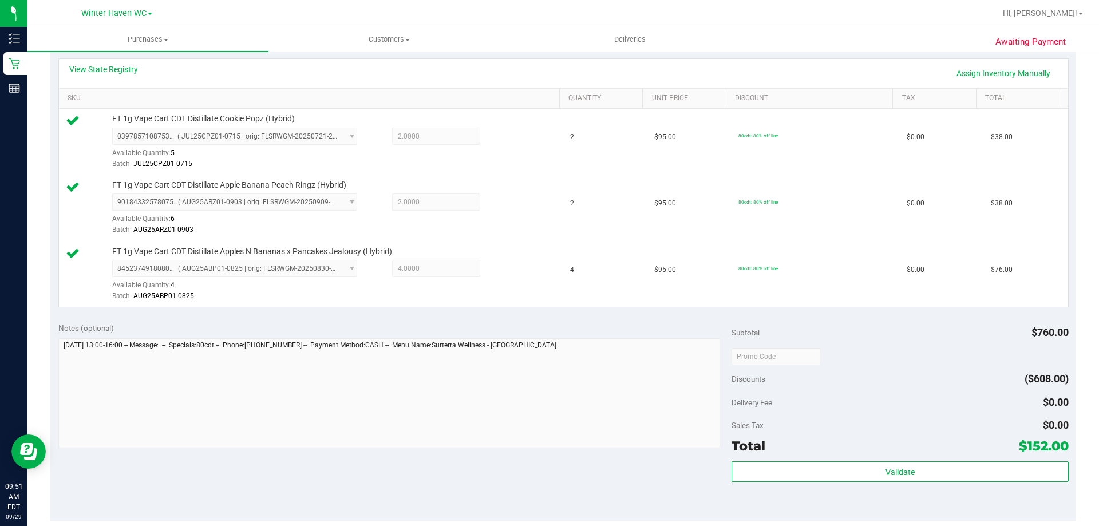
scroll to position [401, 0]
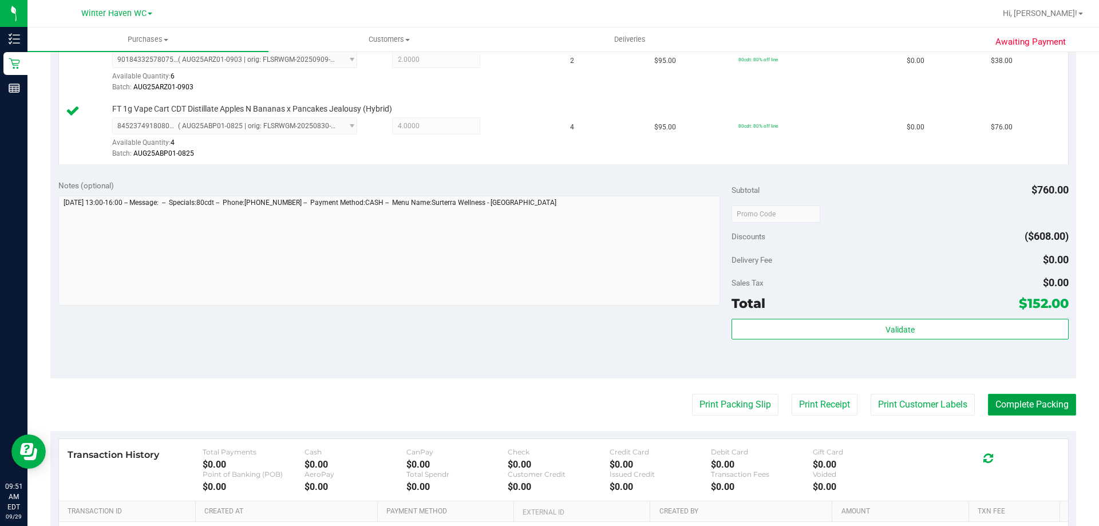
click at [1008, 400] on button "Complete Packing" at bounding box center [1032, 405] width 88 height 22
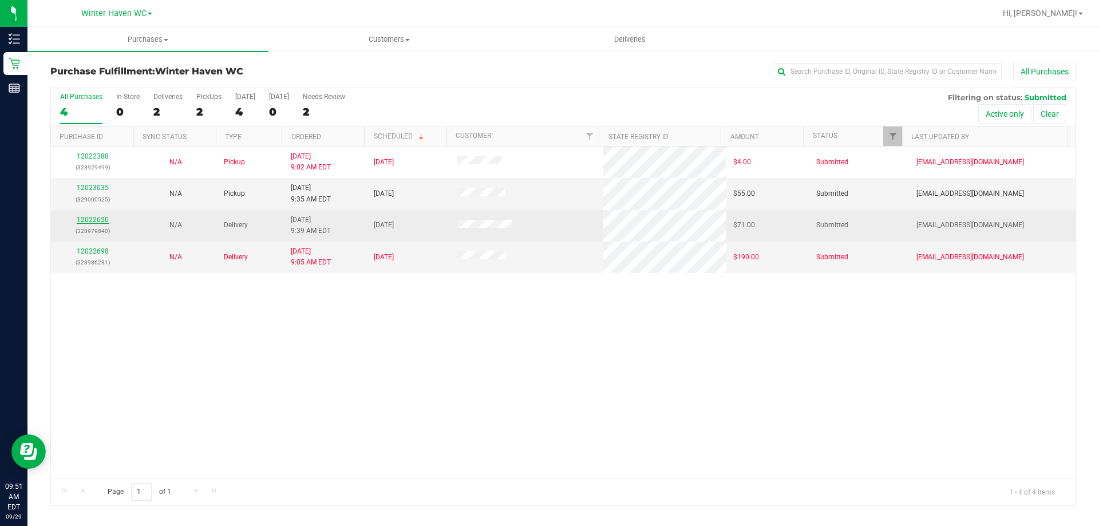
click at [84, 218] on link "12022650" at bounding box center [93, 220] width 32 height 8
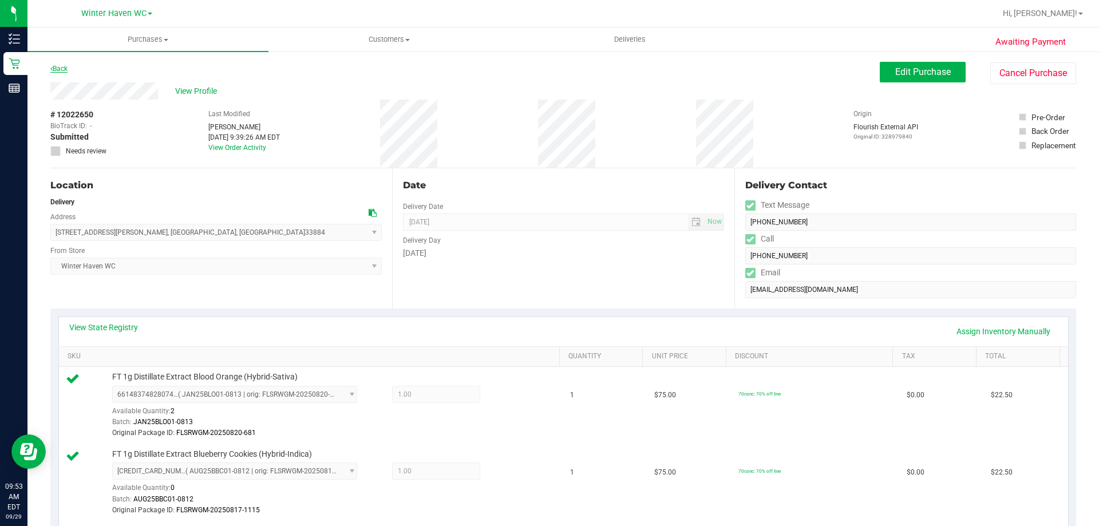
click at [54, 68] on link "Back" at bounding box center [58, 69] width 17 height 8
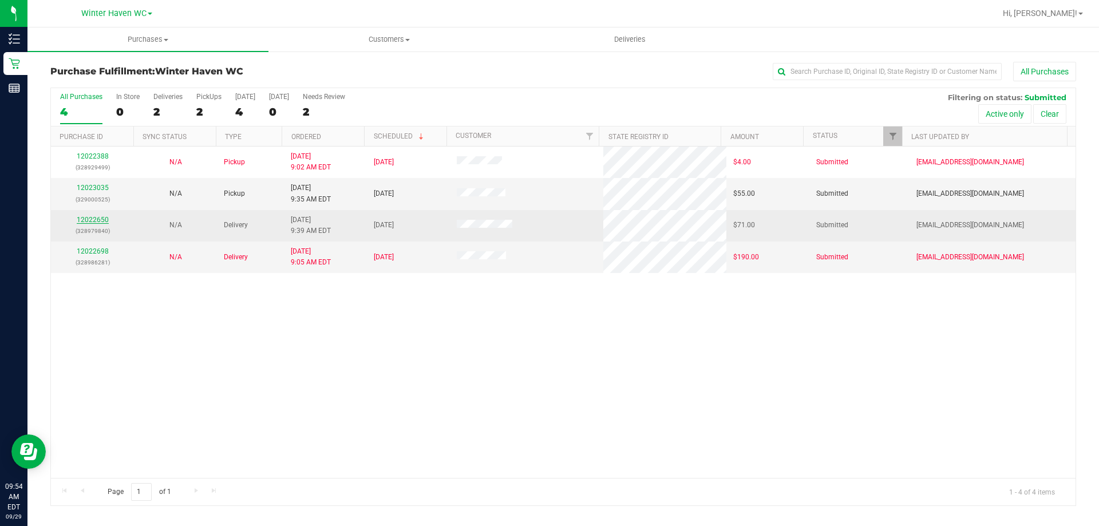
click at [92, 216] on link "12022650" at bounding box center [93, 220] width 32 height 8
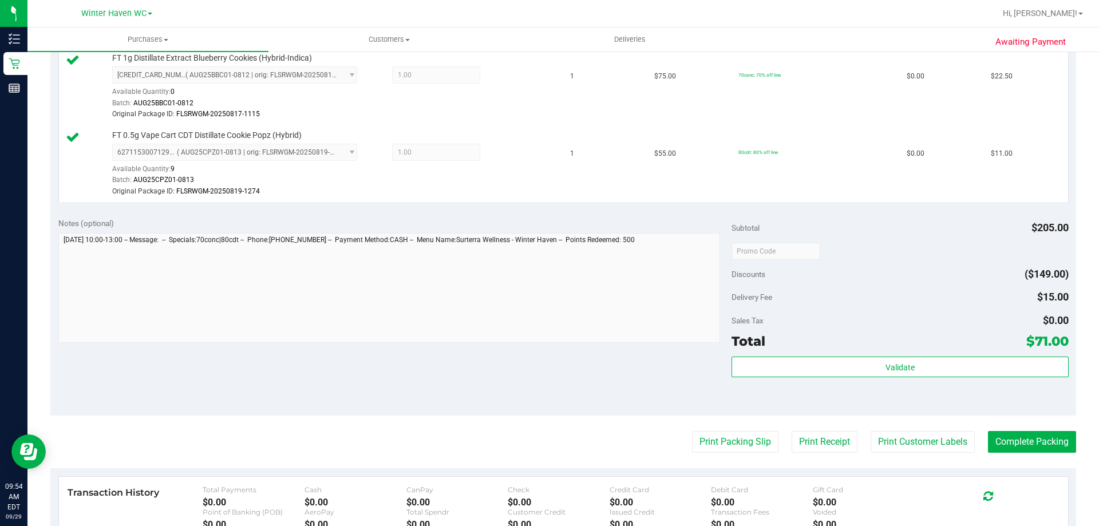
scroll to position [401, 0]
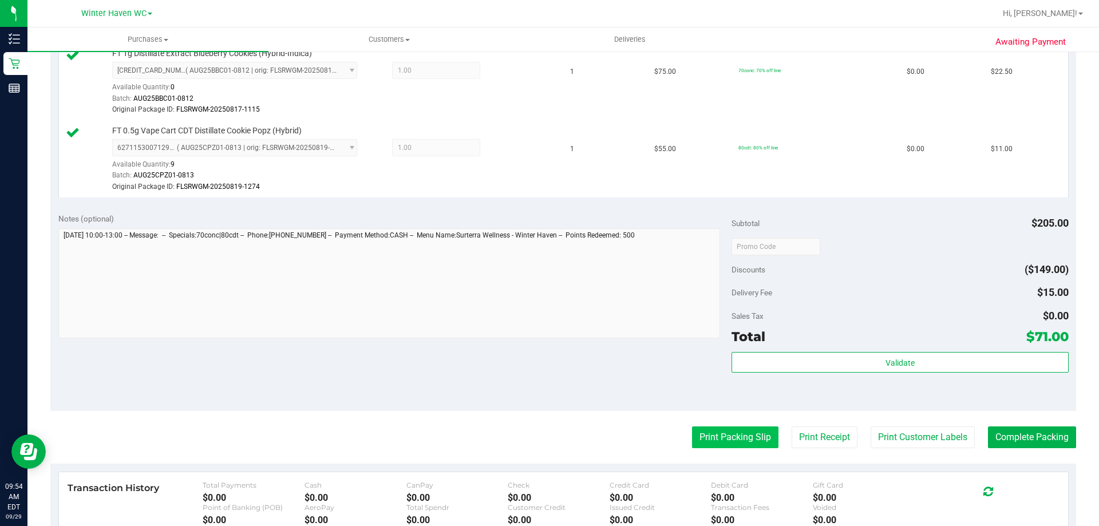
click at [737, 438] on button "Print Packing Slip" at bounding box center [735, 438] width 86 height 22
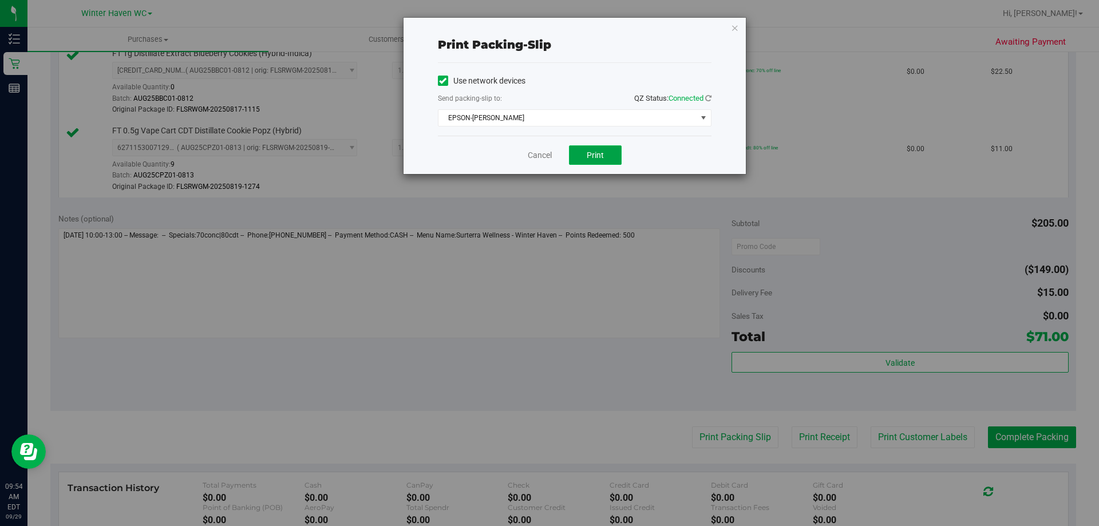
click at [592, 153] on span "Print" at bounding box center [595, 155] width 17 height 9
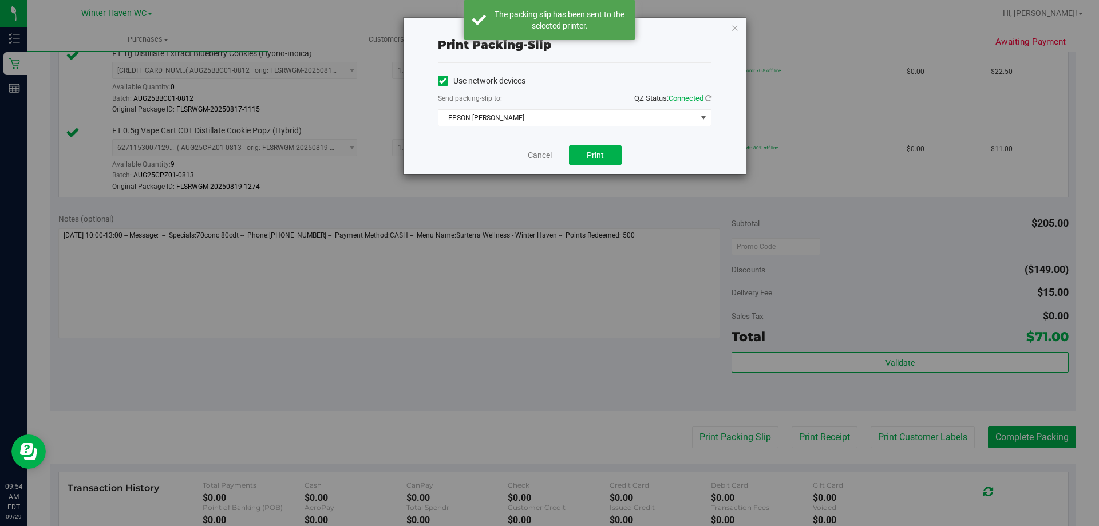
click at [535, 156] on link "Cancel" at bounding box center [540, 155] width 24 height 12
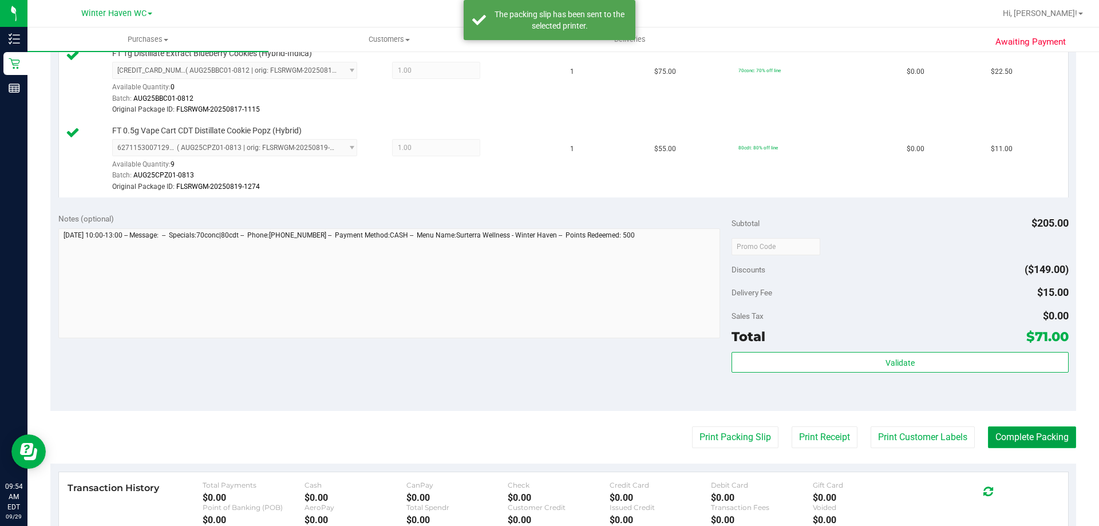
click at [1044, 440] on button "Complete Packing" at bounding box center [1032, 438] width 88 height 22
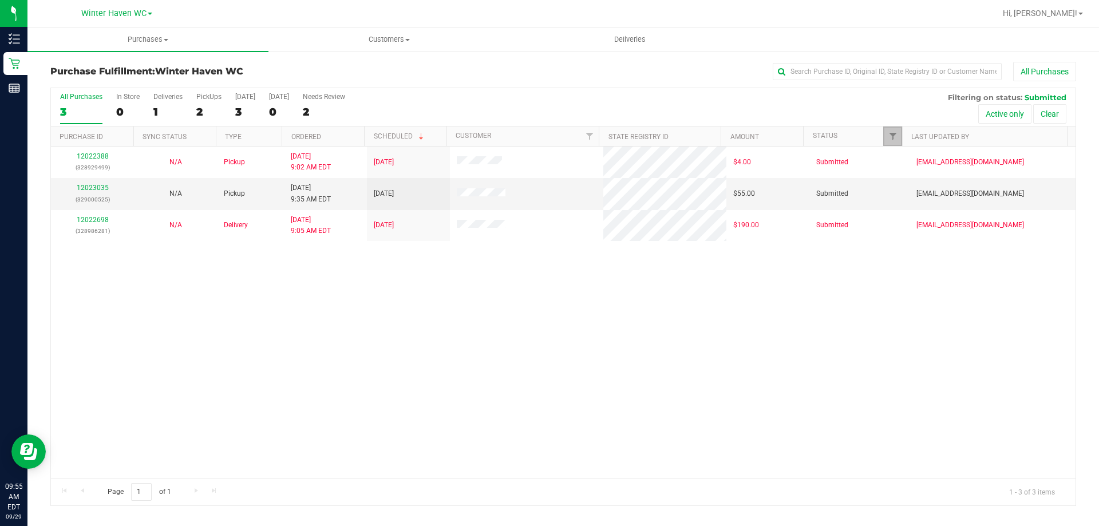
click at [887, 136] on link "Filter" at bounding box center [892, 136] width 19 height 19
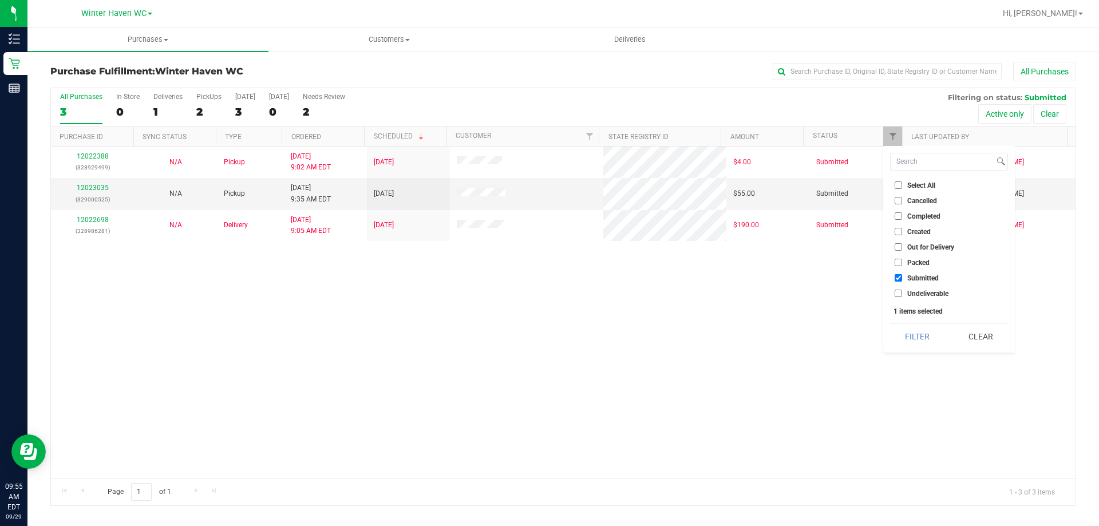
click at [898, 261] on input "Packed" at bounding box center [898, 262] width 7 height 7
checkbox input "true"
click at [914, 333] on button "Filter" at bounding box center [917, 336] width 55 height 25
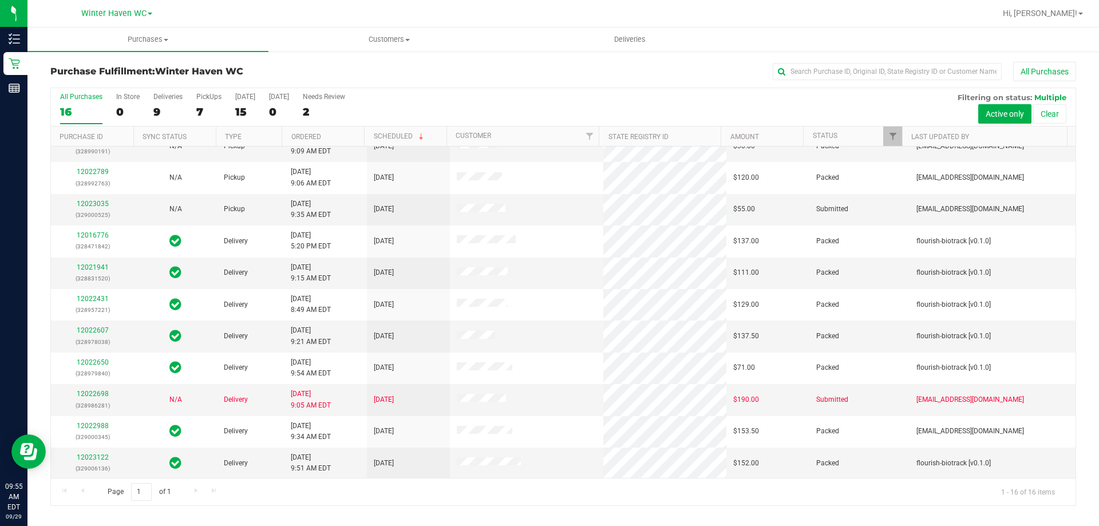
scroll to position [176, 0]
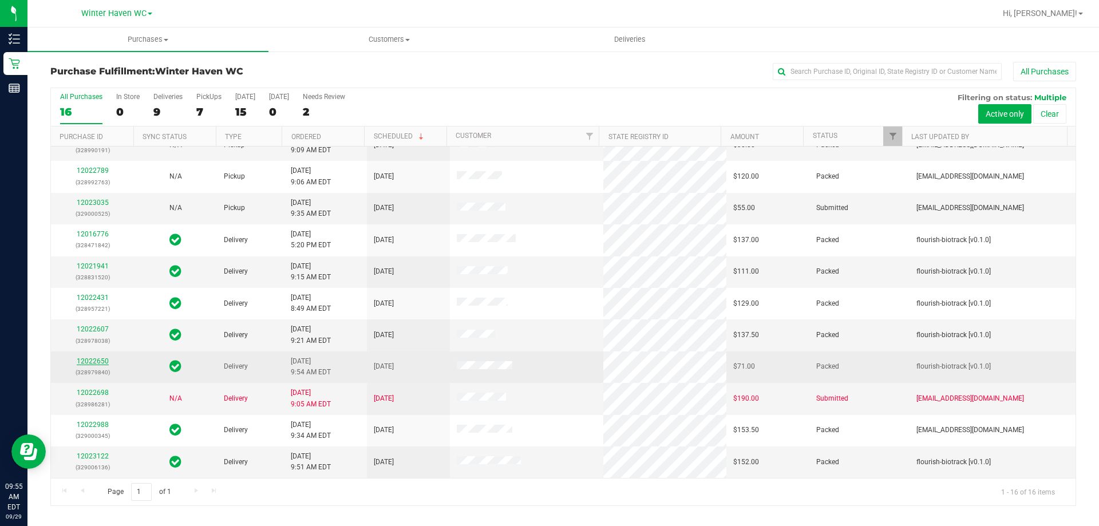
click at [95, 360] on link "12022650" at bounding box center [93, 361] width 32 height 8
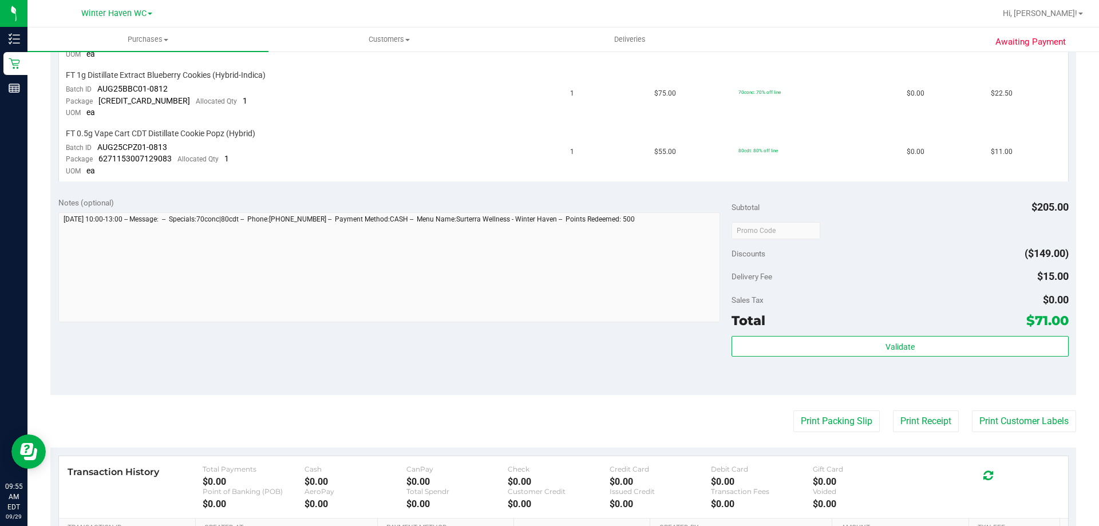
scroll to position [401, 0]
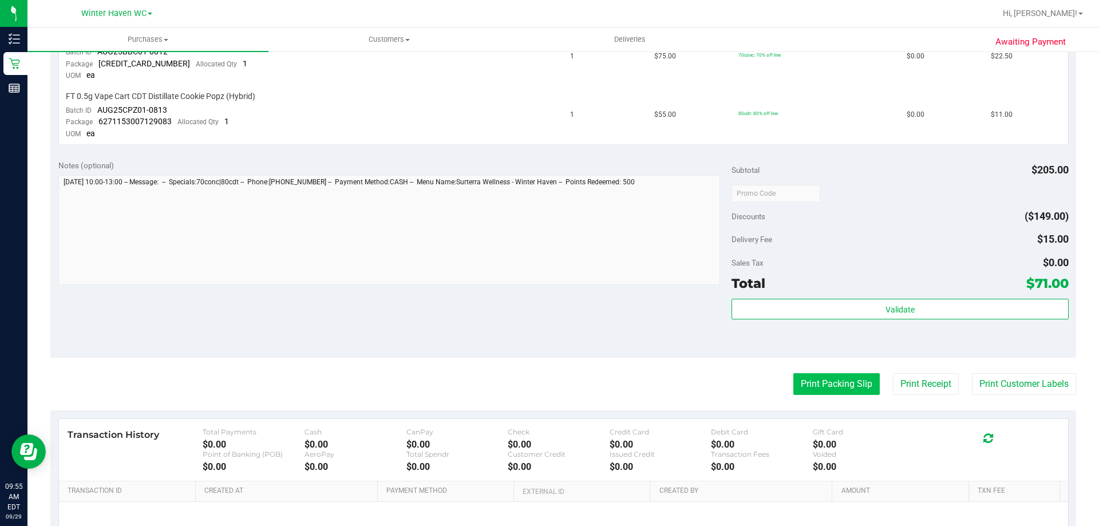
click at [832, 380] on button "Print Packing Slip" at bounding box center [836, 384] width 86 height 22
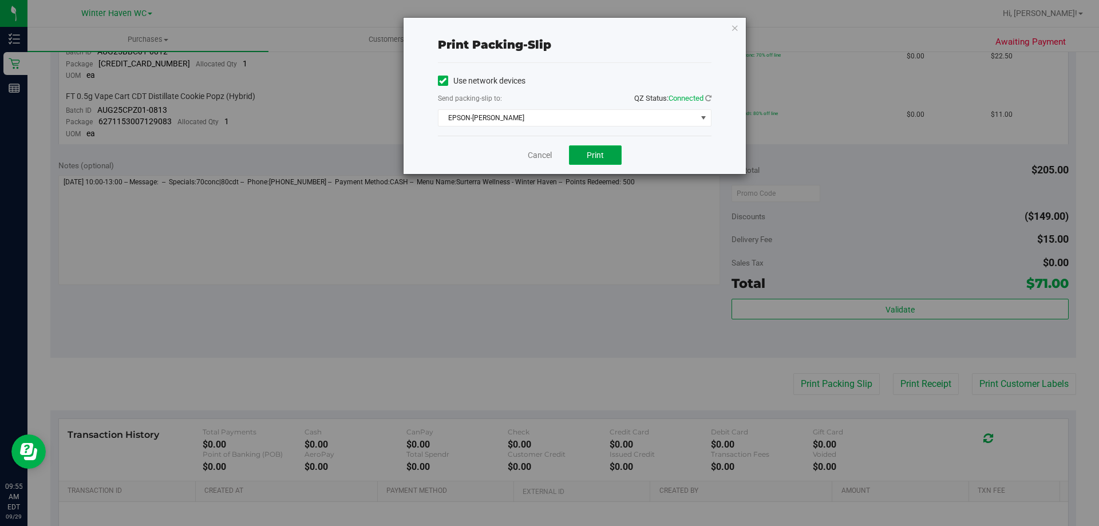
click at [589, 152] on span "Print" at bounding box center [595, 155] width 17 height 9
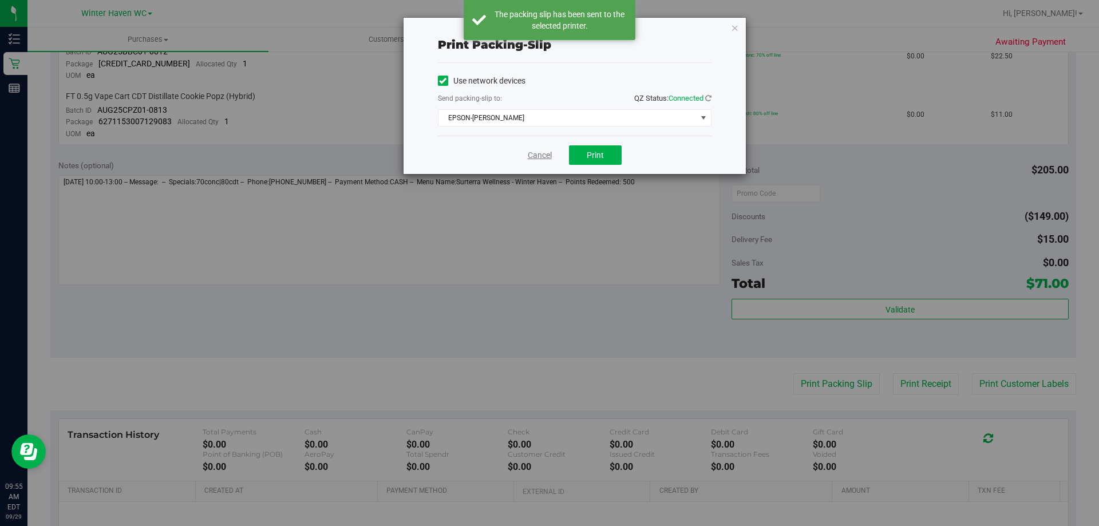
click at [536, 155] on link "Cancel" at bounding box center [540, 155] width 24 height 12
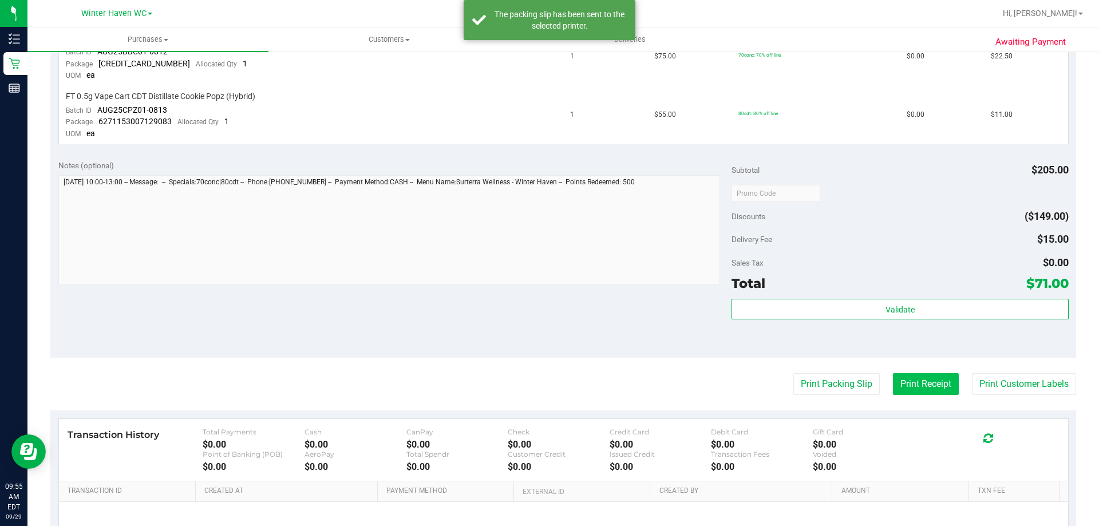
click at [927, 384] on button "Print Receipt" at bounding box center [926, 384] width 66 height 22
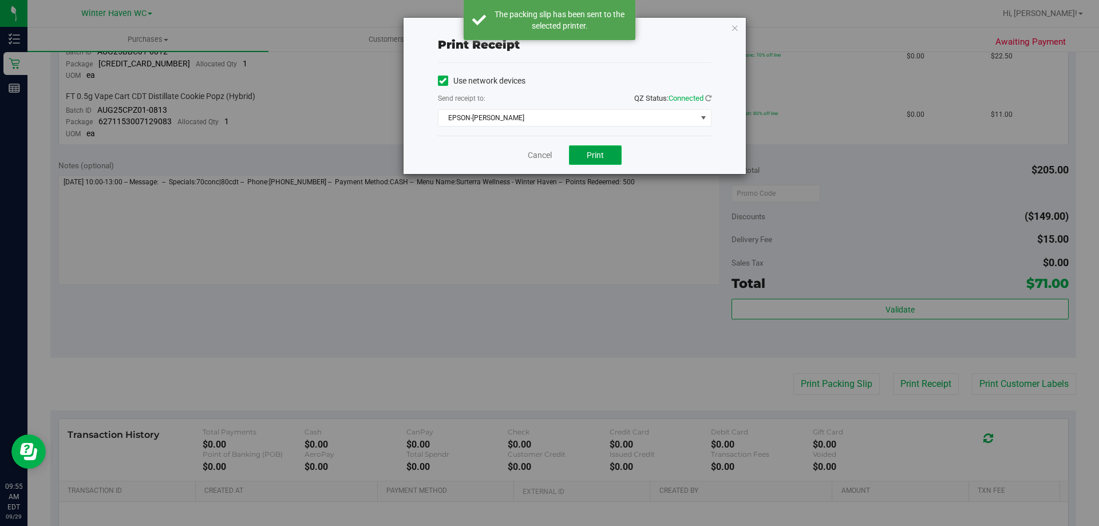
click at [603, 153] on span "Print" at bounding box center [595, 155] width 17 height 9
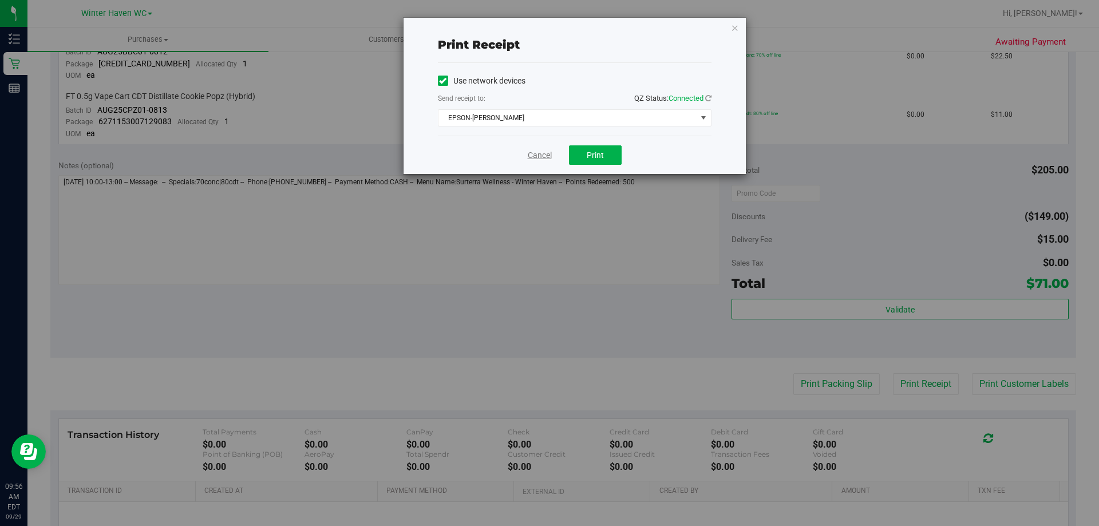
click at [540, 153] on link "Cancel" at bounding box center [540, 155] width 24 height 12
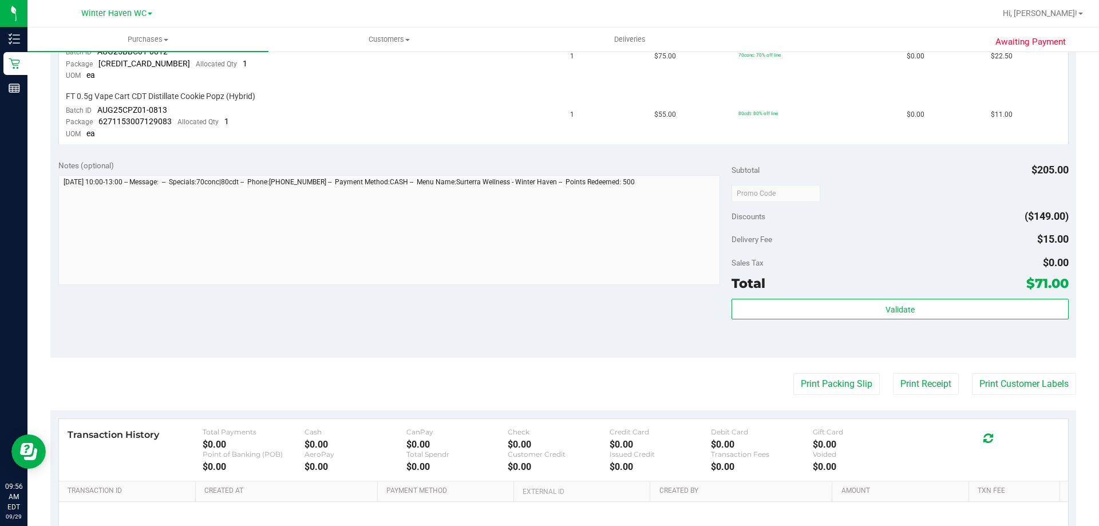
scroll to position [0, 0]
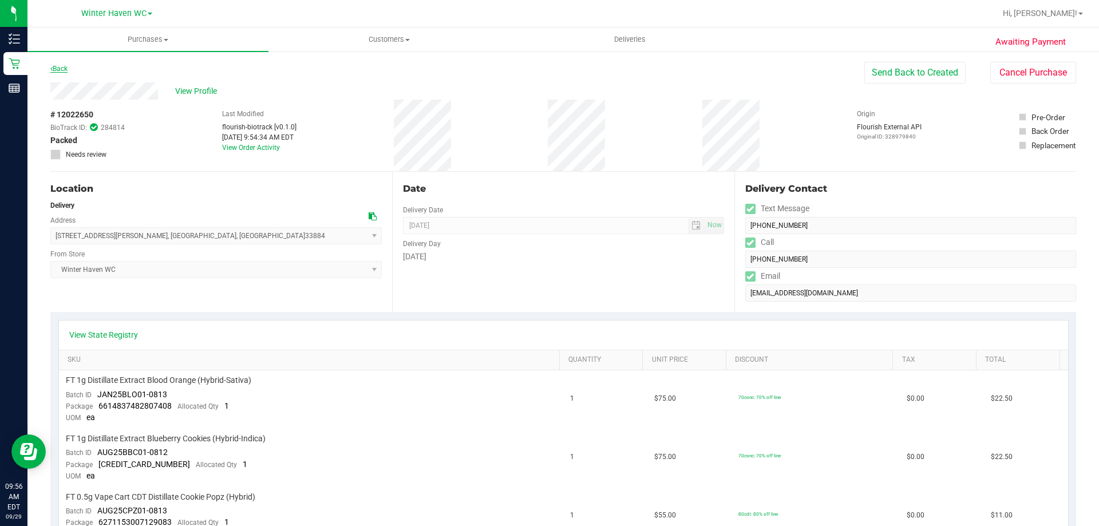
click at [58, 71] on link "Back" at bounding box center [58, 69] width 17 height 8
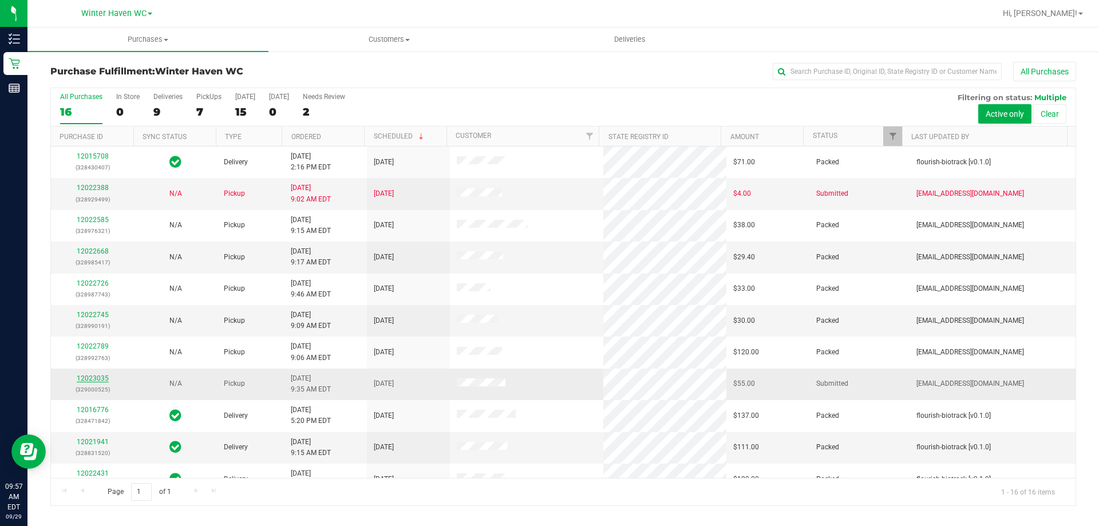
click at [86, 378] on link "12023035" at bounding box center [93, 378] width 32 height 8
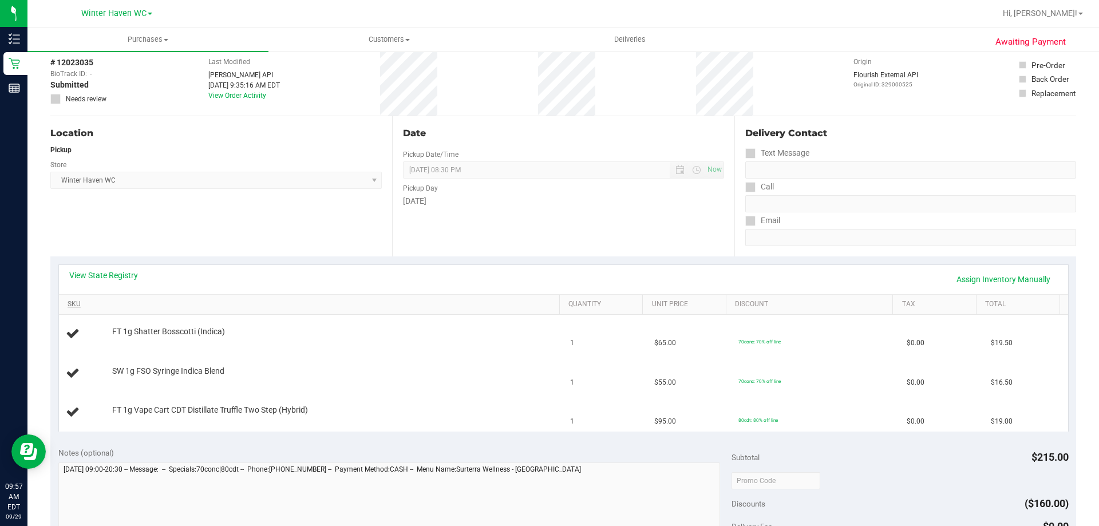
scroll to position [115, 0]
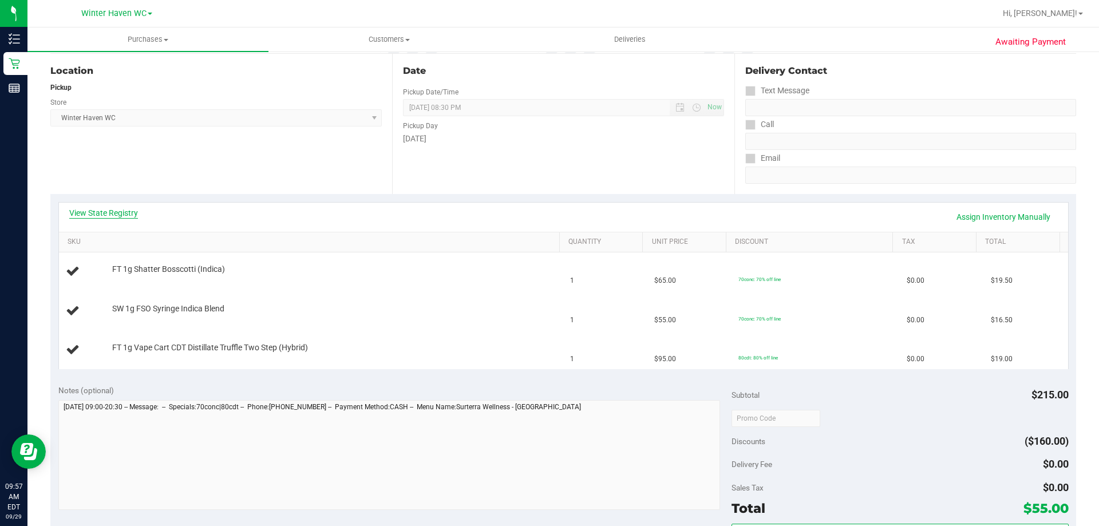
click at [124, 212] on link "View State Registry" at bounding box center [103, 212] width 69 height 11
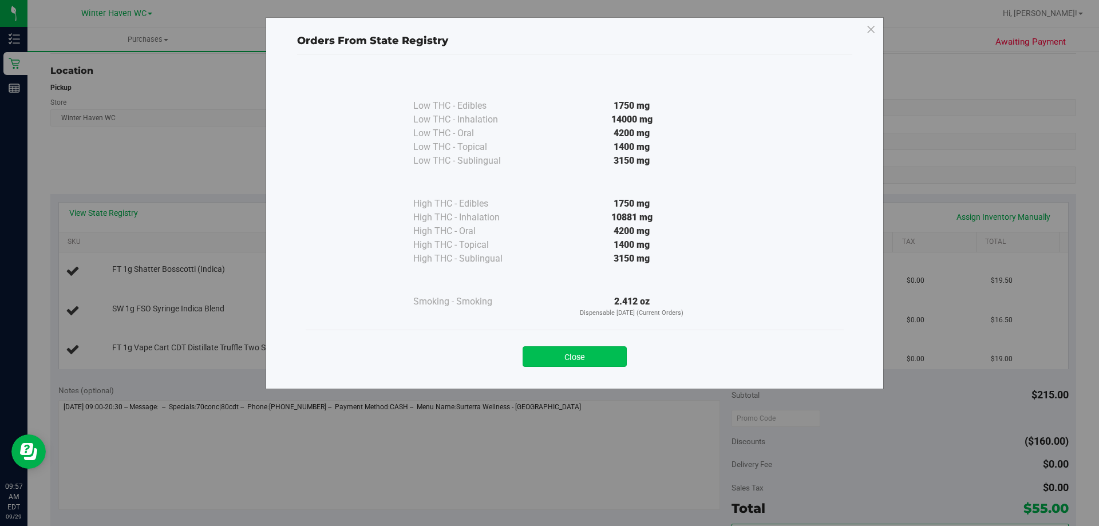
click at [606, 350] on button "Close" at bounding box center [575, 356] width 104 height 21
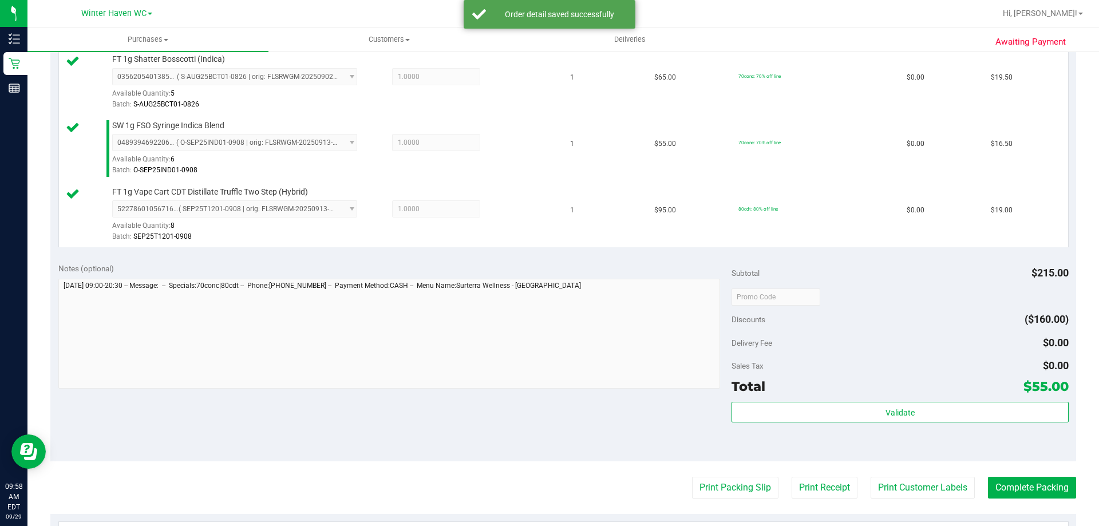
scroll to position [401, 0]
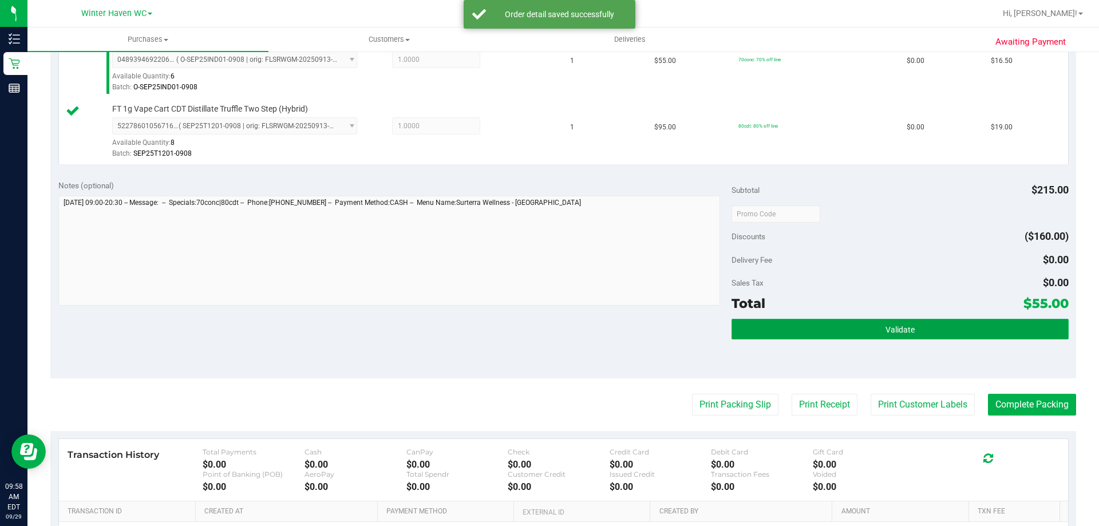
click at [909, 324] on button "Validate" at bounding box center [900, 329] width 337 height 21
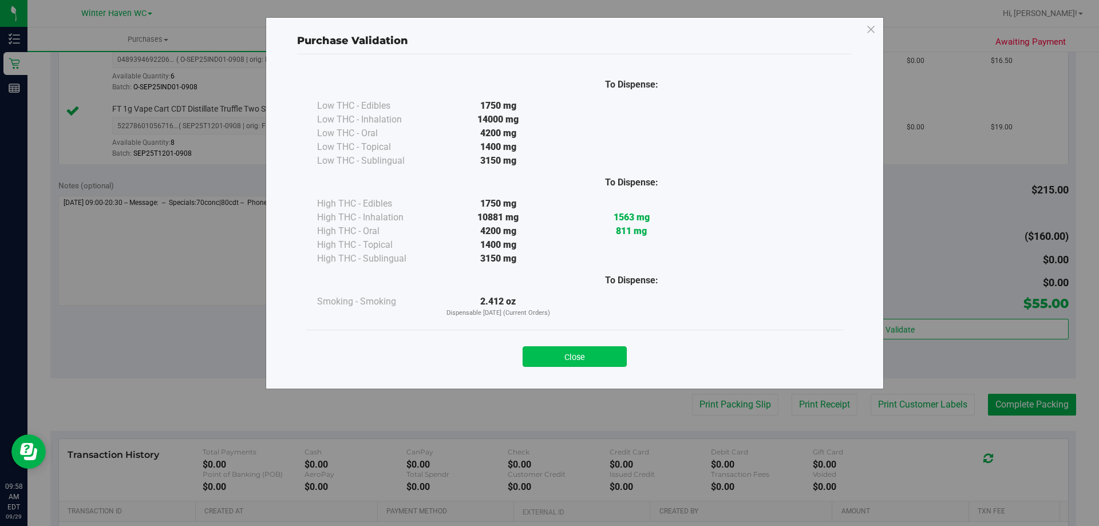
click at [585, 353] on button "Close" at bounding box center [575, 356] width 104 height 21
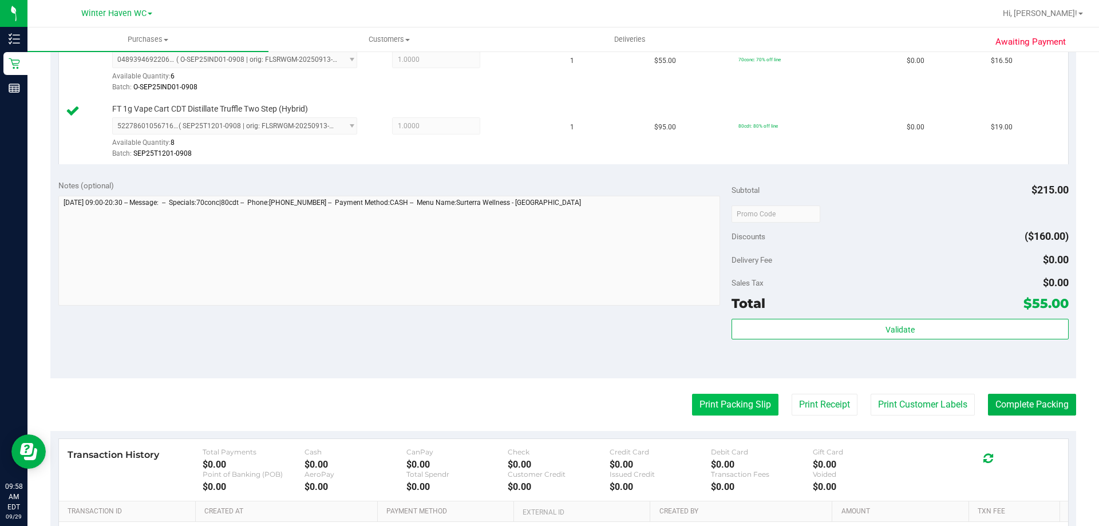
click at [747, 404] on button "Print Packing Slip" at bounding box center [735, 405] width 86 height 22
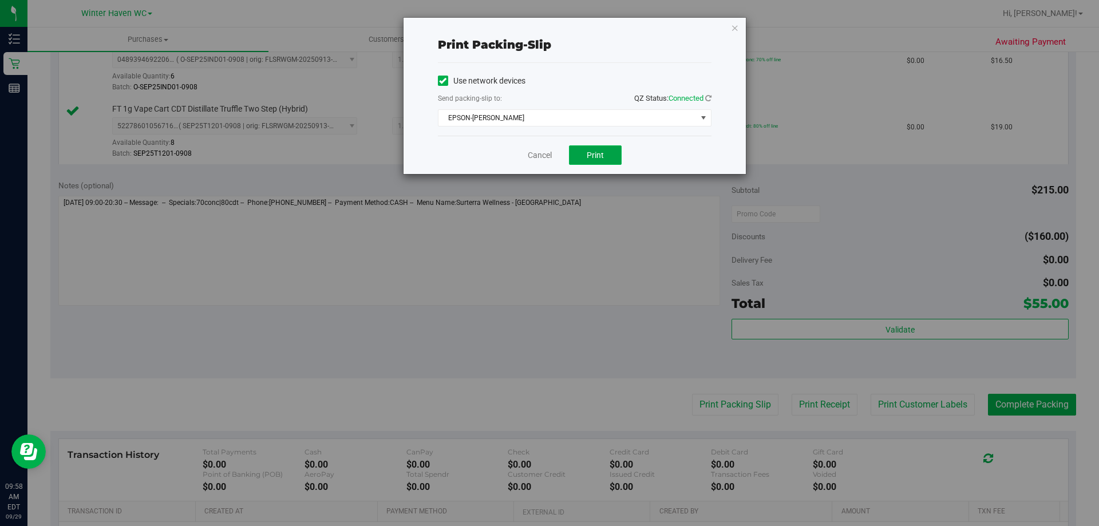
click at [603, 154] on span "Print" at bounding box center [595, 155] width 17 height 9
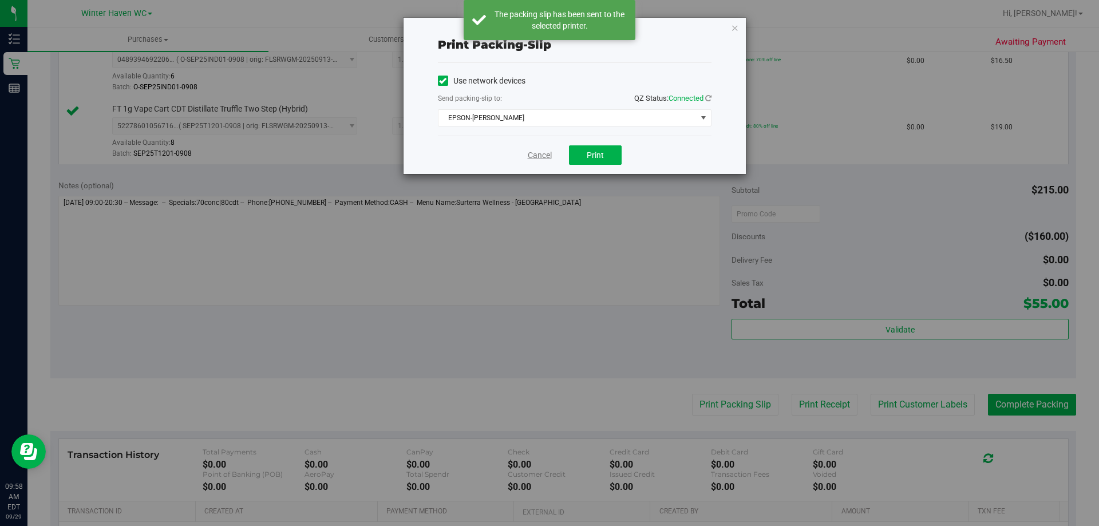
click at [538, 155] on link "Cancel" at bounding box center [540, 155] width 24 height 12
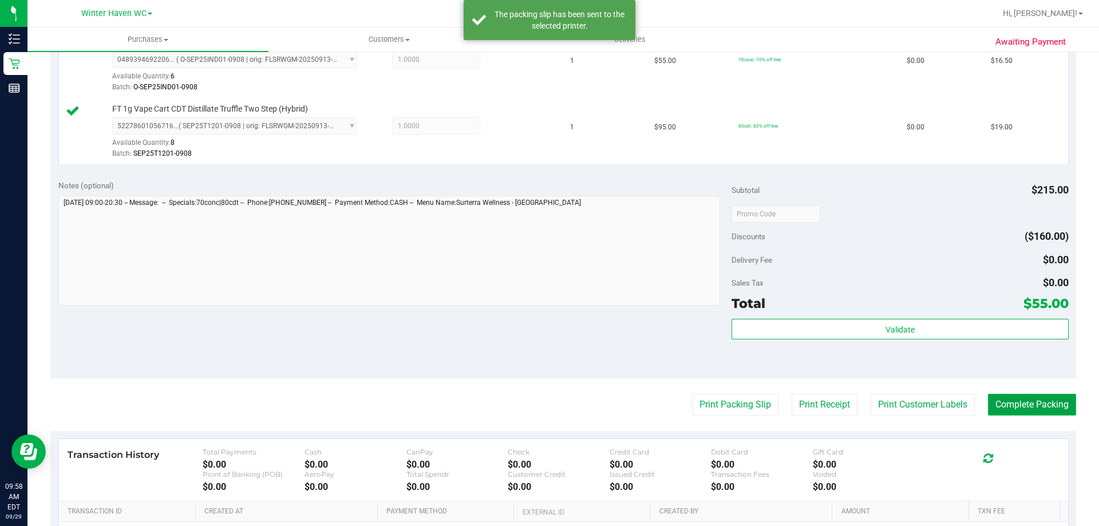
click at [1028, 406] on button "Complete Packing" at bounding box center [1032, 405] width 88 height 22
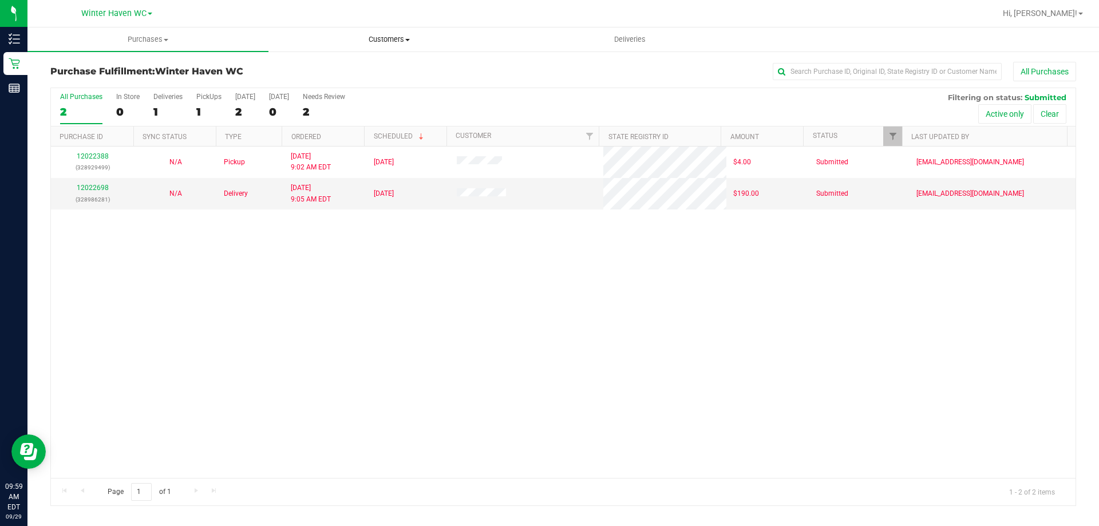
click at [406, 36] on span "Customers" at bounding box center [389, 39] width 240 height 10
click at [356, 69] on li "All customers" at bounding box center [389, 69] width 241 height 14
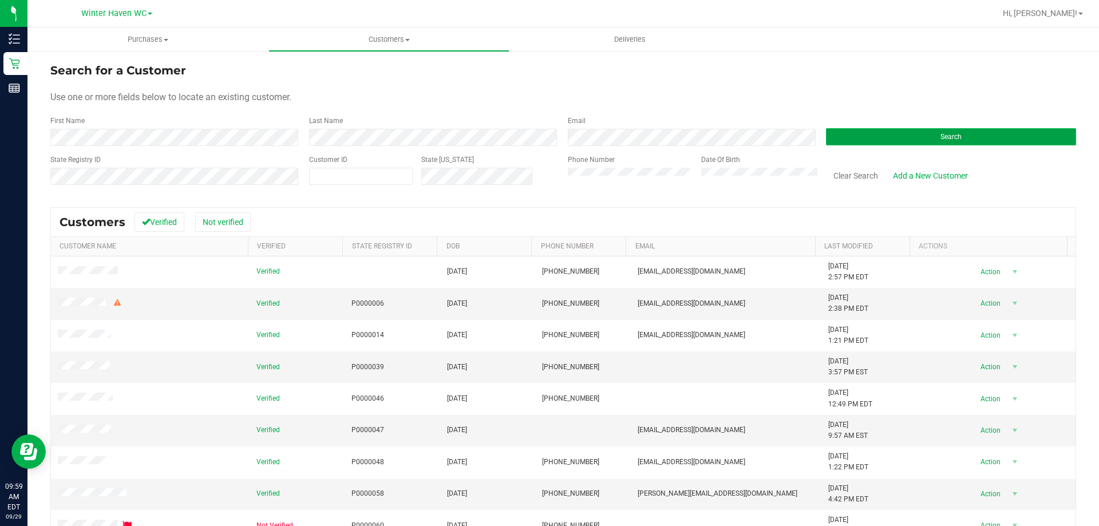
click at [918, 128] on button "Search" at bounding box center [951, 136] width 250 height 17
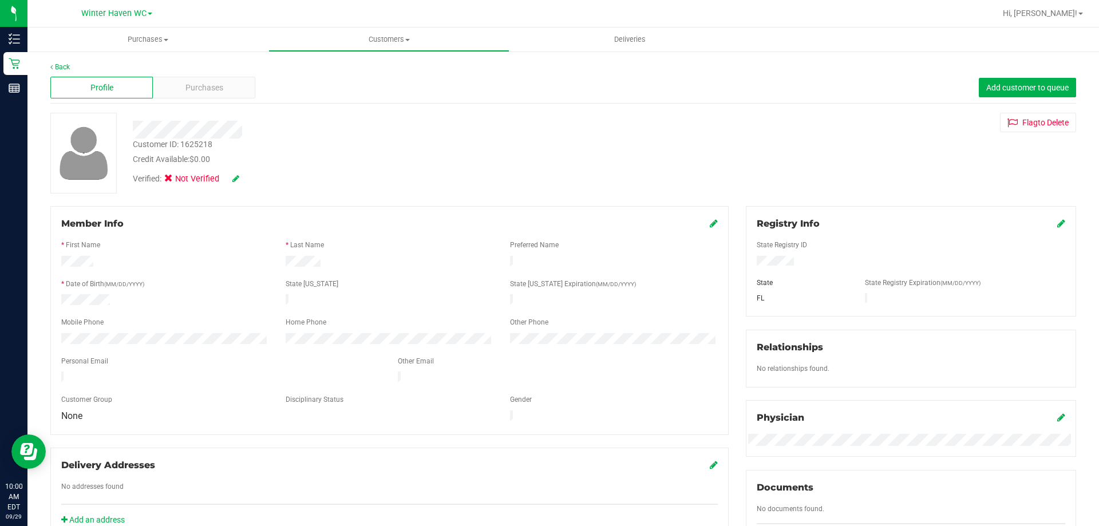
click at [710, 224] on icon at bounding box center [714, 223] width 8 height 9
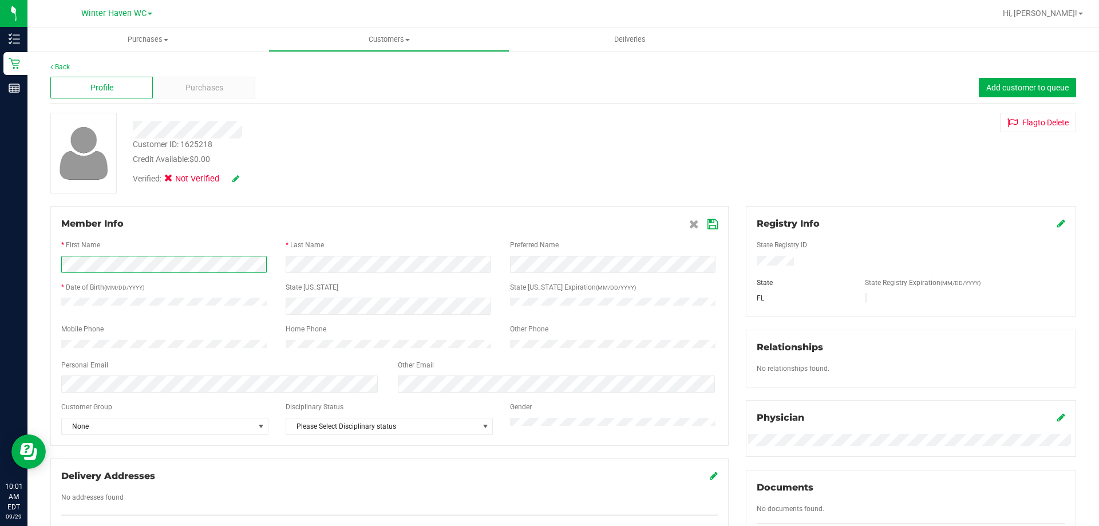
click at [58, 265] on div at bounding box center [165, 264] width 224 height 17
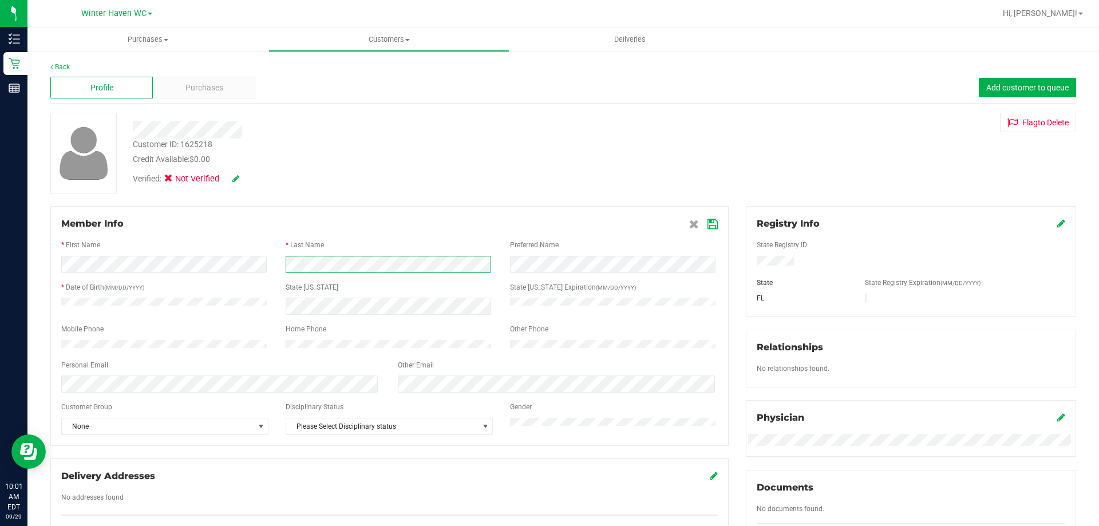
click at [269, 267] on div at bounding box center [390, 264] width 674 height 17
click at [166, 425] on span "None" at bounding box center [158, 426] width 192 height 16
click at [120, 346] on li "Seniors" at bounding box center [164, 345] width 204 height 17
click at [238, 177] on icon at bounding box center [235, 179] width 7 height 8
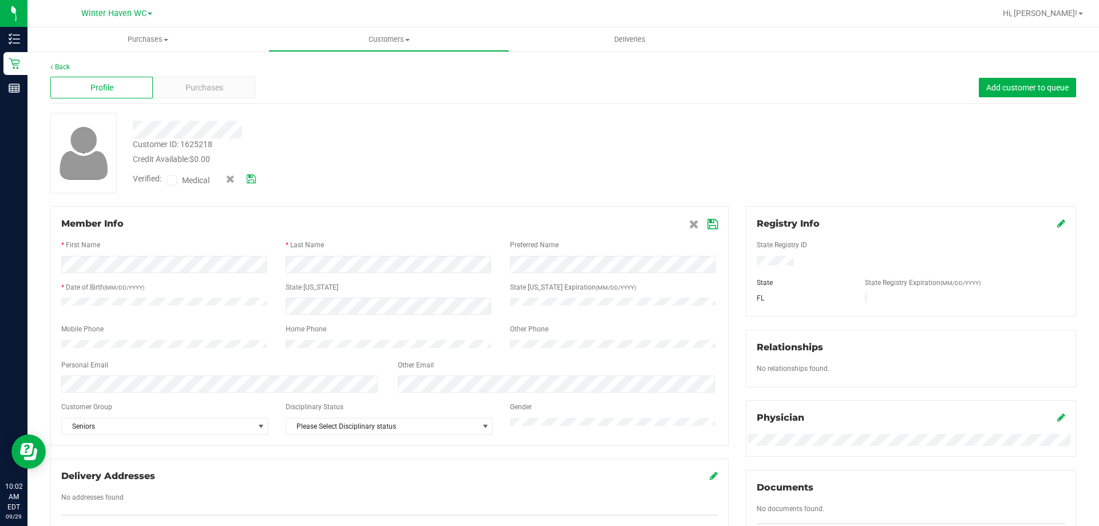
drag, startPoint x: 173, startPoint y: 178, endPoint x: 181, endPoint y: 178, distance: 7.4
click at [175, 180] on icon at bounding box center [171, 180] width 7 height 0
click at [0, 0] on input "Medical" at bounding box center [0, 0] width 0 height 0
click at [252, 177] on icon at bounding box center [251, 179] width 9 height 8
click at [708, 224] on icon at bounding box center [713, 224] width 10 height 9
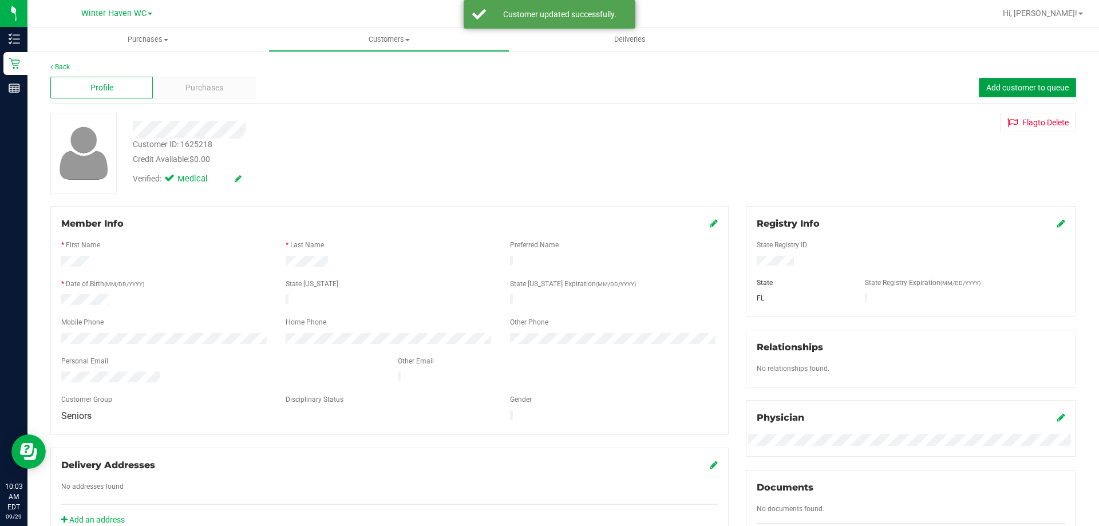
click at [1021, 89] on span "Add customer to queue" at bounding box center [1027, 87] width 82 height 9
click at [1055, 12] on span "Hi, [PERSON_NAME]!" at bounding box center [1040, 13] width 74 height 9
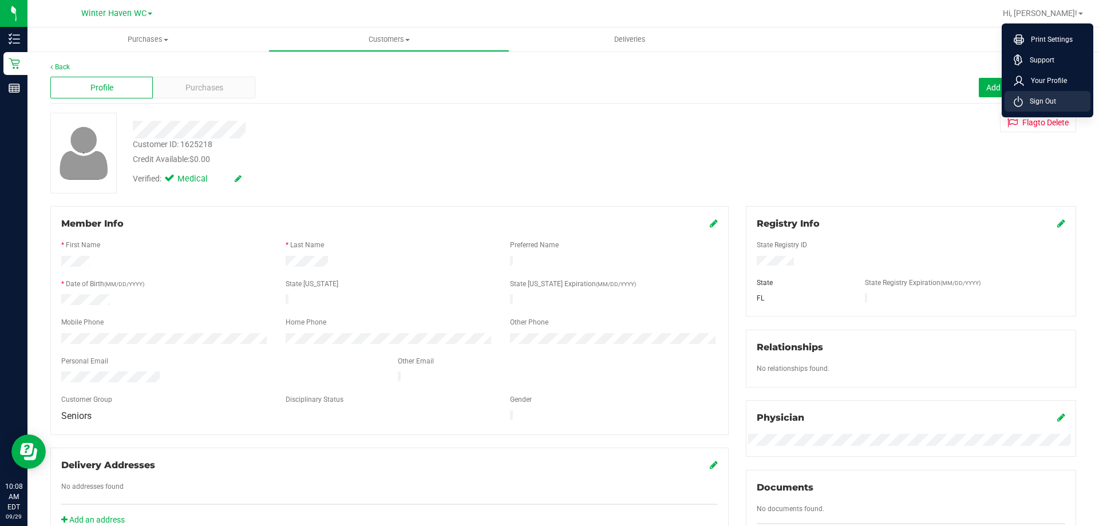
click at [1040, 101] on span "Sign Out" at bounding box center [1039, 101] width 33 height 11
